Goal: Transaction & Acquisition: Purchase product/service

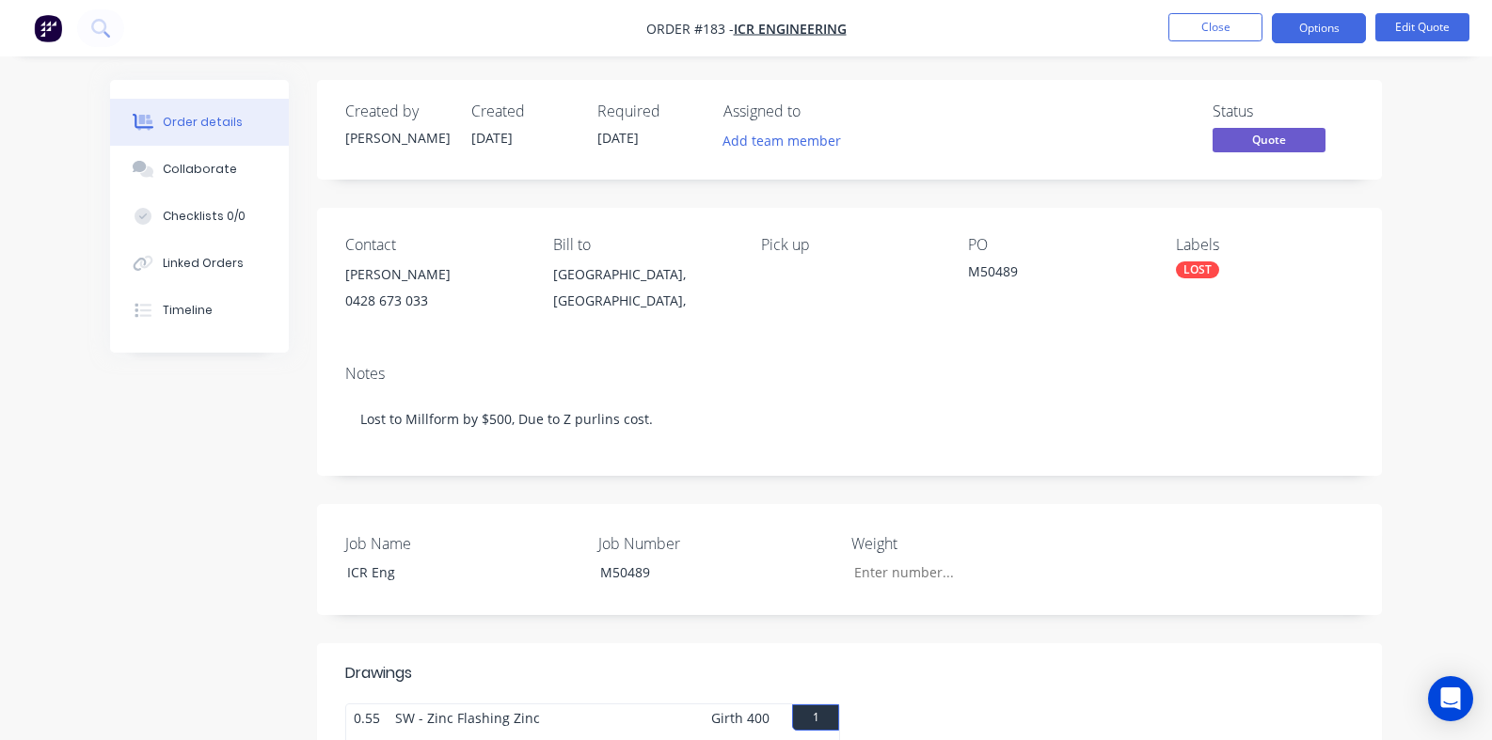
scroll to position [1129, 0]
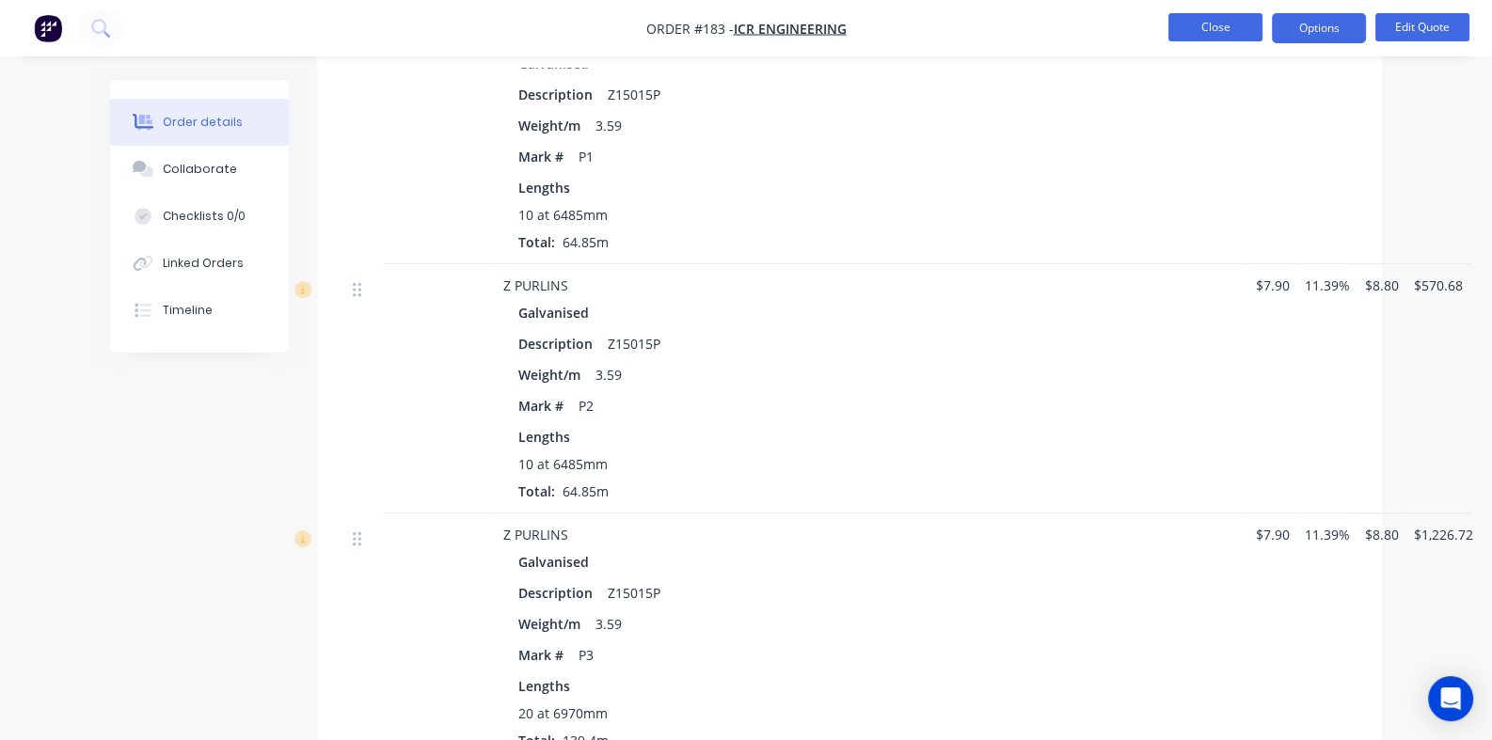
click at [1195, 29] on button "Close" at bounding box center [1215, 27] width 94 height 28
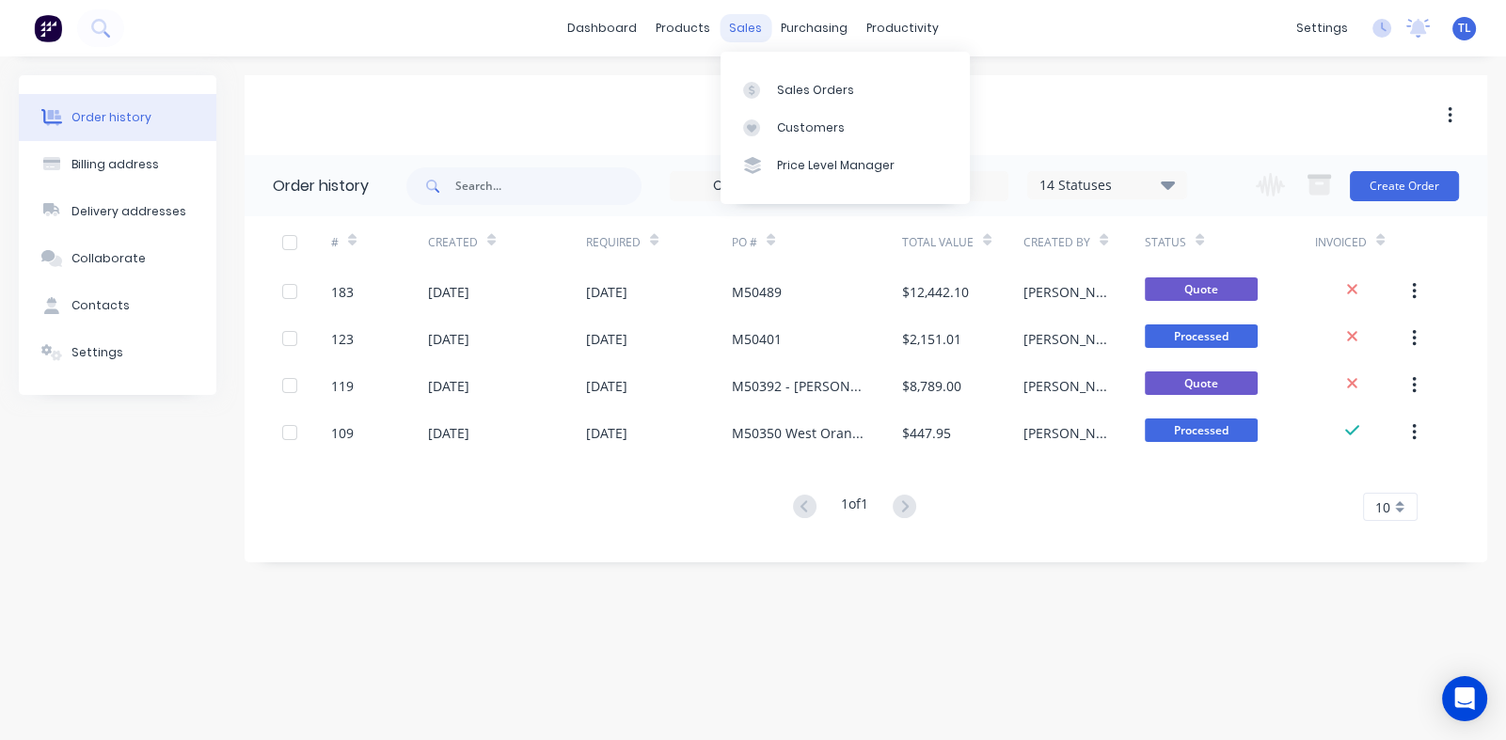
click at [738, 26] on div "sales" at bounding box center [746, 28] width 52 height 28
click at [796, 86] on div "Sales Orders" at bounding box center [815, 90] width 77 height 17
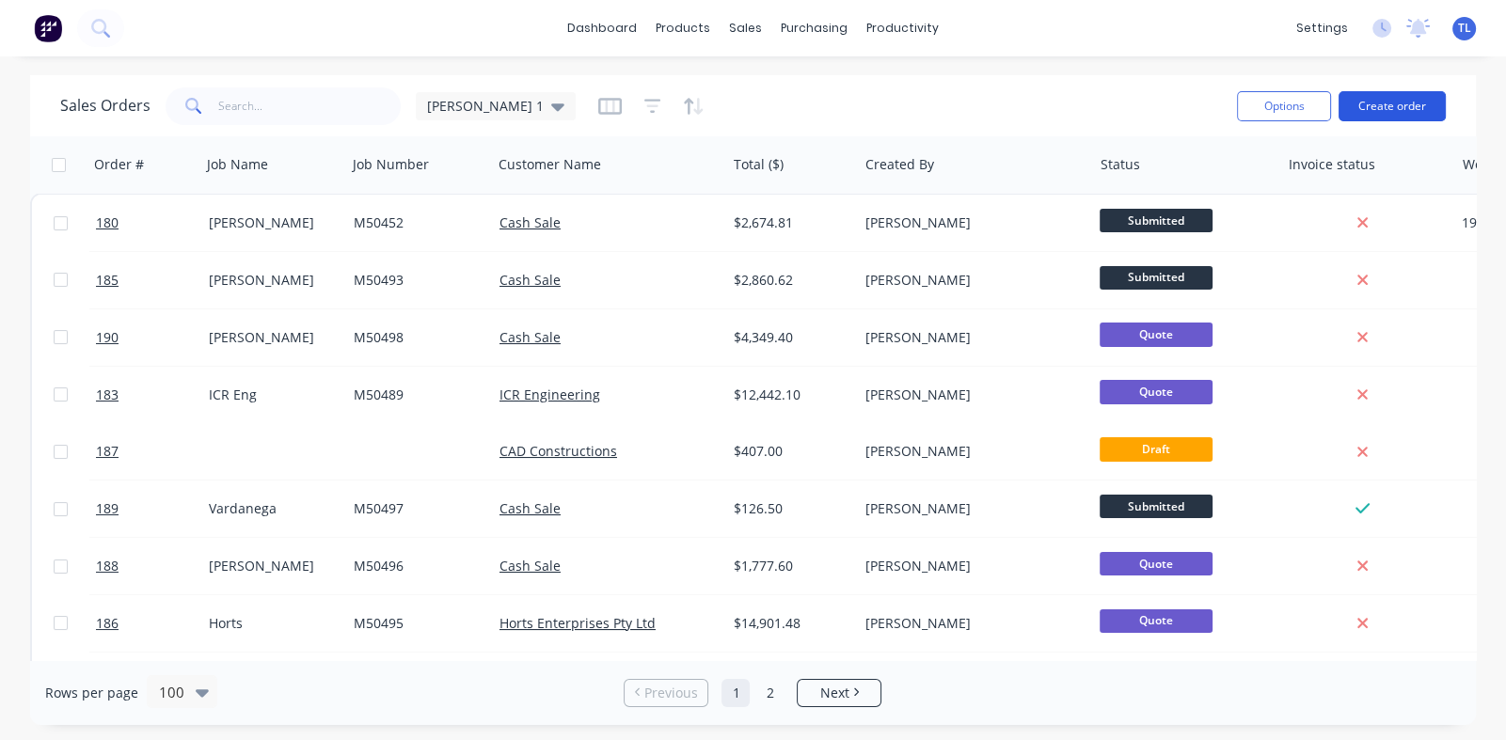
click at [1369, 96] on button "Create order" at bounding box center [1391, 106] width 107 height 30
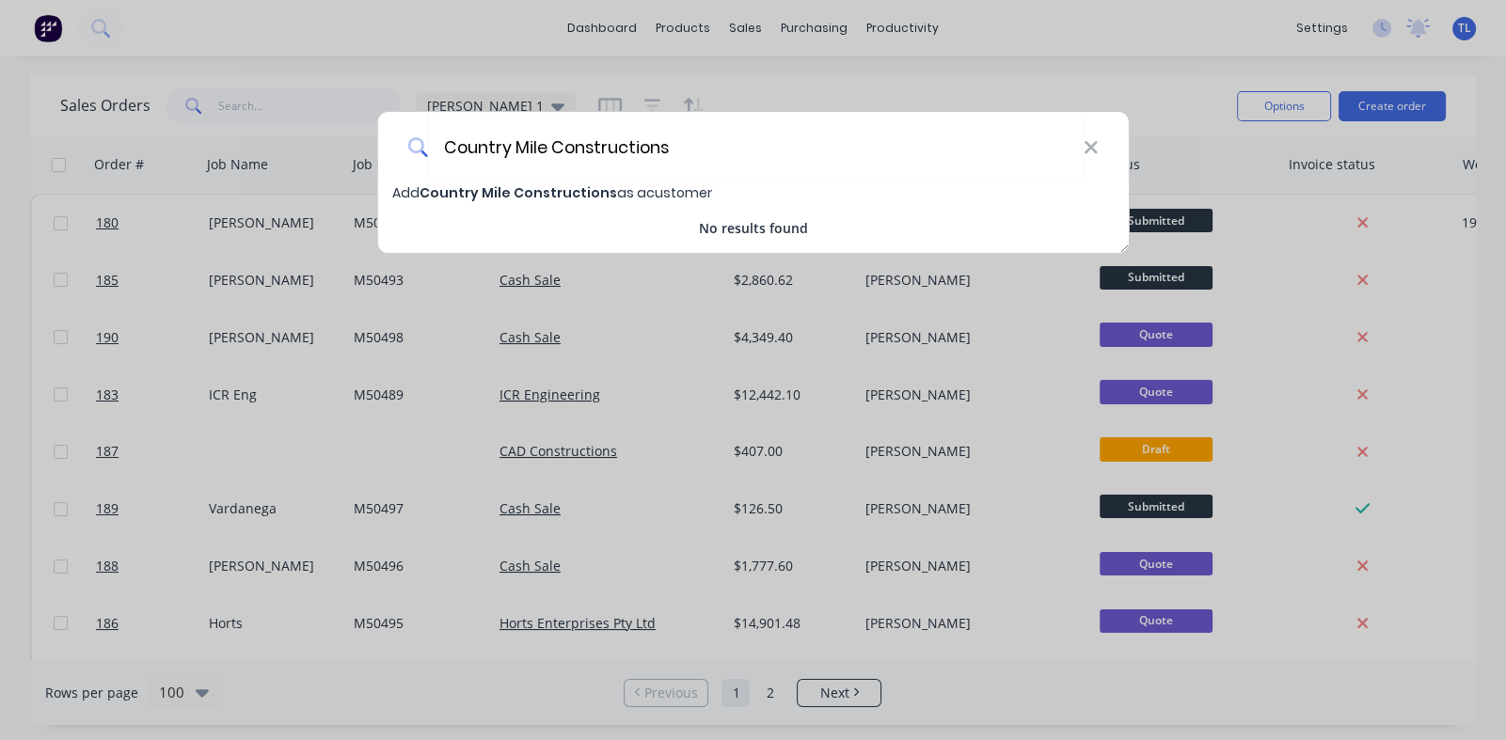
type input "Country Mile Constructions"
click at [547, 188] on span "Country Mile Constructions" at bounding box center [518, 192] width 198 height 19
select select "AU"
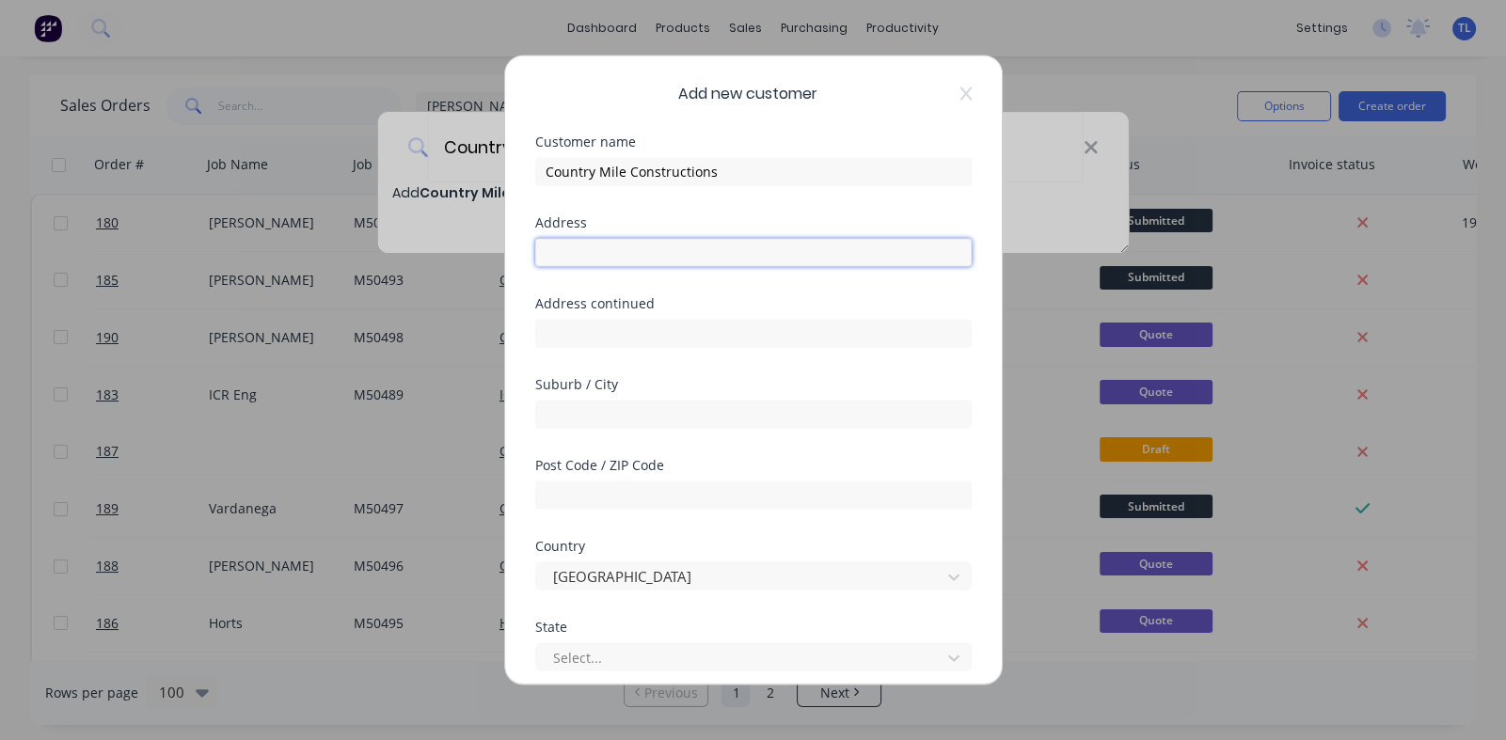
click at [607, 255] on input "text" at bounding box center [753, 252] width 436 height 28
type input "5 Elizabeth Crescent"
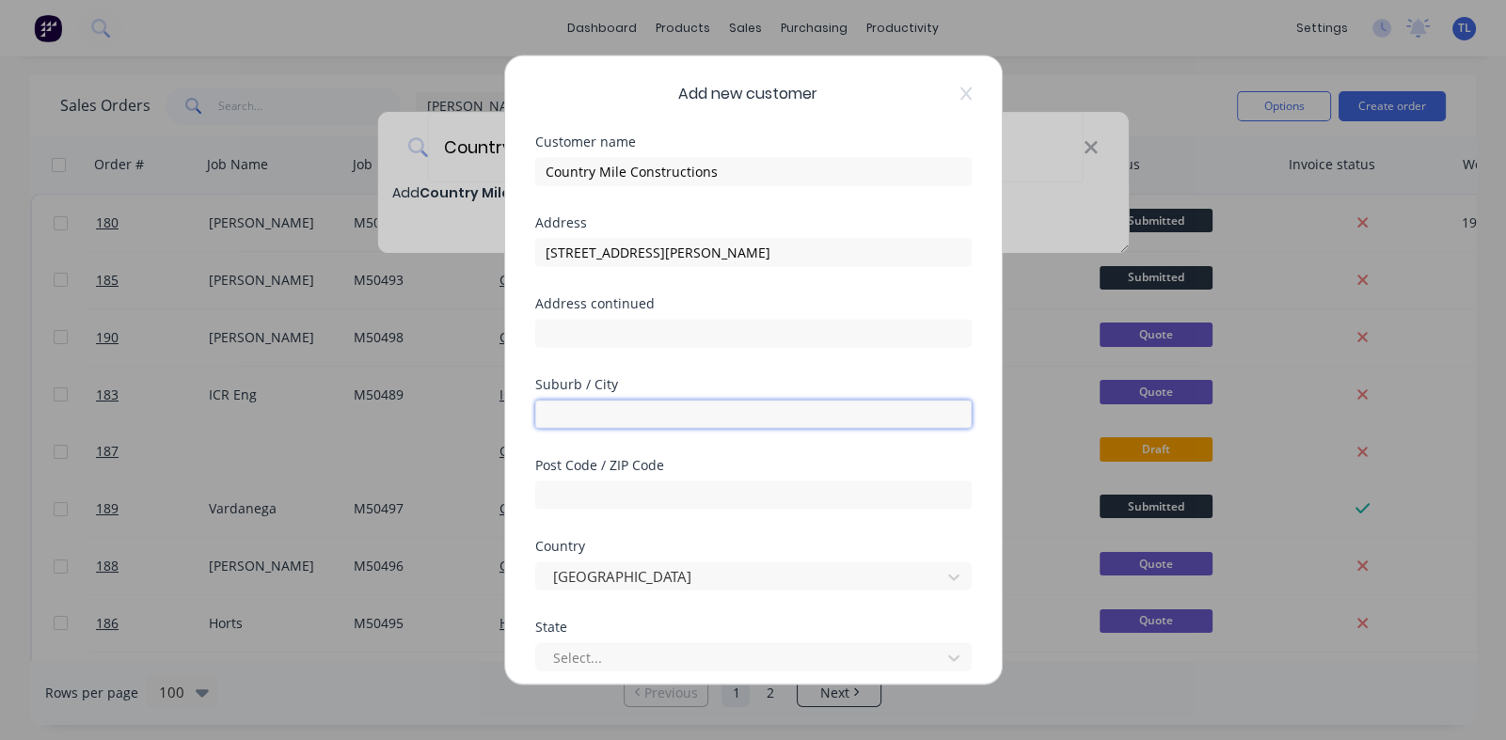
click at [602, 410] on input "text" at bounding box center [753, 414] width 436 height 28
type input "Cobar"
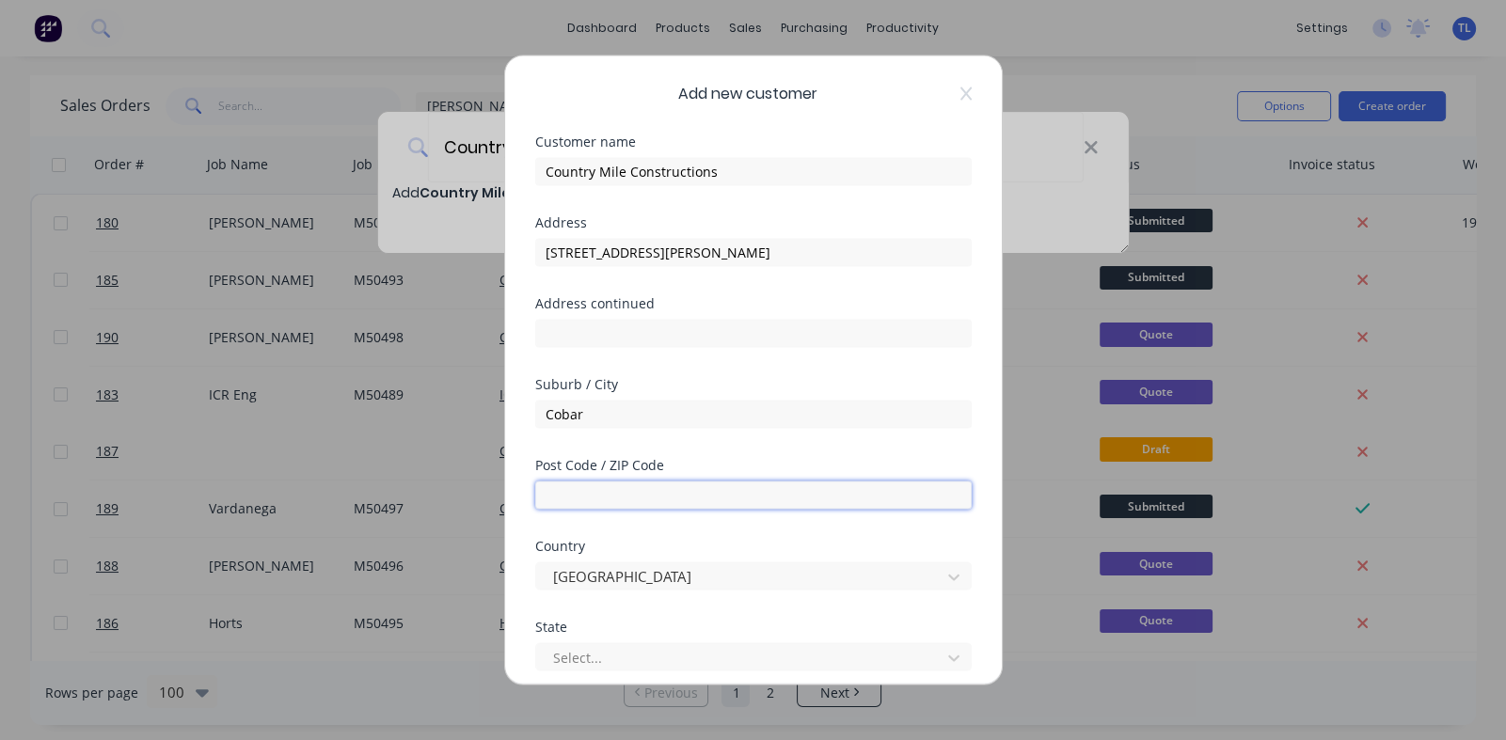
click at [596, 496] on input "text" at bounding box center [753, 495] width 436 height 28
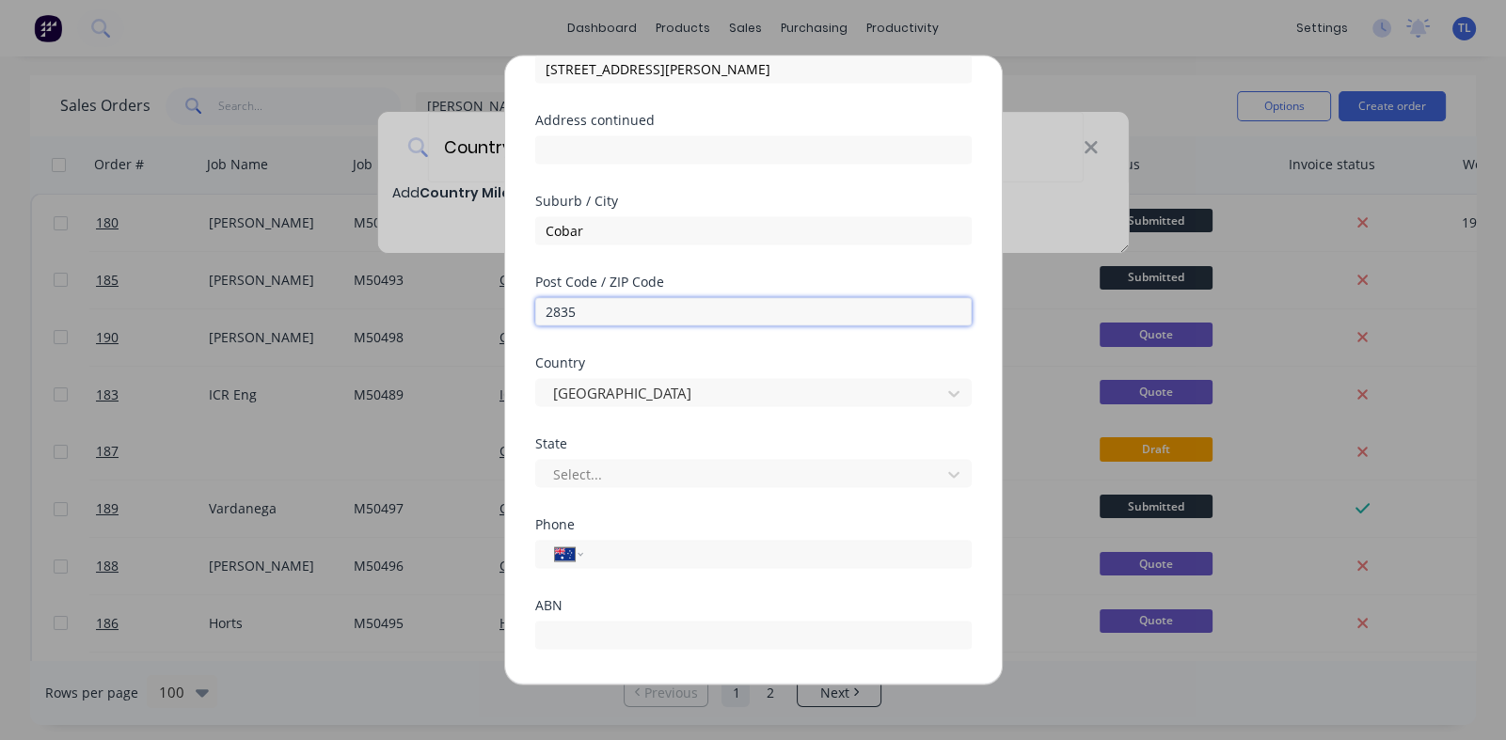
scroll to position [187, 0]
type input "2835"
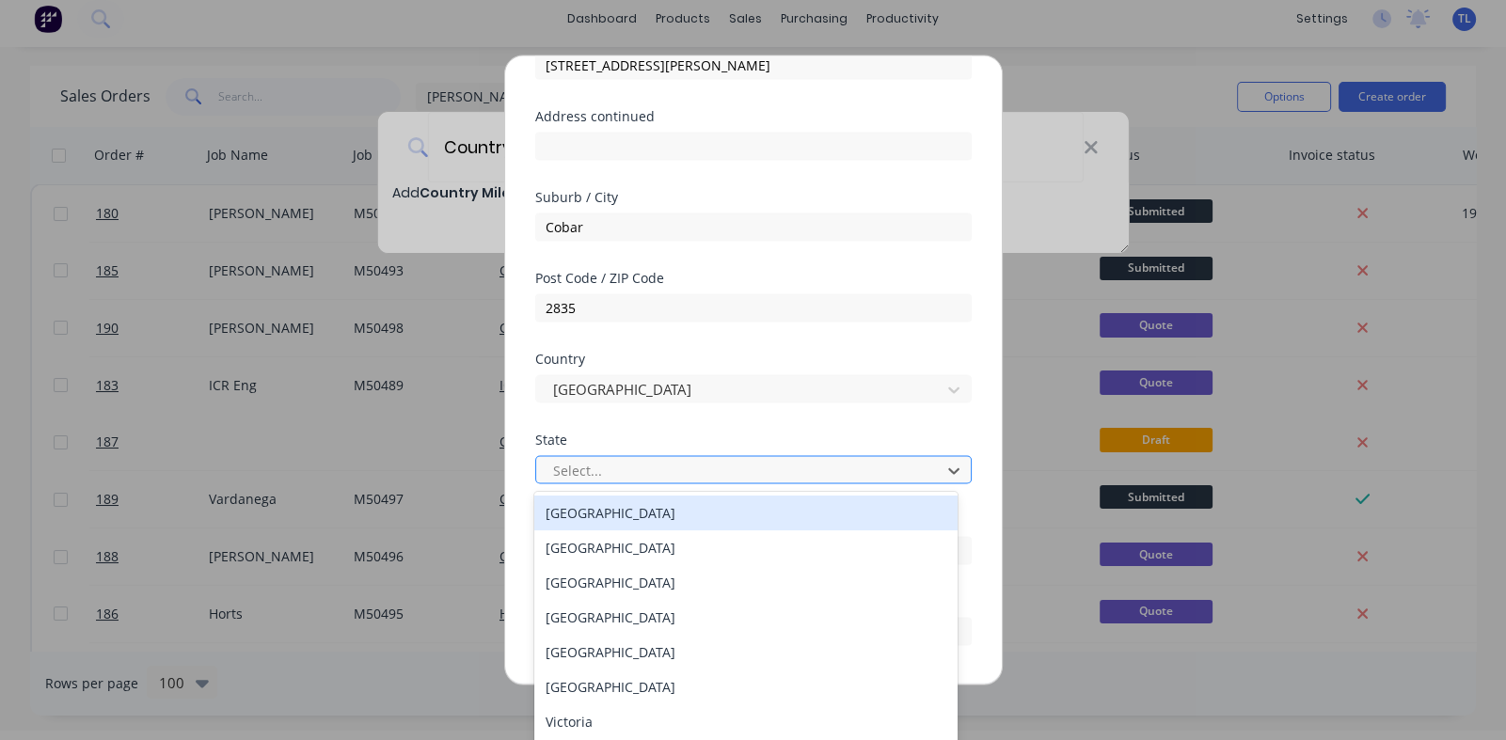
scroll to position [10, 0]
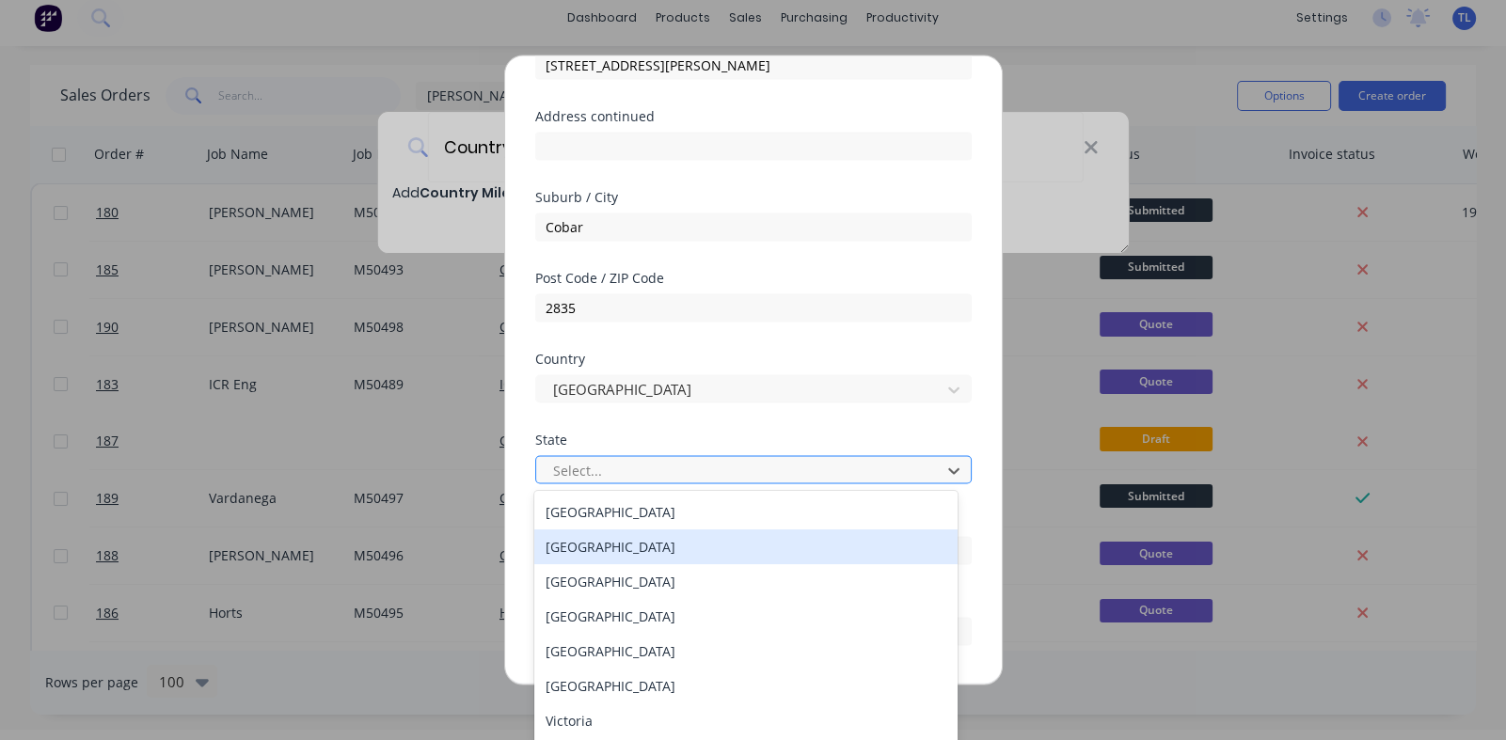
click at [681, 553] on div "New South Wales" at bounding box center [745, 547] width 422 height 35
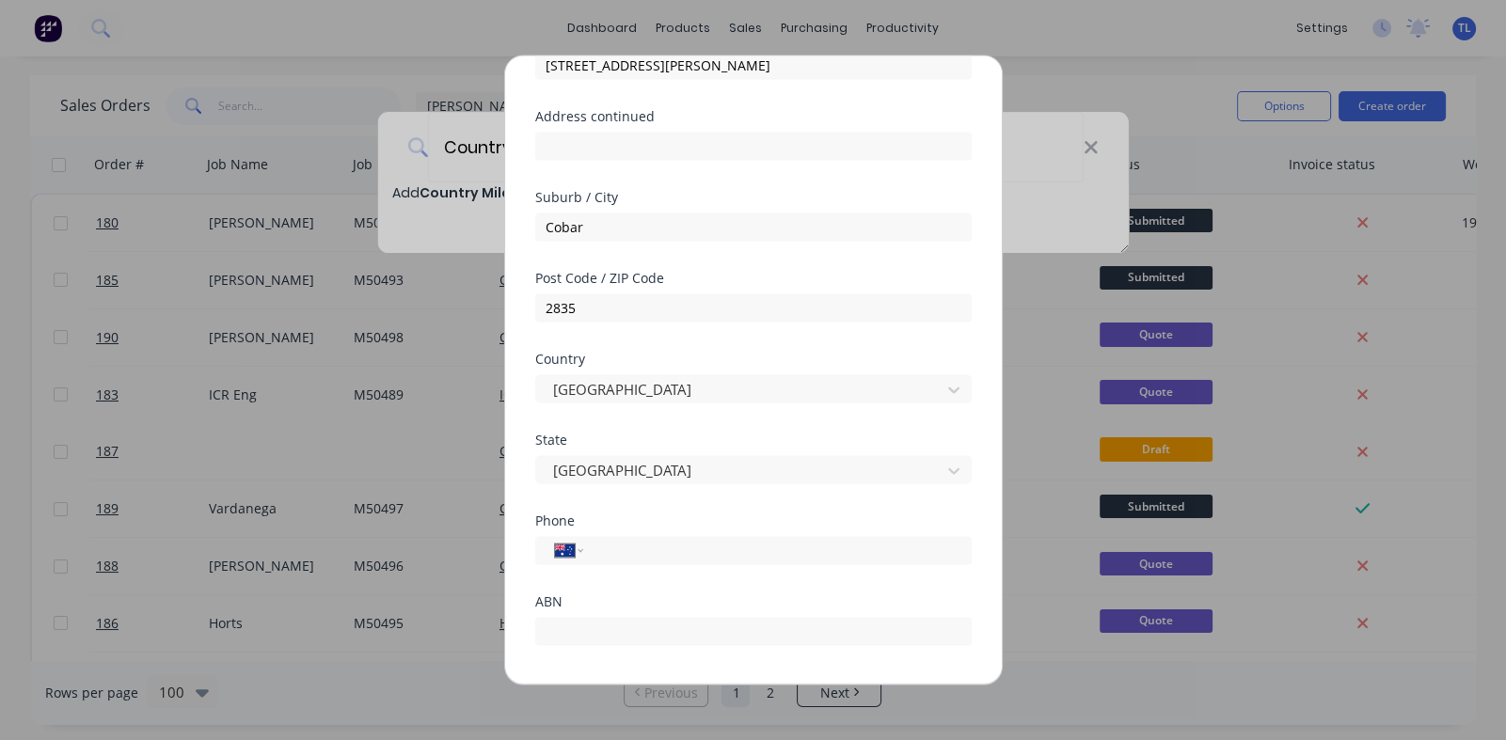
scroll to position [0, 0]
click at [680, 553] on input "tel" at bounding box center [773, 551] width 355 height 22
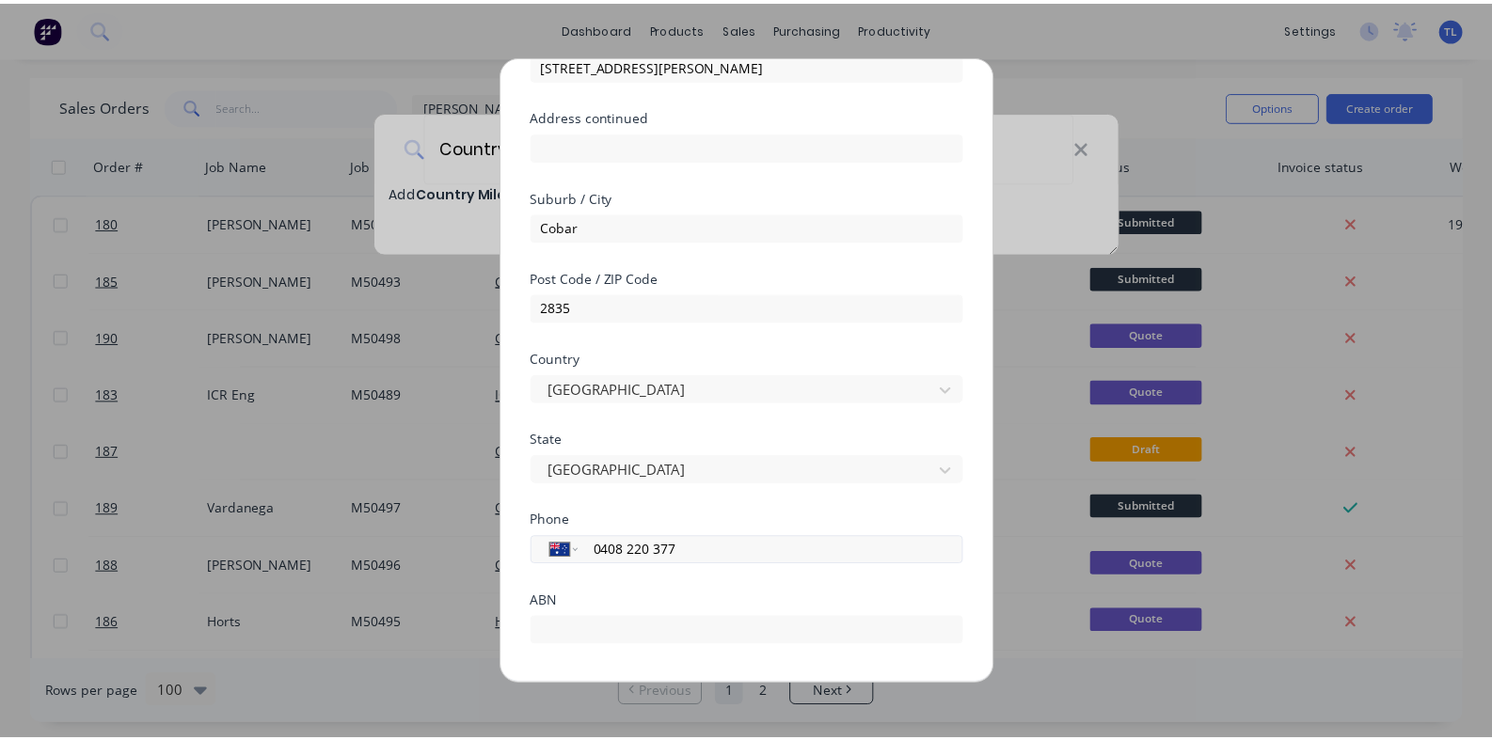
scroll to position [263, 0]
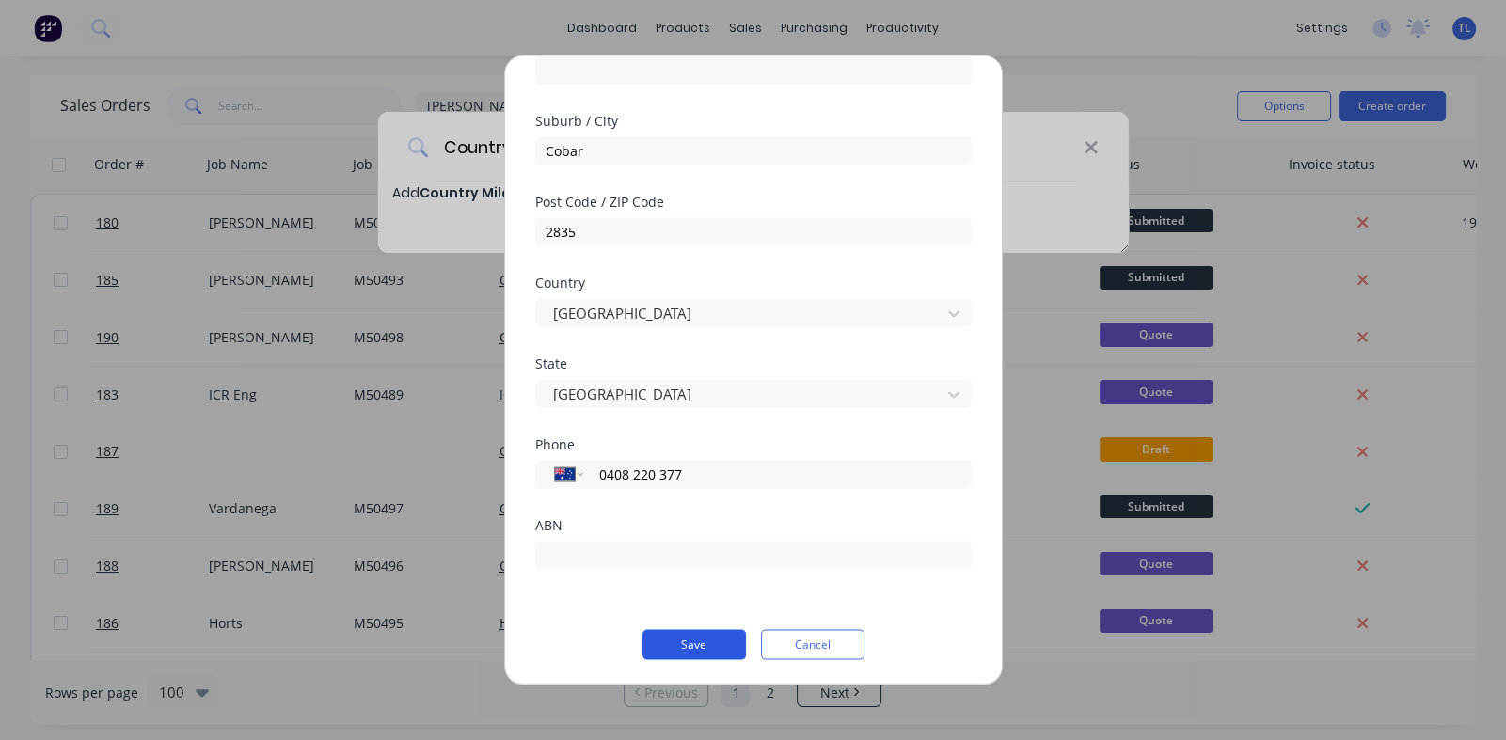
type input "0408 220 377"
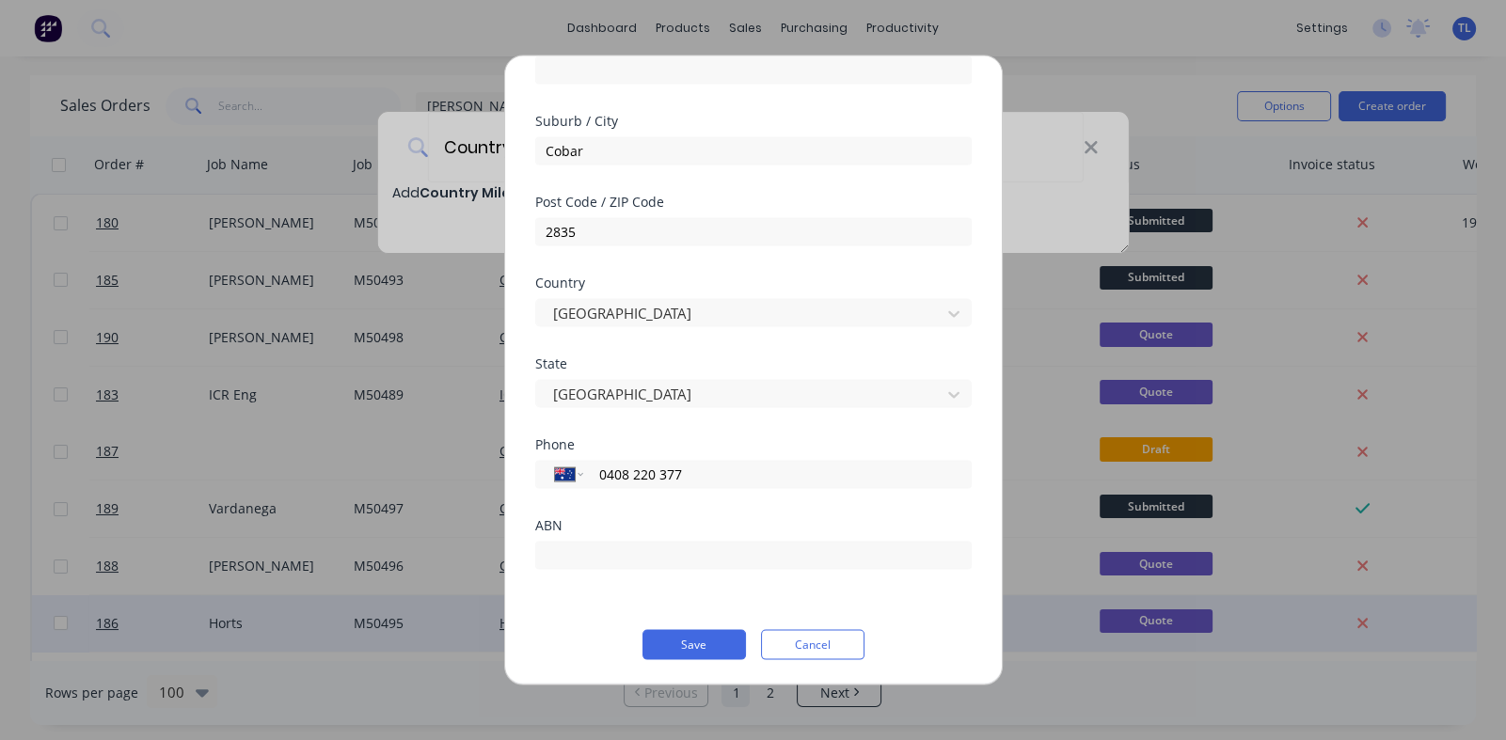
click at [691, 646] on button "Save" at bounding box center [693, 644] width 103 height 30
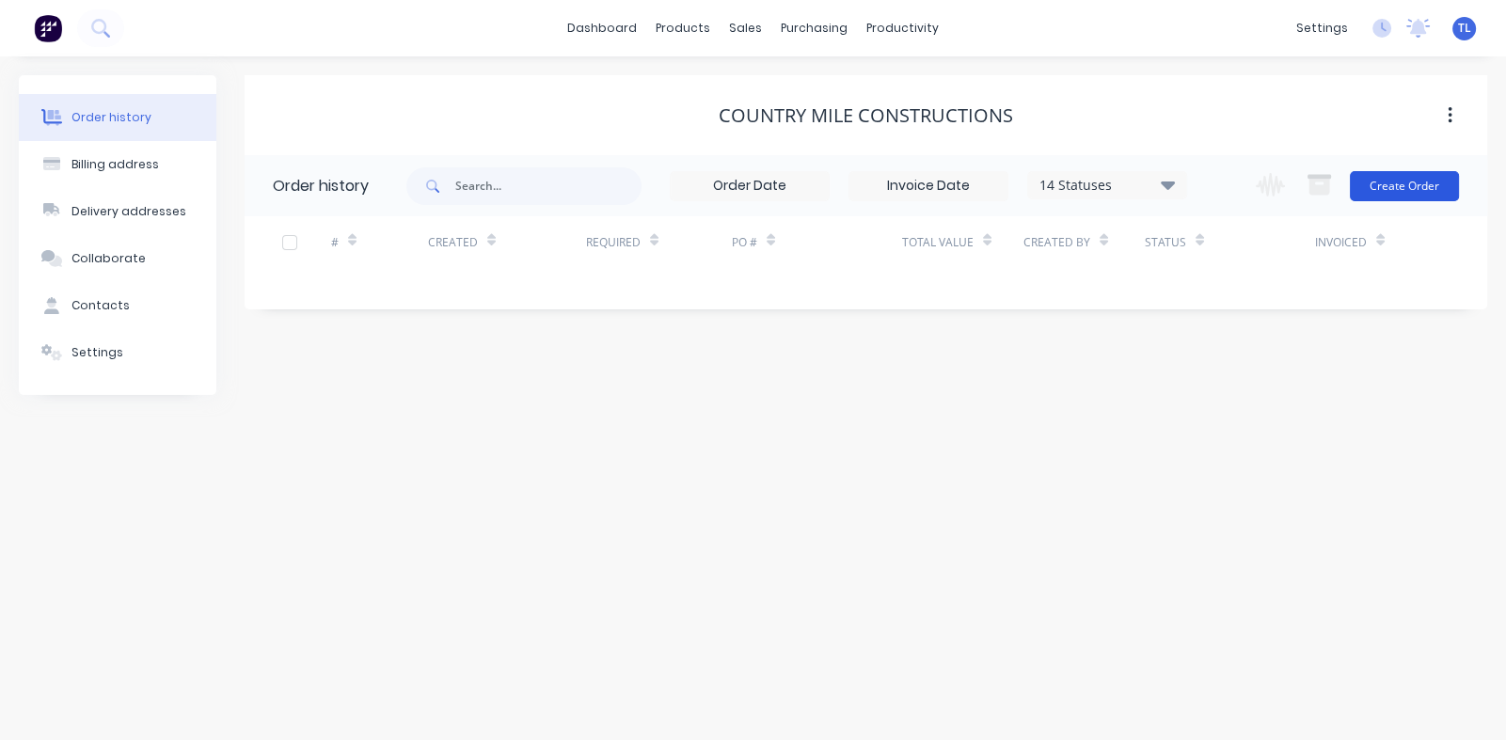
click at [1401, 177] on button "Create Order" at bounding box center [1404, 186] width 109 height 30
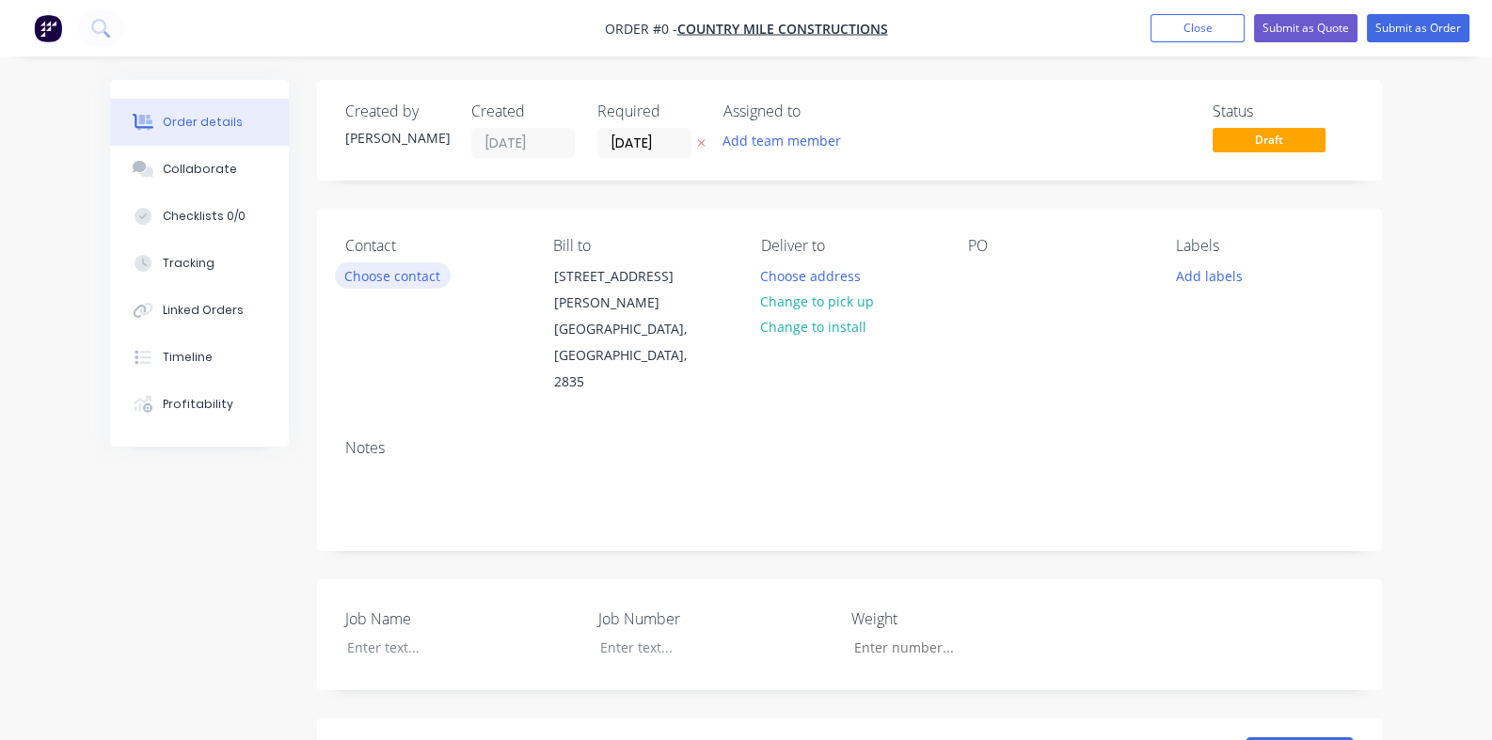
click at [335, 277] on button "Choose contact" at bounding box center [393, 274] width 116 height 25
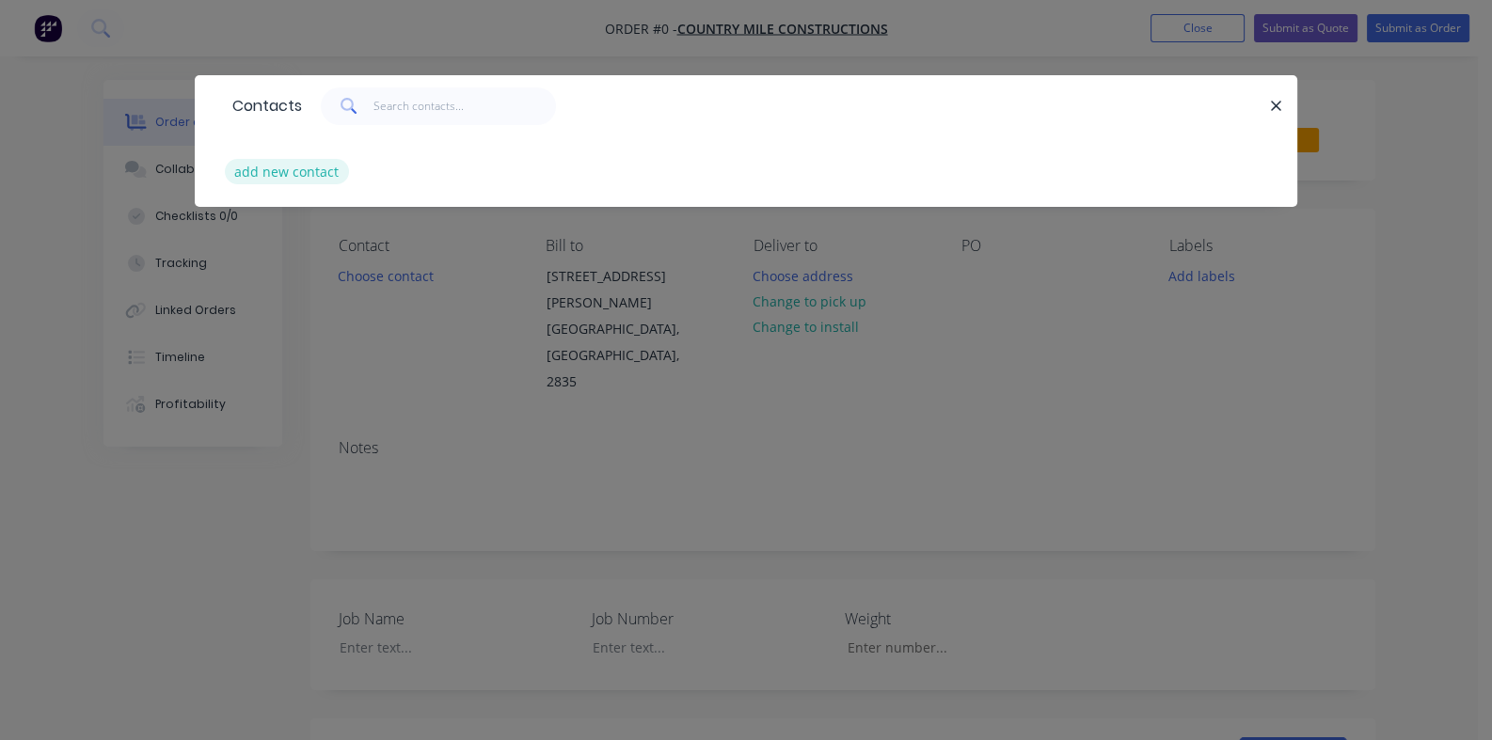
click at [225, 174] on button "add new contact" at bounding box center [287, 171] width 124 height 25
select select "AU"
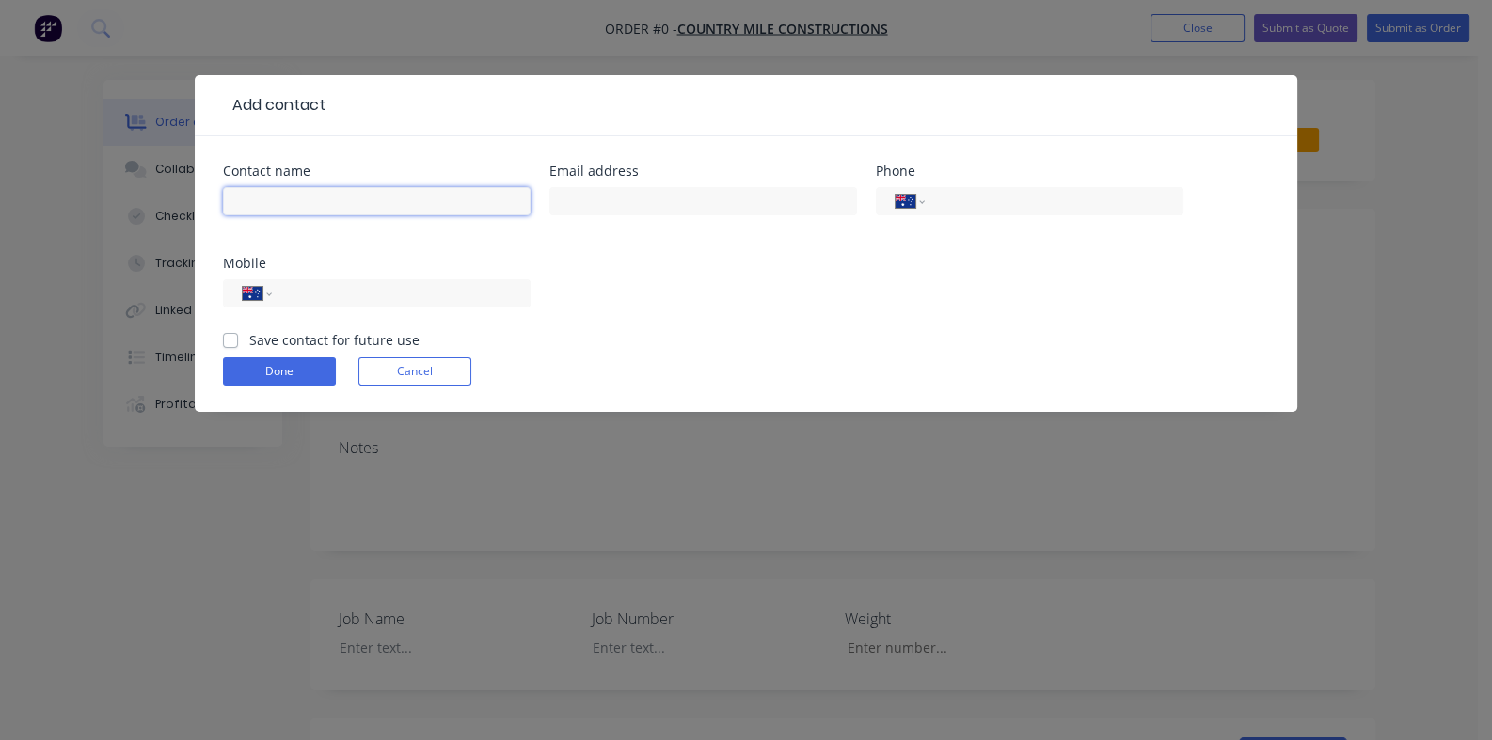
click at [225, 199] on input "text" at bounding box center [377, 201] width 308 height 28
type input "Jade McDonald"
click at [530, 279] on div "International Afghanistan Åland Islands Albania Algeria American Samoa Andorra …" at bounding box center [377, 293] width 308 height 28
click at [511, 283] on input "tel" at bounding box center [398, 294] width 226 height 22
type input "0408 220 377"
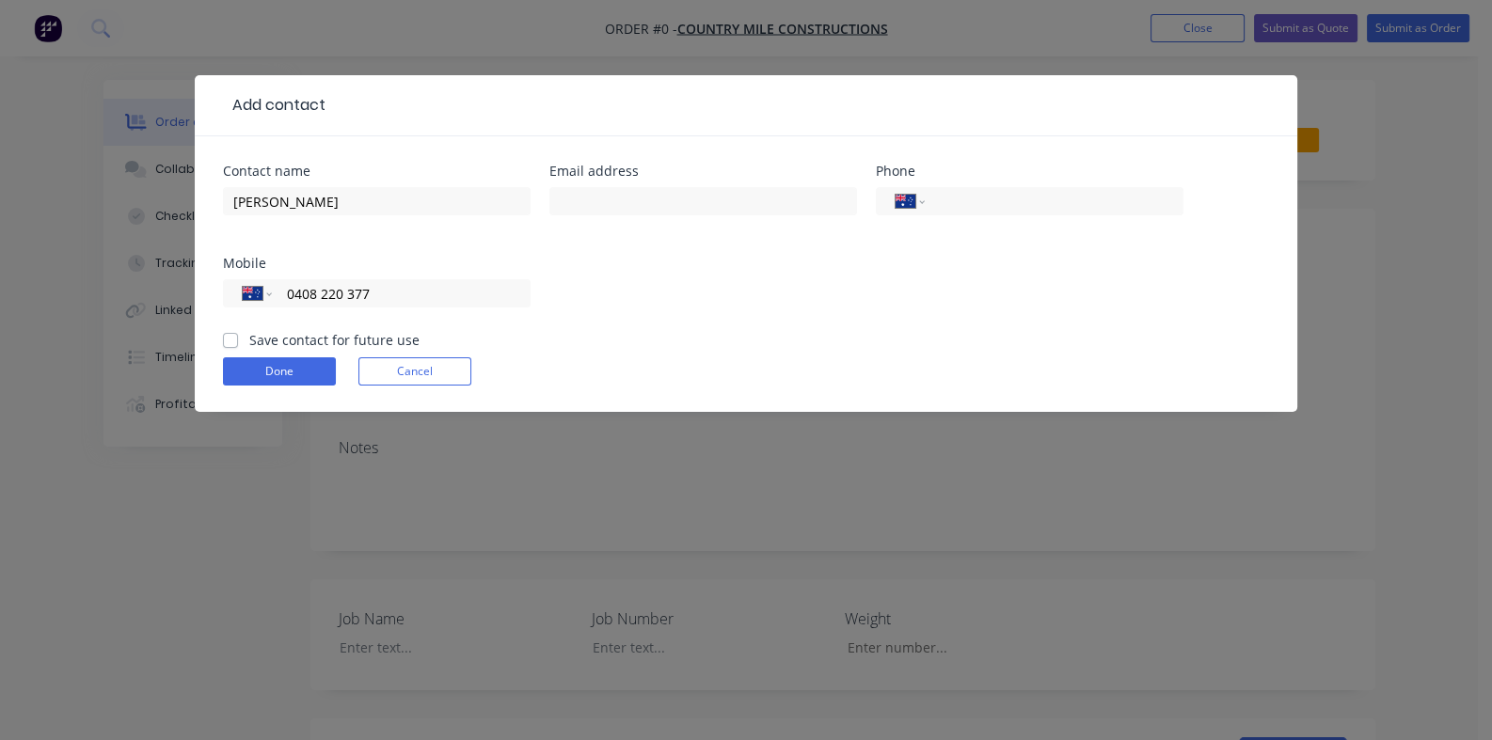
click at [249, 330] on label "Save contact for future use" at bounding box center [334, 340] width 170 height 20
click at [223, 330] on input "Save contact for future use" at bounding box center [230, 339] width 15 height 18
checkbox input "true"
click at [549, 198] on input "text" at bounding box center [703, 201] width 308 height 28
type input "cobarbuild@gmail.com"
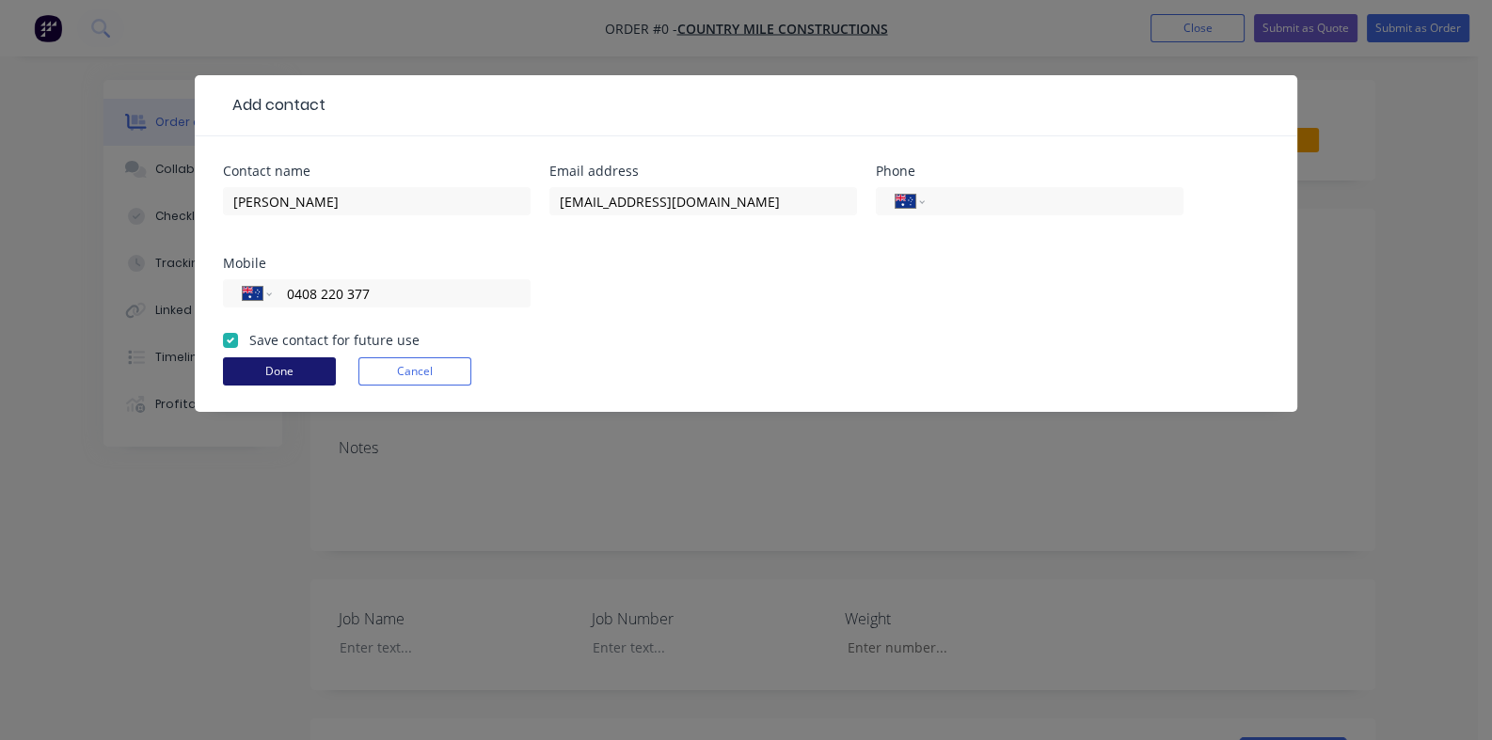
click at [223, 357] on button "Done" at bounding box center [279, 371] width 113 height 28
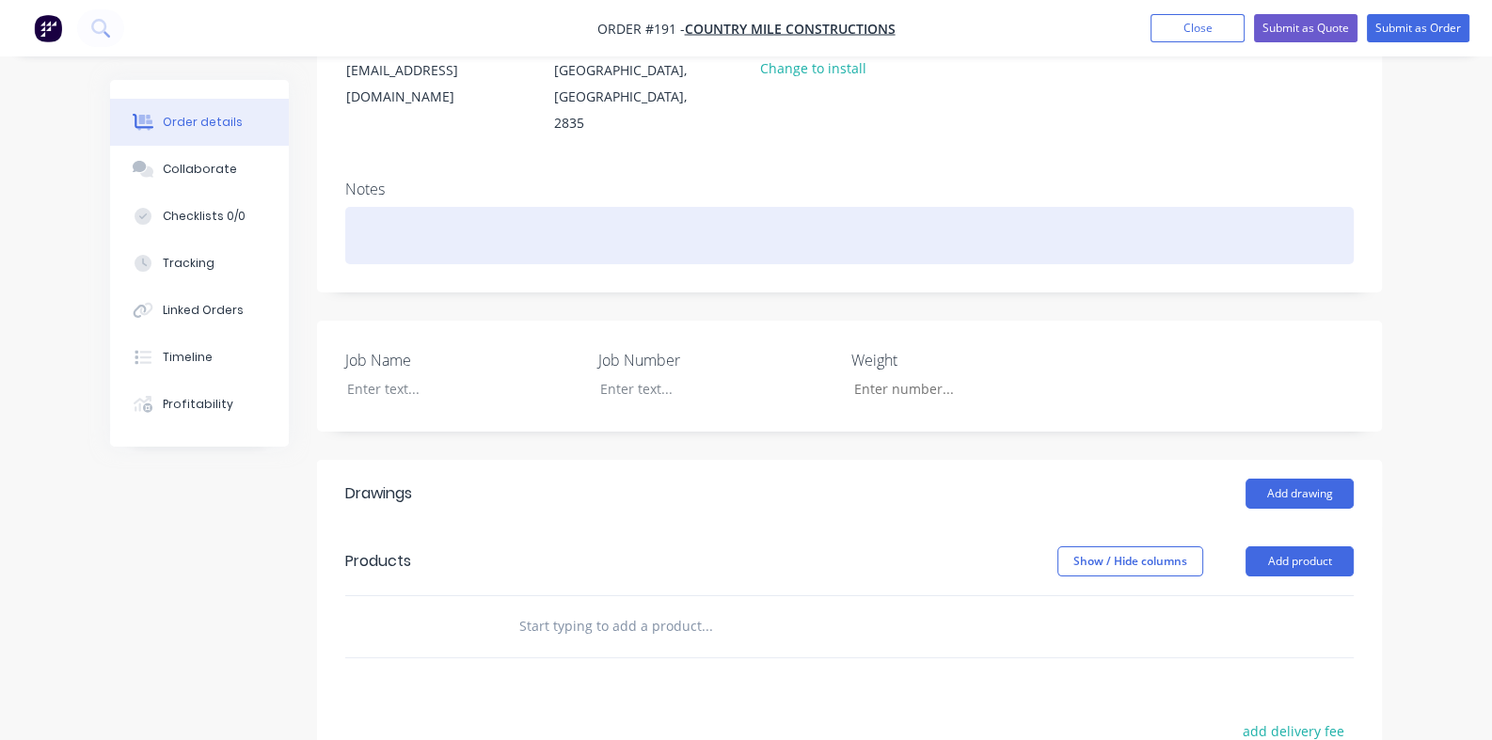
scroll to position [375, 0]
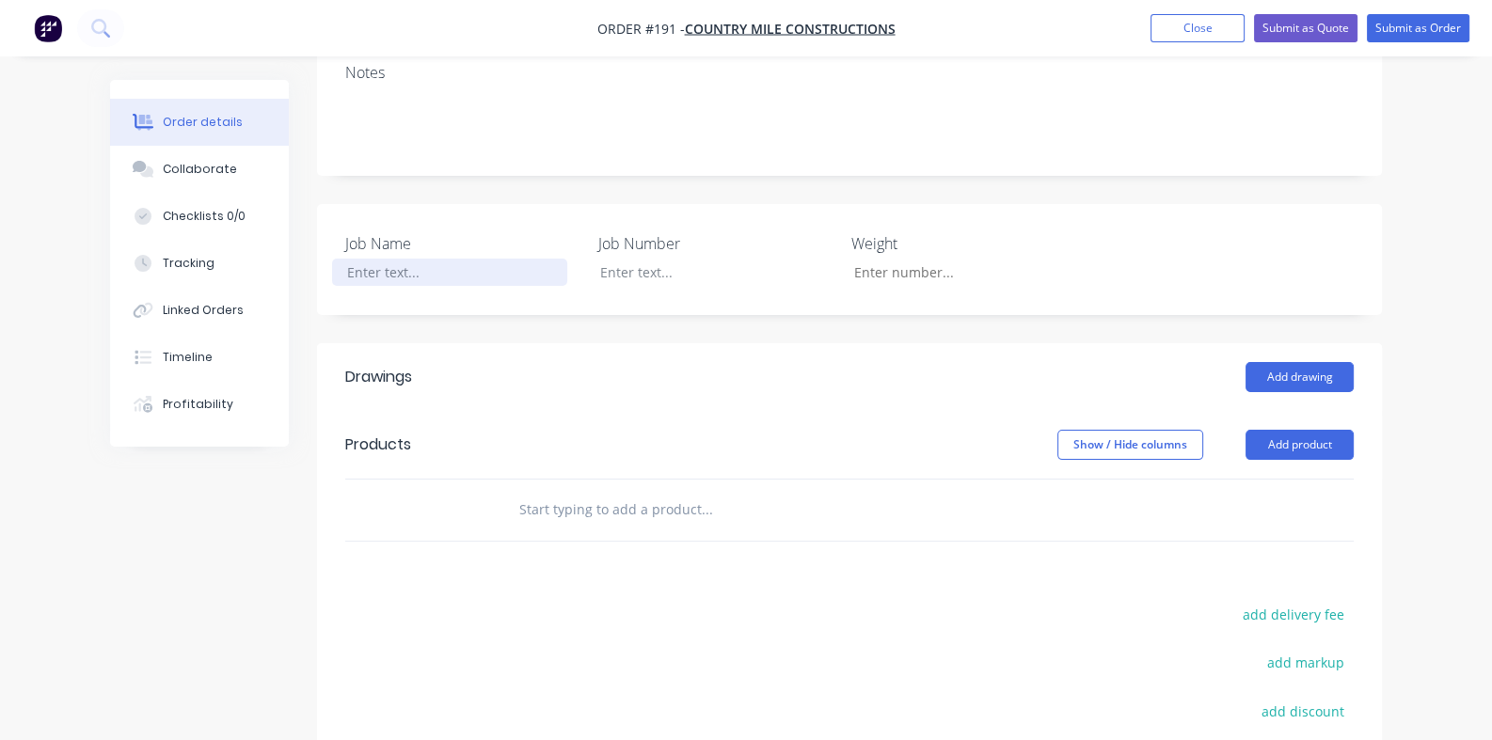
click at [332, 259] on div at bounding box center [449, 272] width 235 height 27
click at [585, 259] on div at bounding box center [702, 272] width 235 height 27
click at [589, 347] on header "Drawings Add drawing" at bounding box center [849, 377] width 1065 height 68
click at [163, 168] on div "Collaborate" at bounding box center [200, 169] width 74 height 17
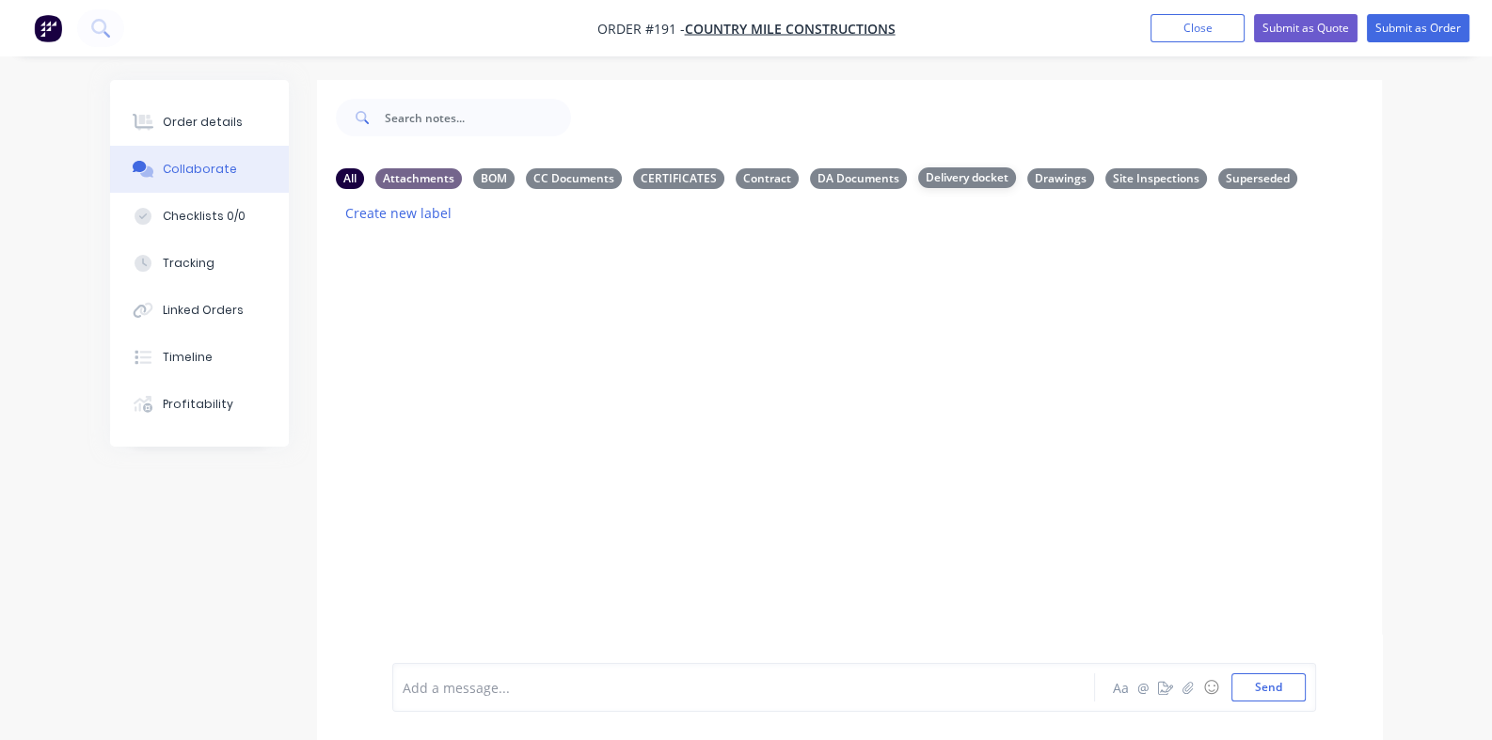
click at [918, 175] on div "Delivery docket" at bounding box center [967, 177] width 98 height 21
drag, startPoint x: 861, startPoint y: 175, endPoint x: 831, endPoint y: 182, distance: 31.0
click at [918, 182] on div "Delivery docket" at bounding box center [967, 177] width 98 height 21
drag, startPoint x: 831, startPoint y: 182, endPoint x: 957, endPoint y: 183, distance: 126.0
click at [1027, 183] on div "Drawings" at bounding box center [1060, 177] width 67 height 21
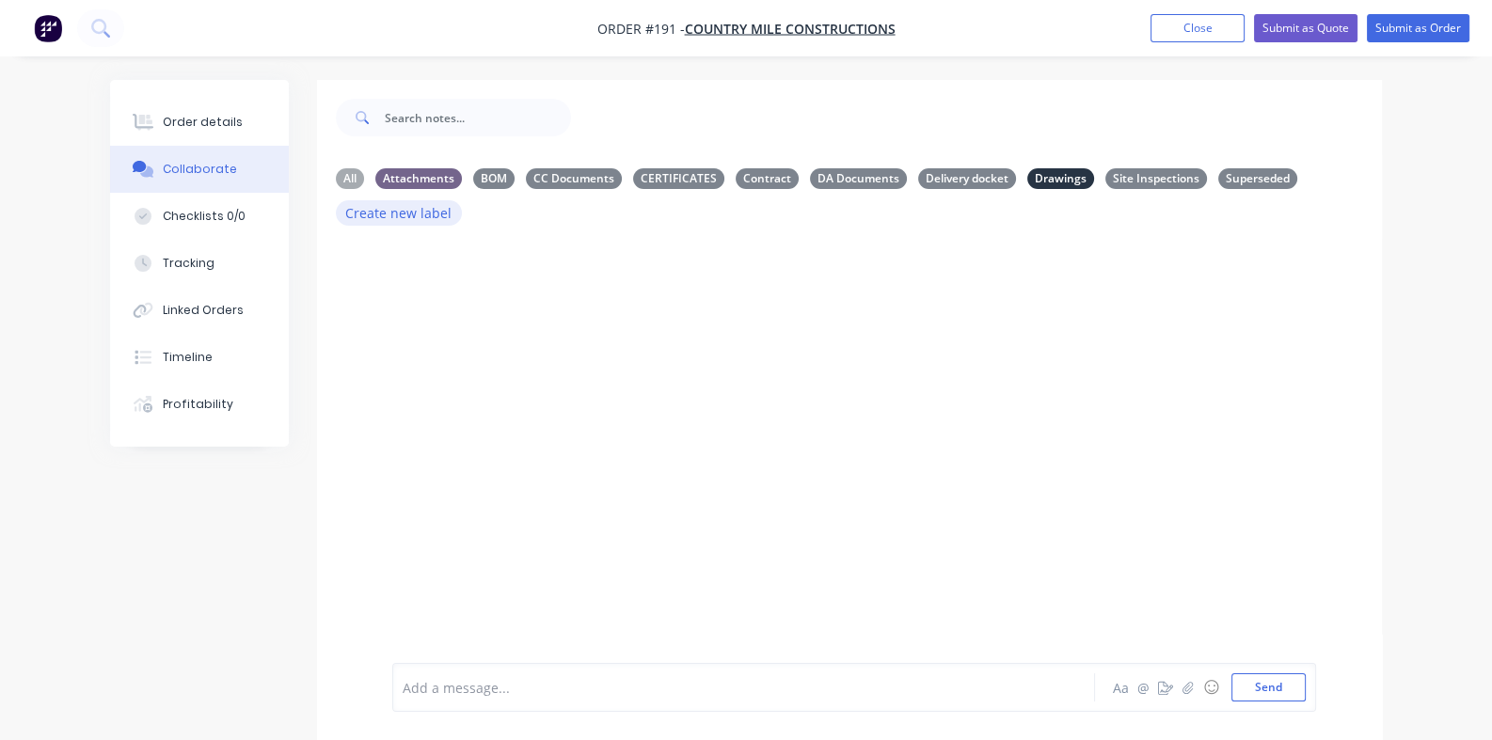
click at [462, 200] on button "Create new label" at bounding box center [399, 212] width 126 height 25
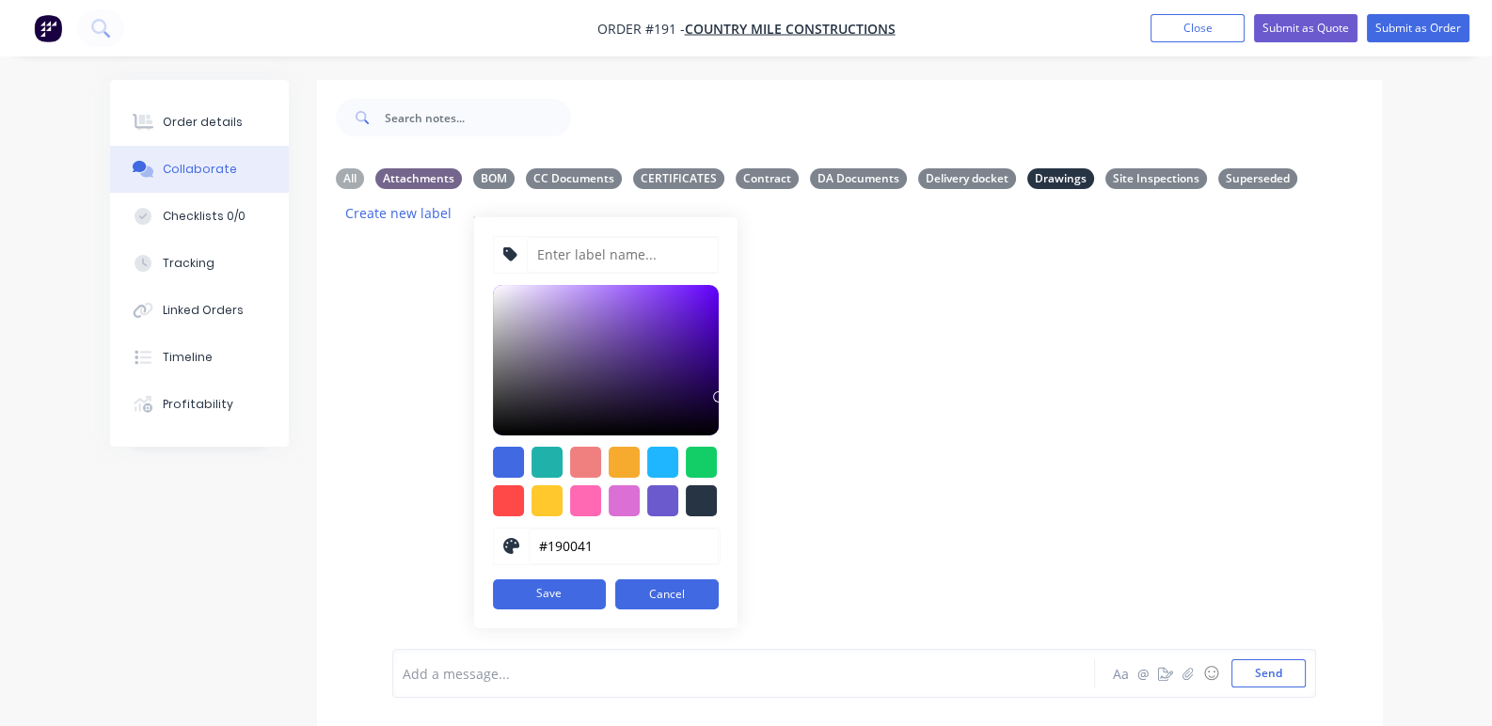
drag, startPoint x: 1398, startPoint y: 203, endPoint x: 1296, endPoint y: 204, distance: 101.6
click at [1296, 204] on div "All Attachments BOM CC Documents CERTIFICATES Contract DA Documents Delivery do…" at bounding box center [849, 197] width 1065 height 84
drag, startPoint x: 1420, startPoint y: 192, endPoint x: 1286, endPoint y: 187, distance: 134.6
click at [1286, 187] on div "All Attachments BOM CC Documents CERTIFICATES Contract DA Documents Delivery do…" at bounding box center [849, 196] width 1027 height 57
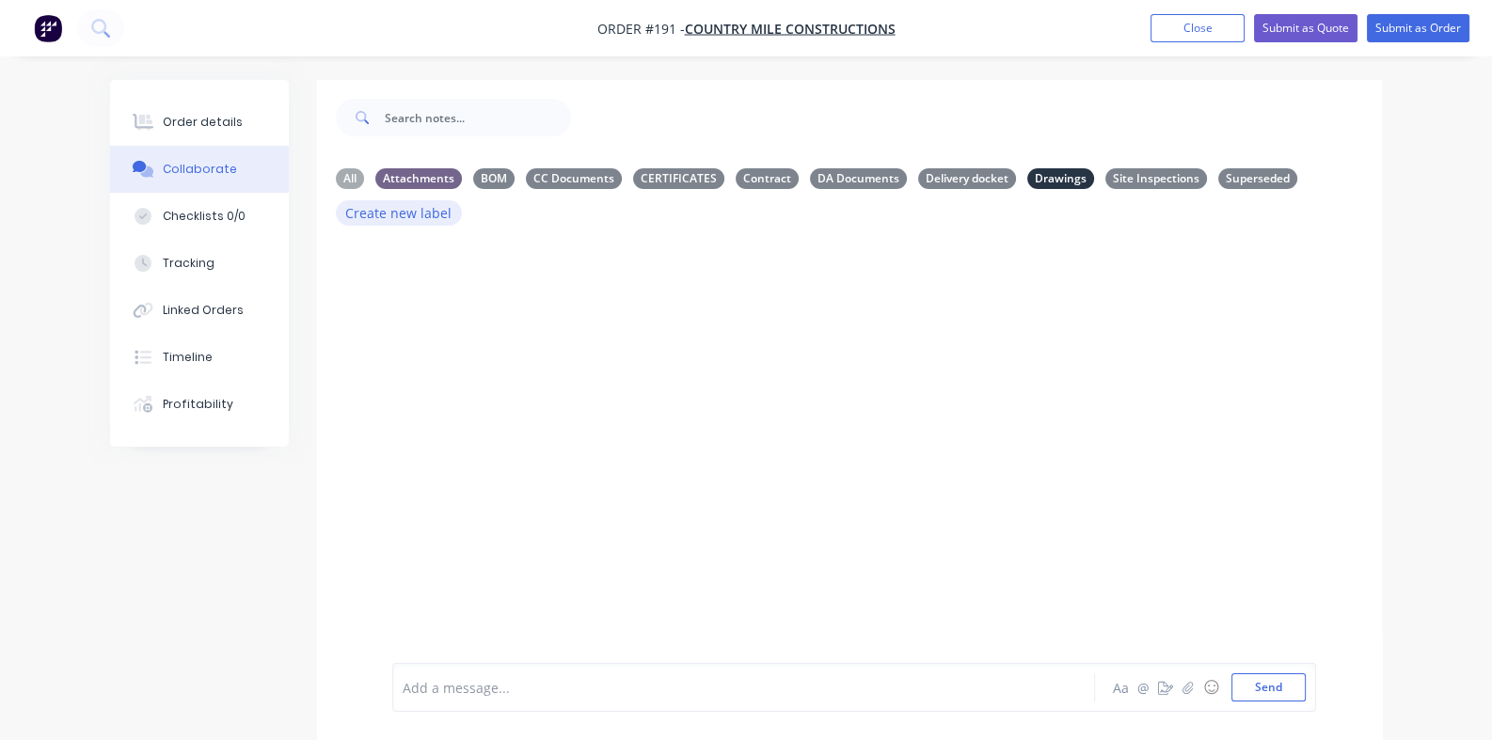
click at [462, 200] on button "Create new label" at bounding box center [399, 212] width 126 height 25
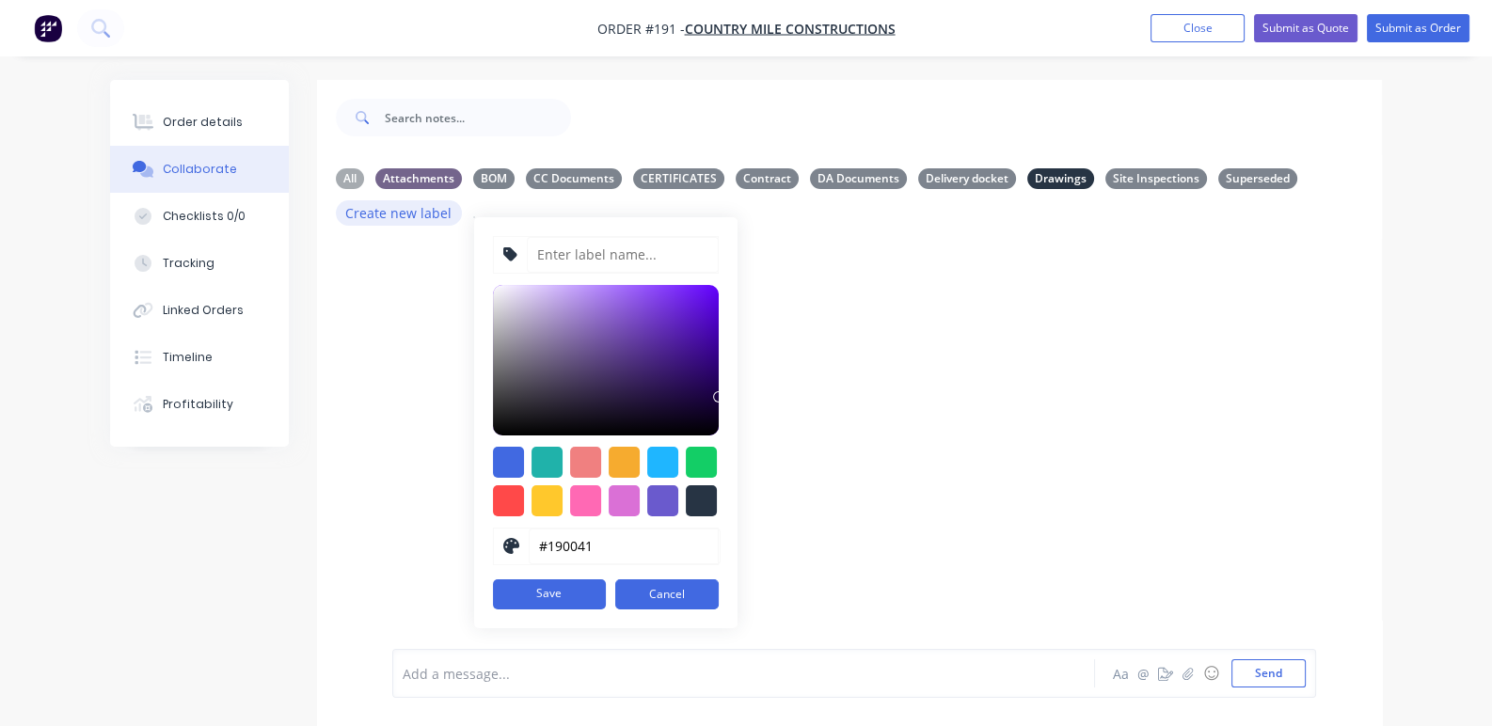
drag, startPoint x: 1400, startPoint y: 188, endPoint x: 1304, endPoint y: 187, distance: 95.9
click at [1304, 187] on div "All Attachments BOM CC Documents CERTIFICATES Contract DA Documents Delivery do…" at bounding box center [849, 196] width 1027 height 57
click at [719, 237] on input at bounding box center [623, 255] width 192 height 36
type input "Engineering"
drag, startPoint x: 1401, startPoint y: 556, endPoint x: 1378, endPoint y: 535, distance: 31.3
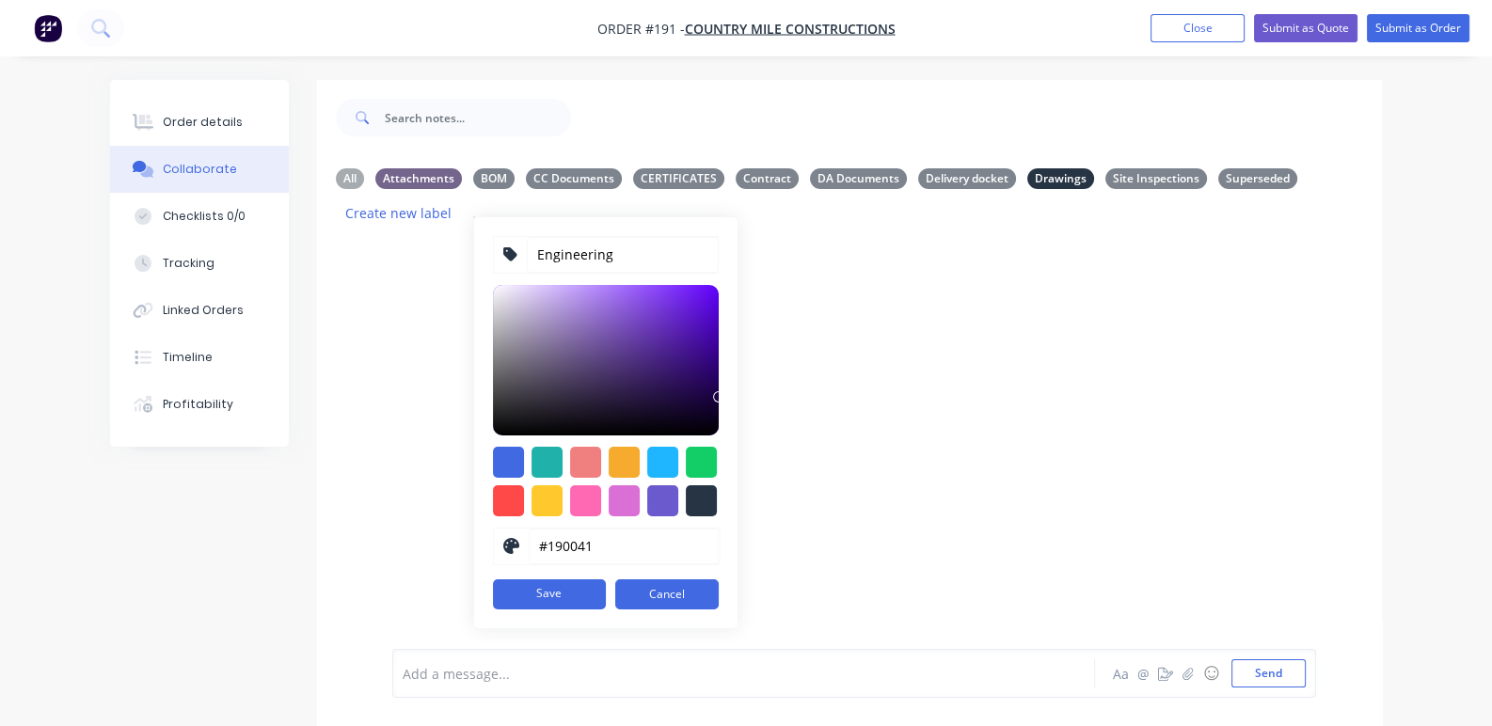
click at [606, 579] on button "Save" at bounding box center [549, 594] width 113 height 30
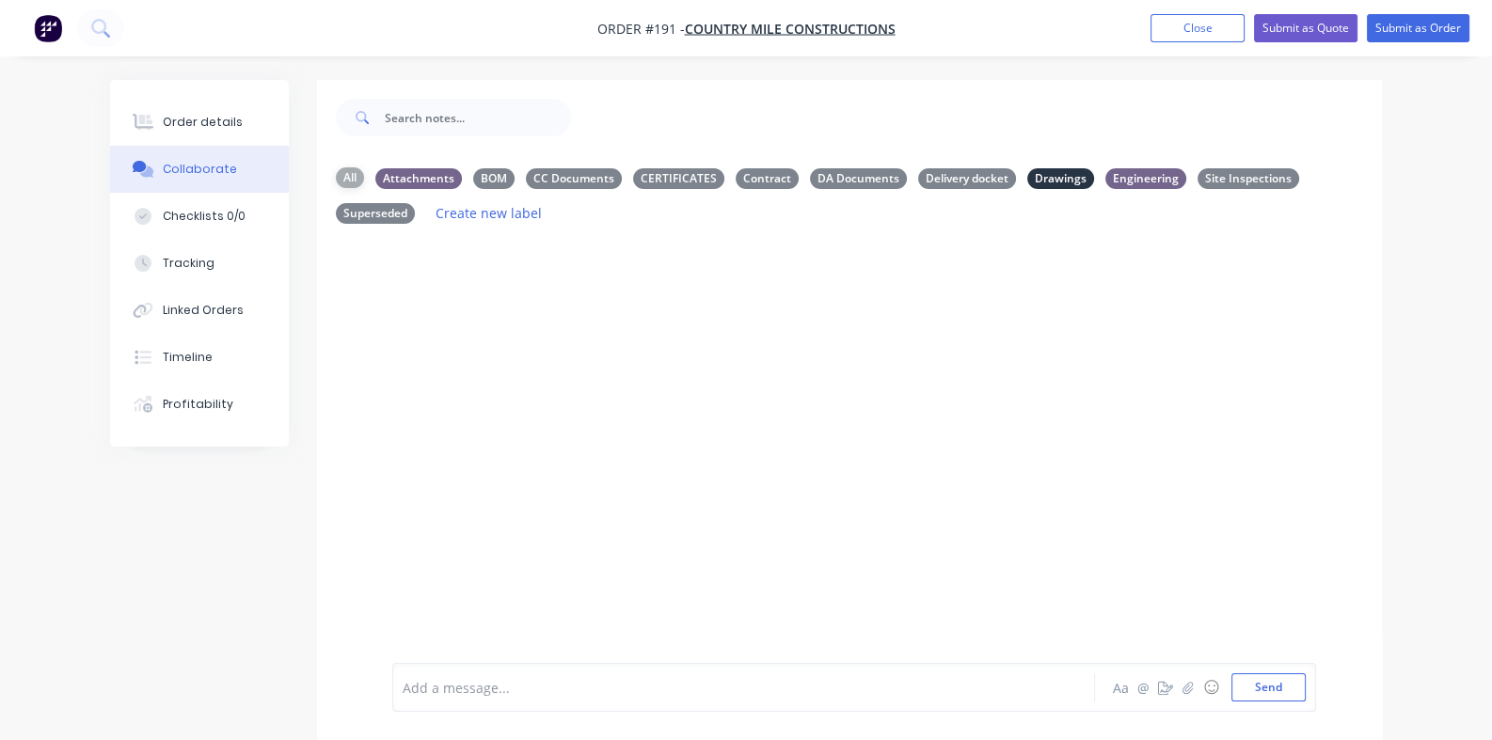
click at [336, 173] on div "All" at bounding box center [350, 177] width 28 height 21
click at [1170, 25] on button "Close" at bounding box center [1197, 28] width 94 height 28
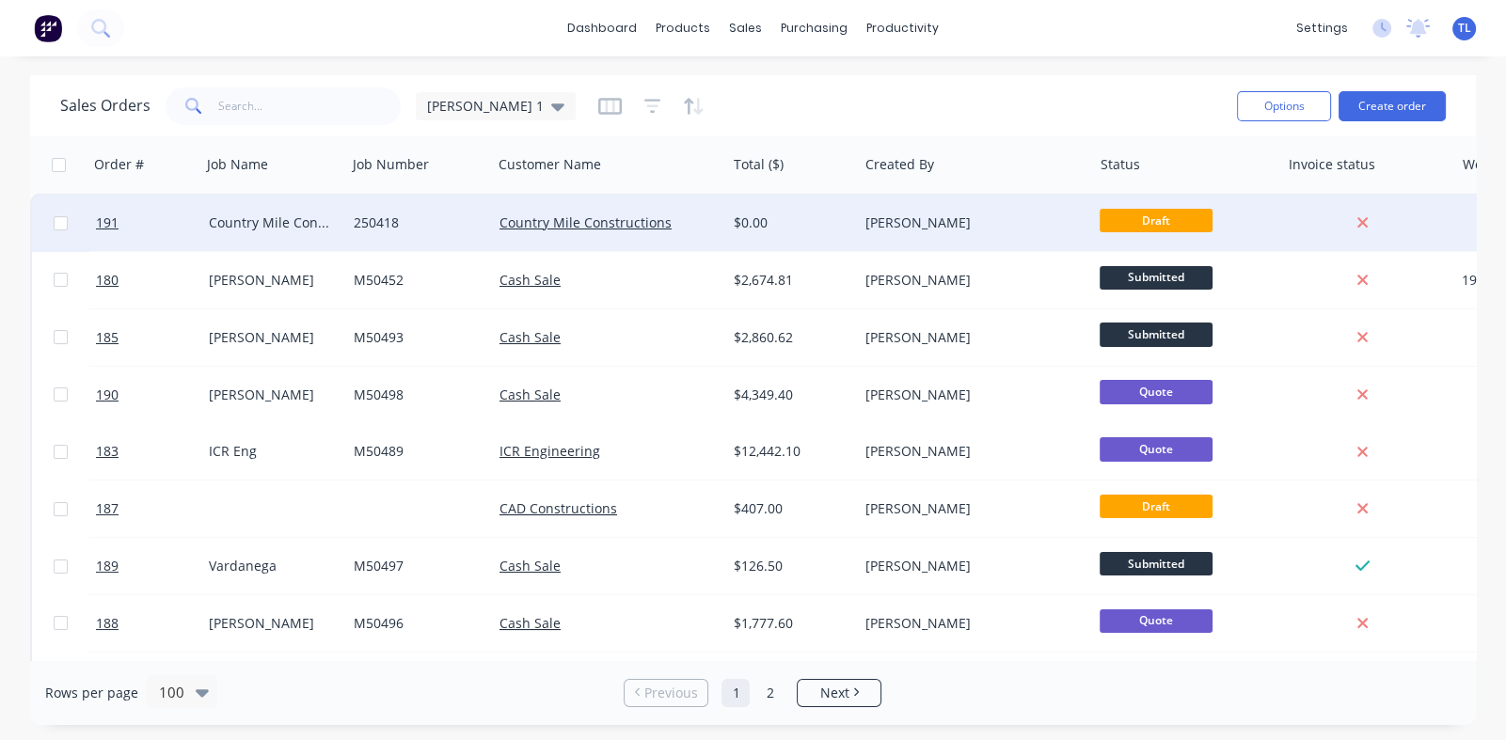
click at [259, 233] on div "Country Mile Constructions" at bounding box center [274, 223] width 146 height 56
click at [106, 220] on span "191" at bounding box center [107, 223] width 23 height 19
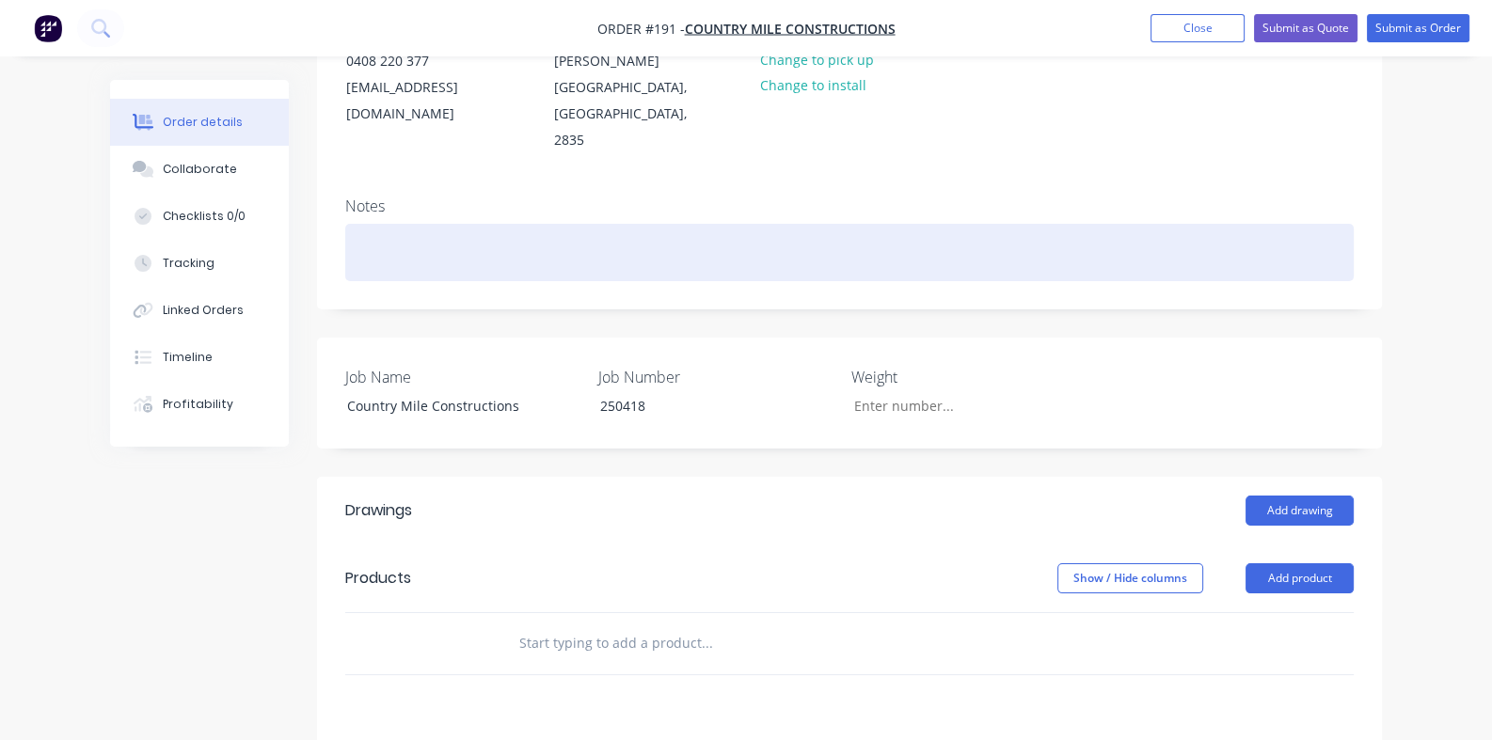
scroll to position [564, 0]
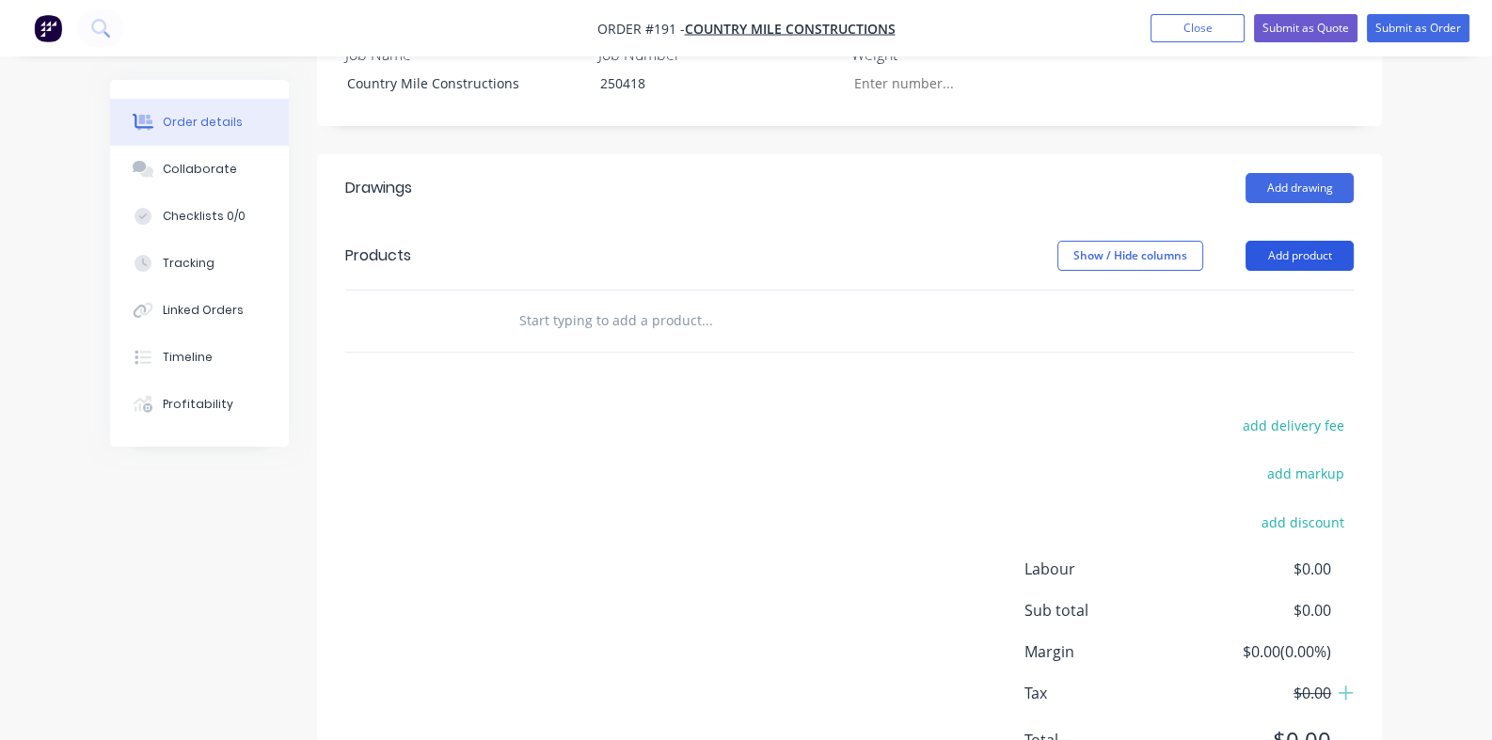
click at [1353, 241] on button "Add product" at bounding box center [1299, 256] width 108 height 30
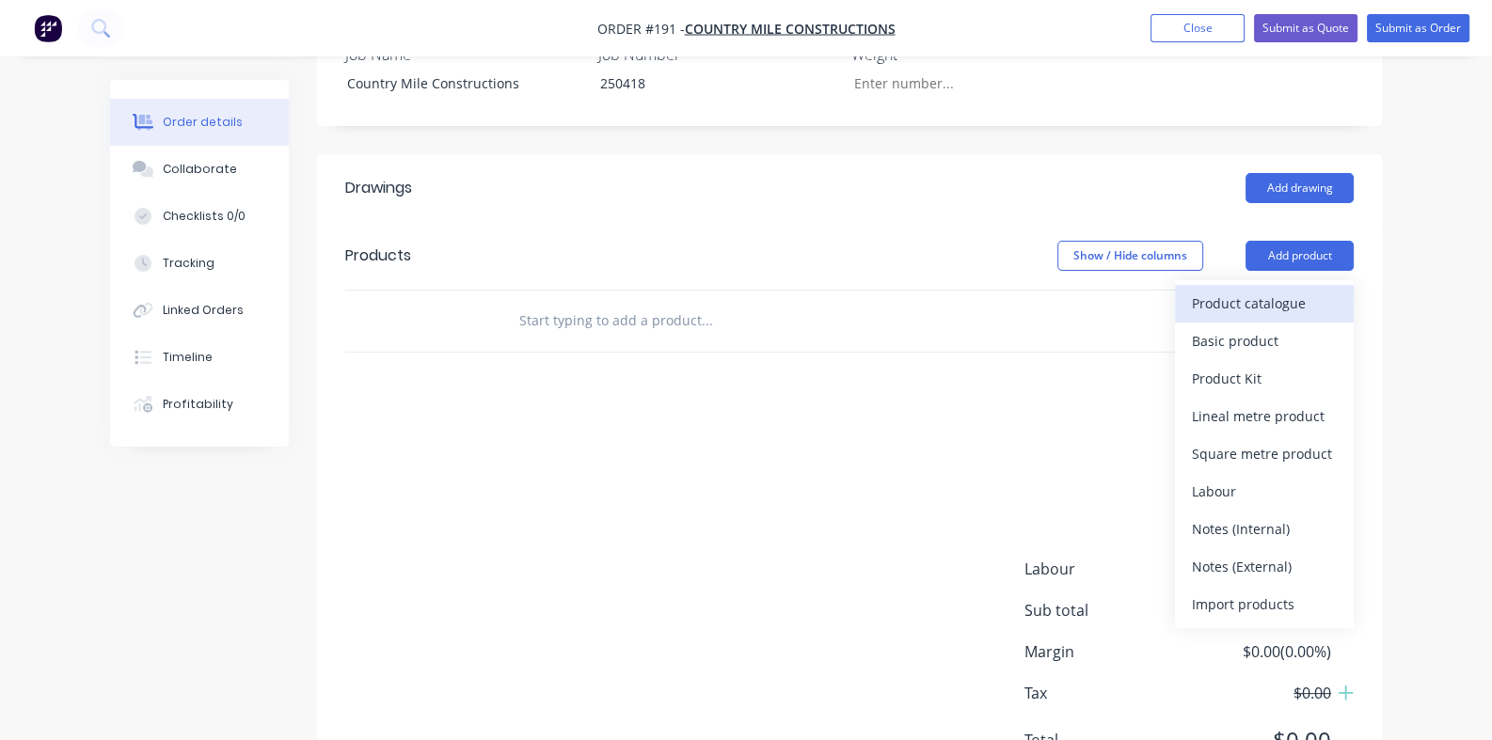
click at [1304, 290] on div "Product catalogue" at bounding box center [1264, 303] width 145 height 27
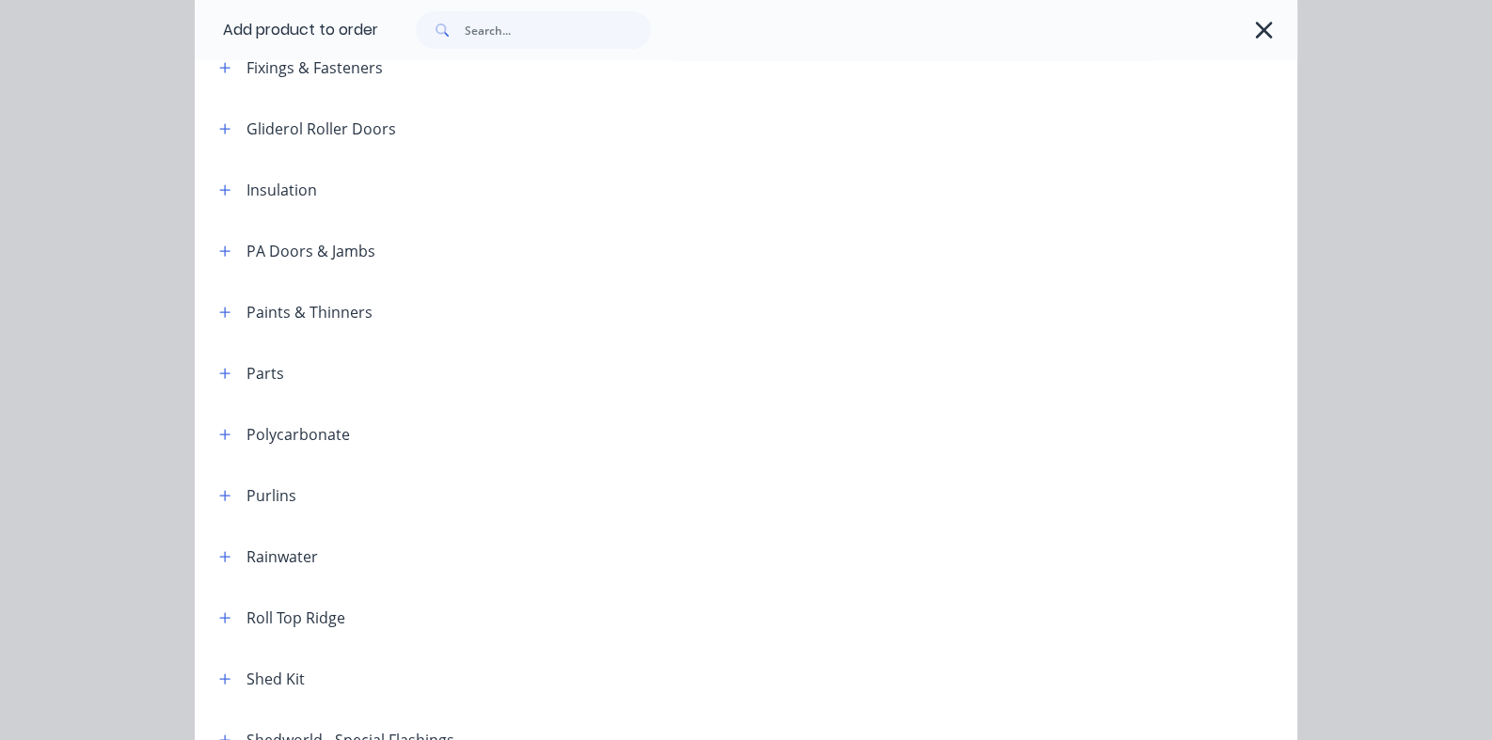
scroll to position [1138, 0]
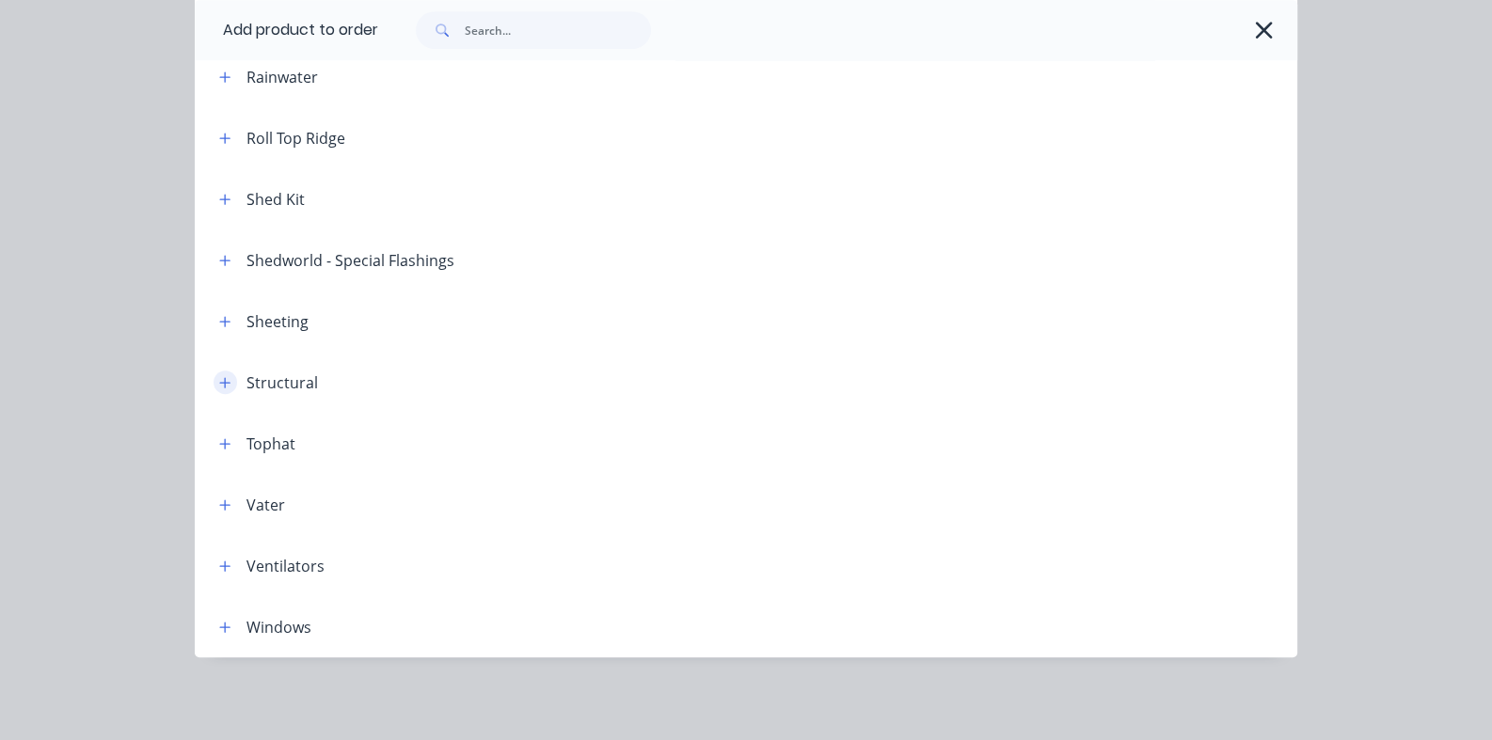
click at [219, 380] on icon "button" at bounding box center [224, 382] width 11 height 13
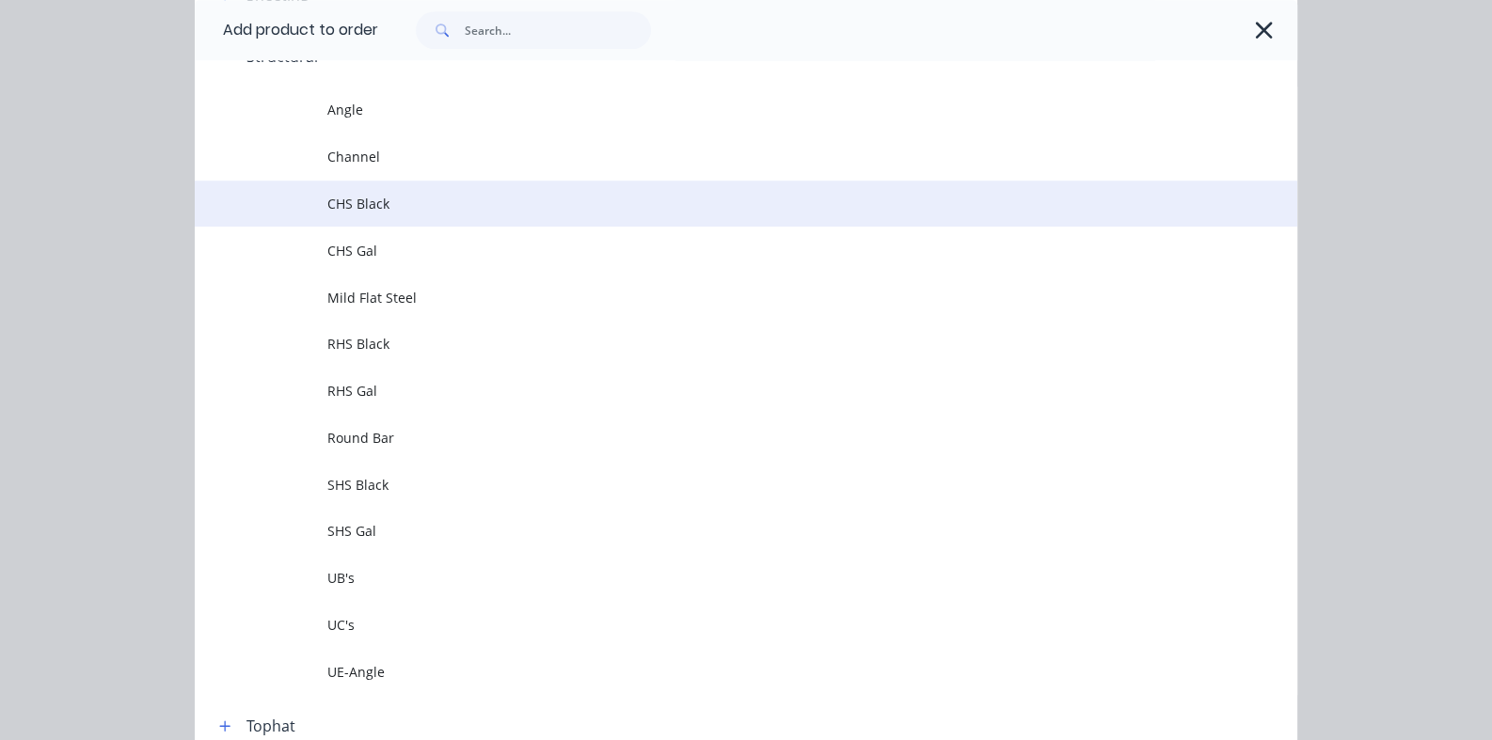
scroll to position [1747, 0]
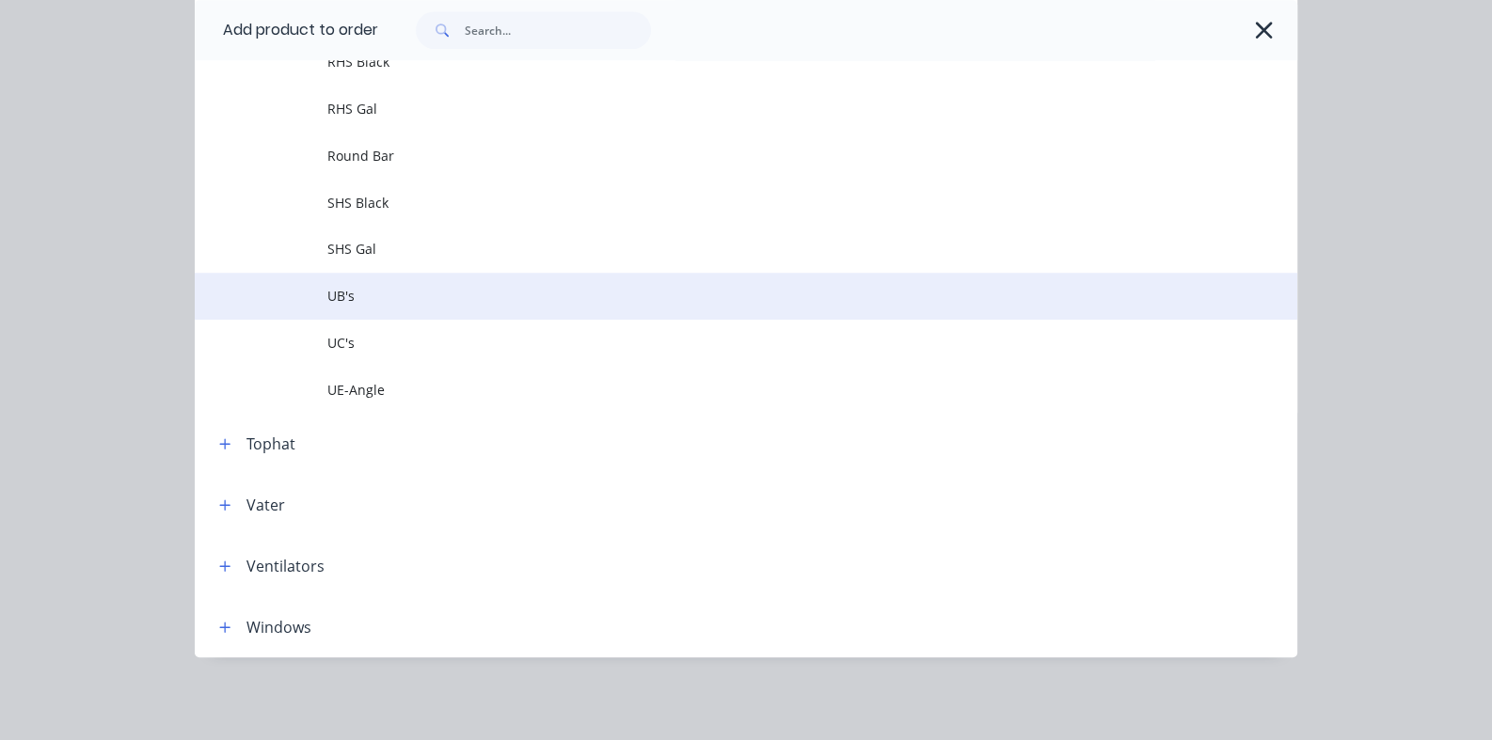
click at [327, 293] on span "UB's" at bounding box center [715, 296] width 776 height 20
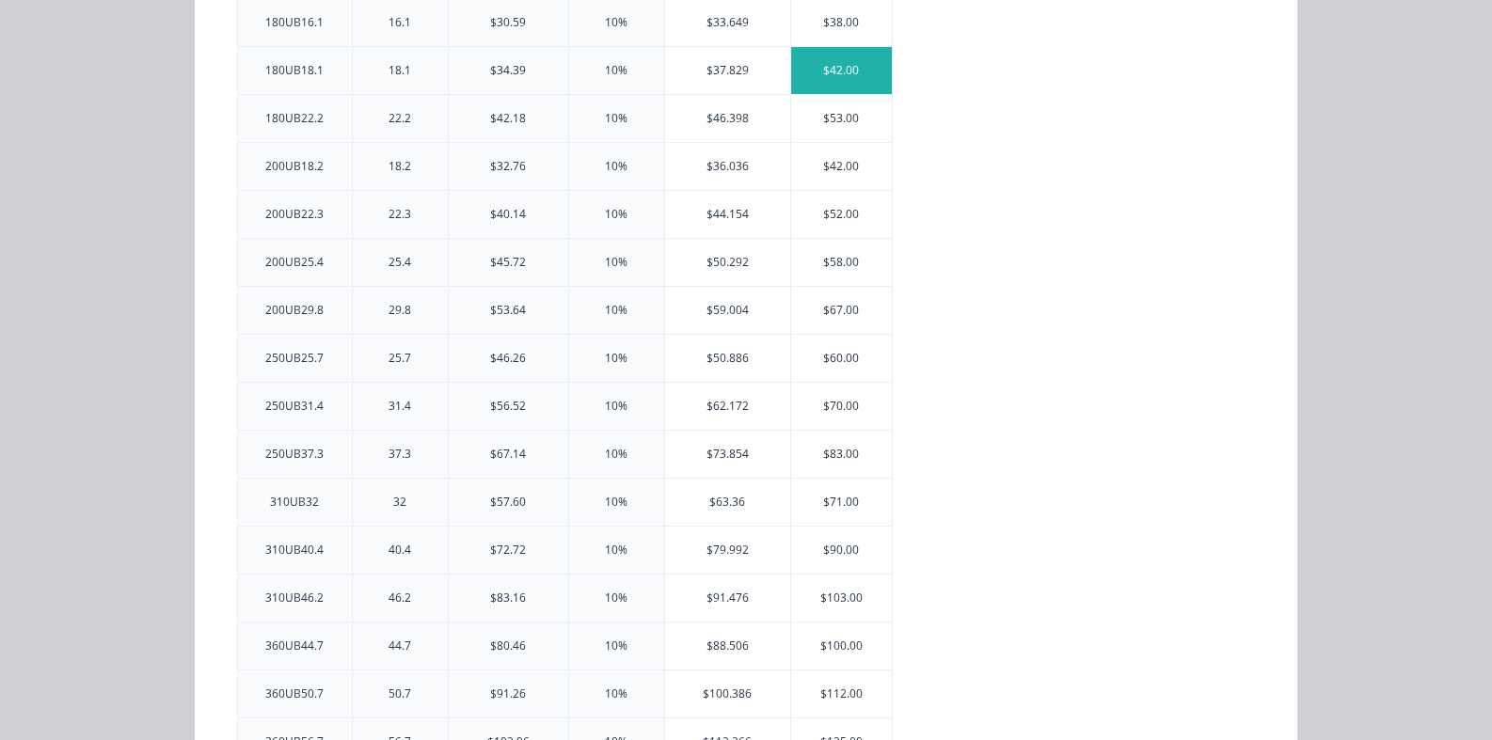
scroll to position [564, 0]
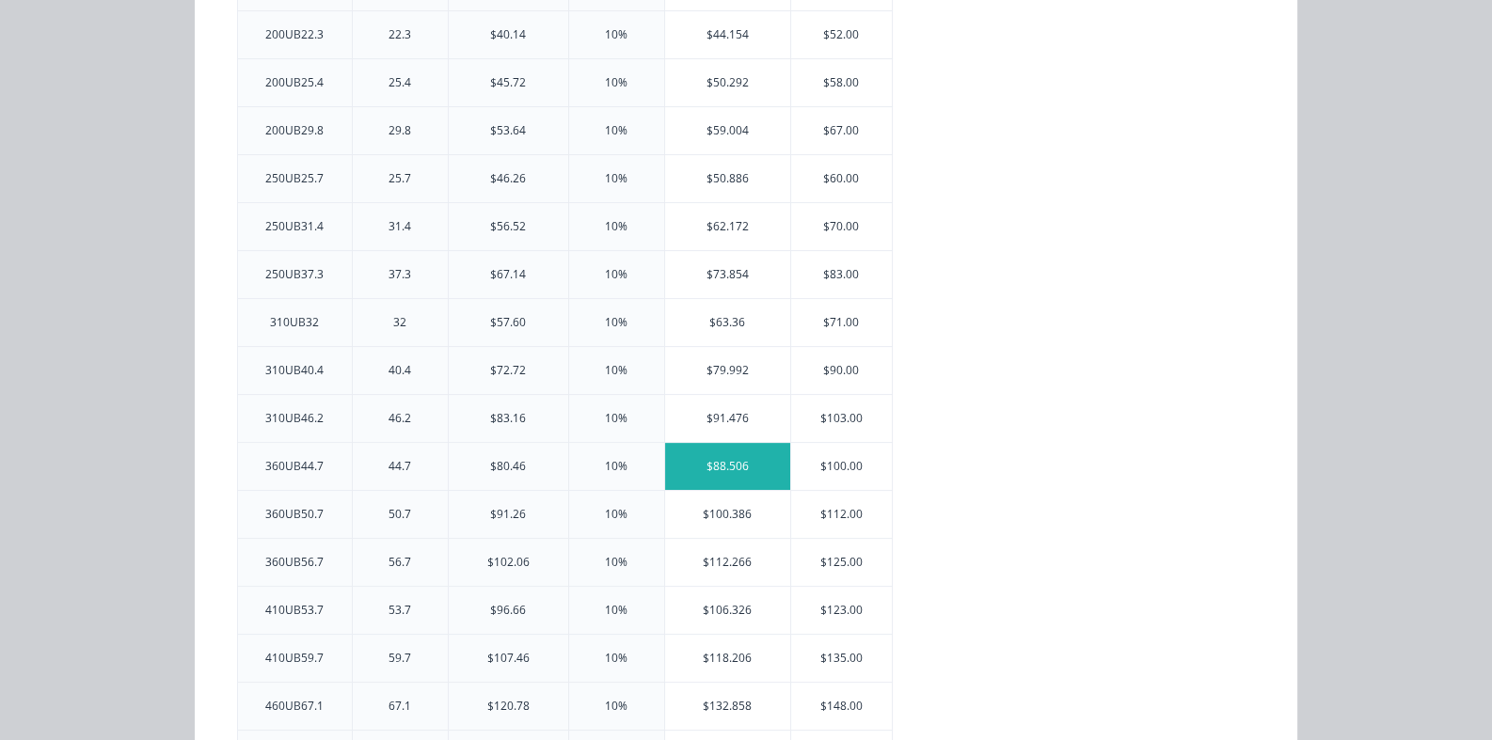
click at [665, 461] on div "$88.506" at bounding box center [728, 466] width 126 height 47
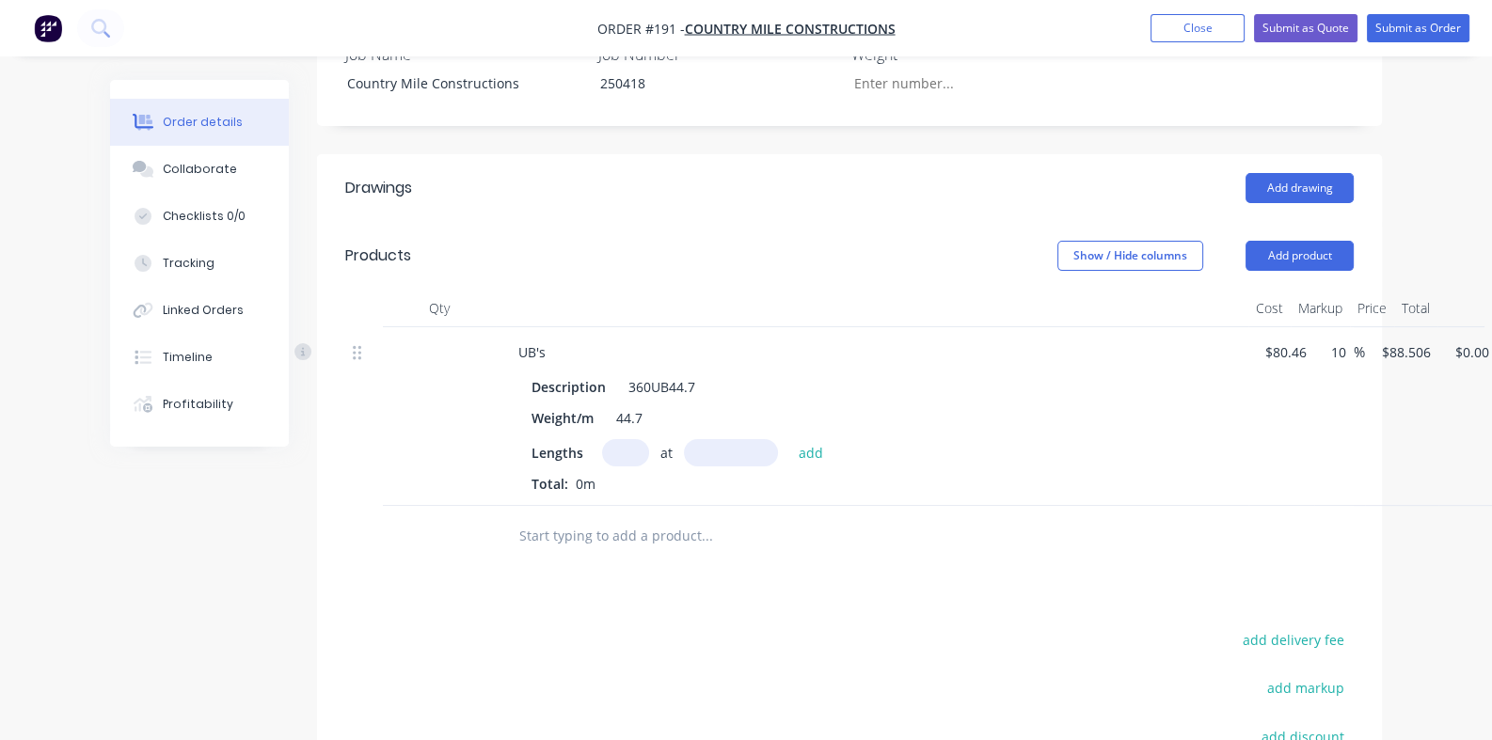
click at [602, 439] on input "text" at bounding box center [625, 452] width 47 height 27
type input "6"
click at [684, 439] on input "text" at bounding box center [731, 452] width 94 height 27
type input "12000mm"
drag, startPoint x: 719, startPoint y: 396, endPoint x: 655, endPoint y: 536, distance: 154.0
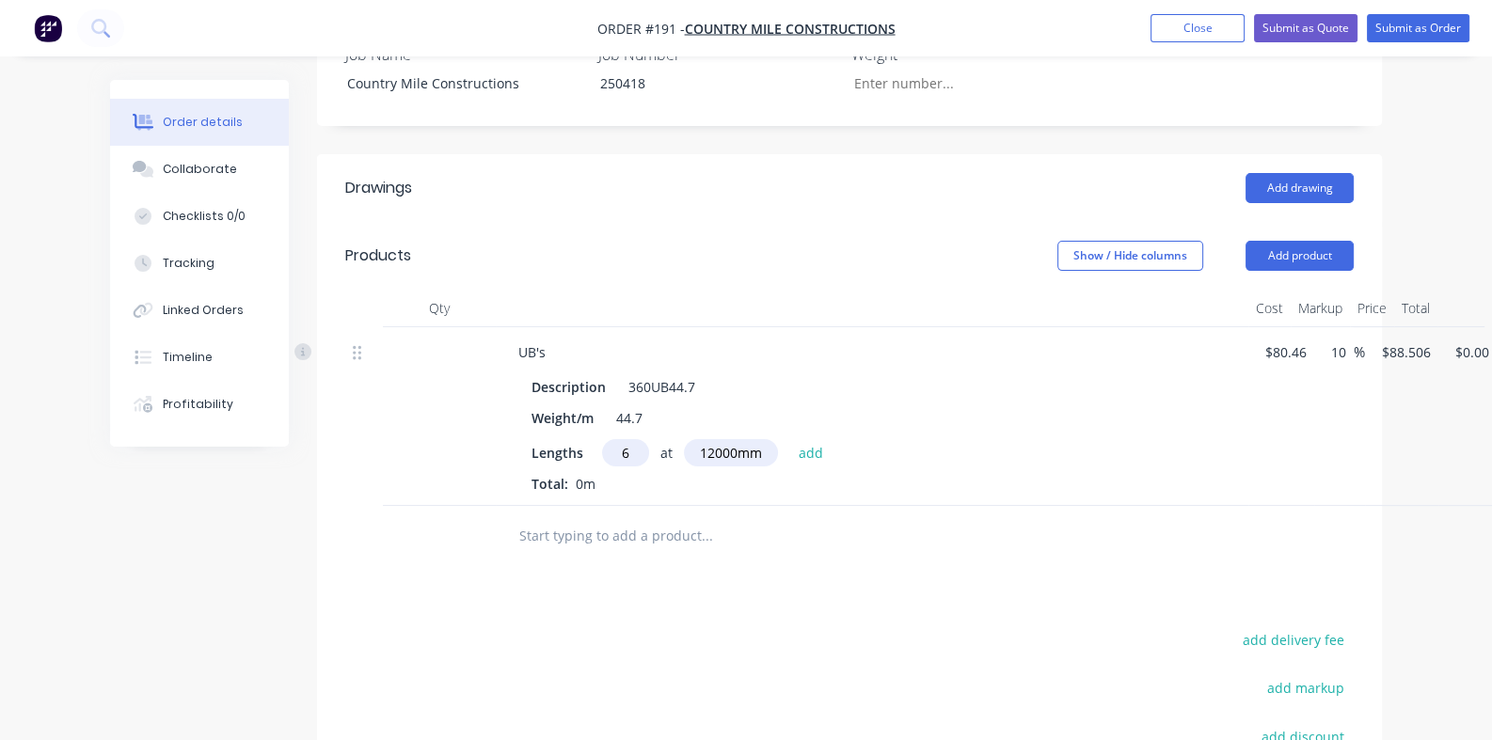
click at [789, 439] on button "add" at bounding box center [811, 451] width 44 height 25
type input "$6,372.43"
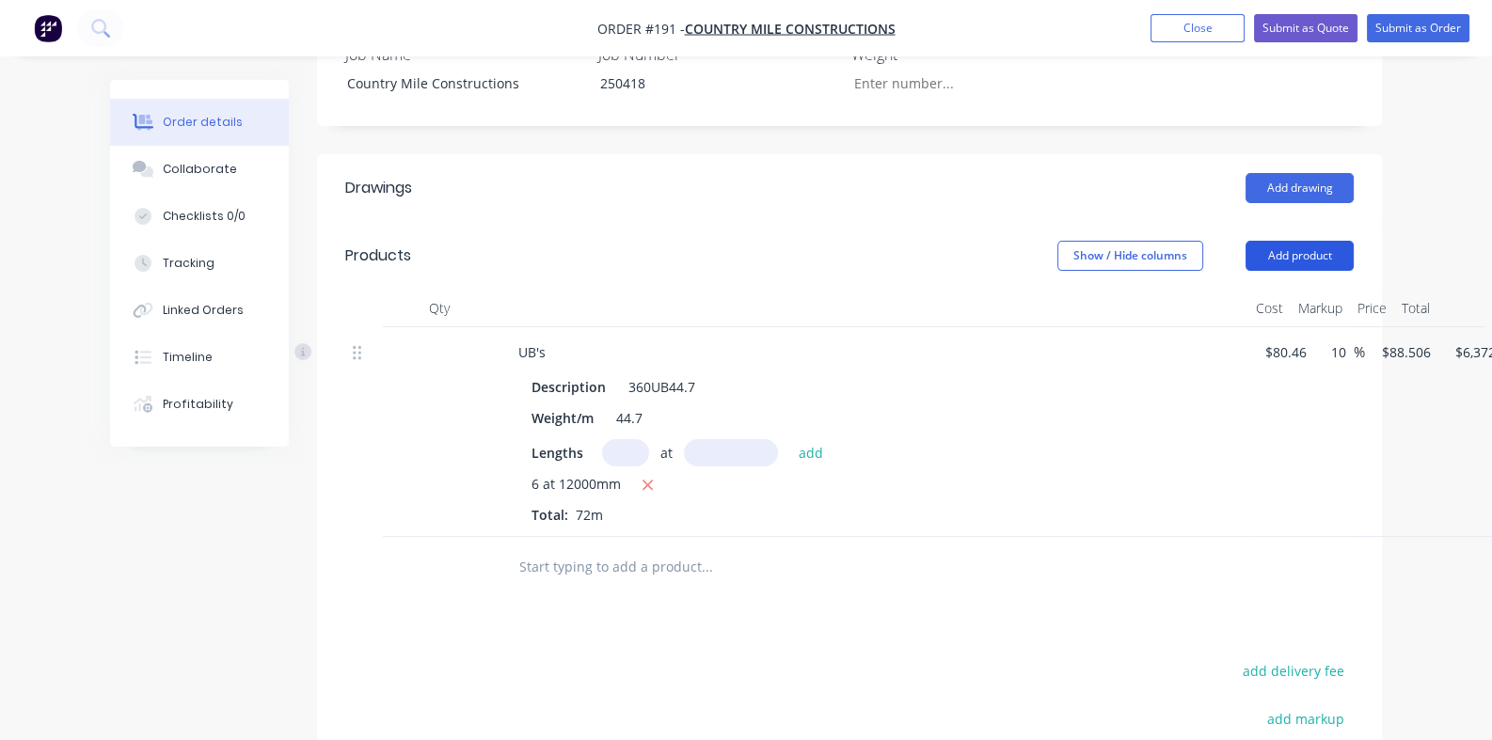
click at [1353, 241] on button "Add product" at bounding box center [1299, 256] width 108 height 30
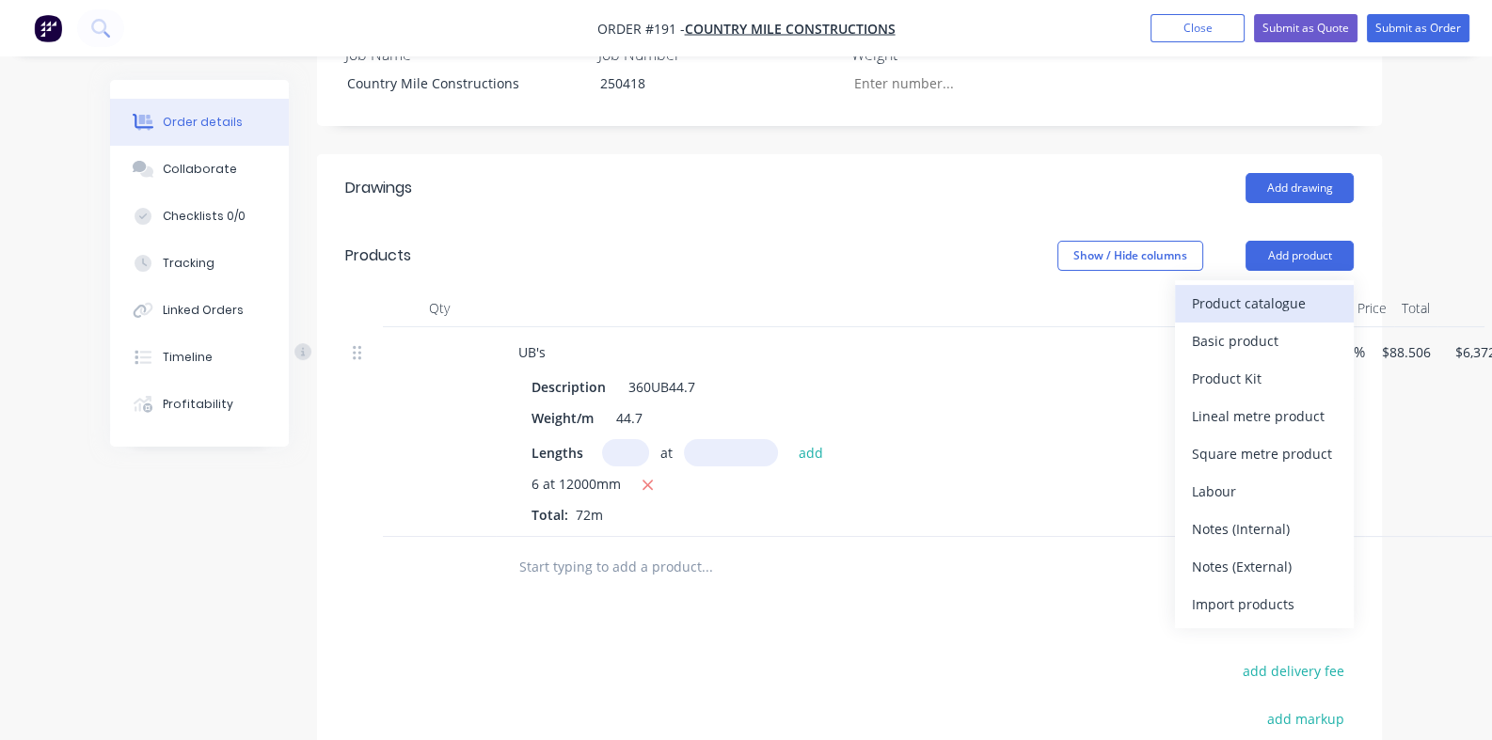
click at [1322, 290] on div "Product catalogue" at bounding box center [1264, 303] width 145 height 27
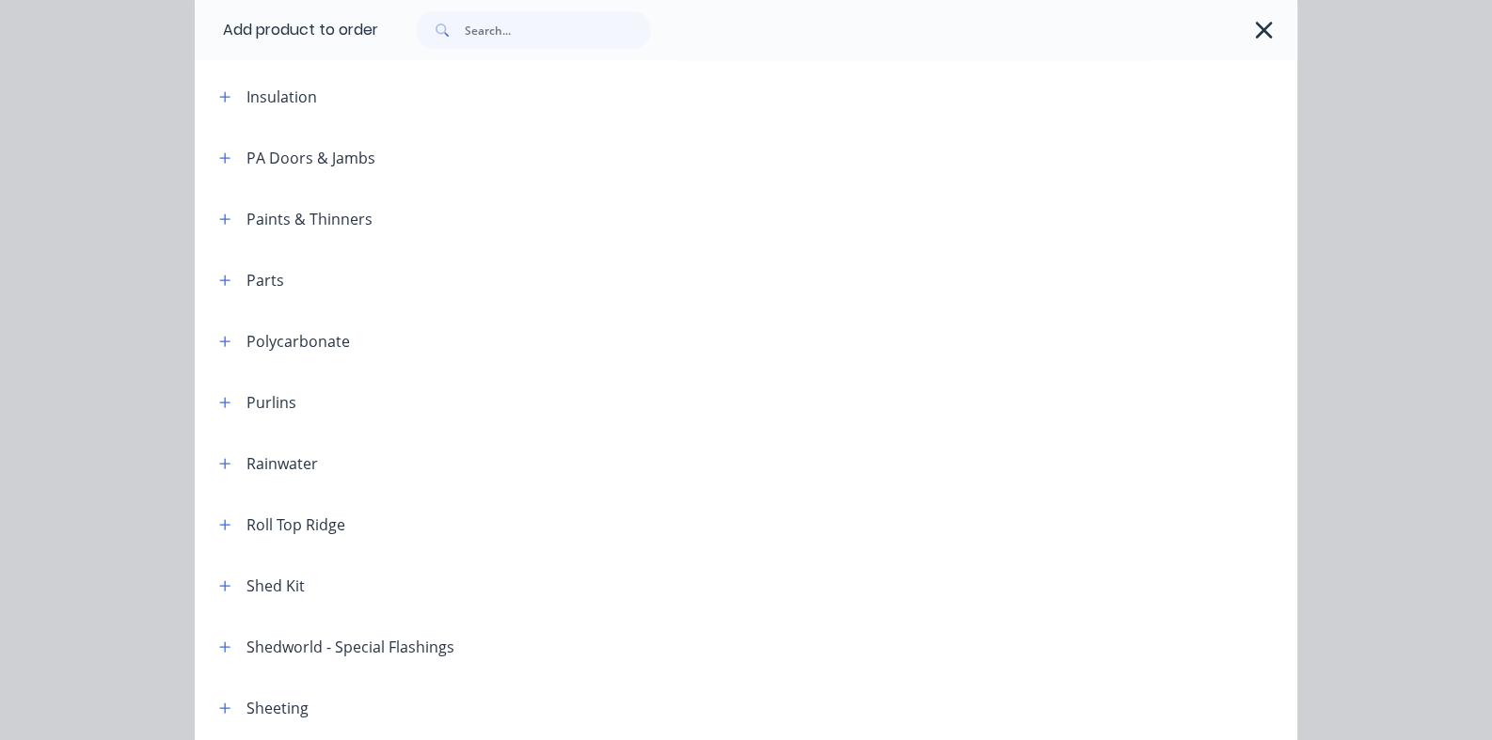
scroll to position [1129, 0]
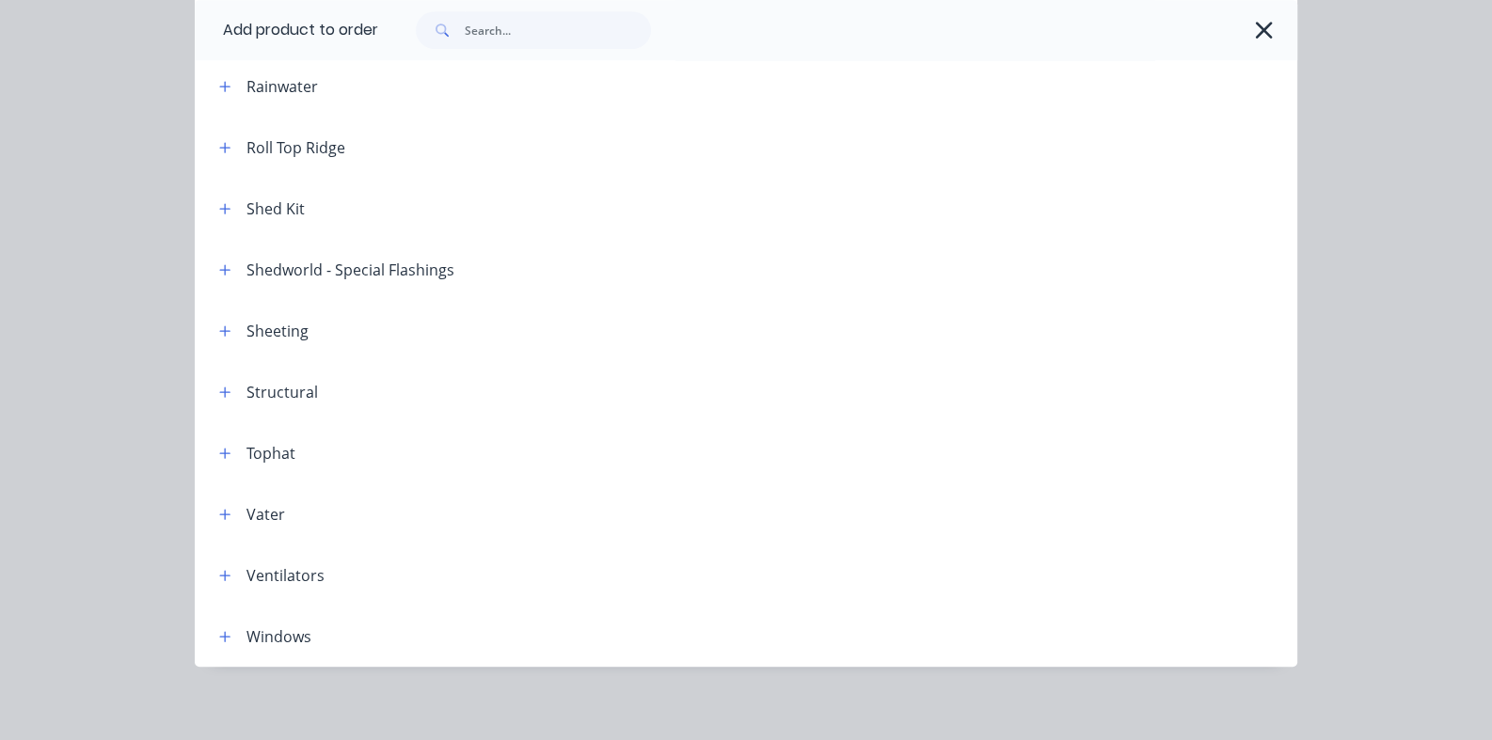
click at [246, 394] on div "Structural" at bounding box center [281, 392] width 71 height 23
click at [220, 391] on icon "button" at bounding box center [225, 392] width 10 height 10
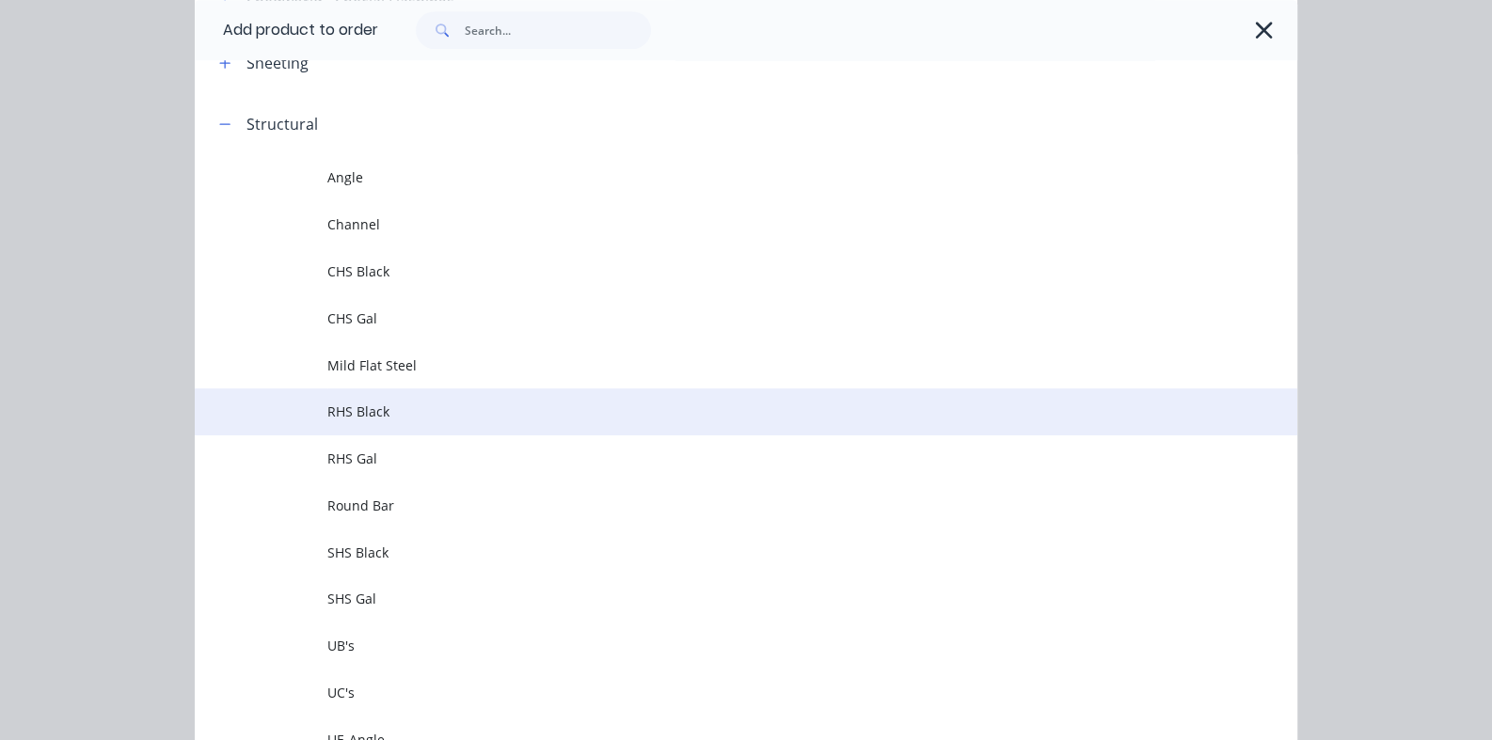
scroll to position [1411, 0]
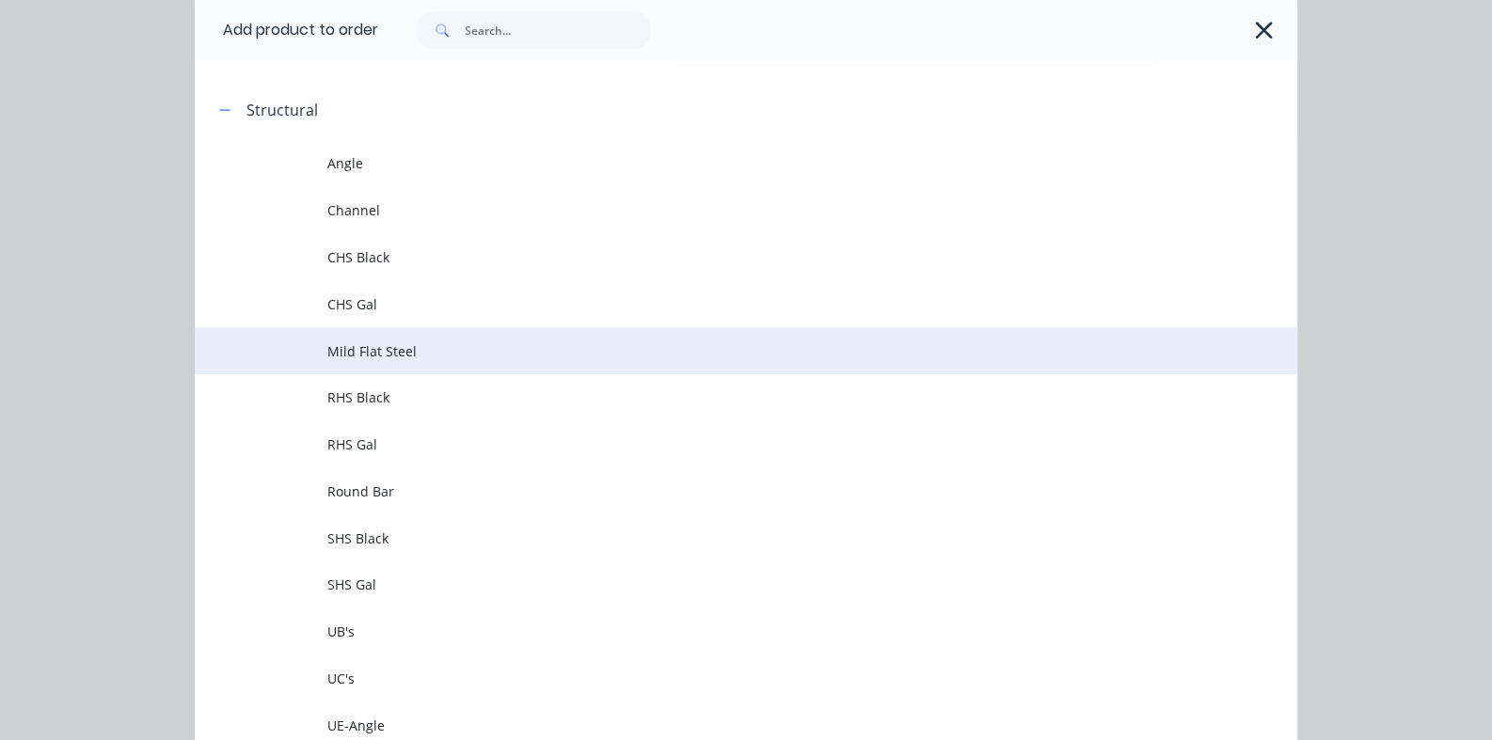
click at [327, 358] on span "Mild Flat Steel" at bounding box center [715, 351] width 776 height 20
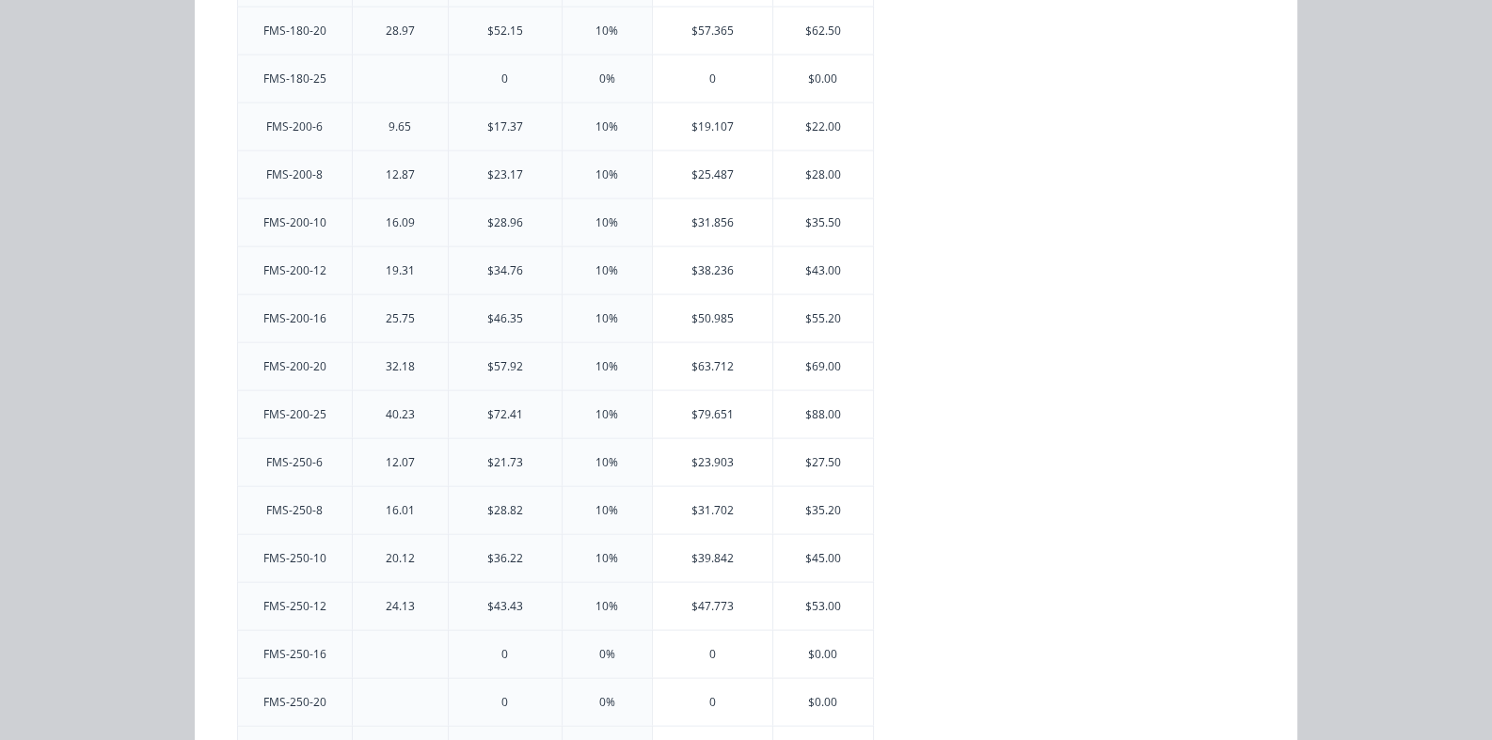
scroll to position [4985, 0]
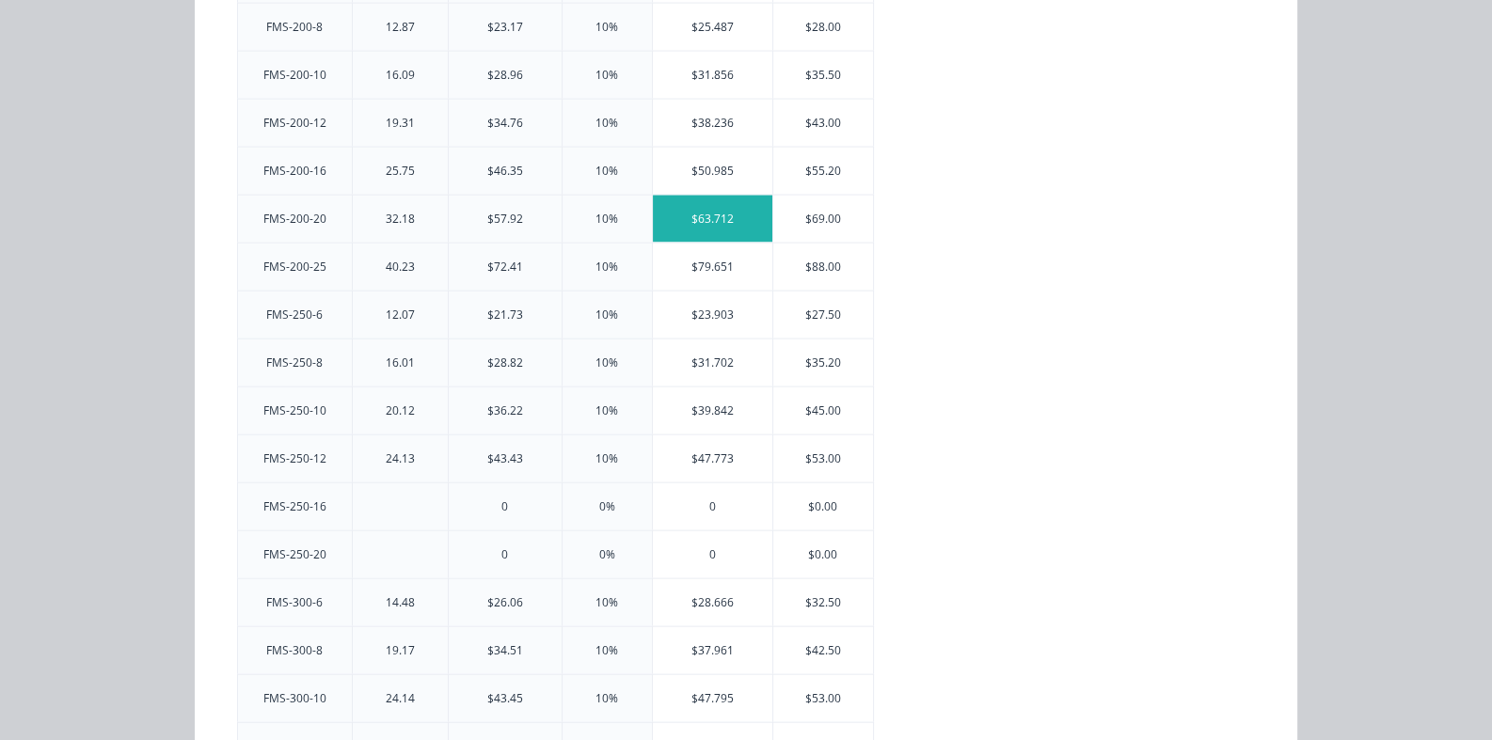
click at [653, 196] on div "$63.712" at bounding box center [712, 219] width 119 height 47
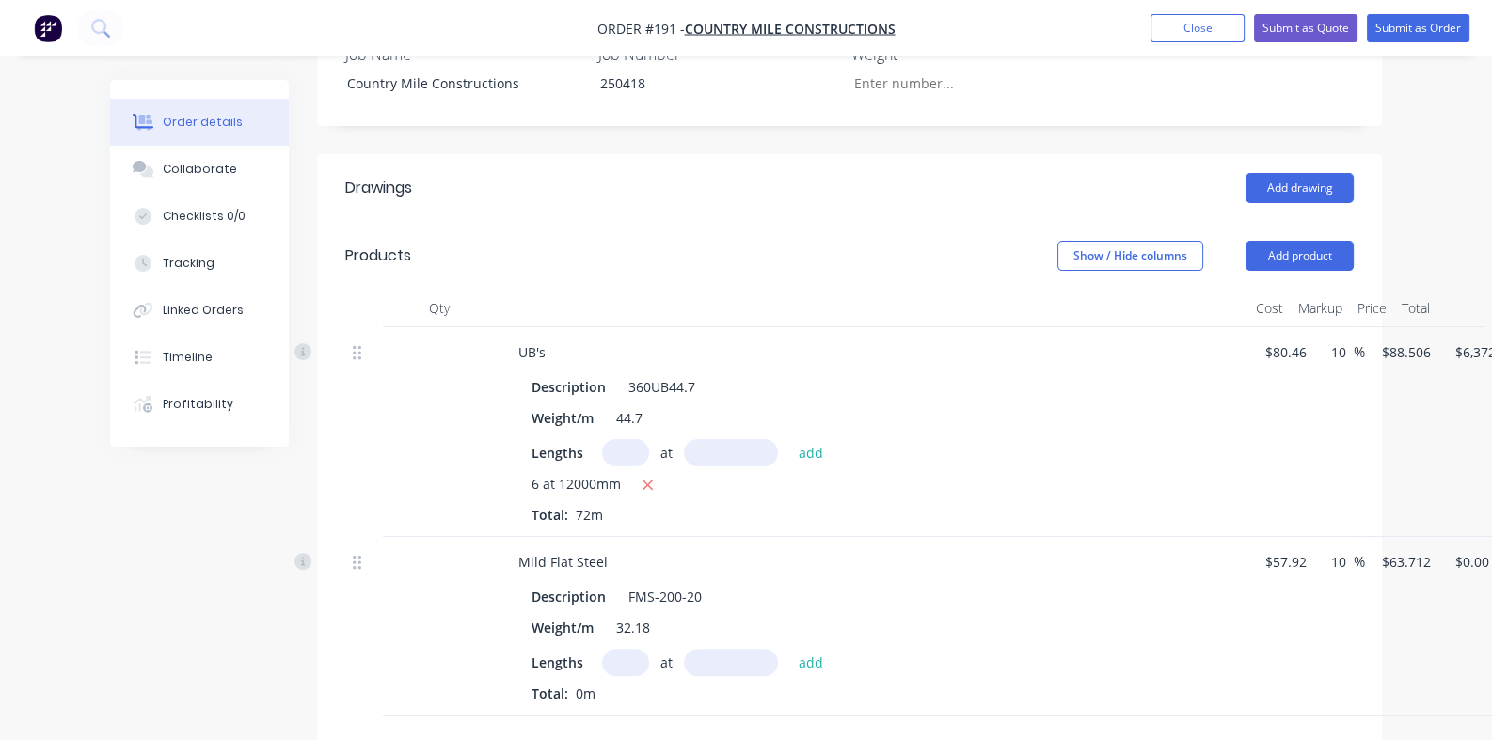
click at [602, 649] on input "text" at bounding box center [625, 662] width 47 height 27
type input "1"
click at [684, 649] on input "text" at bounding box center [731, 662] width 94 height 27
type input "6000mm"
click at [789, 649] on button "add" at bounding box center [811, 661] width 44 height 25
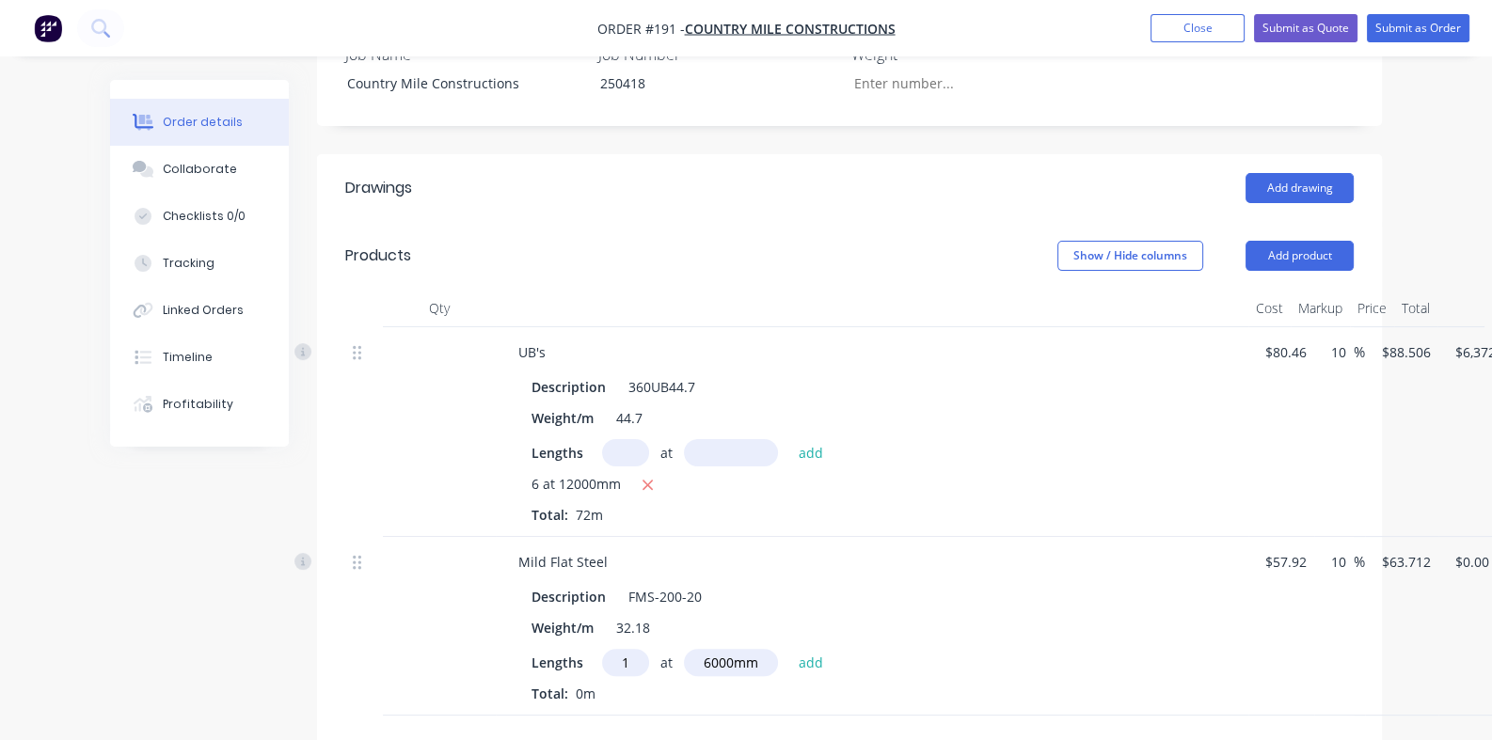
type input "$382.27"
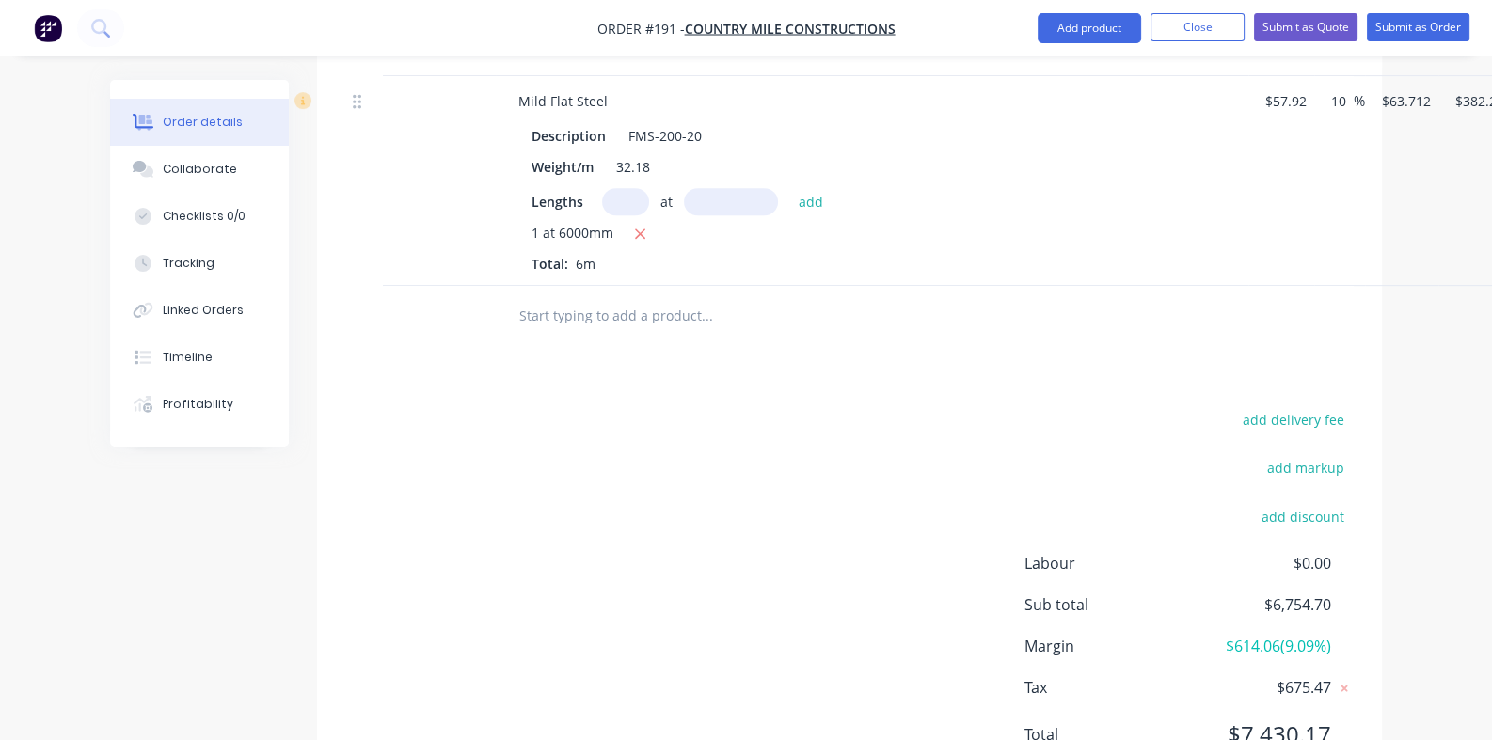
scroll to position [1057, 0]
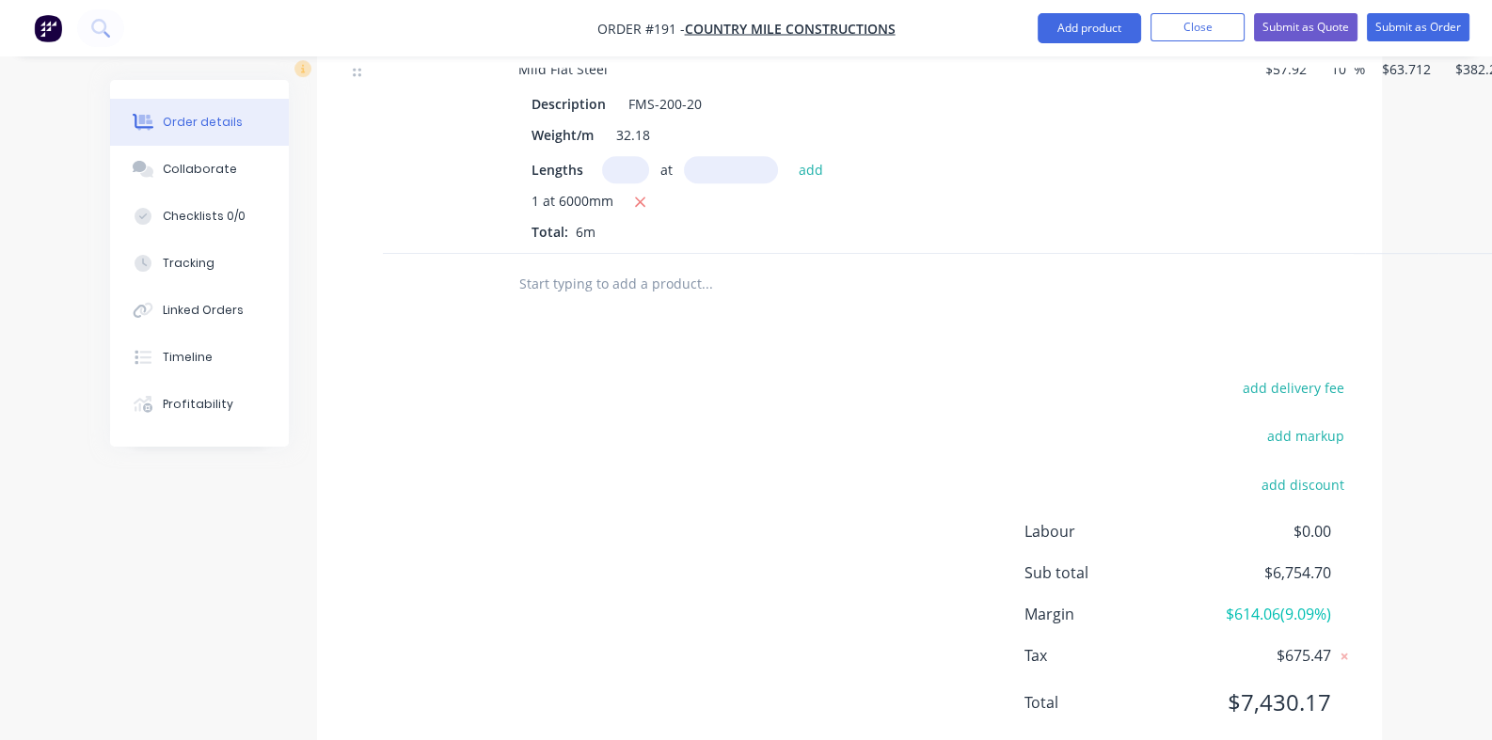
click at [519, 265] on input "text" at bounding box center [706, 284] width 376 height 38
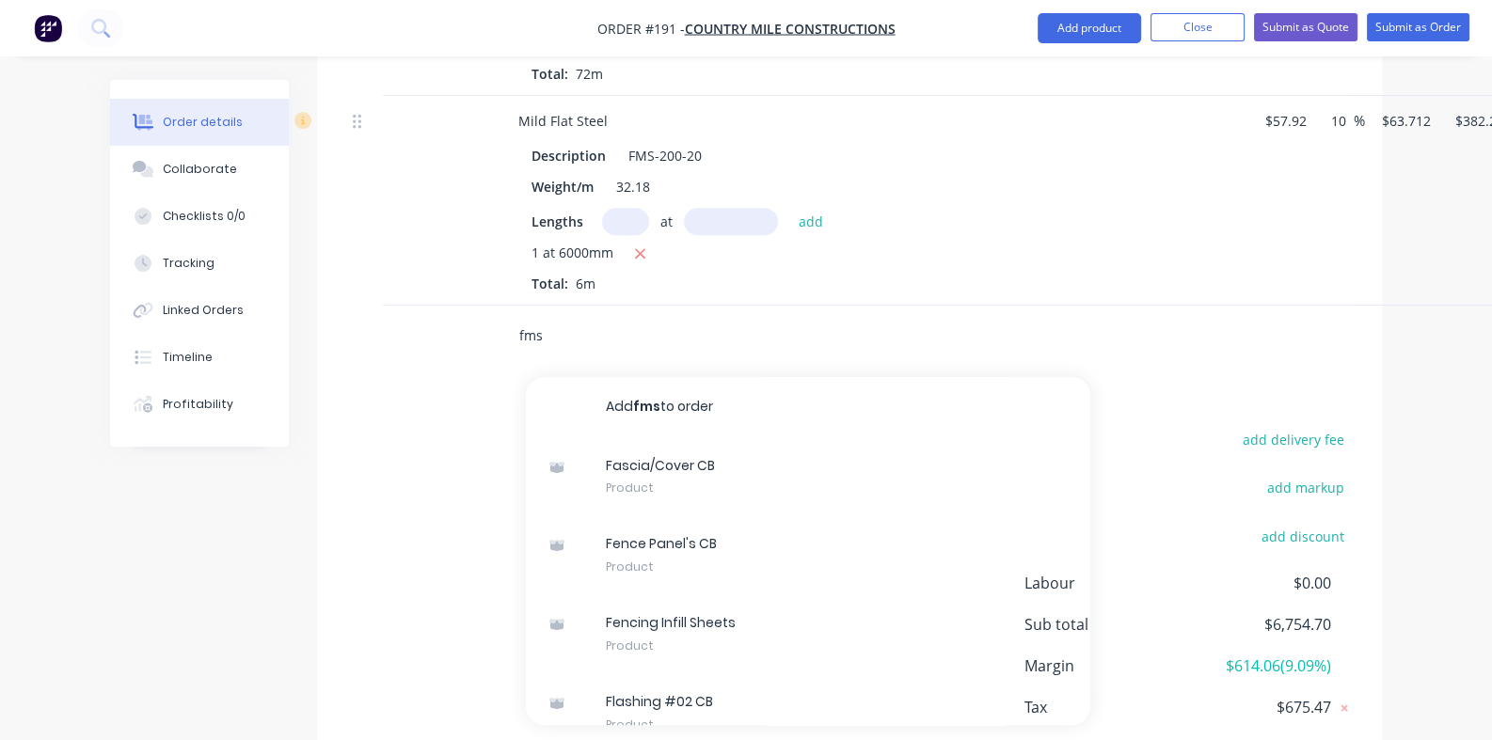
scroll to position [963, 0]
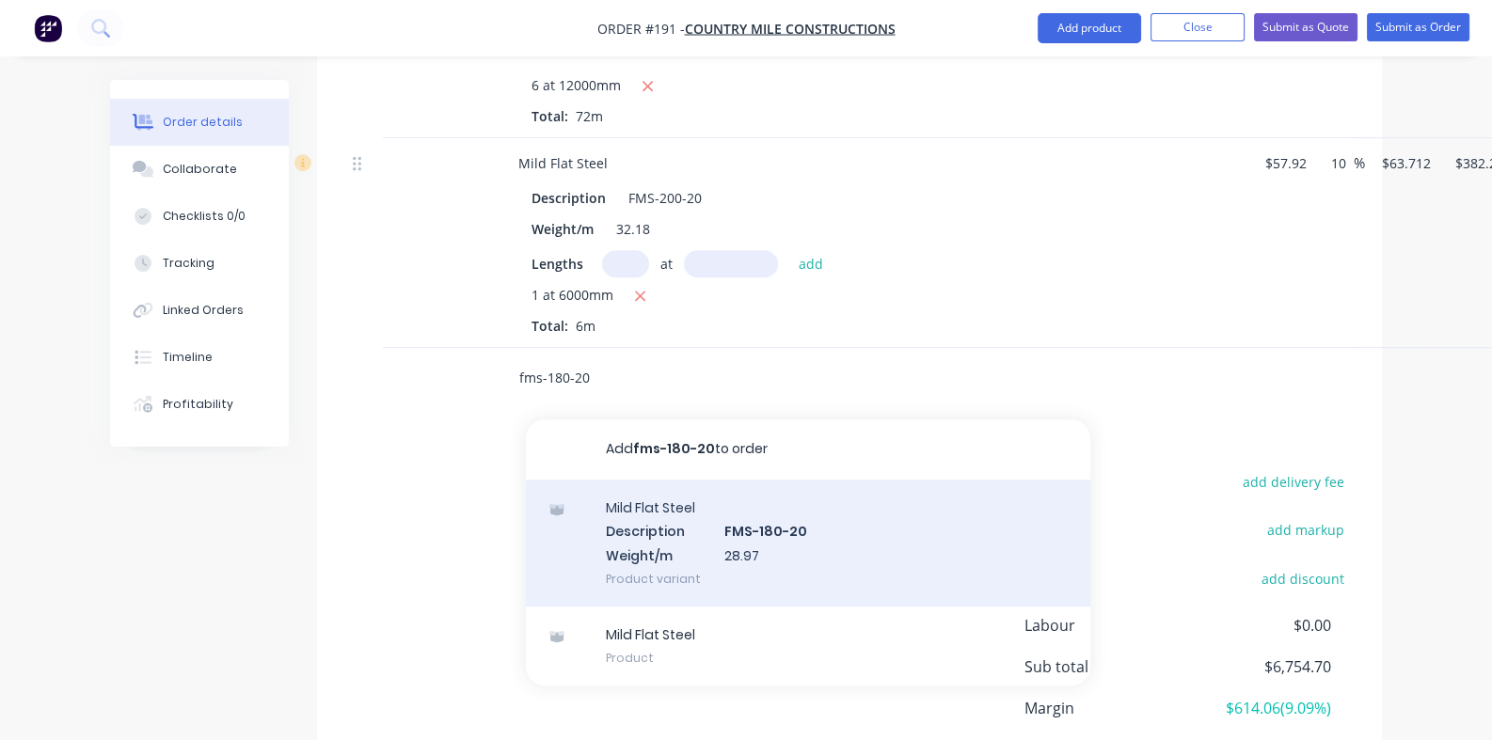
type input "fms-180-20"
click at [564, 480] on div "Mild Flat Steel Description FMS-180-20 Weight/m 28.97 Product variant" at bounding box center [808, 543] width 564 height 127
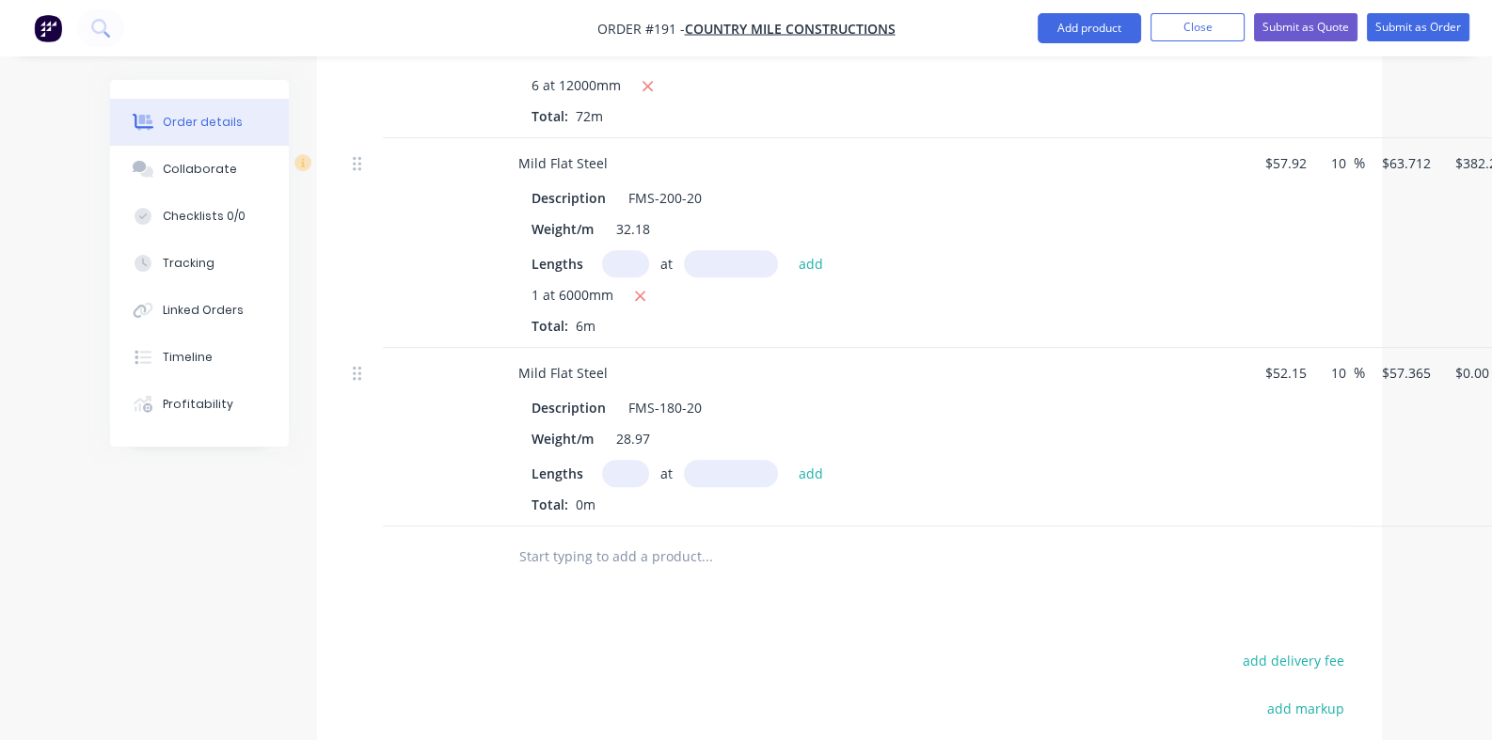
click at [602, 460] on input "text" at bounding box center [625, 473] width 47 height 27
type input "4"
click at [684, 460] on input "text" at bounding box center [731, 473] width 94 height 27
type input "6000mm"
click at [789, 460] on button "add" at bounding box center [811, 472] width 44 height 25
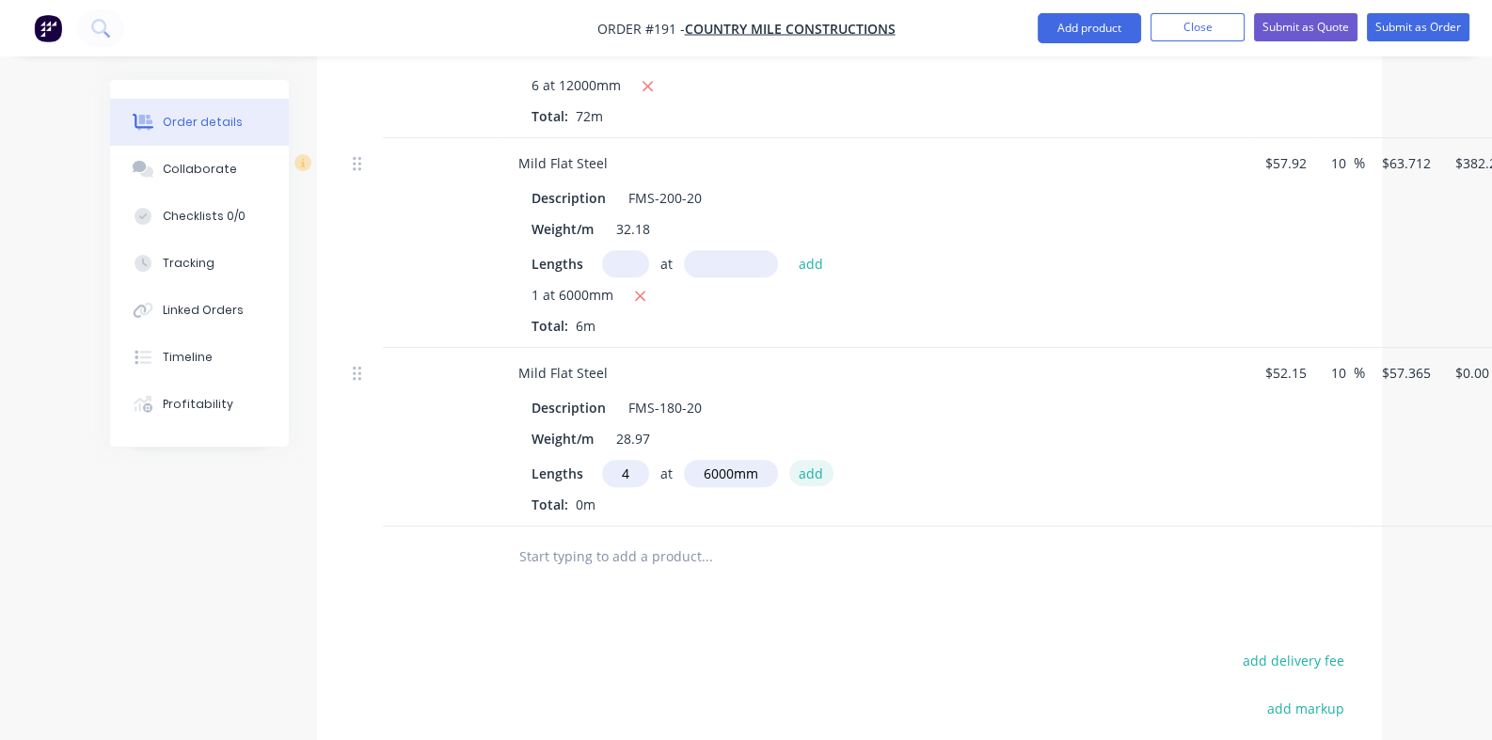
type input "$1,376.76"
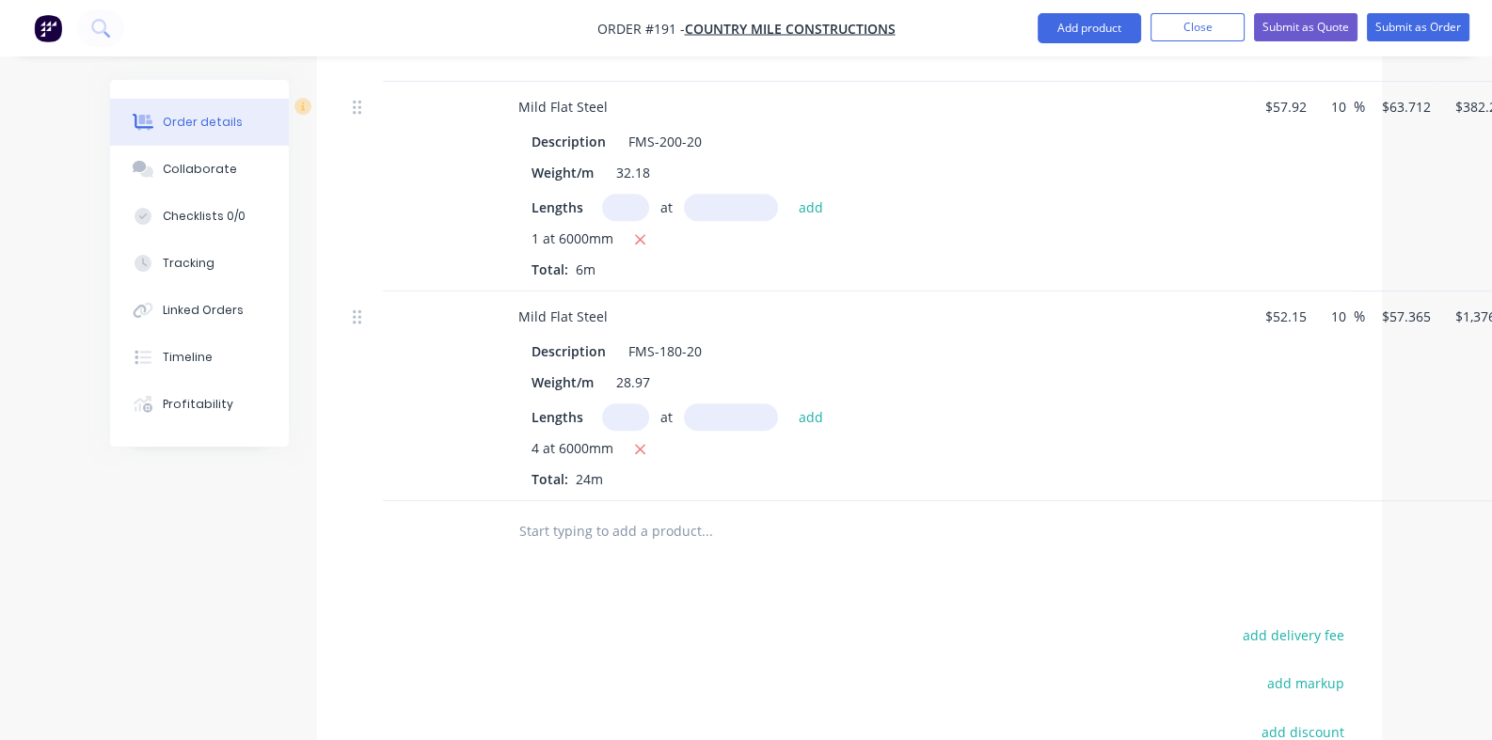
scroll to position [1057, 0]
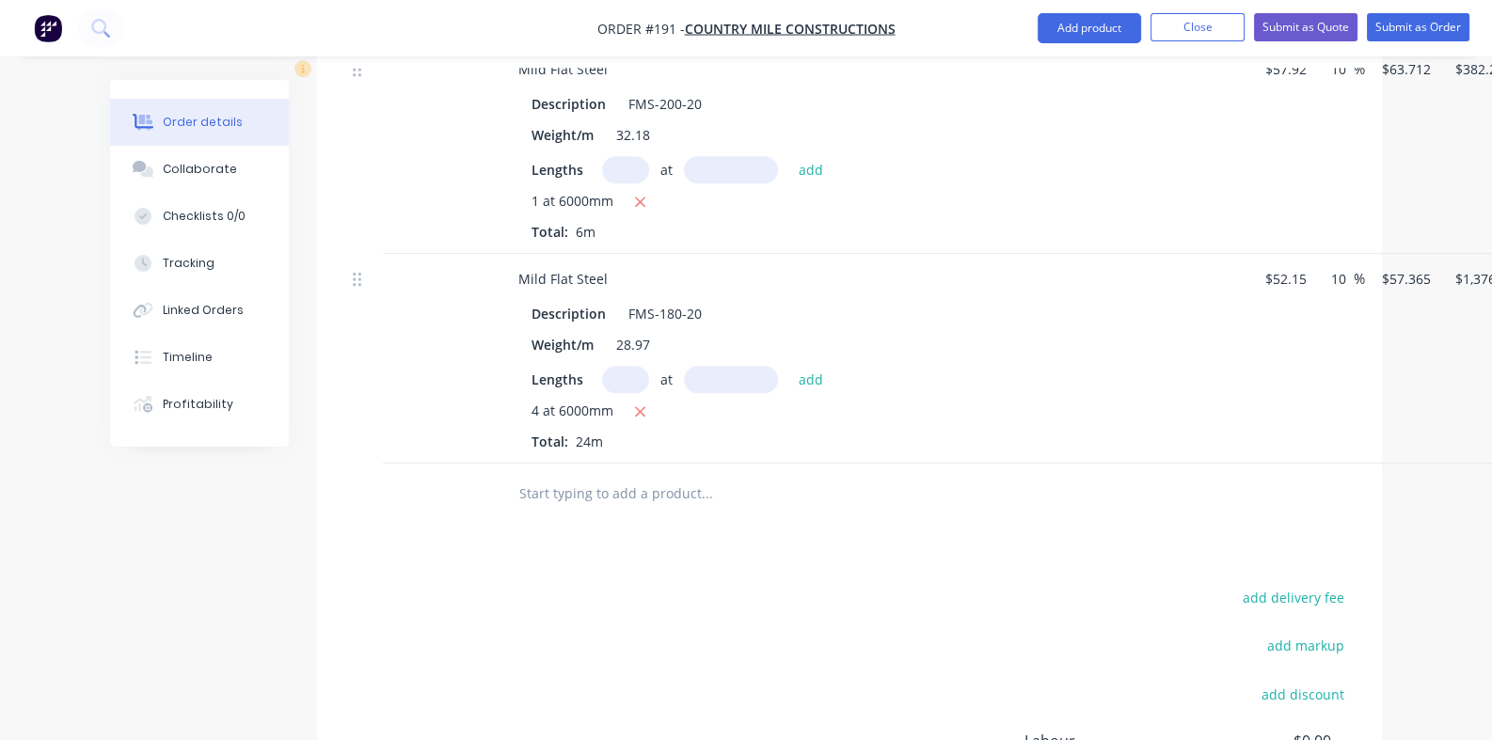
click at [528, 475] on input "text" at bounding box center [706, 494] width 376 height 38
type input "S"
click at [1077, 30] on button "Add product" at bounding box center [1088, 28] width 103 height 30
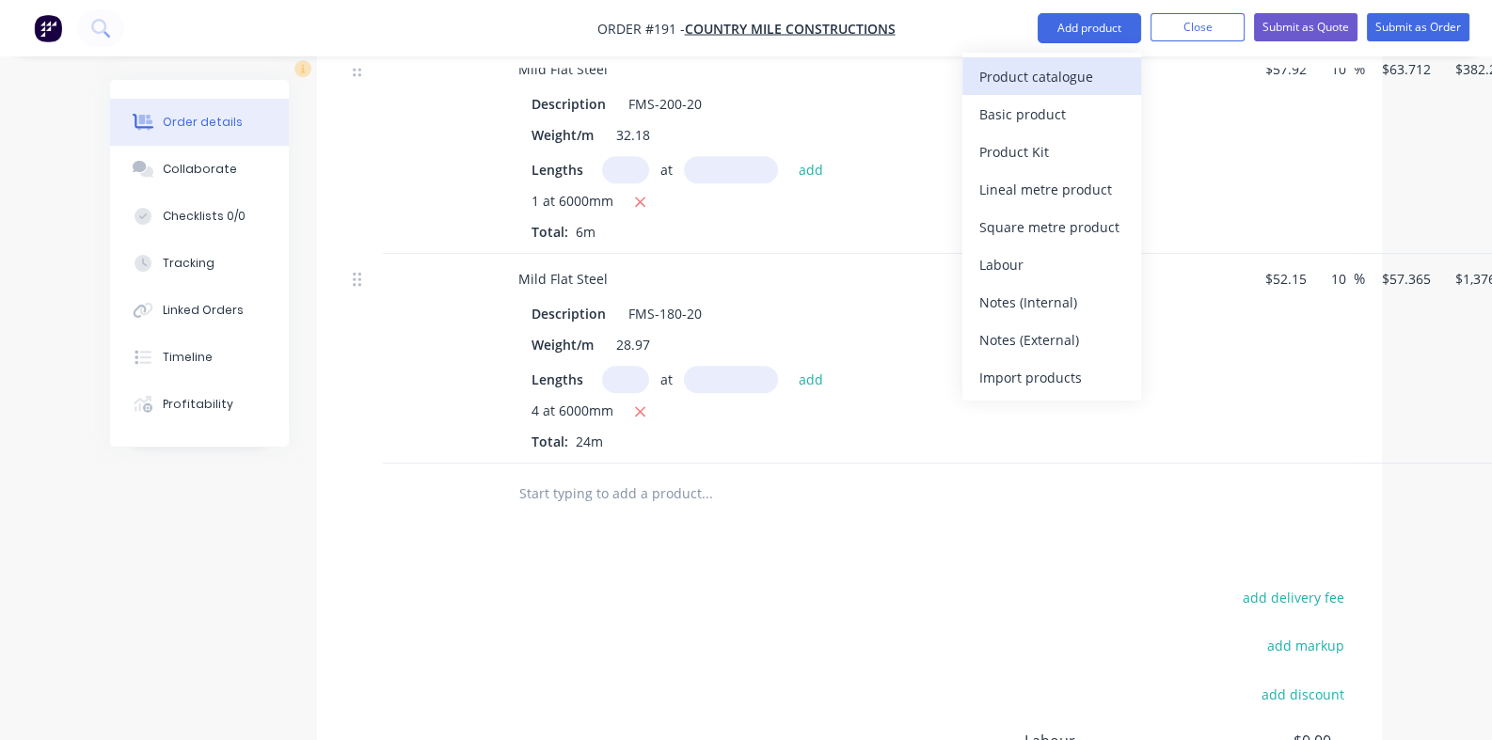
click at [1031, 81] on div "Product catalogue" at bounding box center [1051, 76] width 145 height 27
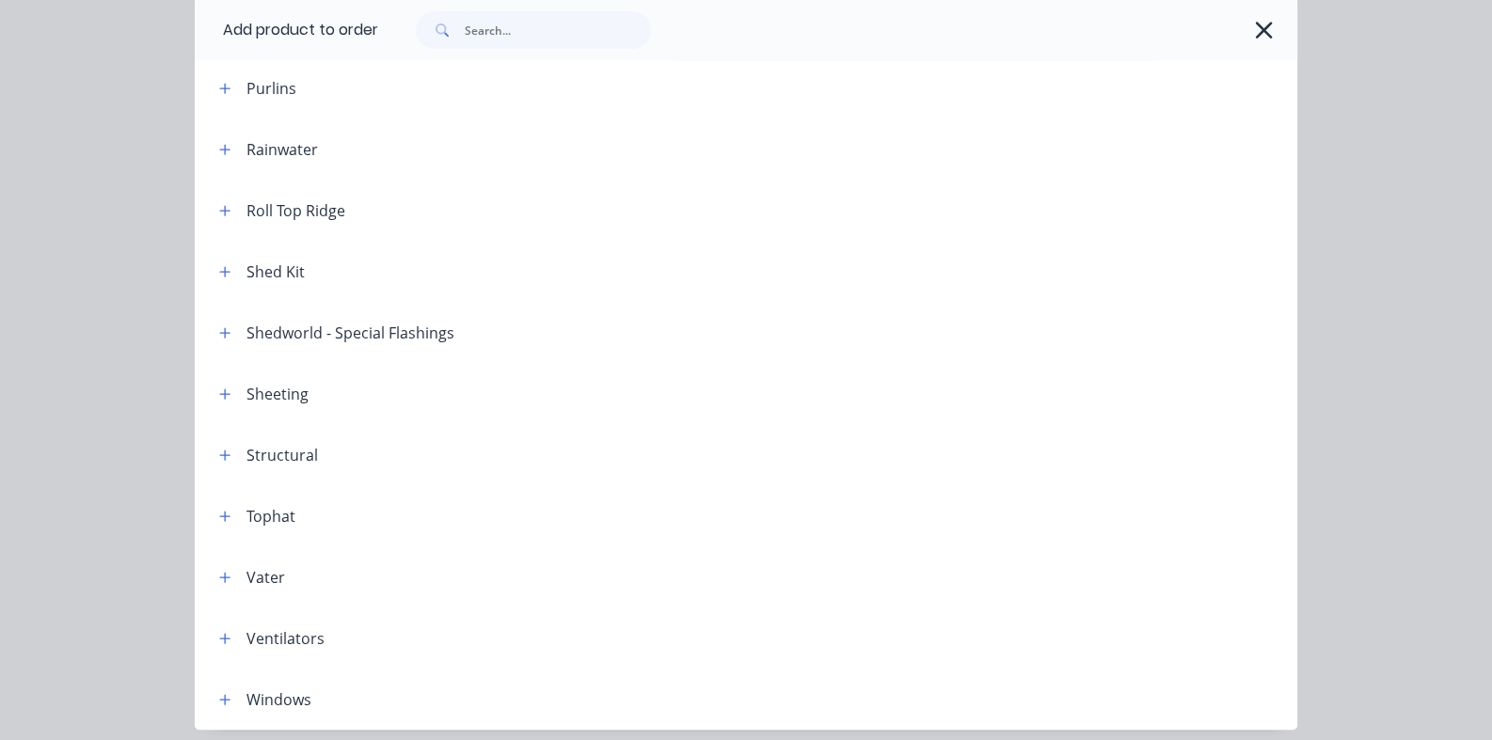
scroll to position [1138, 0]
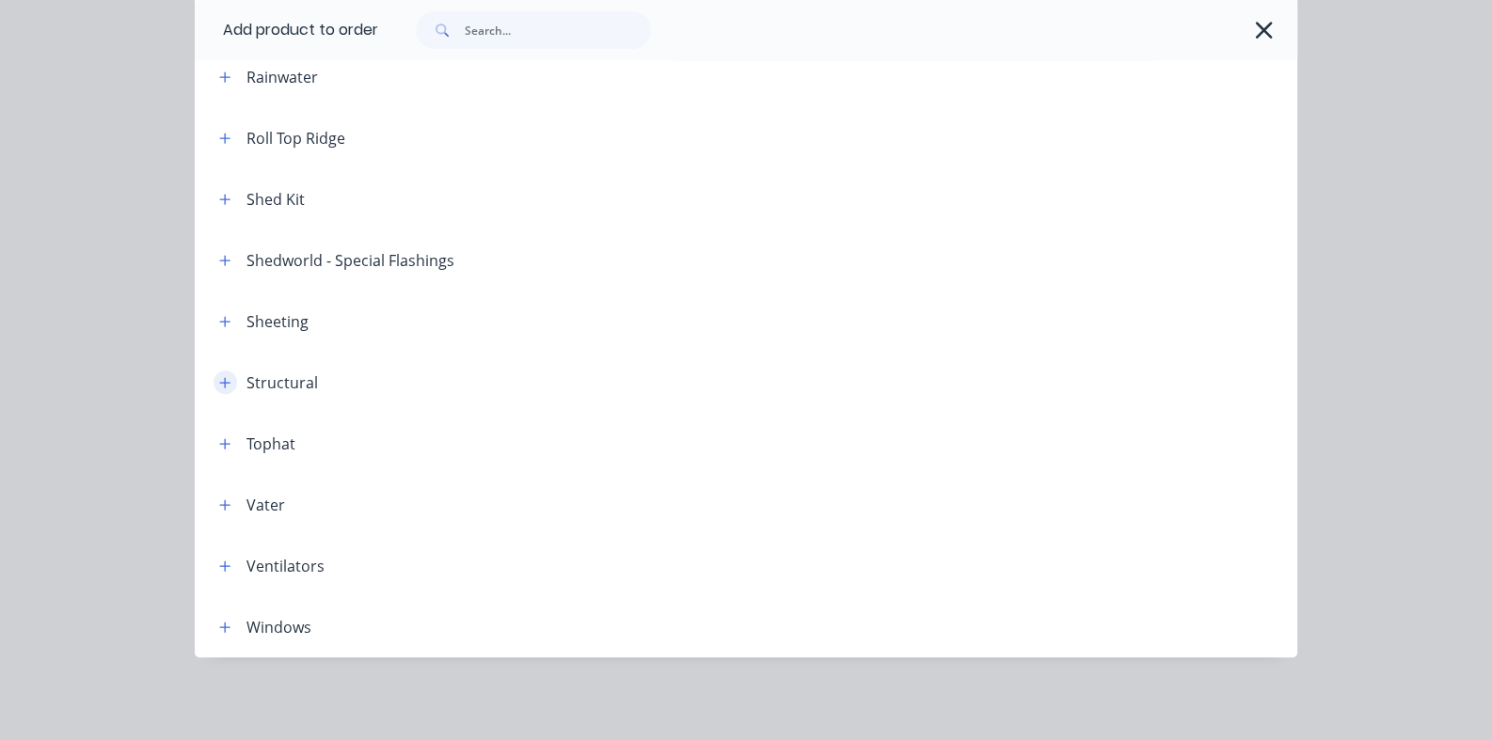
click at [219, 383] on icon "button" at bounding box center [224, 382] width 11 height 13
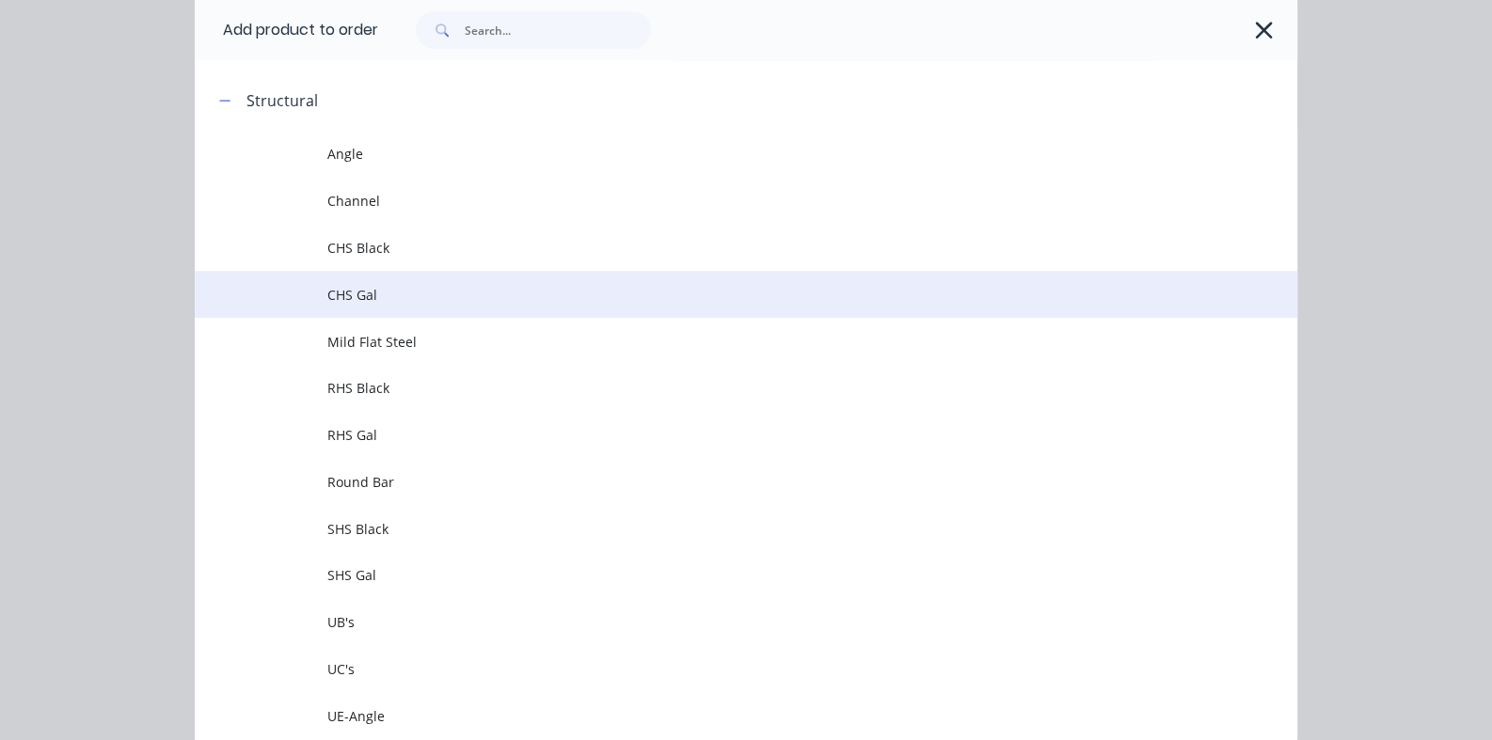
scroll to position [1747, 0]
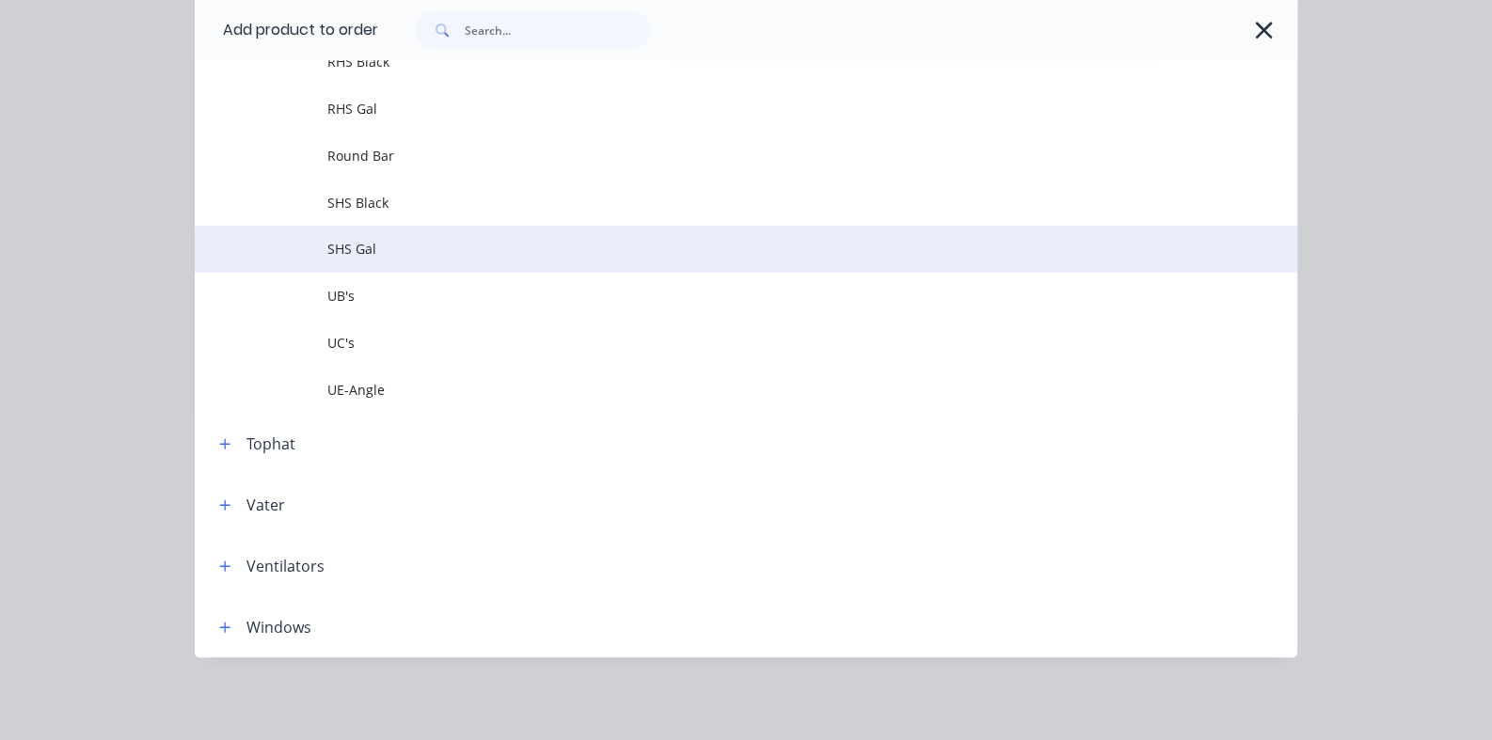
click at [327, 250] on span "SHS Gal" at bounding box center [715, 249] width 776 height 20
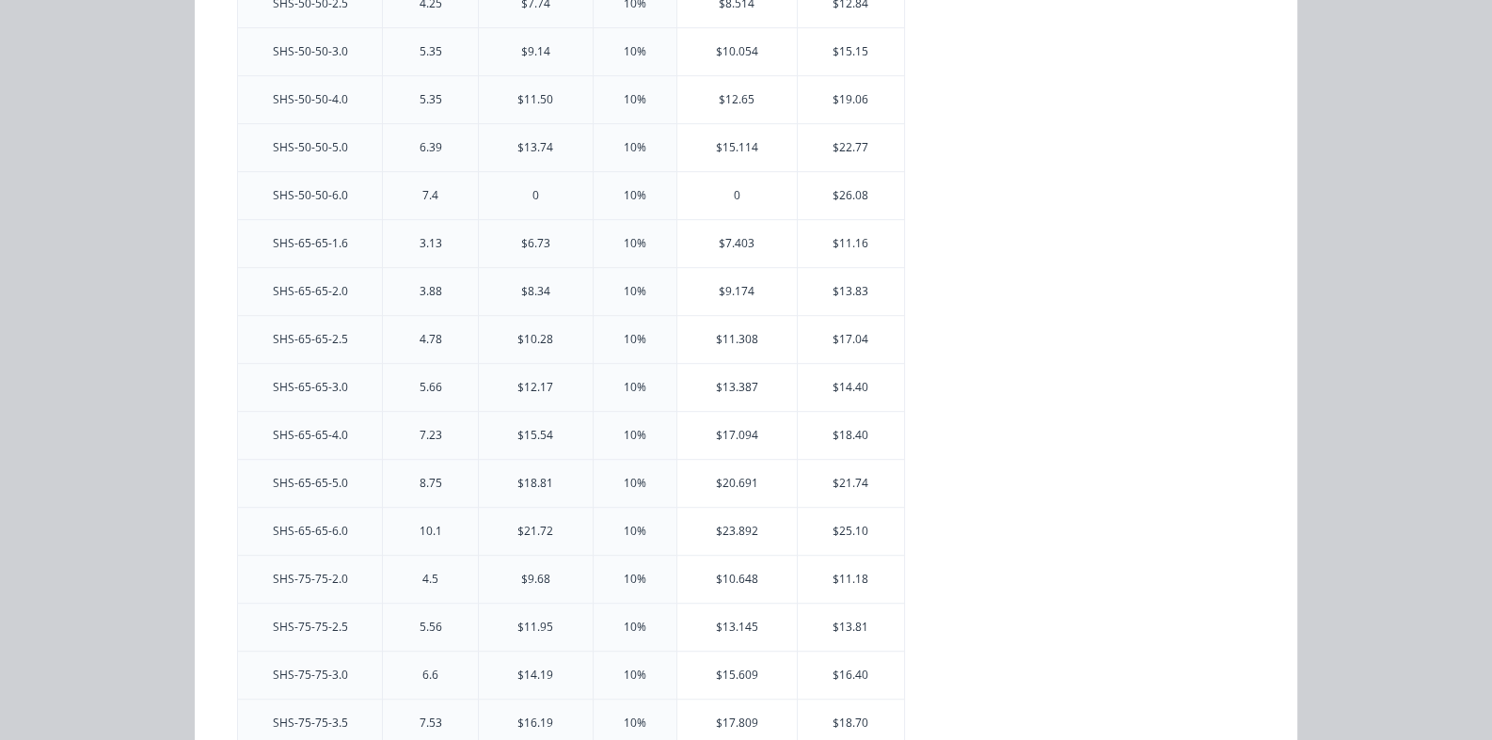
scroll to position [1975, 0]
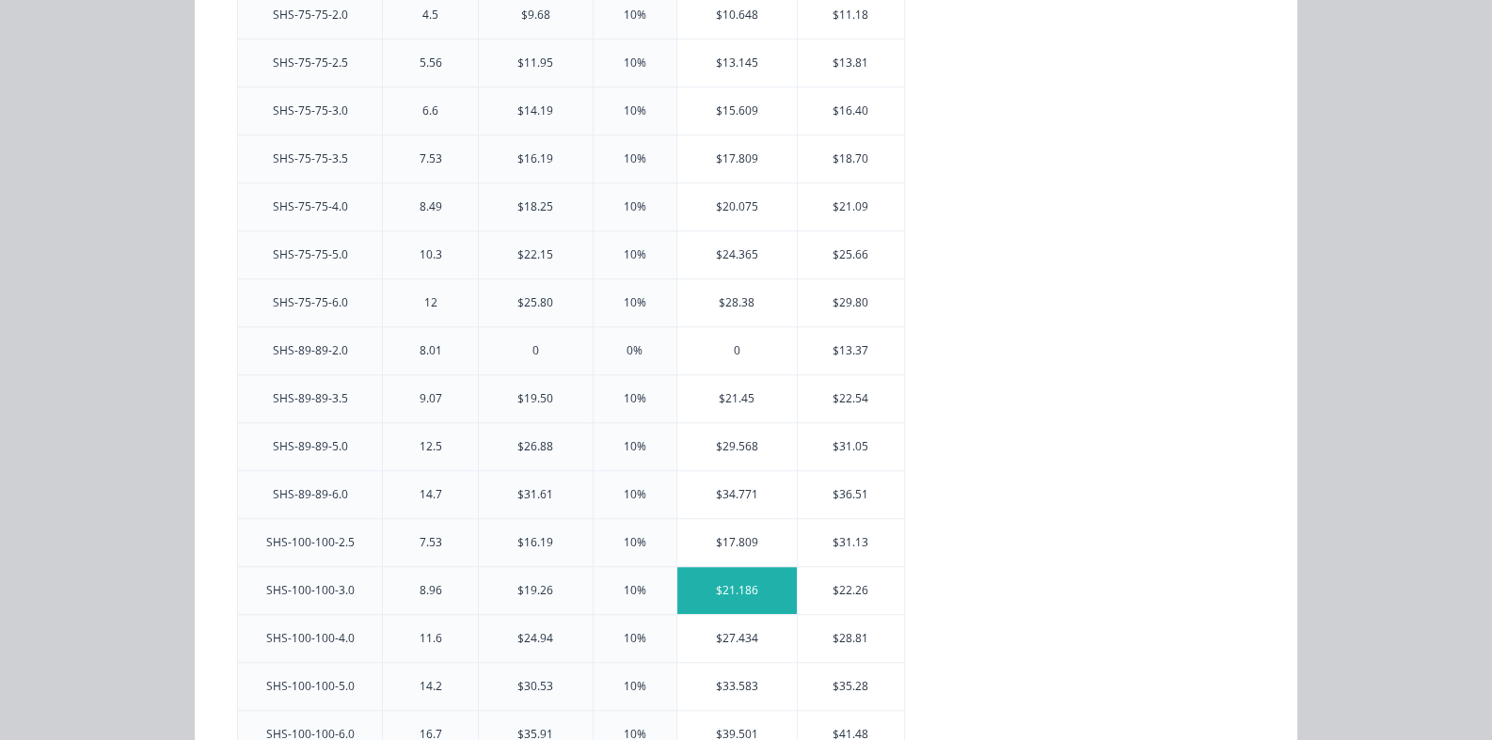
click at [677, 591] on div "$21.186" at bounding box center [736, 590] width 119 height 47
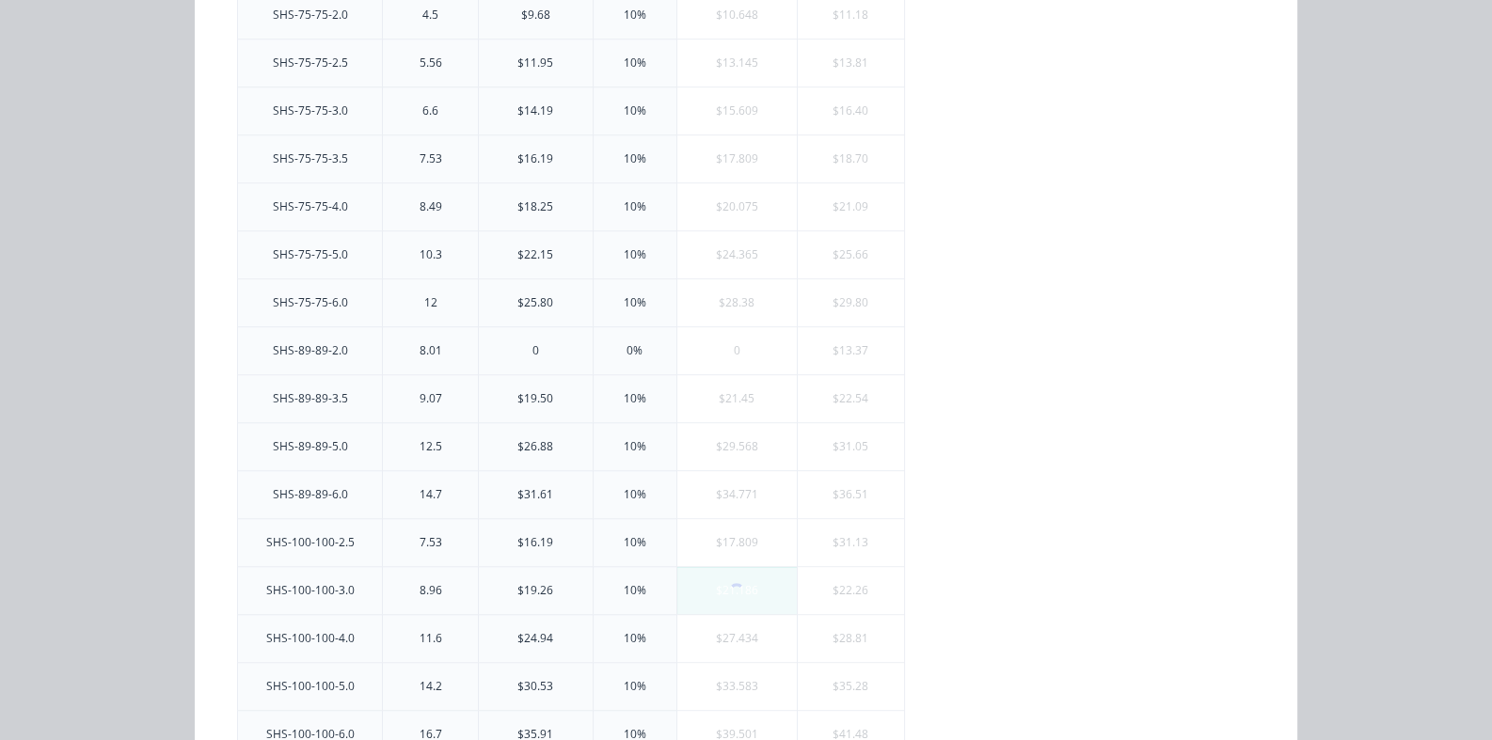
scroll to position [0, 0]
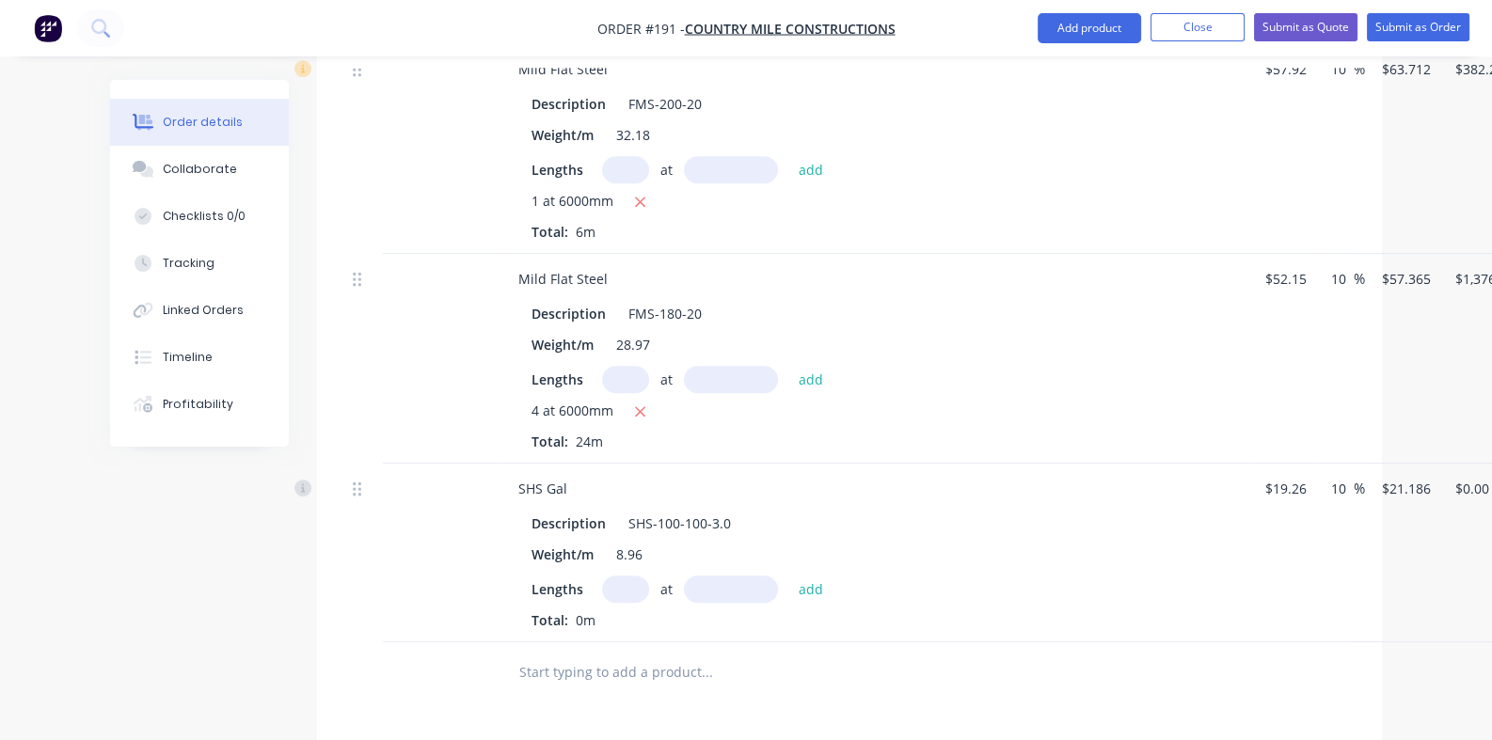
click at [602, 576] on input "text" at bounding box center [625, 589] width 47 height 27
type input "24"
click at [684, 576] on input "text" at bounding box center [731, 589] width 94 height 27
type input "12000mm"
click at [789, 576] on button "add" at bounding box center [811, 588] width 44 height 25
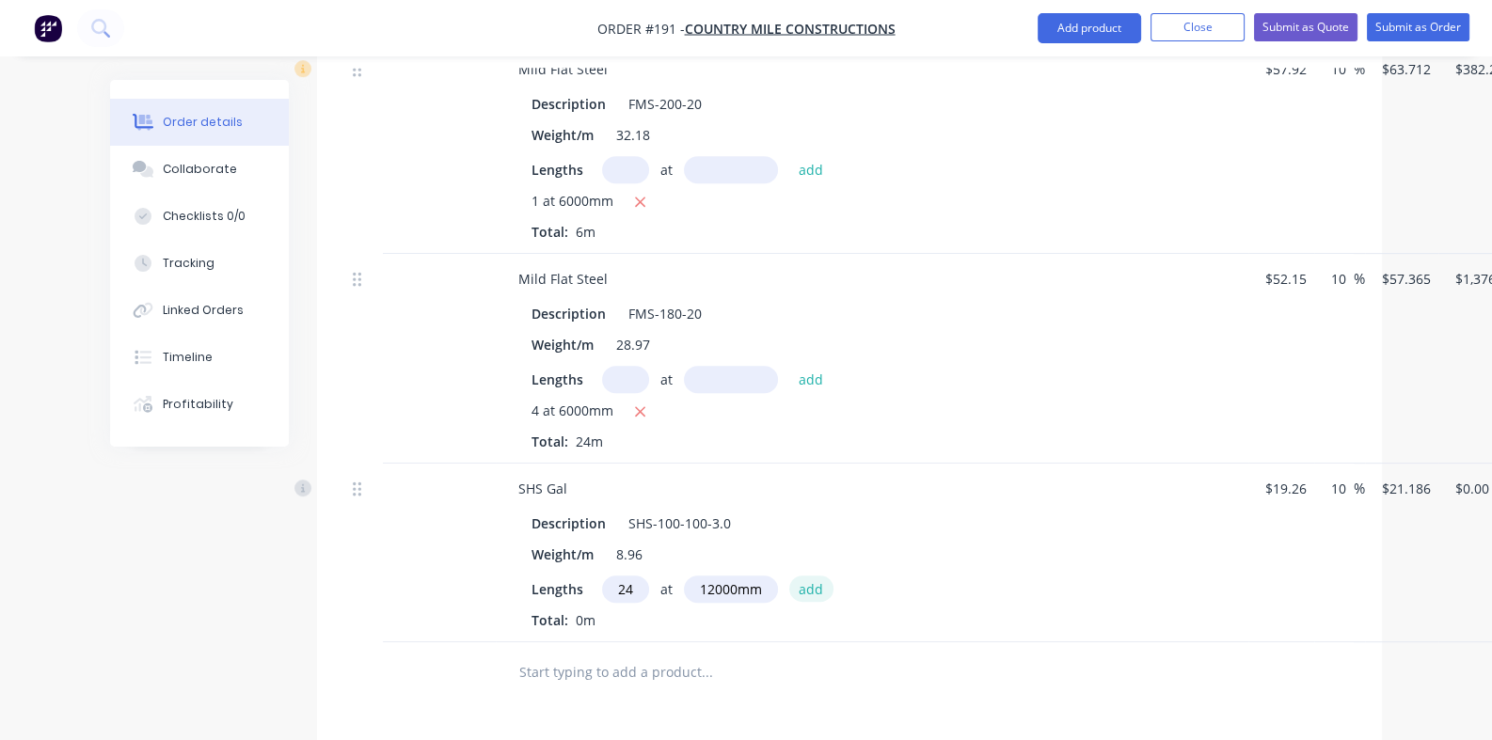
type input "$6,101.57"
click at [1072, 21] on button "Add product" at bounding box center [1088, 28] width 103 height 30
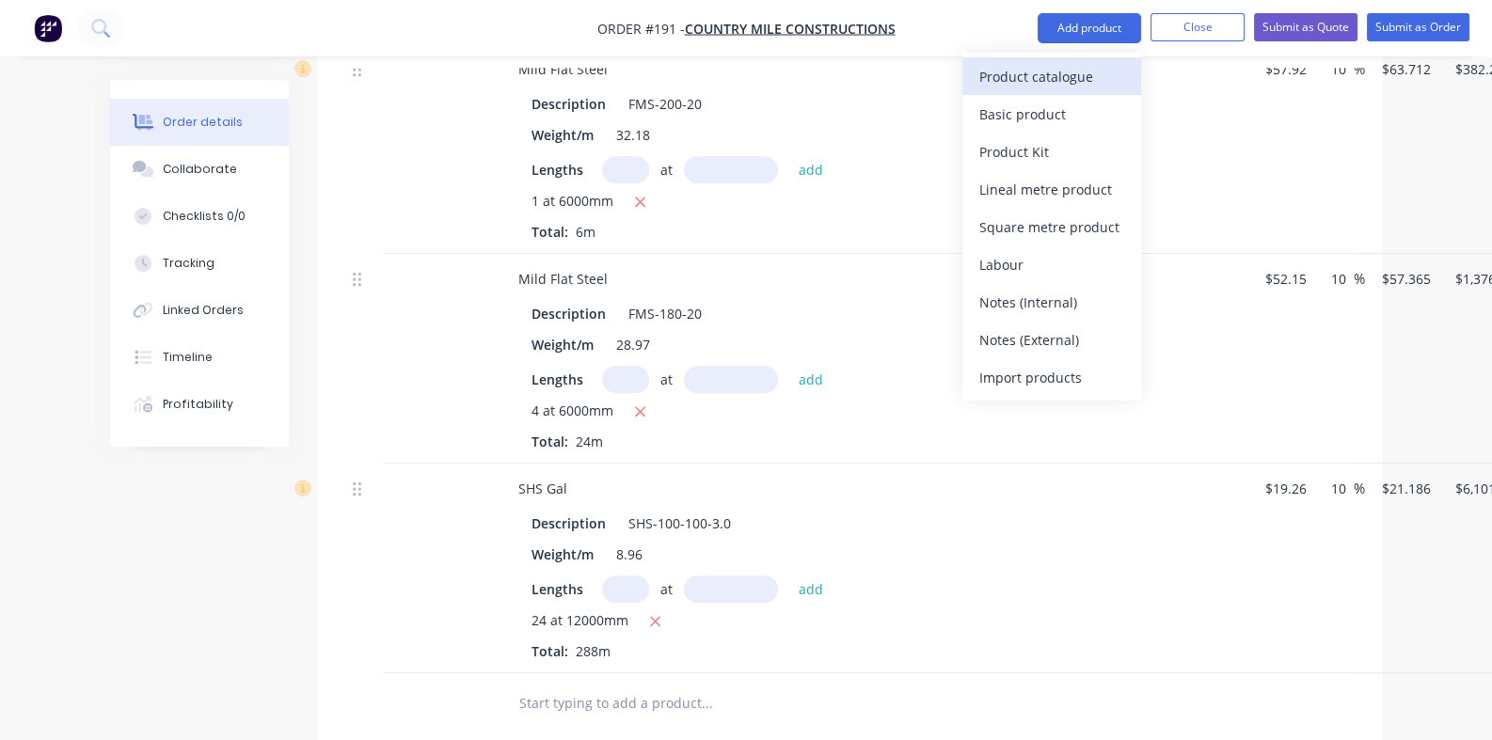
click at [1035, 77] on div "Product catalogue" at bounding box center [1051, 76] width 145 height 27
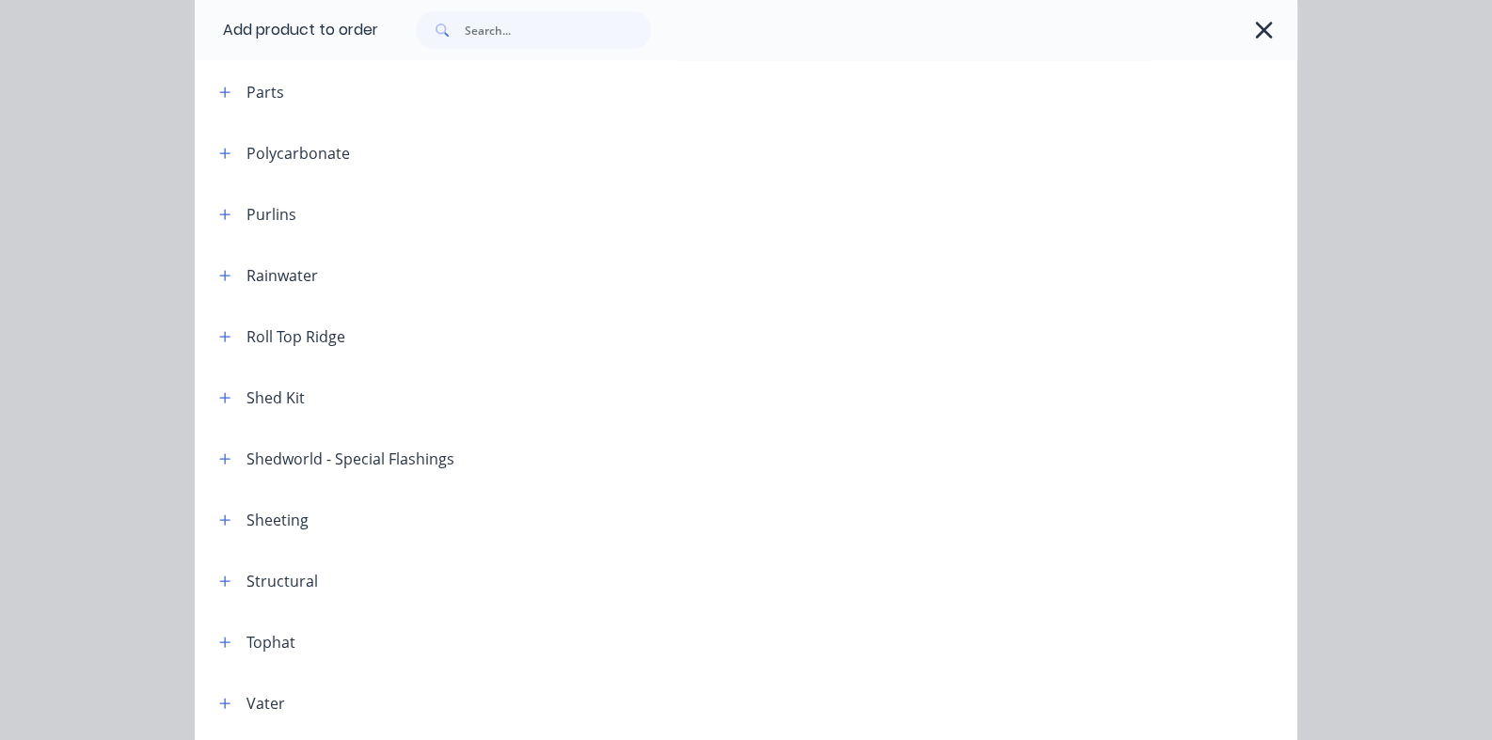
scroll to position [940, 0]
click at [219, 575] on icon "button" at bounding box center [224, 581] width 11 height 13
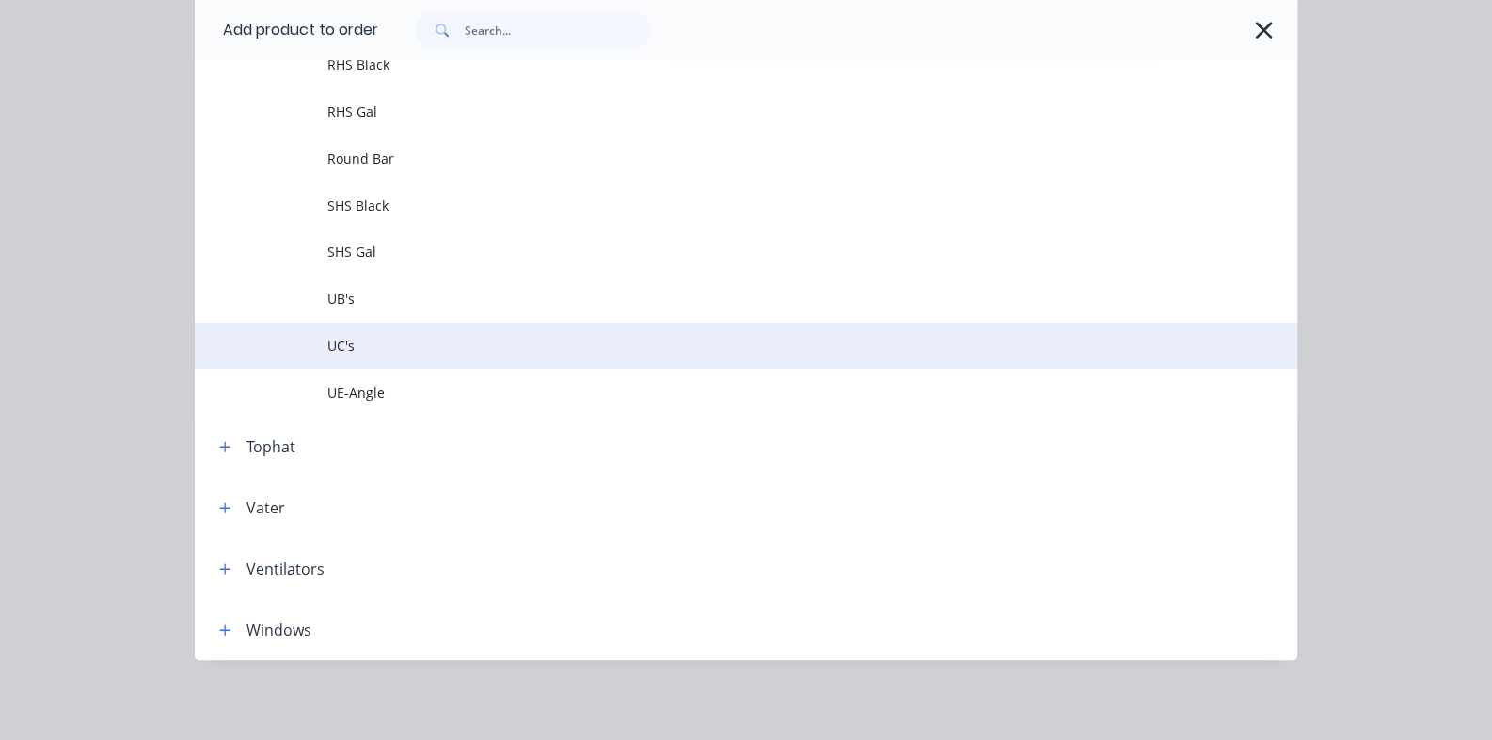
scroll to position [1747, 0]
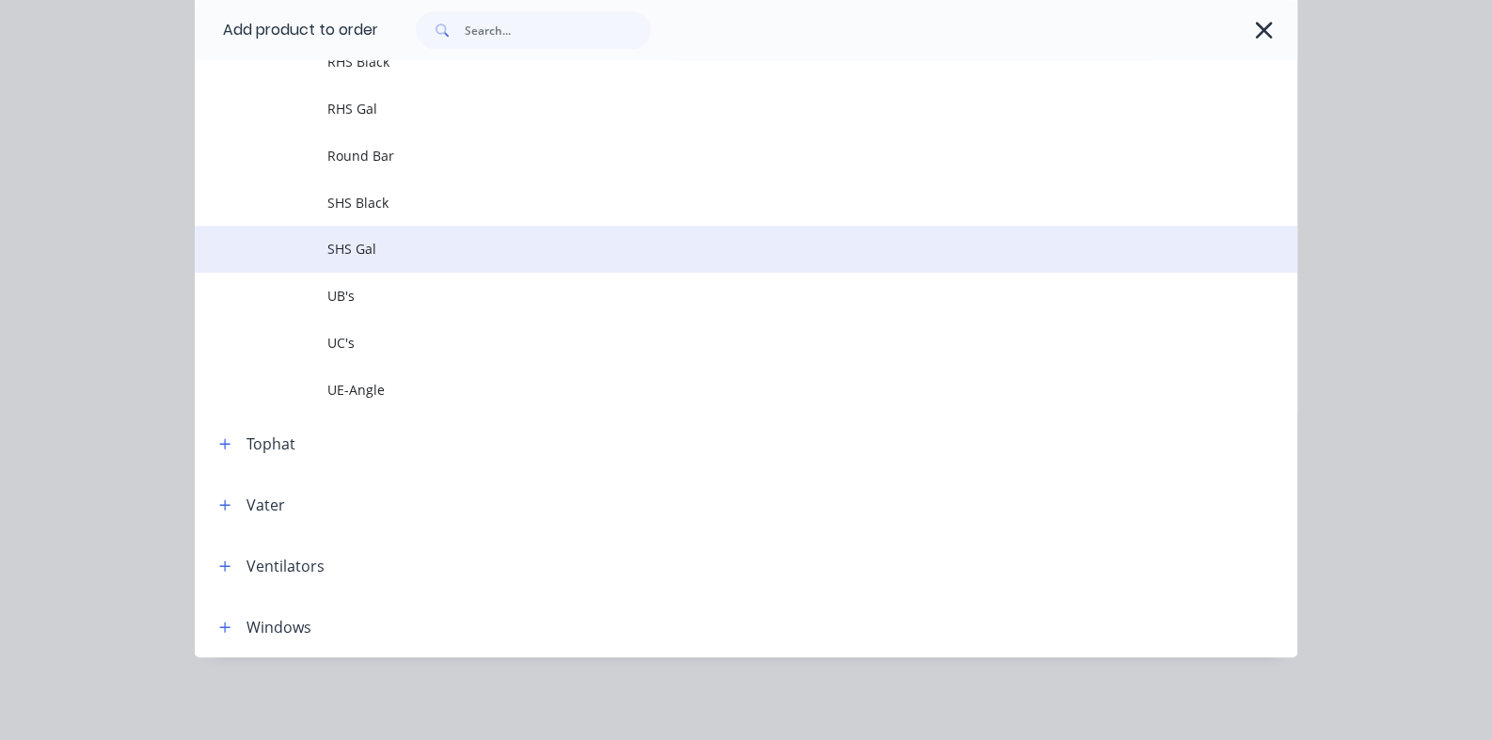
click at [327, 248] on span "SHS Gal" at bounding box center [715, 249] width 776 height 20
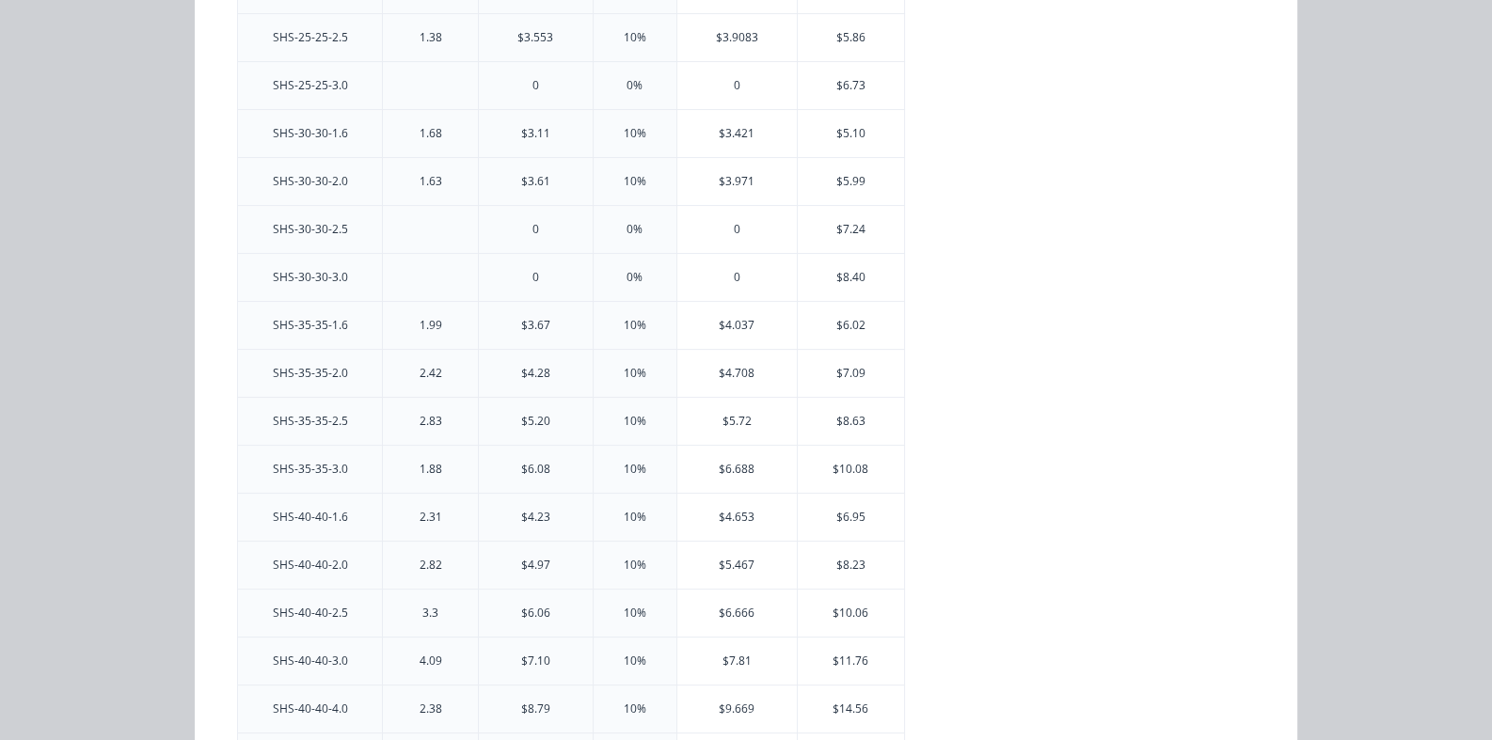
scroll to position [752, 0]
click at [677, 655] on div "$8.514" at bounding box center [736, 663] width 119 height 47
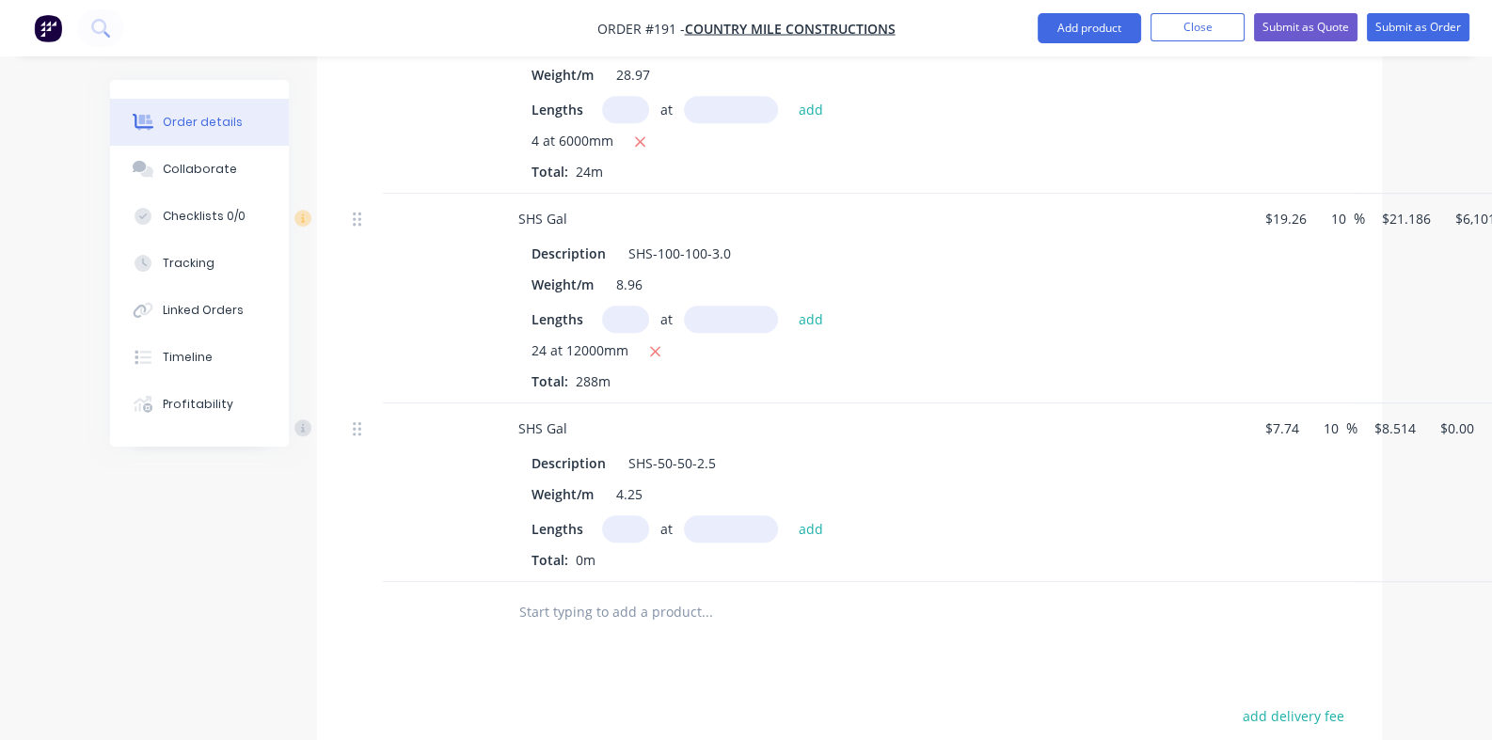
scroll to position [1433, 0]
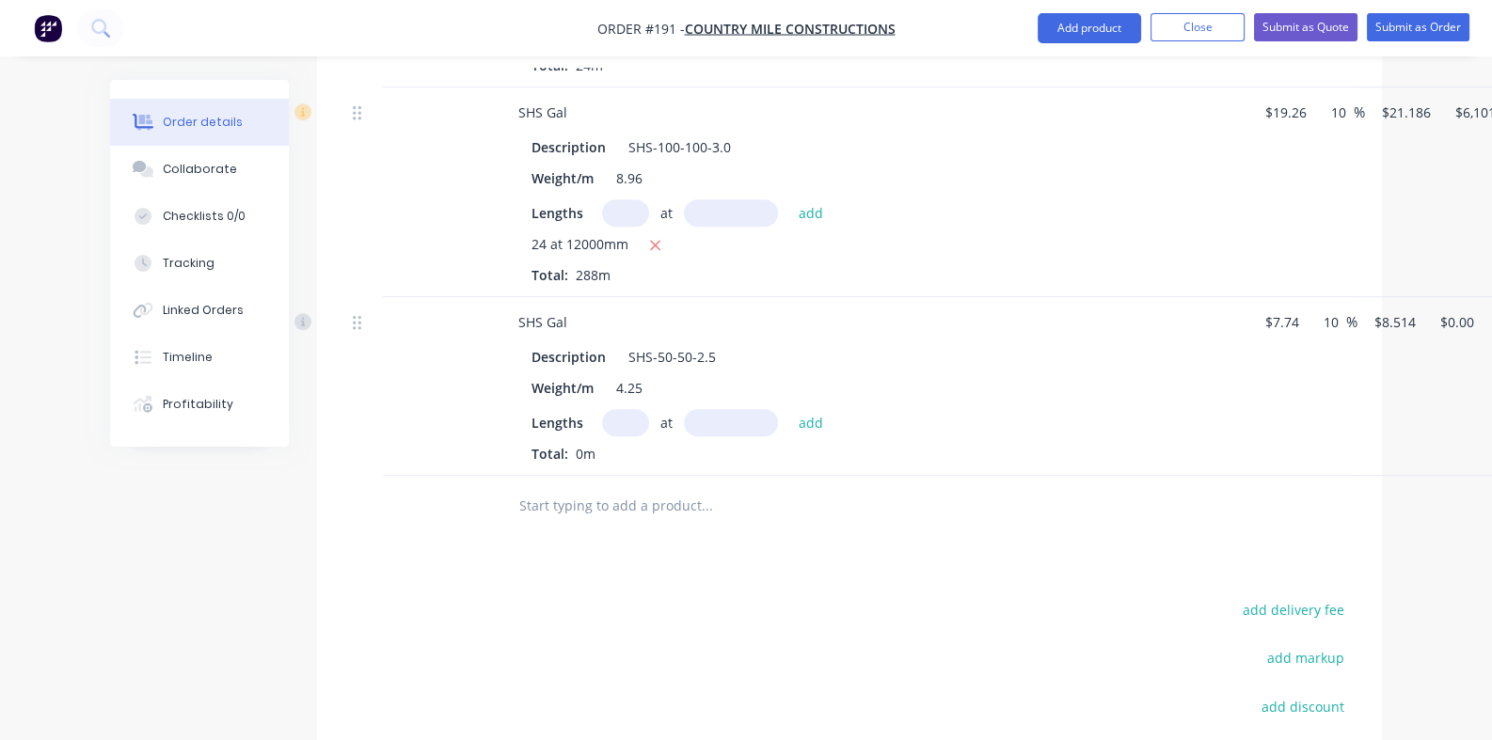
click at [602, 409] on input "text" at bounding box center [625, 422] width 47 height 27
type input "21"
click at [684, 409] on input "text" at bounding box center [731, 422] width 94 height 27
type input "8000mm"
click at [789, 409] on button "add" at bounding box center [811, 421] width 44 height 25
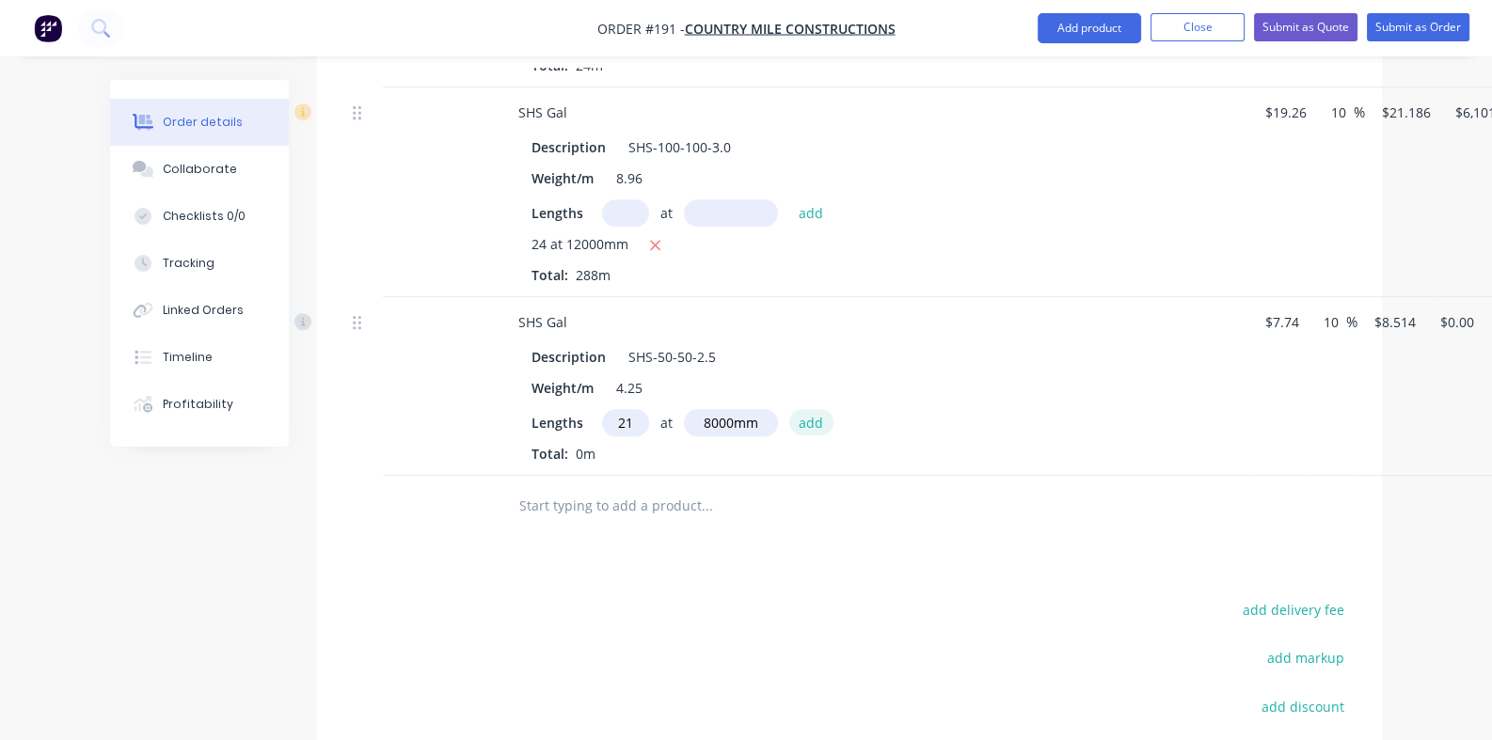
type input "$1,430.35"
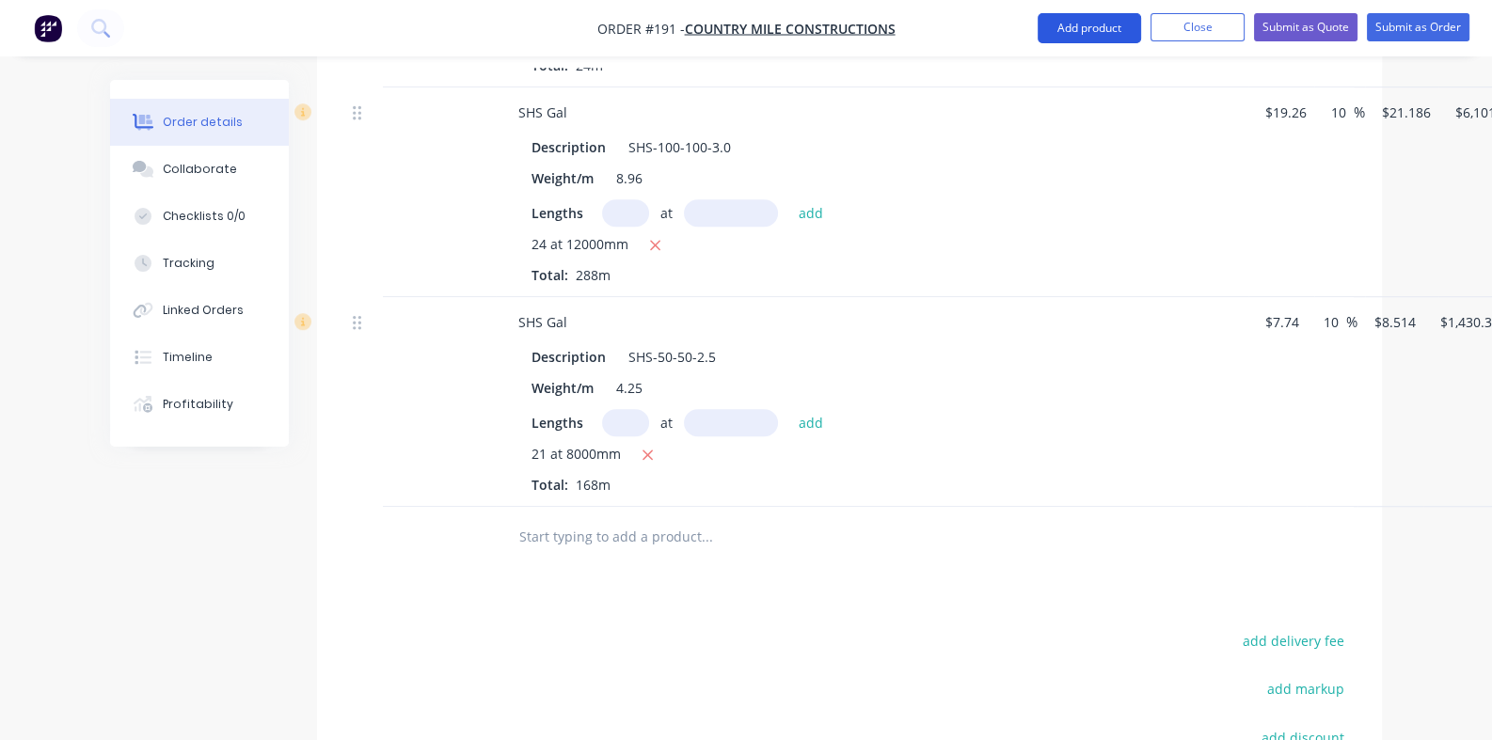
click at [1079, 33] on button "Add product" at bounding box center [1088, 28] width 103 height 30
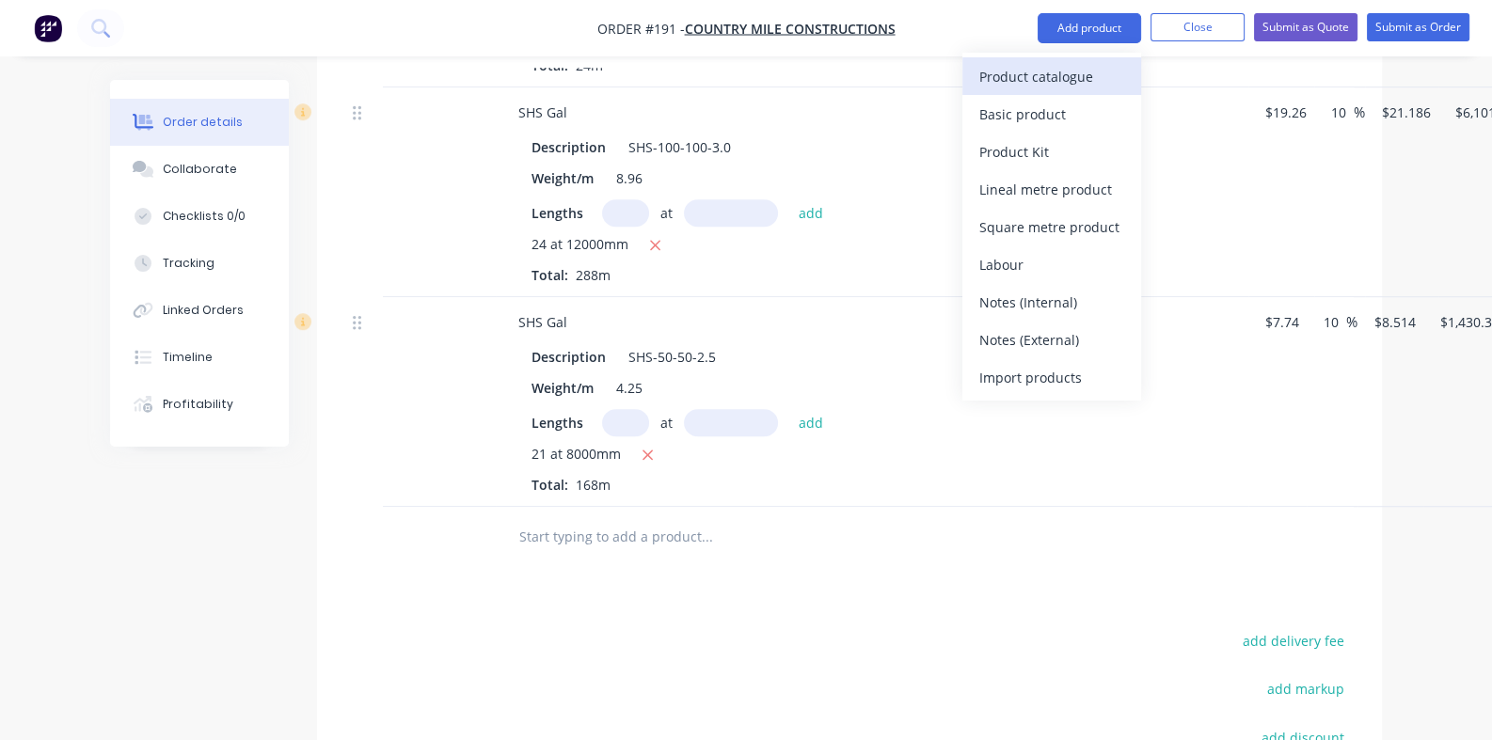
click at [1036, 73] on div "Product catalogue" at bounding box center [1051, 76] width 145 height 27
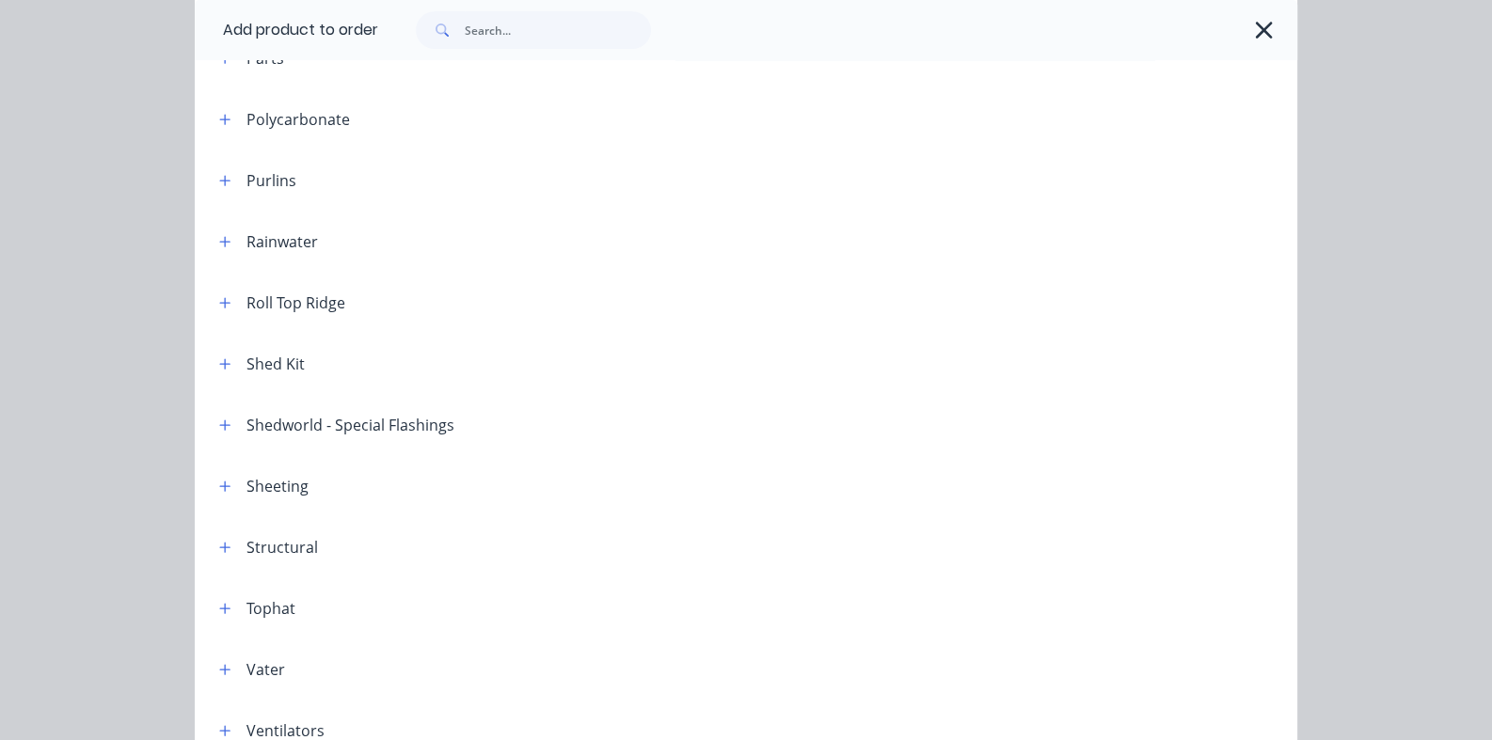
scroll to position [1138, 0]
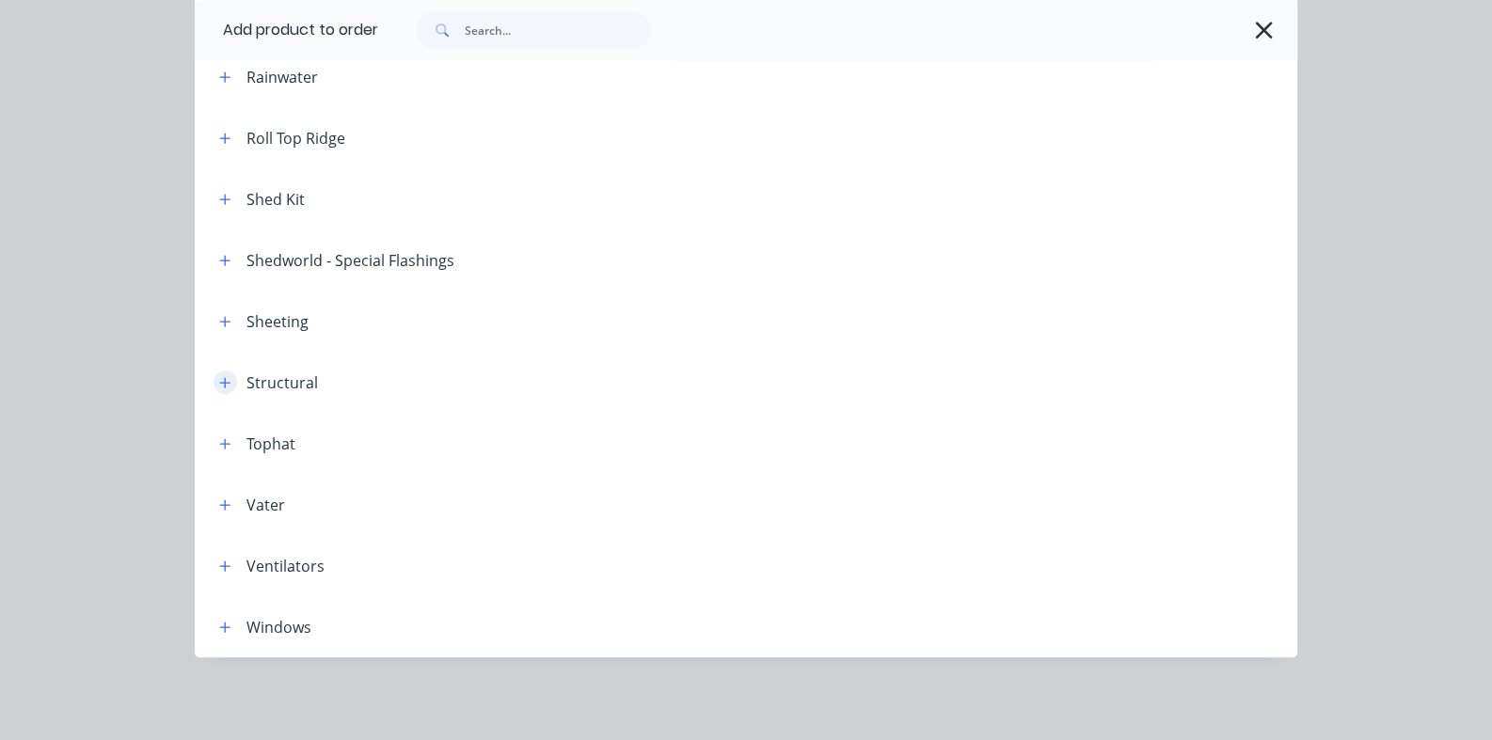
click at [219, 383] on icon "button" at bounding box center [224, 382] width 11 height 13
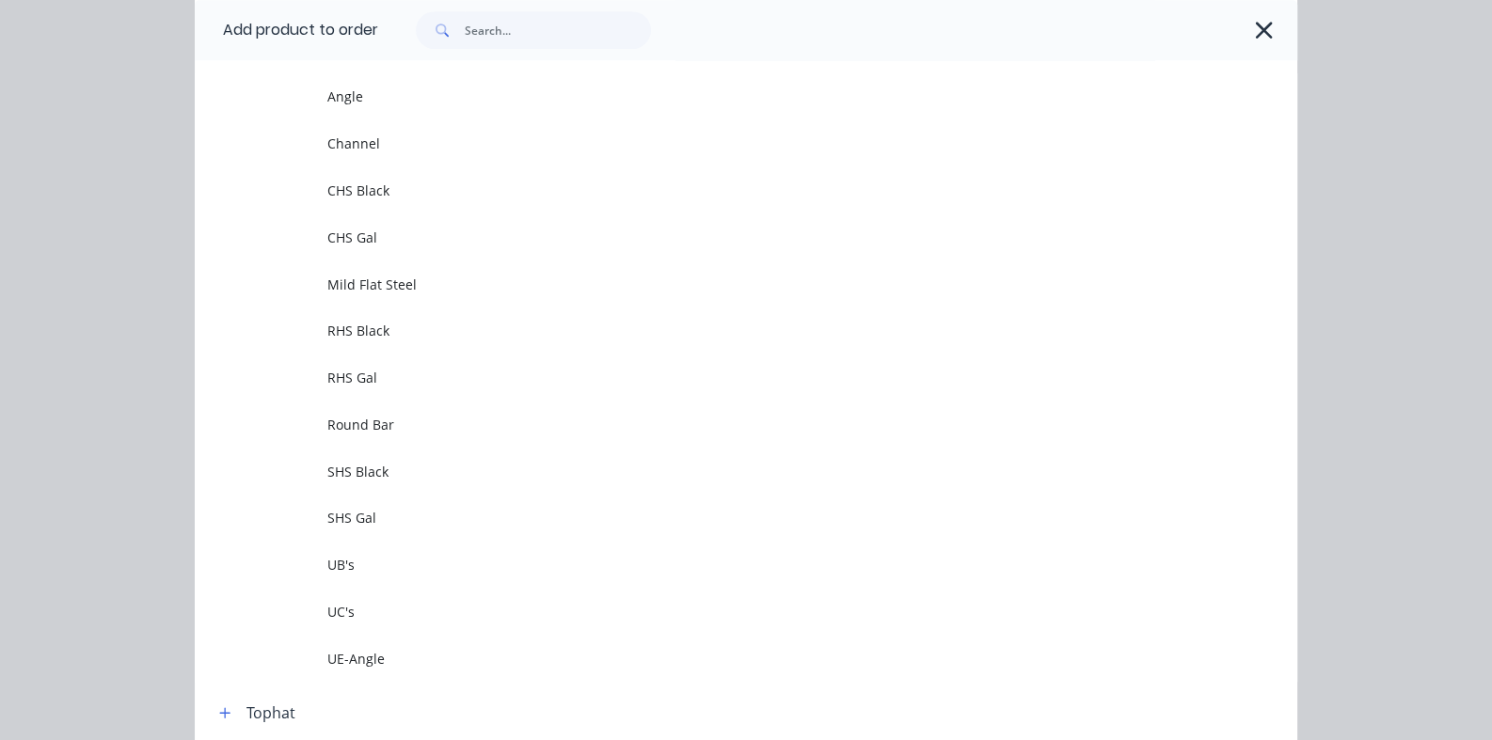
scroll to position [1747, 0]
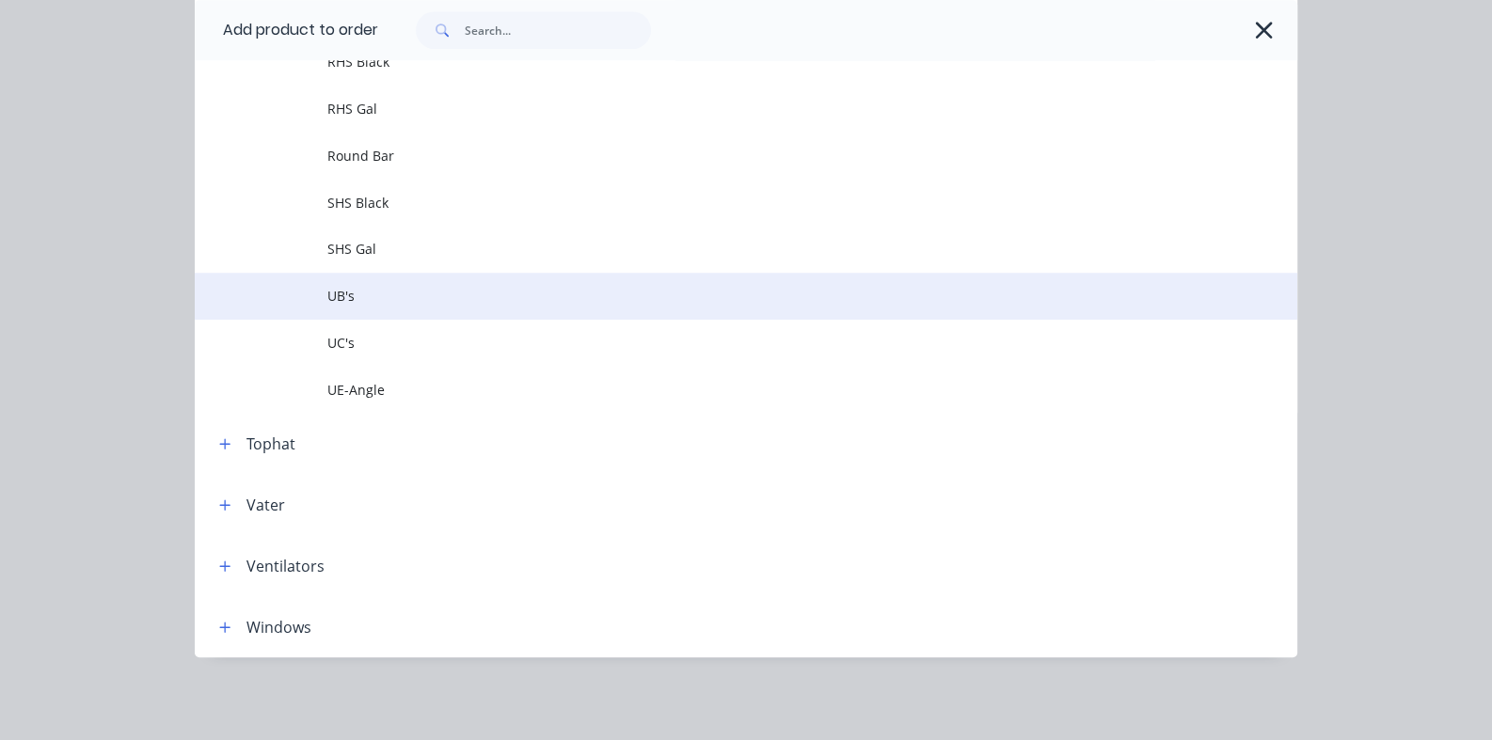
click at [327, 297] on span "UB's" at bounding box center [715, 296] width 776 height 20
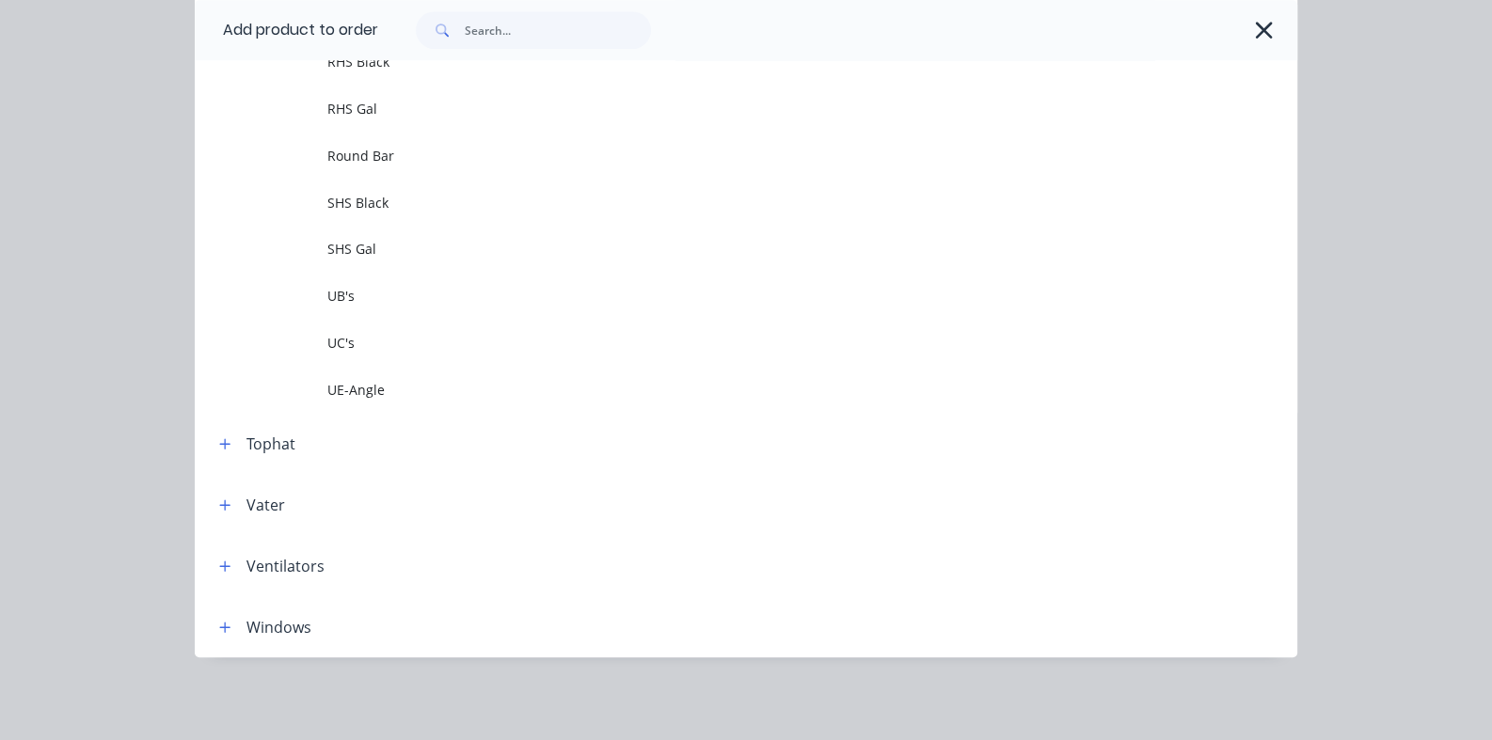
scroll to position [0, 0]
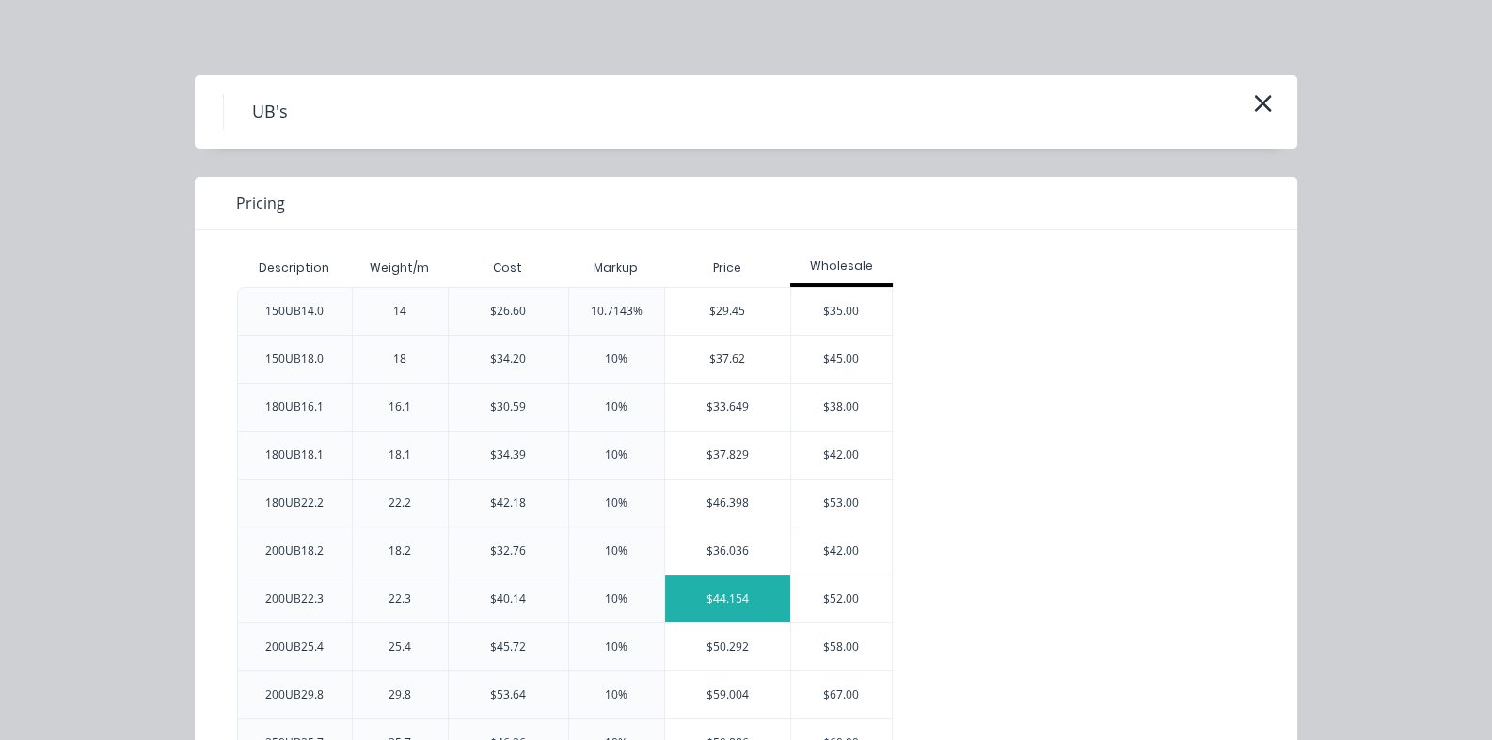
click at [665, 598] on div "$44.154" at bounding box center [728, 599] width 126 height 47
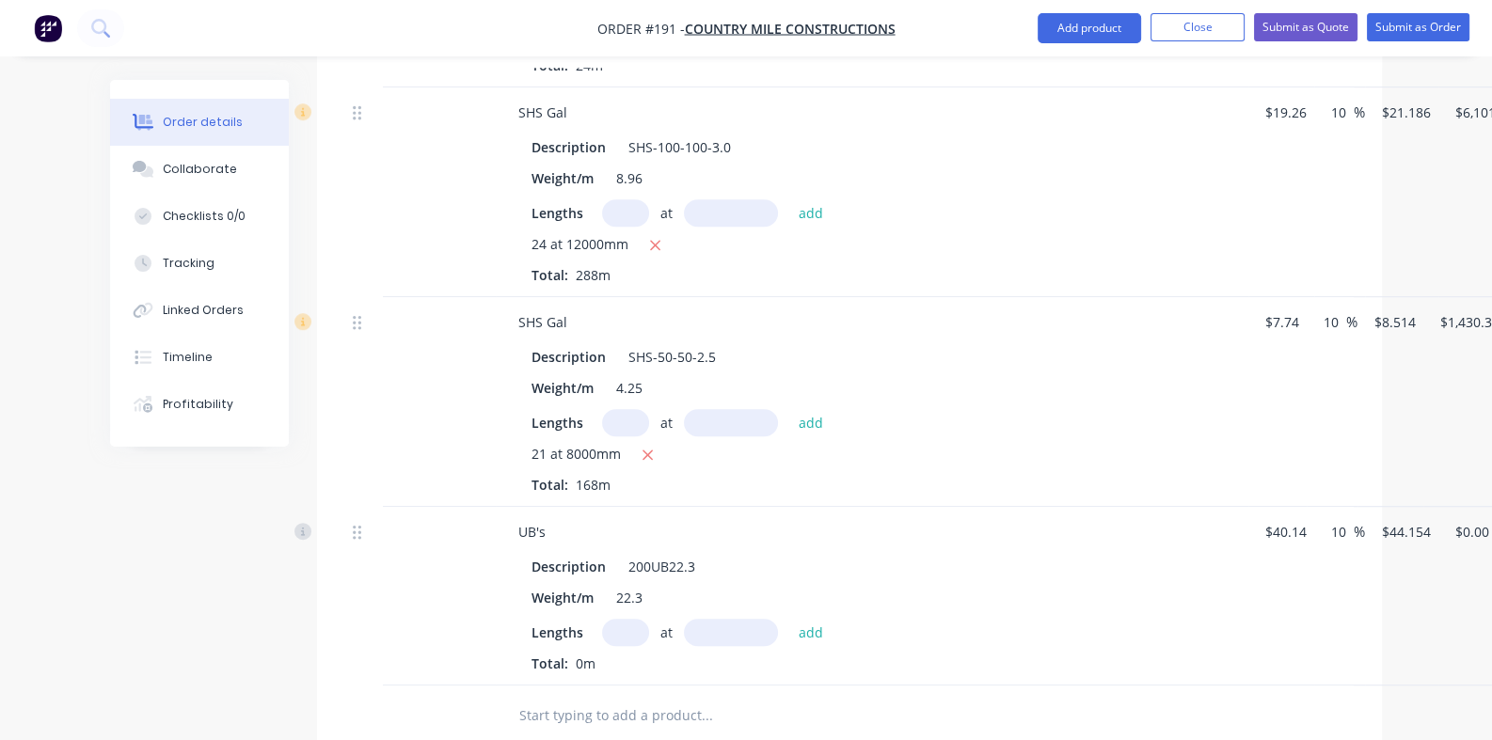
click at [602, 619] on input "text" at bounding box center [625, 632] width 47 height 27
type input "2"
click at [684, 619] on input "text" at bounding box center [731, 632] width 94 height 27
type input "12000mm"
click at [789, 619] on button "add" at bounding box center [811, 631] width 44 height 25
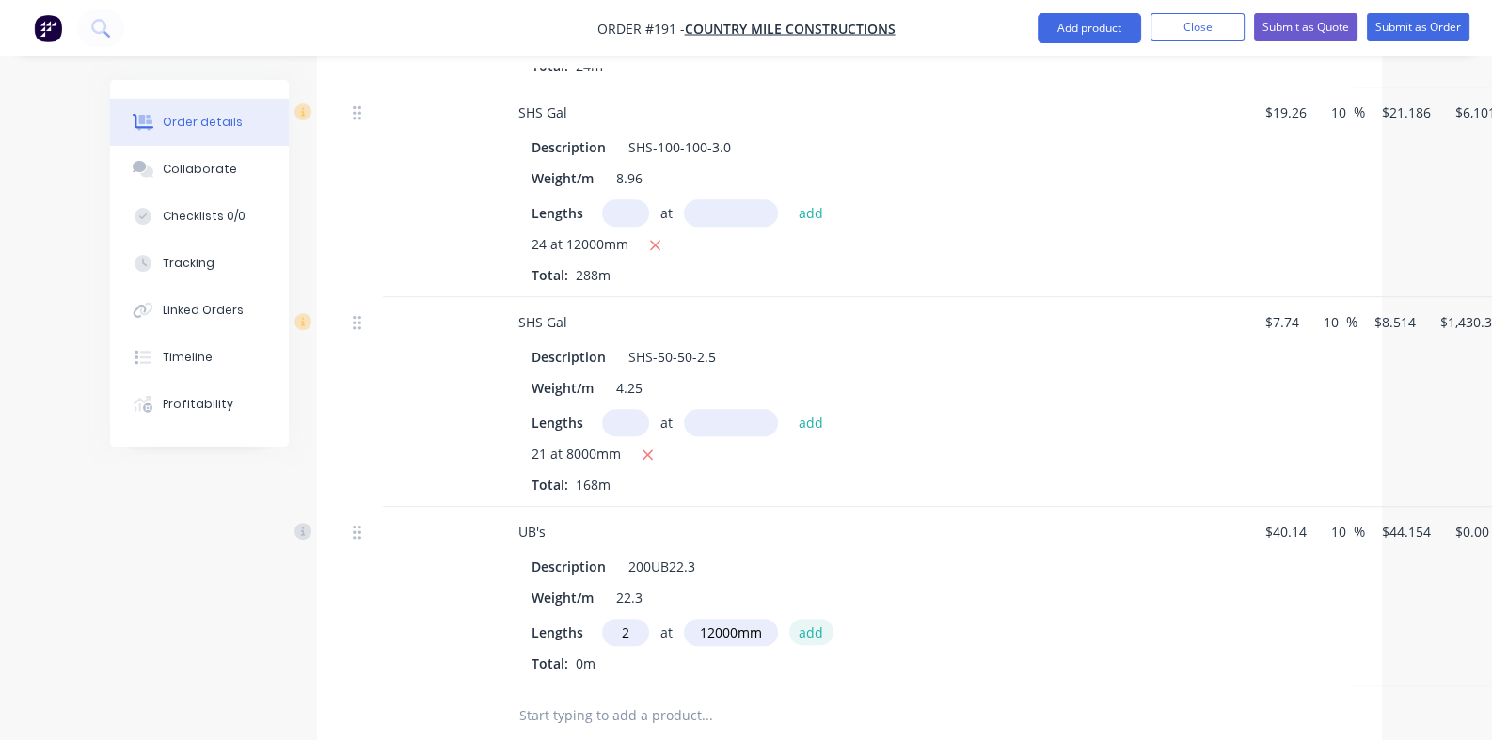
type input "$1,059.70"
type input "1"
click at [684, 619] on input "text" at bounding box center [731, 632] width 94 height 27
type input "13500mm"
click at [789, 619] on button "add" at bounding box center [811, 631] width 44 height 25
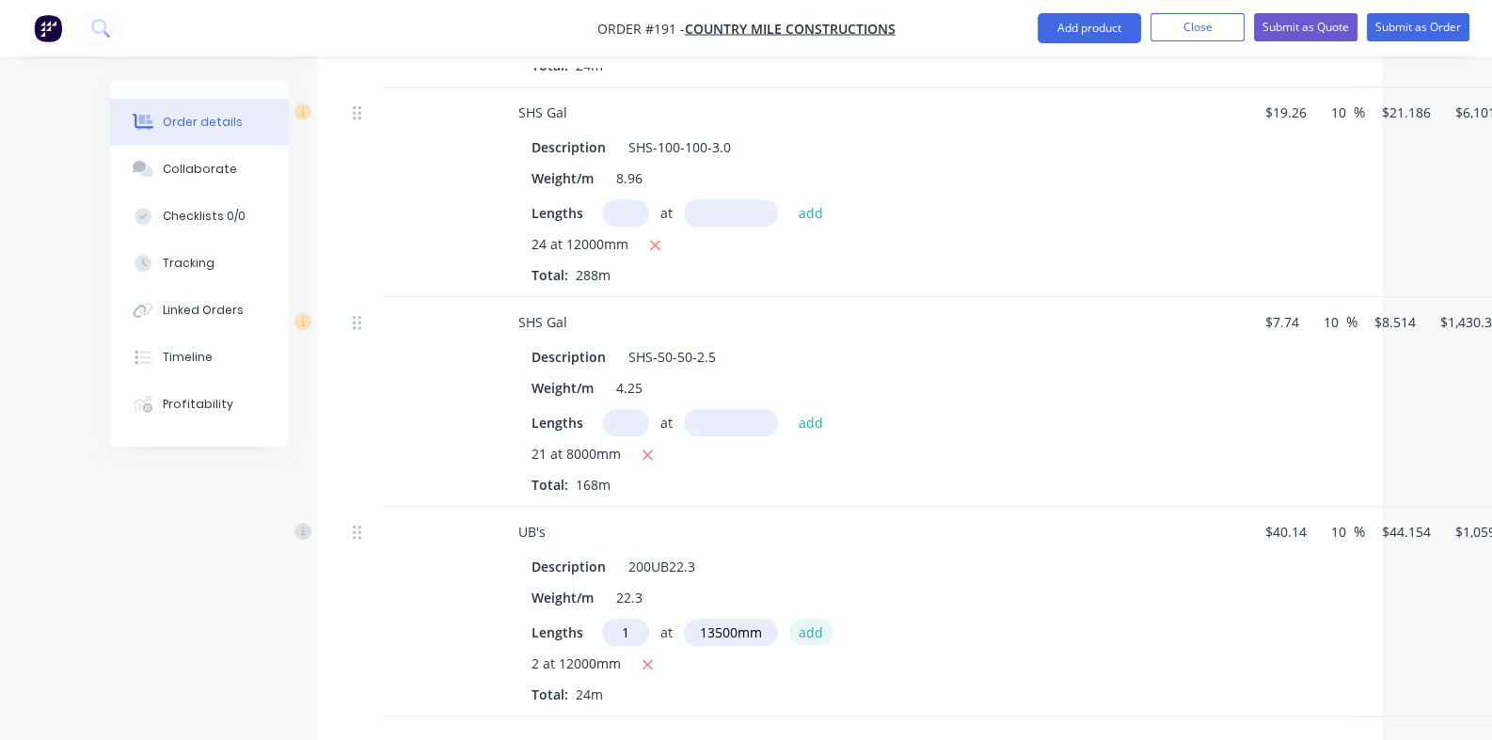
type input "$1,655.78"
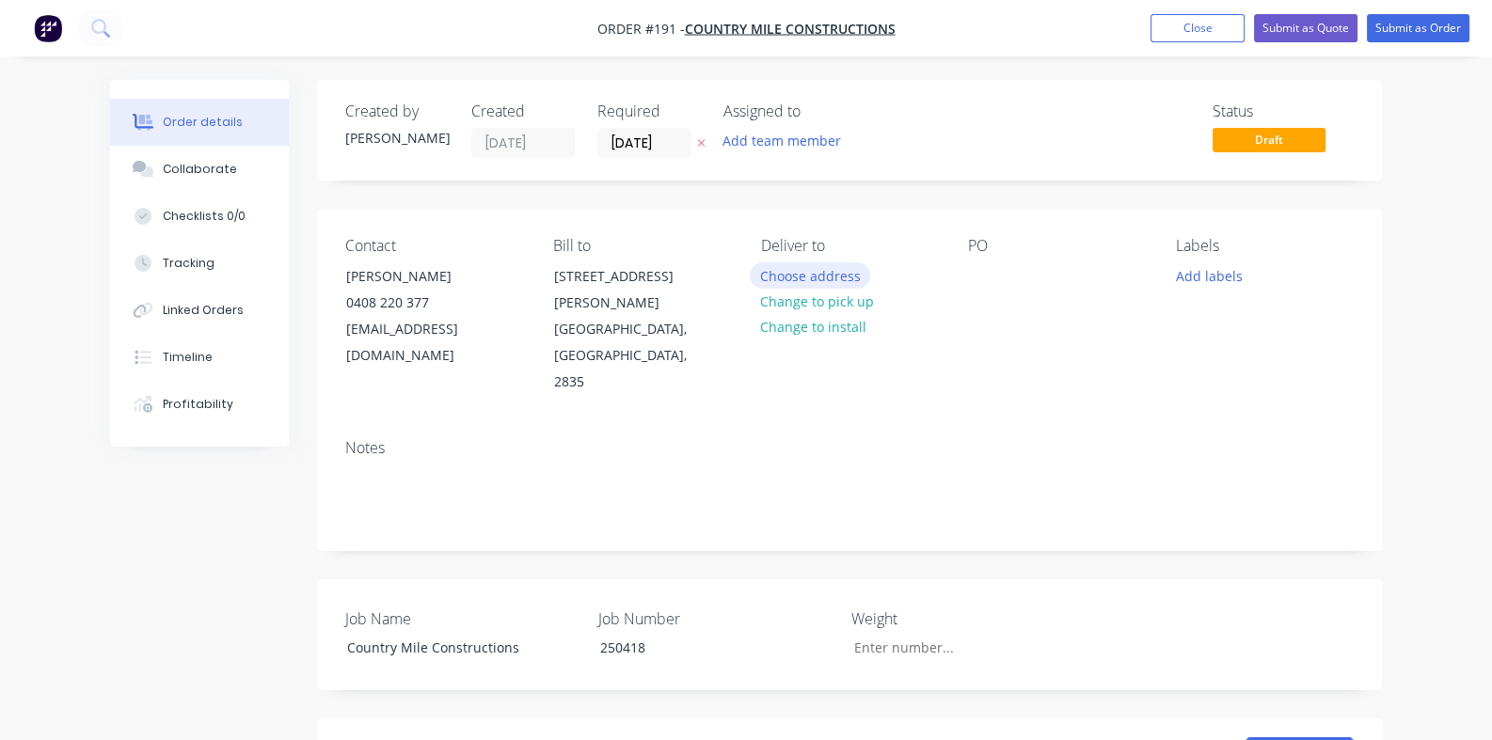
click at [799, 273] on button "Choose address" at bounding box center [810, 274] width 120 height 25
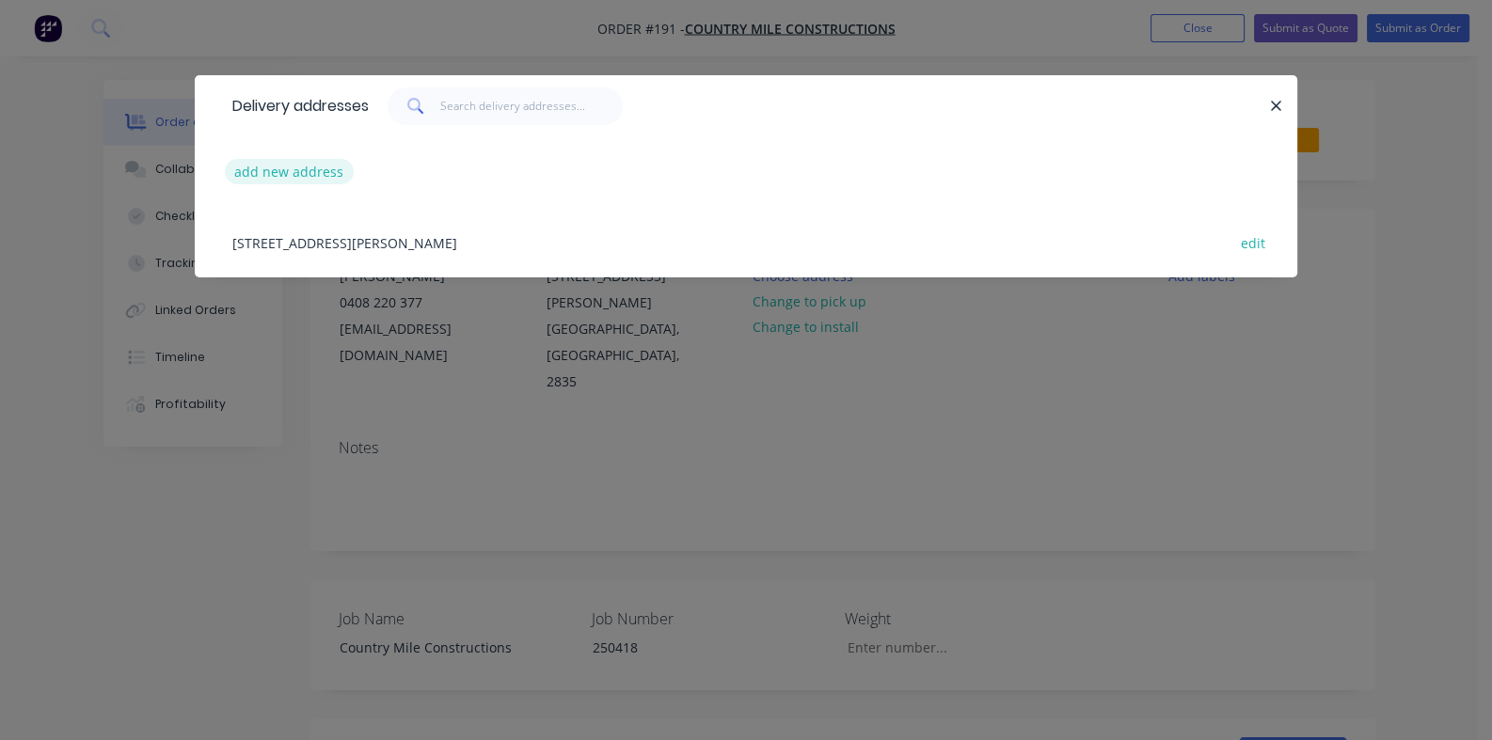
click at [225, 169] on button "add new address" at bounding box center [289, 171] width 129 height 25
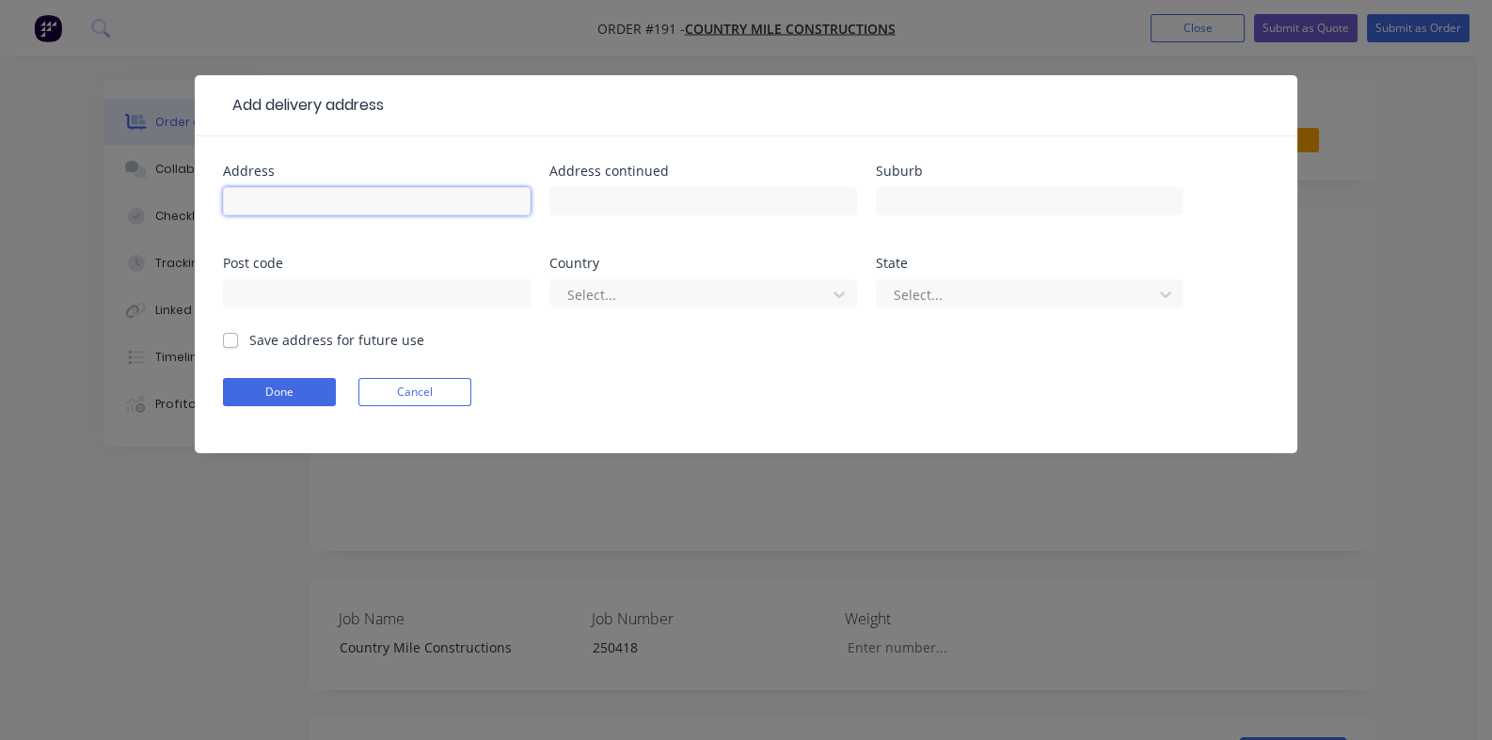
click at [223, 194] on input "text" at bounding box center [377, 201] width 308 height 28
type input "723 Lerida Rd"
click at [876, 200] on input "text" at bounding box center [1030, 201] width 308 height 28
type input "Cobar"
click at [530, 279] on input "text" at bounding box center [377, 293] width 308 height 28
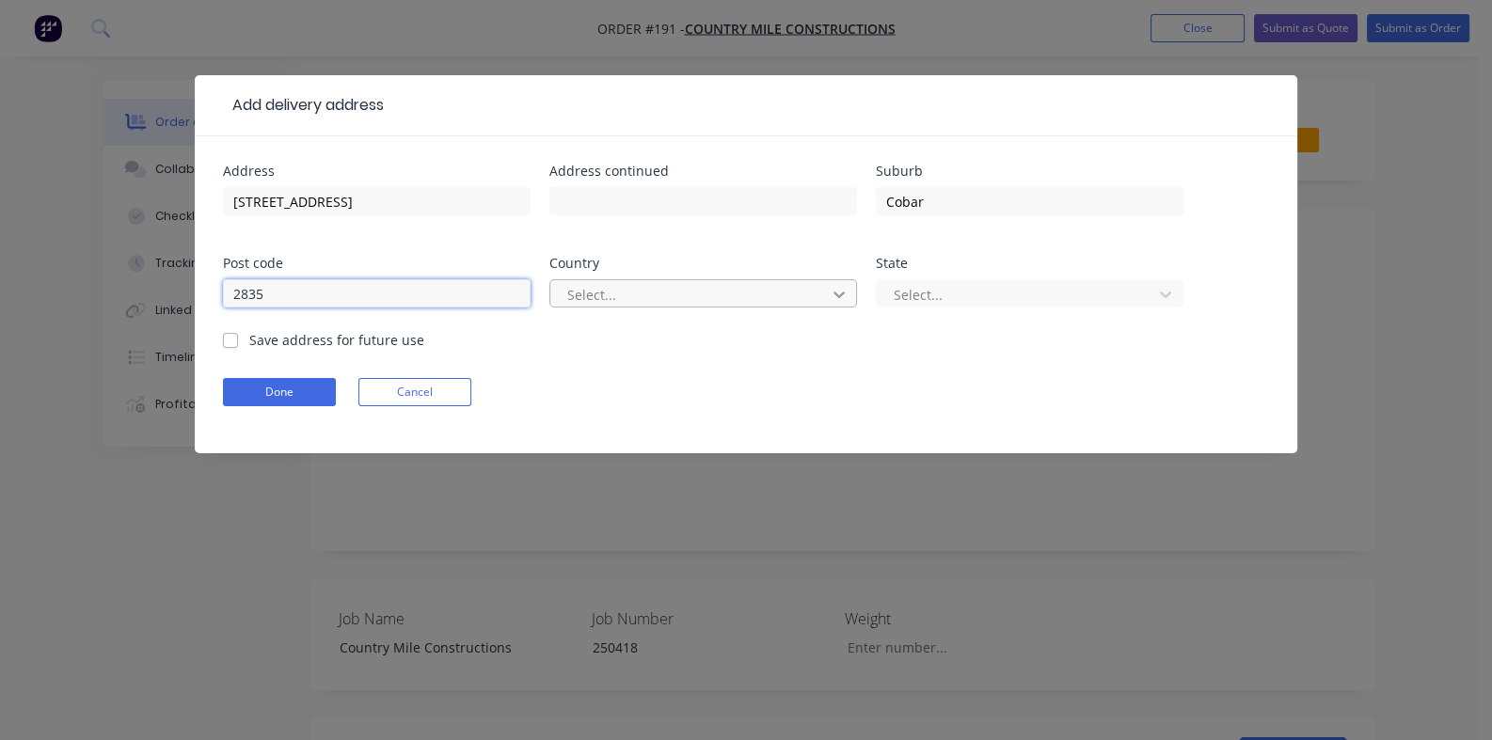
type input "2835"
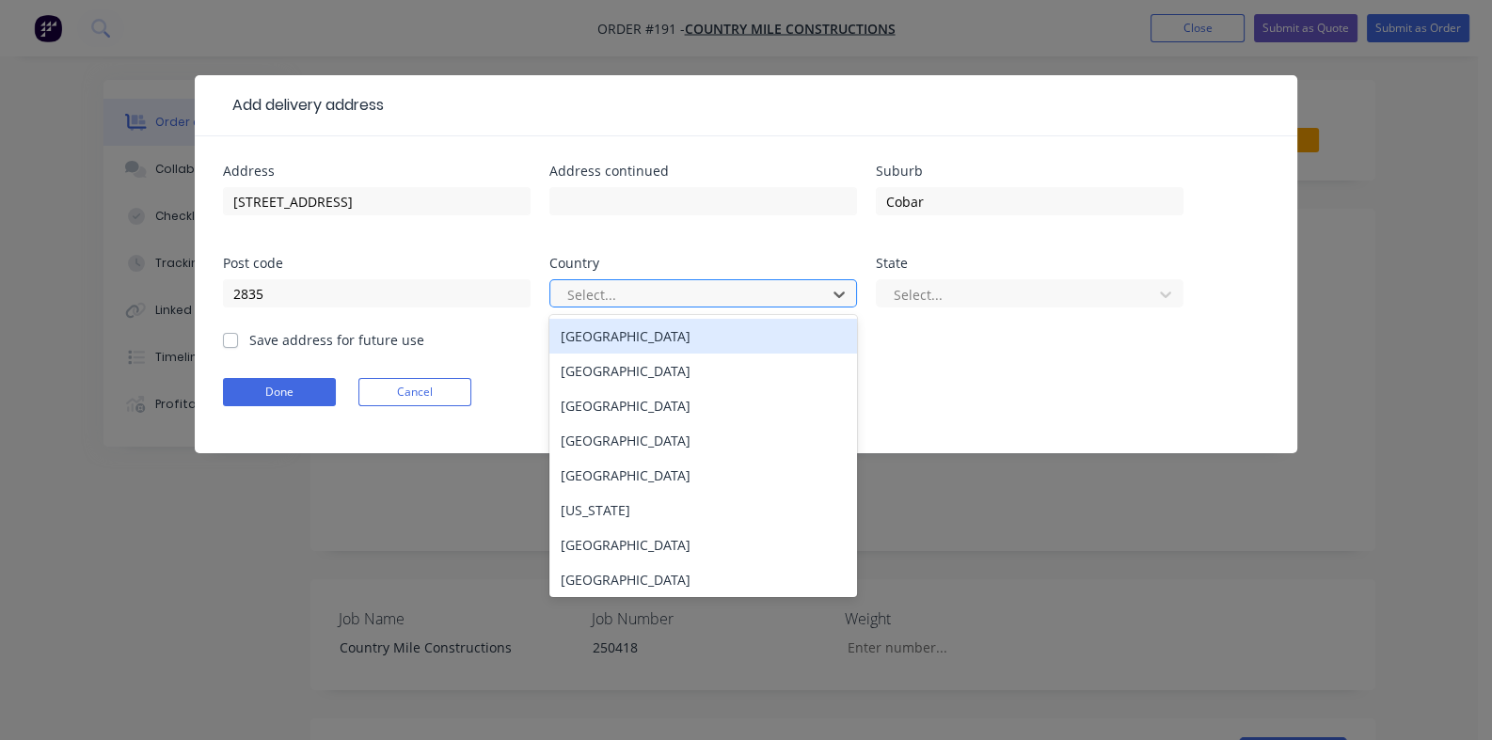
click at [549, 332] on div "Australia" at bounding box center [703, 336] width 308 height 35
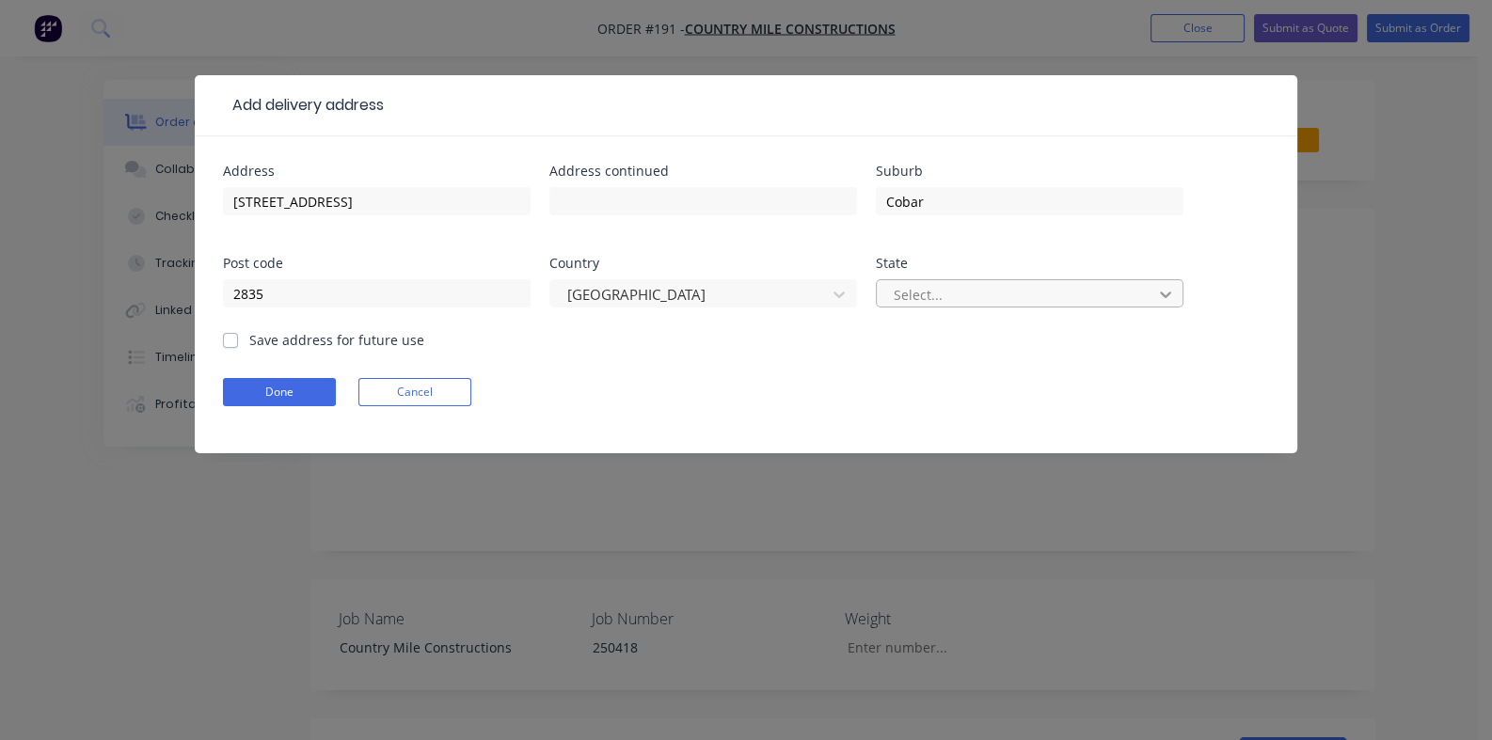
click at [1156, 289] on icon at bounding box center [1165, 294] width 19 height 19
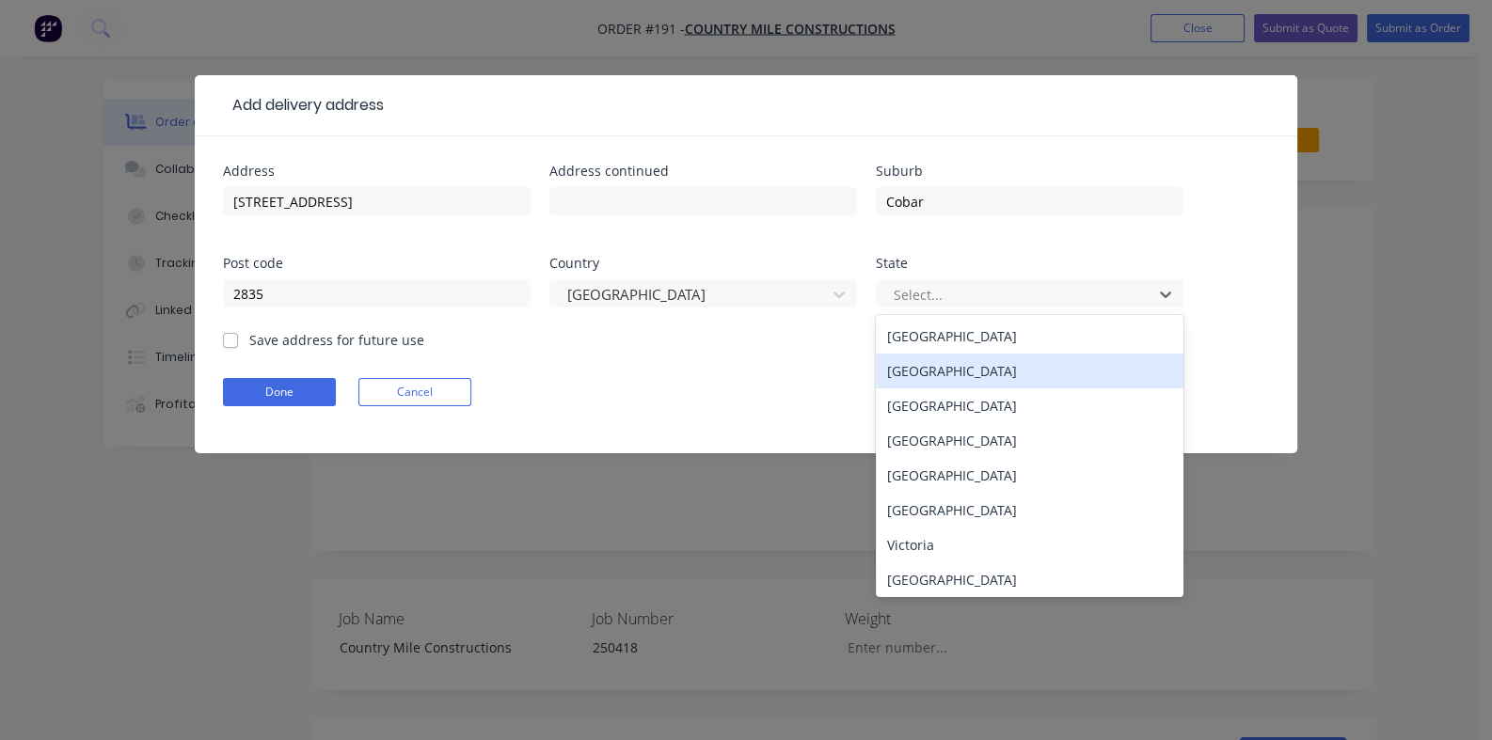
click at [876, 370] on div "New South Wales" at bounding box center [1030, 371] width 308 height 35
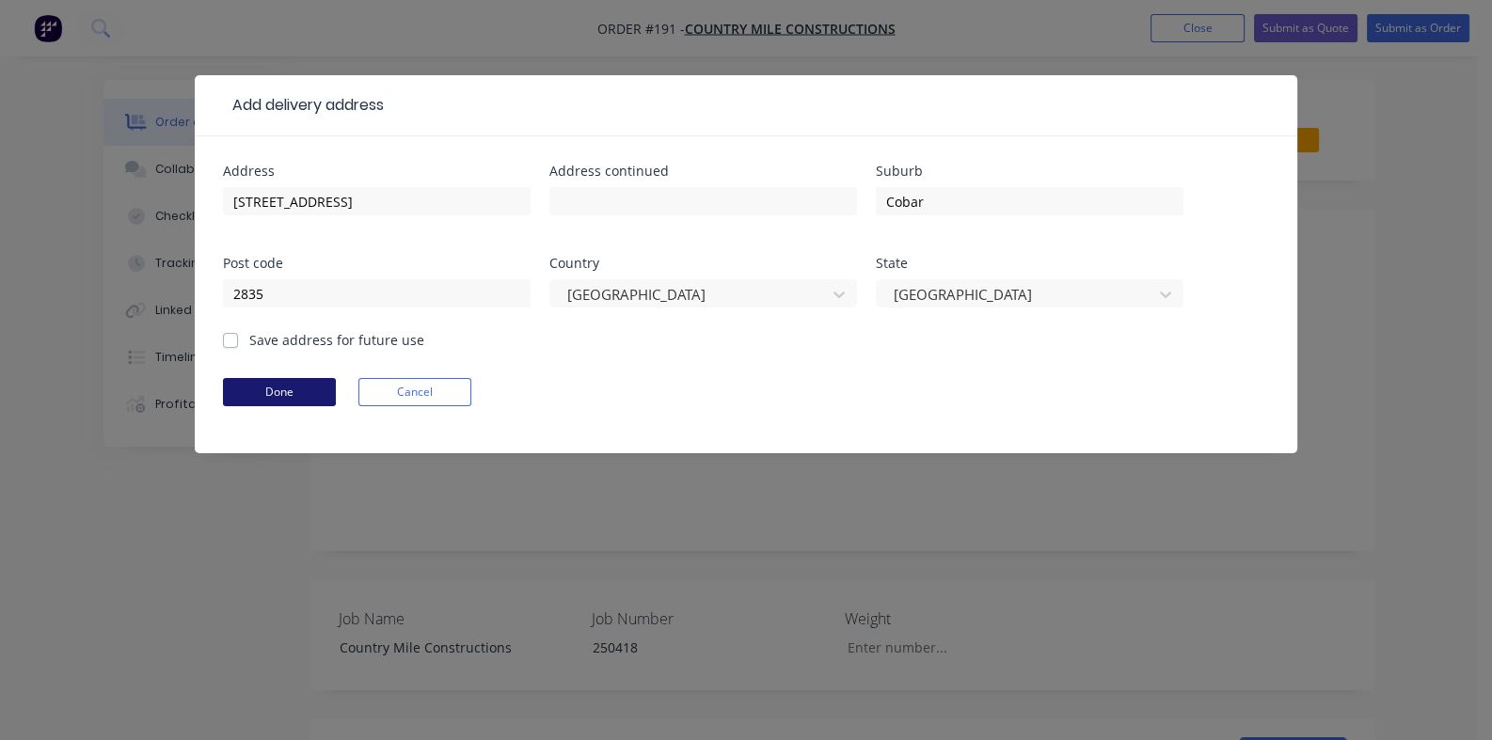
click at [223, 392] on button "Done" at bounding box center [279, 392] width 113 height 28
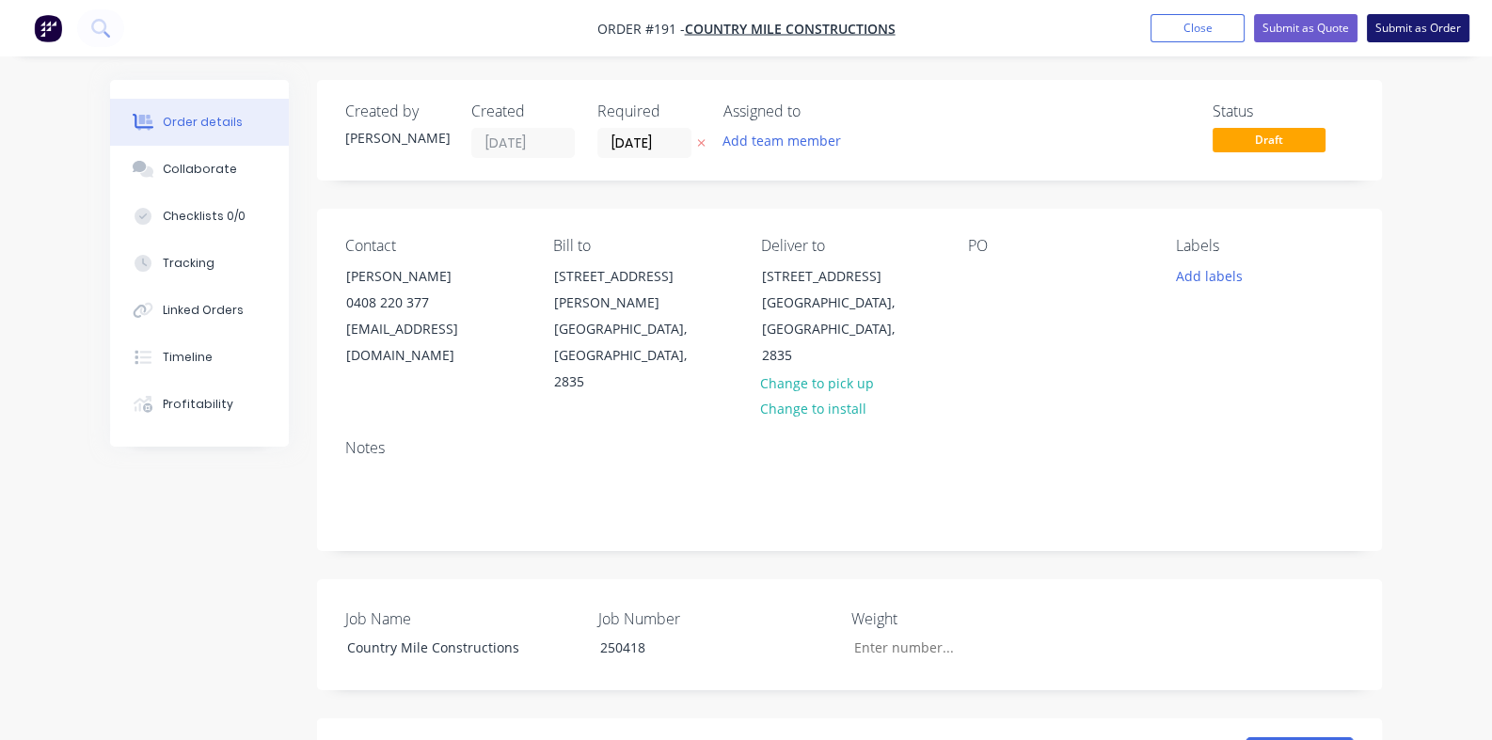
click at [1420, 32] on button "Submit as Order" at bounding box center [1418, 28] width 103 height 28
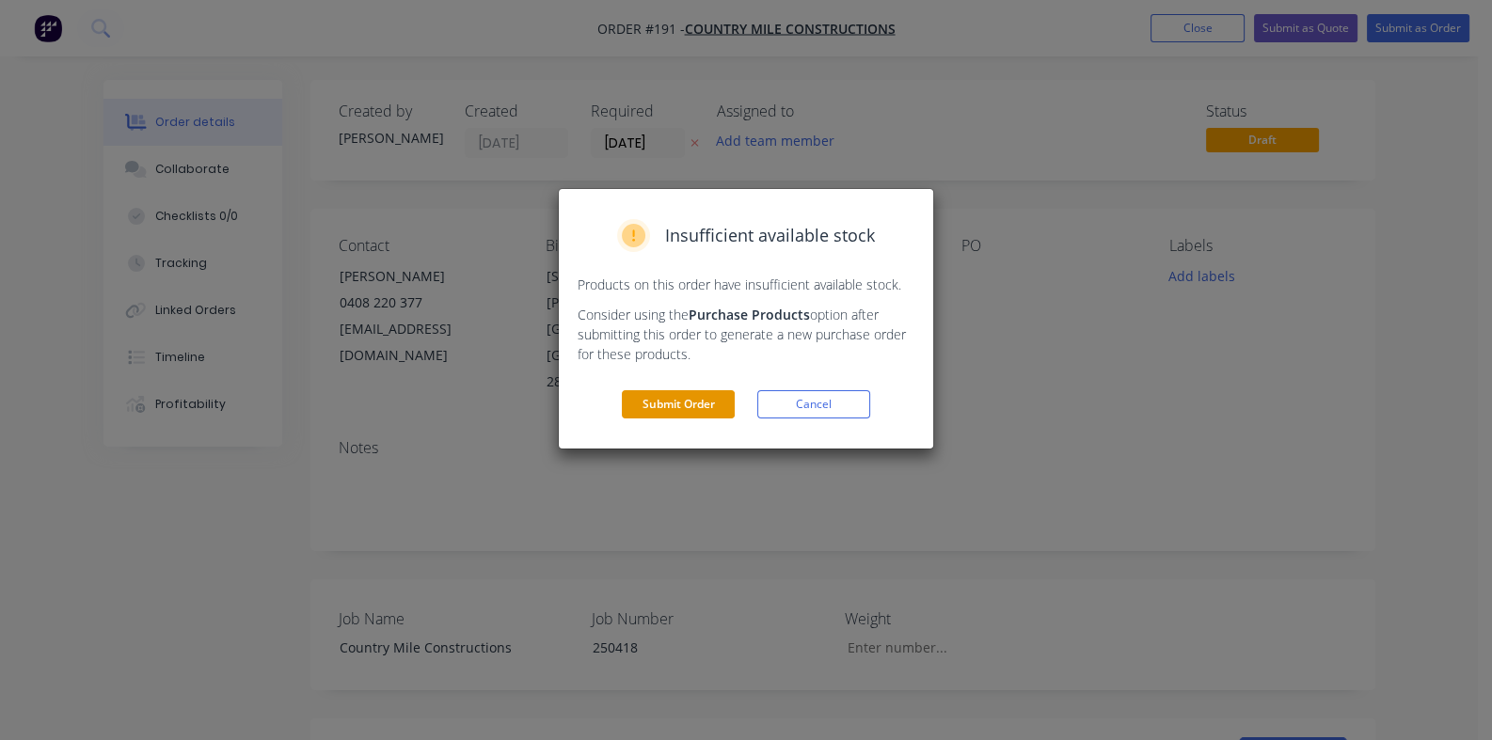
click at [691, 398] on button "Submit Order" at bounding box center [678, 404] width 113 height 28
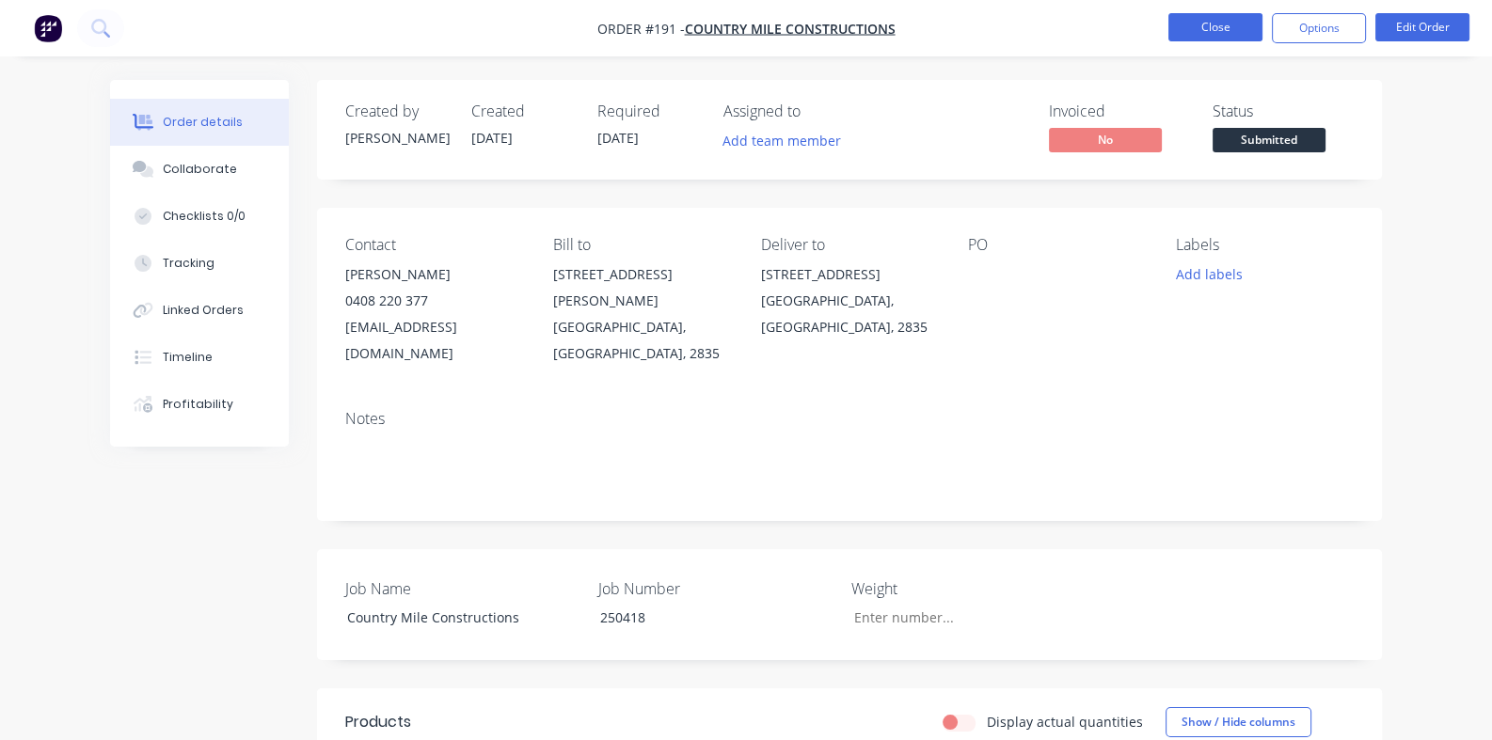
click at [1217, 29] on button "Close" at bounding box center [1215, 27] width 94 height 28
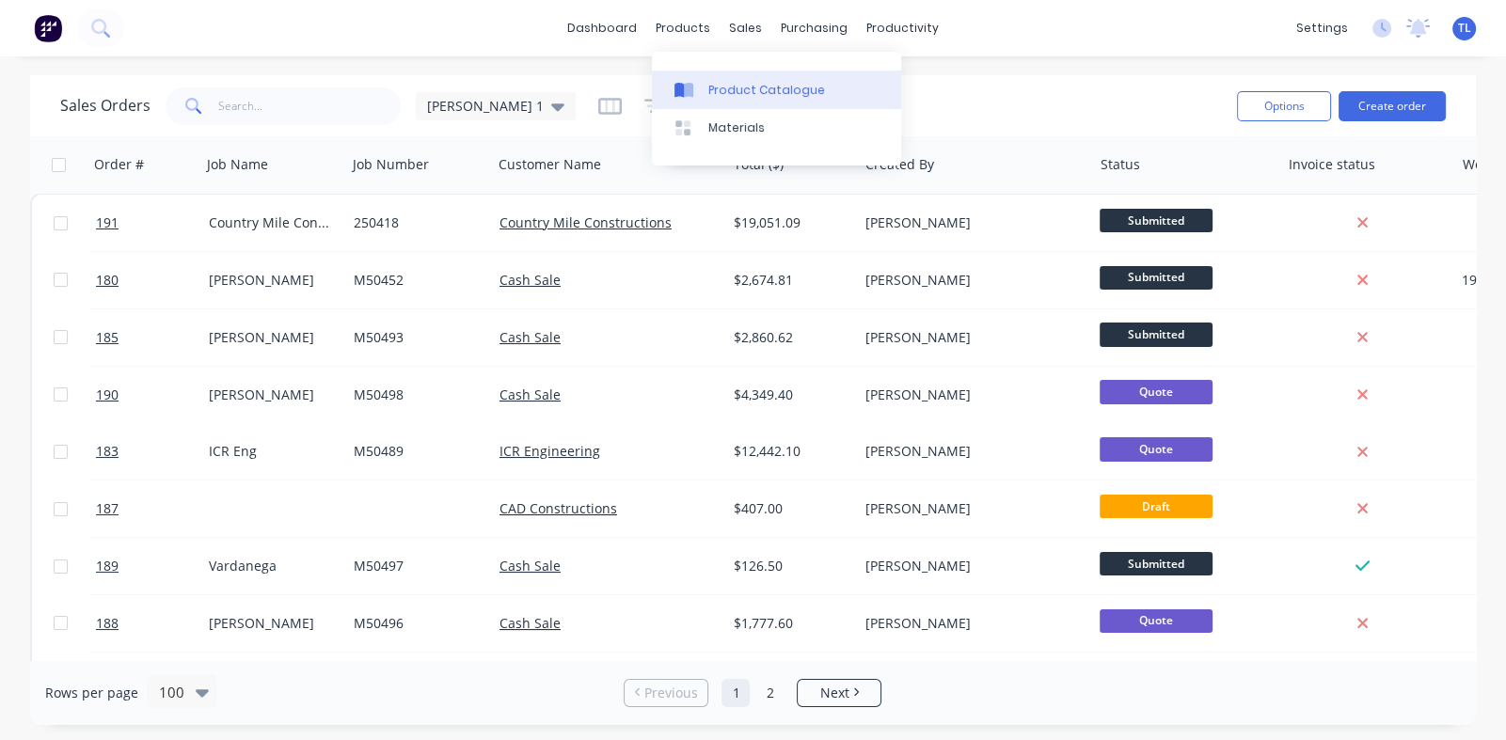
click at [718, 85] on div "Product Catalogue" at bounding box center [766, 90] width 117 height 17
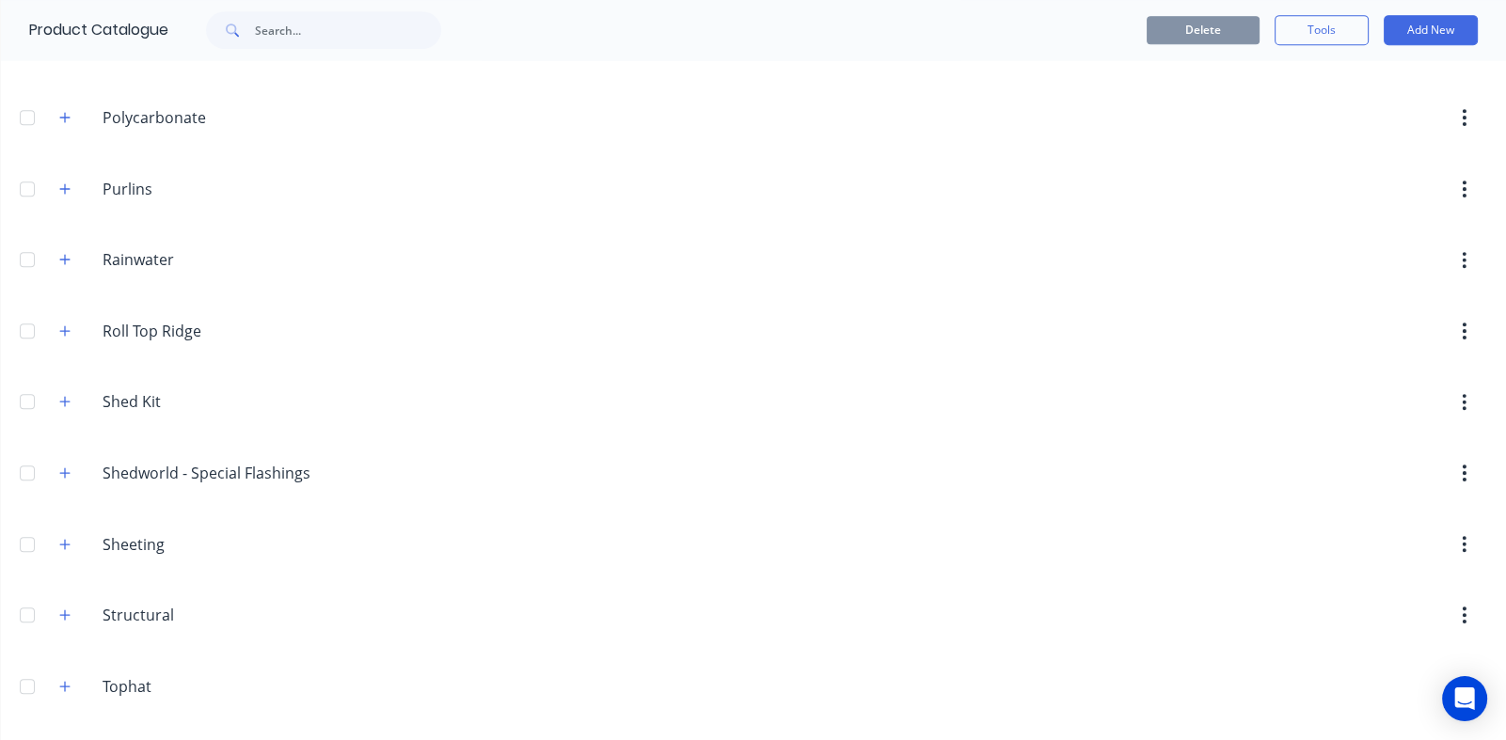
scroll to position [1376, 0]
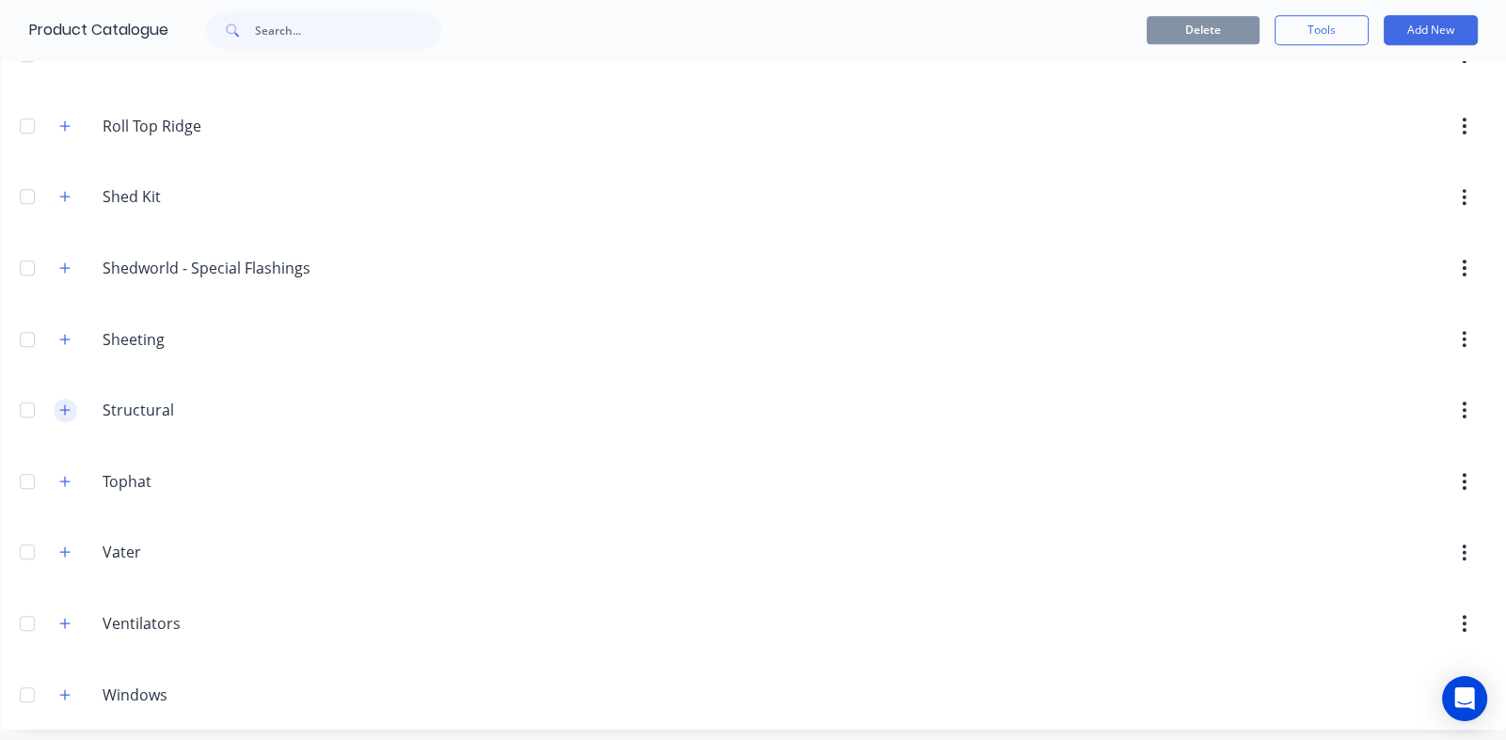
click at [60, 404] on icon "button" at bounding box center [64, 410] width 11 height 13
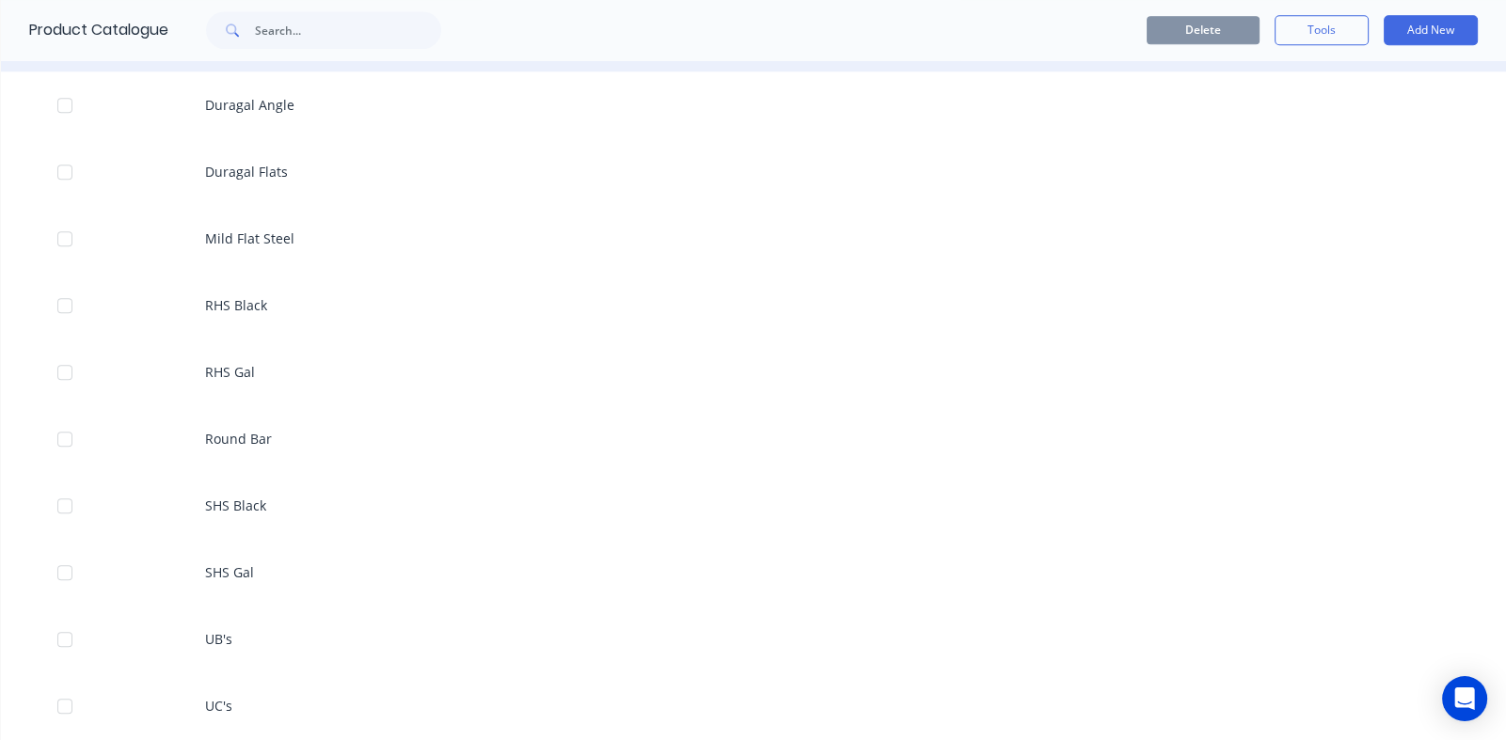
scroll to position [2317, 0]
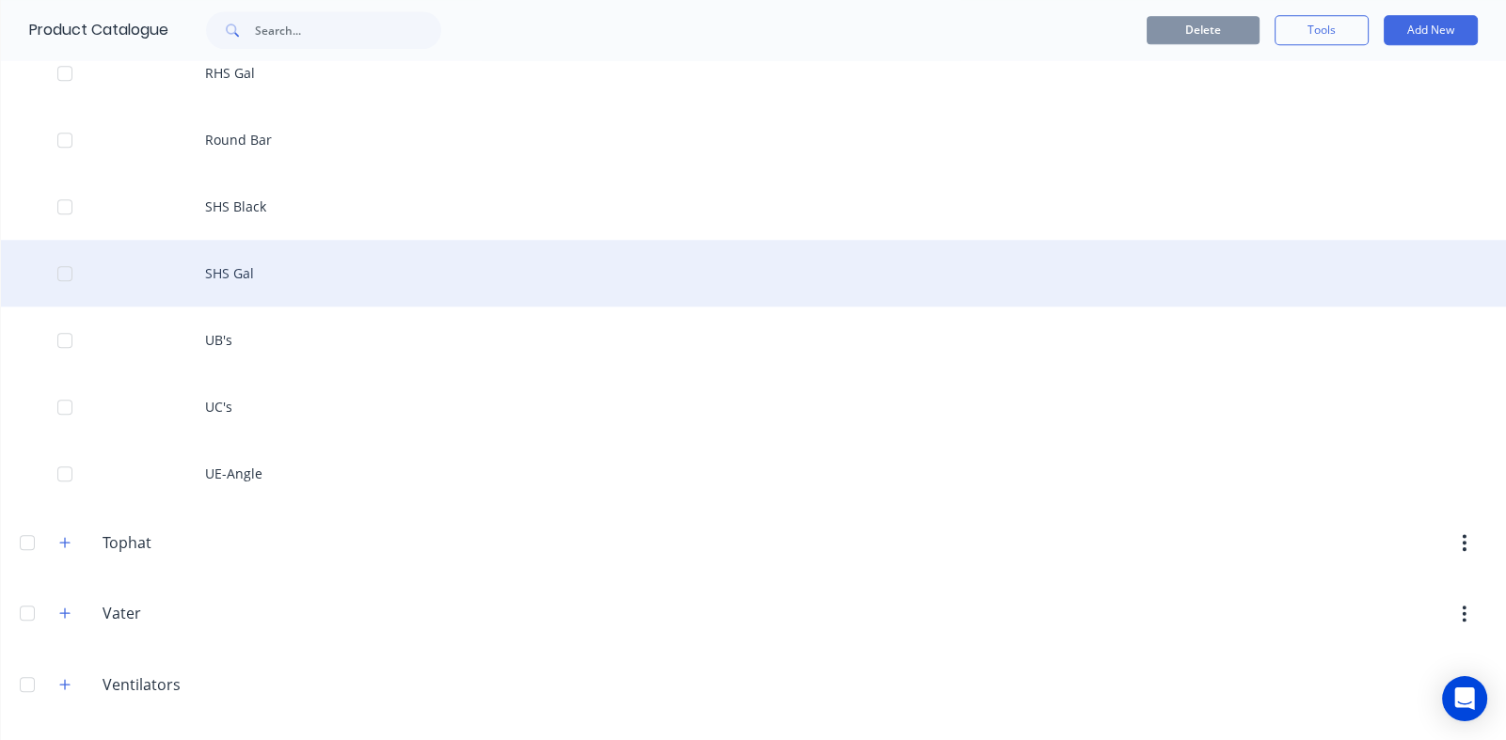
click at [249, 266] on div "SHS Gal" at bounding box center [753, 273] width 1505 height 67
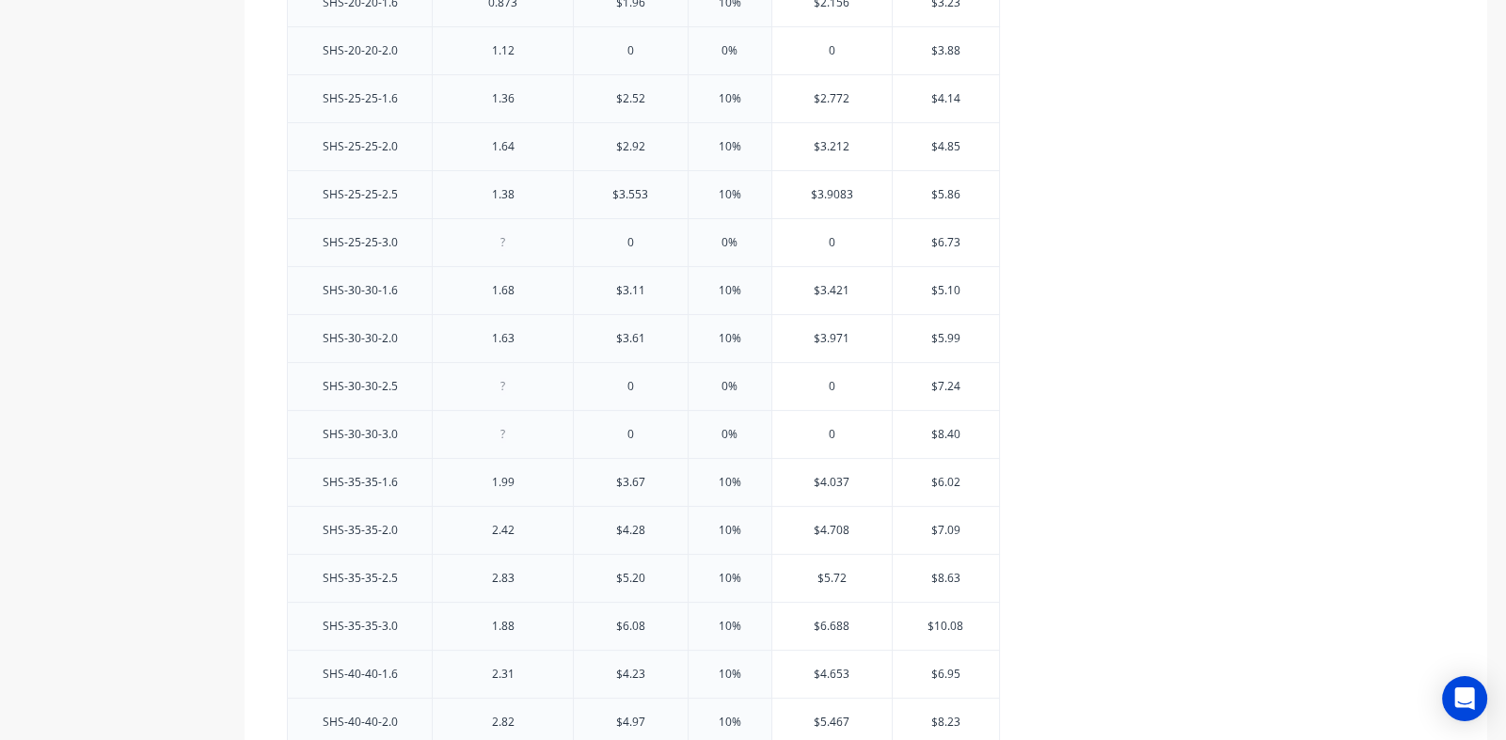
scroll to position [658, 0]
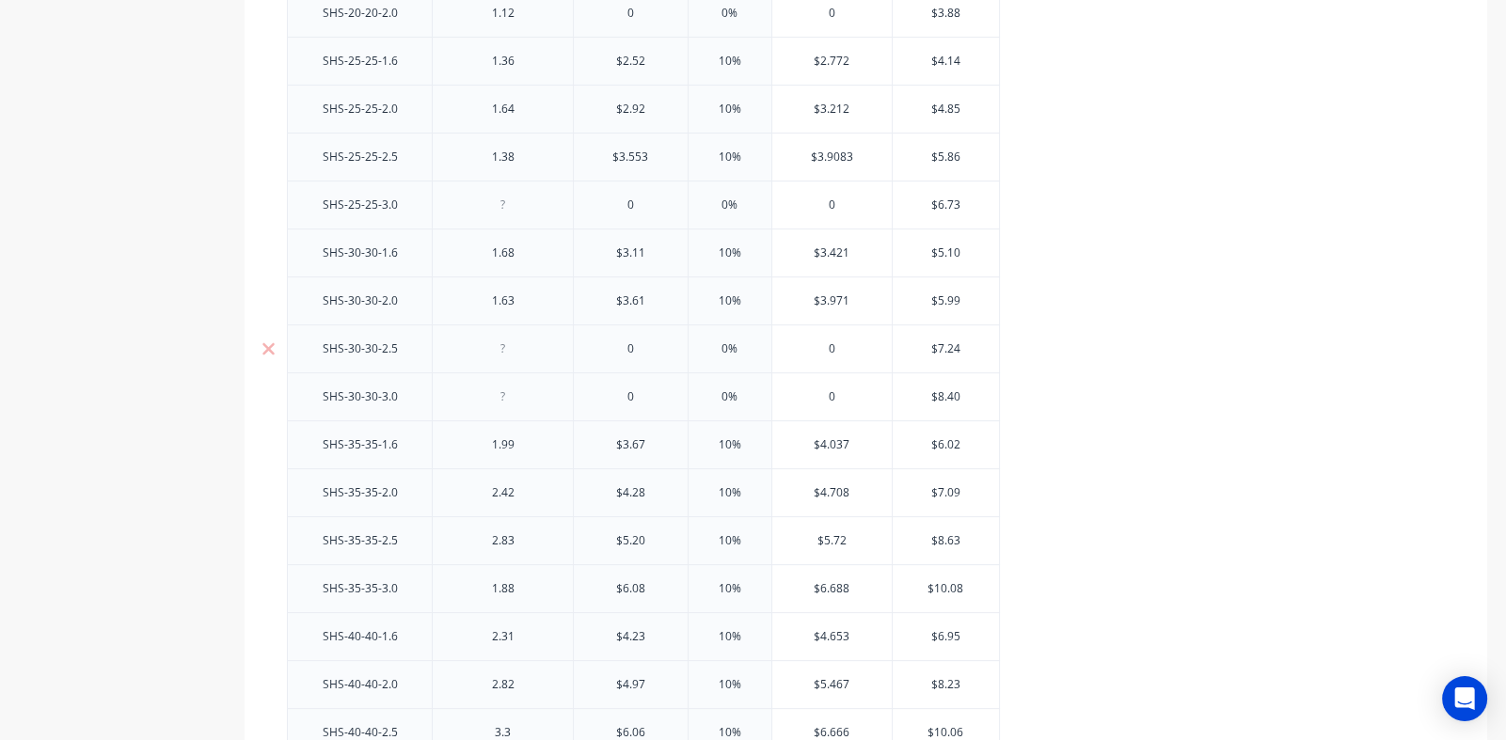
click at [508, 352] on div at bounding box center [503, 349] width 94 height 24
drag, startPoint x: 503, startPoint y: 209, endPoint x: 501, endPoint y: 270, distance: 61.2
click at [503, 209] on div at bounding box center [503, 205] width 94 height 24
type textarea "x"
click at [503, 354] on div at bounding box center [503, 349] width 94 height 24
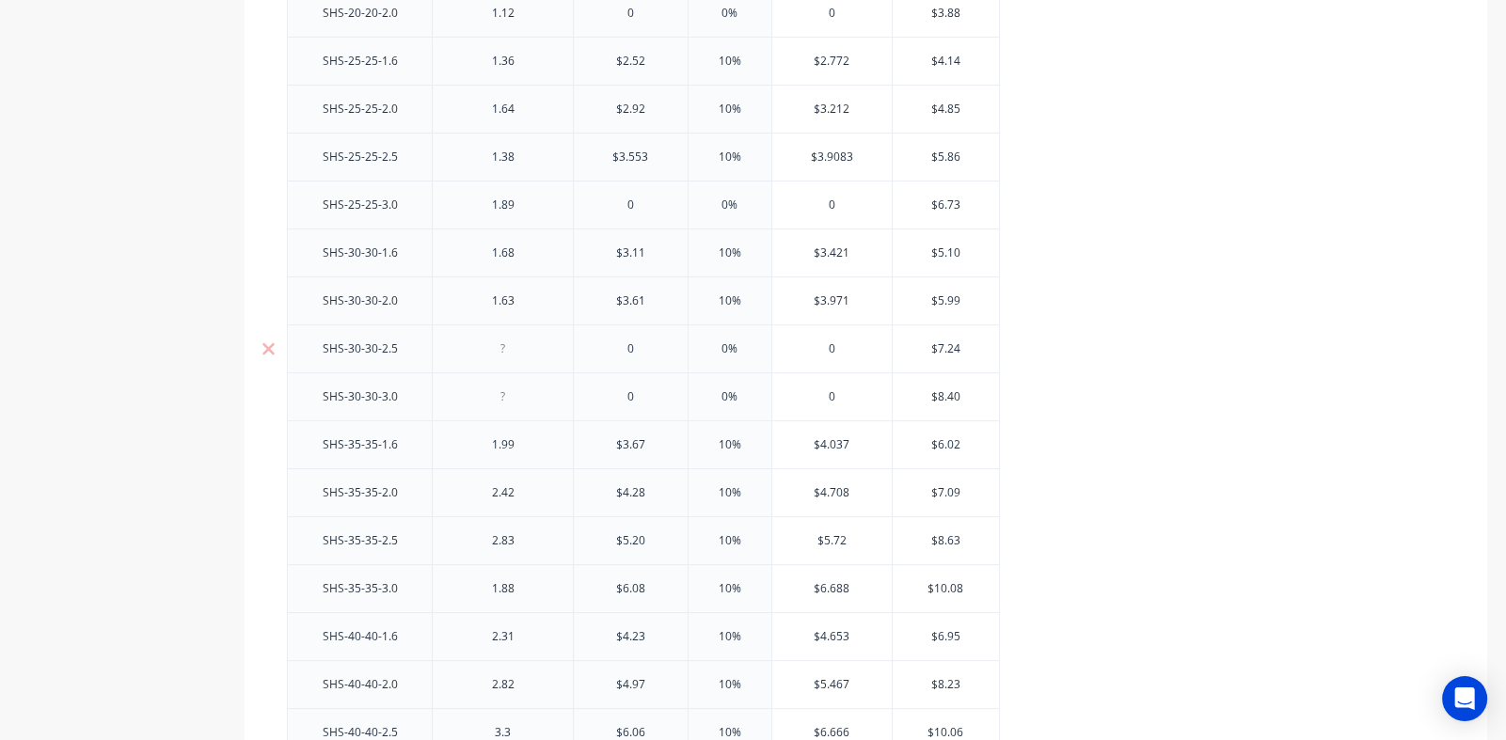
type textarea "x"
drag, startPoint x: 509, startPoint y: 405, endPoint x: 520, endPoint y: 415, distance: 14.7
click at [509, 405] on div at bounding box center [503, 397] width 94 height 24
type textarea "x"
click at [511, 405] on div at bounding box center [503, 397] width 94 height 24
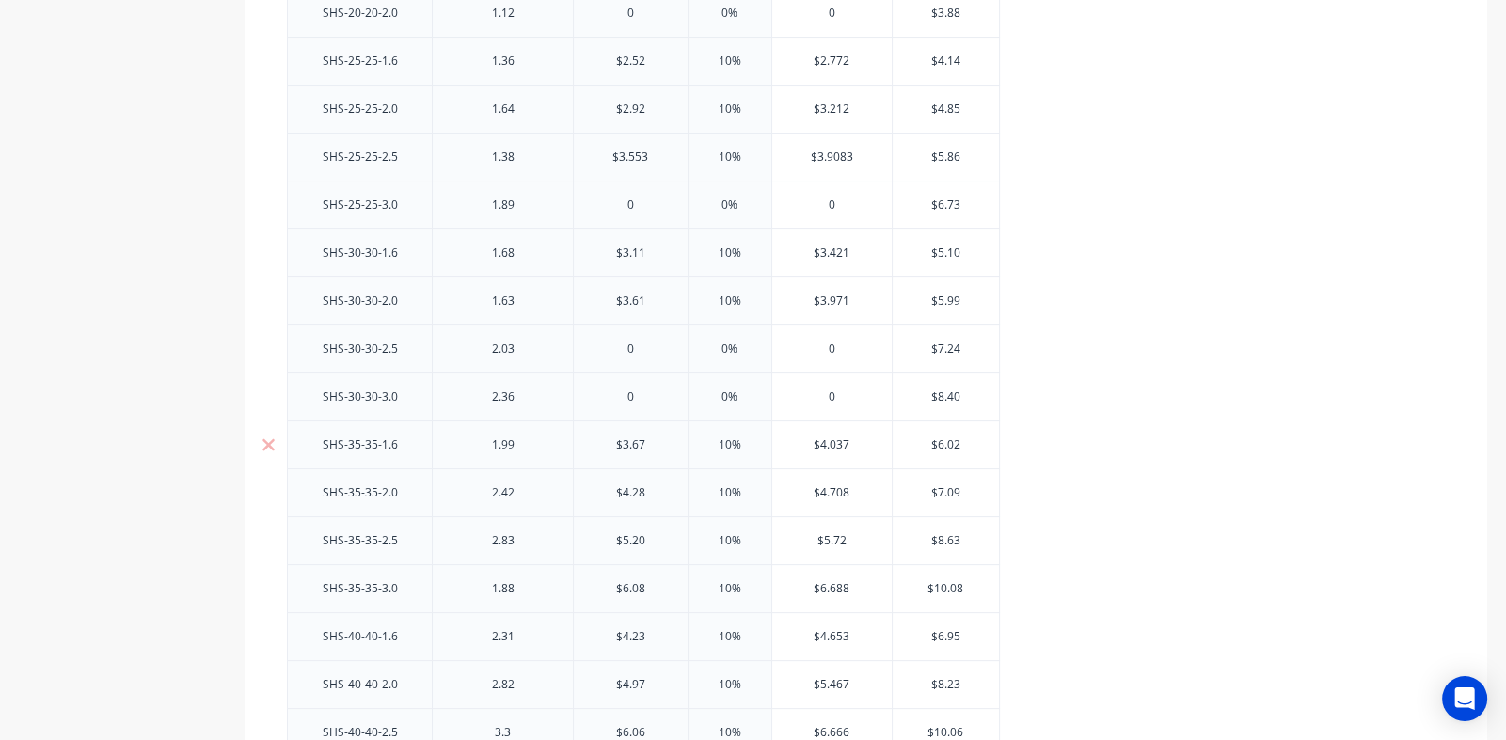
click at [520, 429] on div "1.99" at bounding box center [502, 444] width 141 height 48
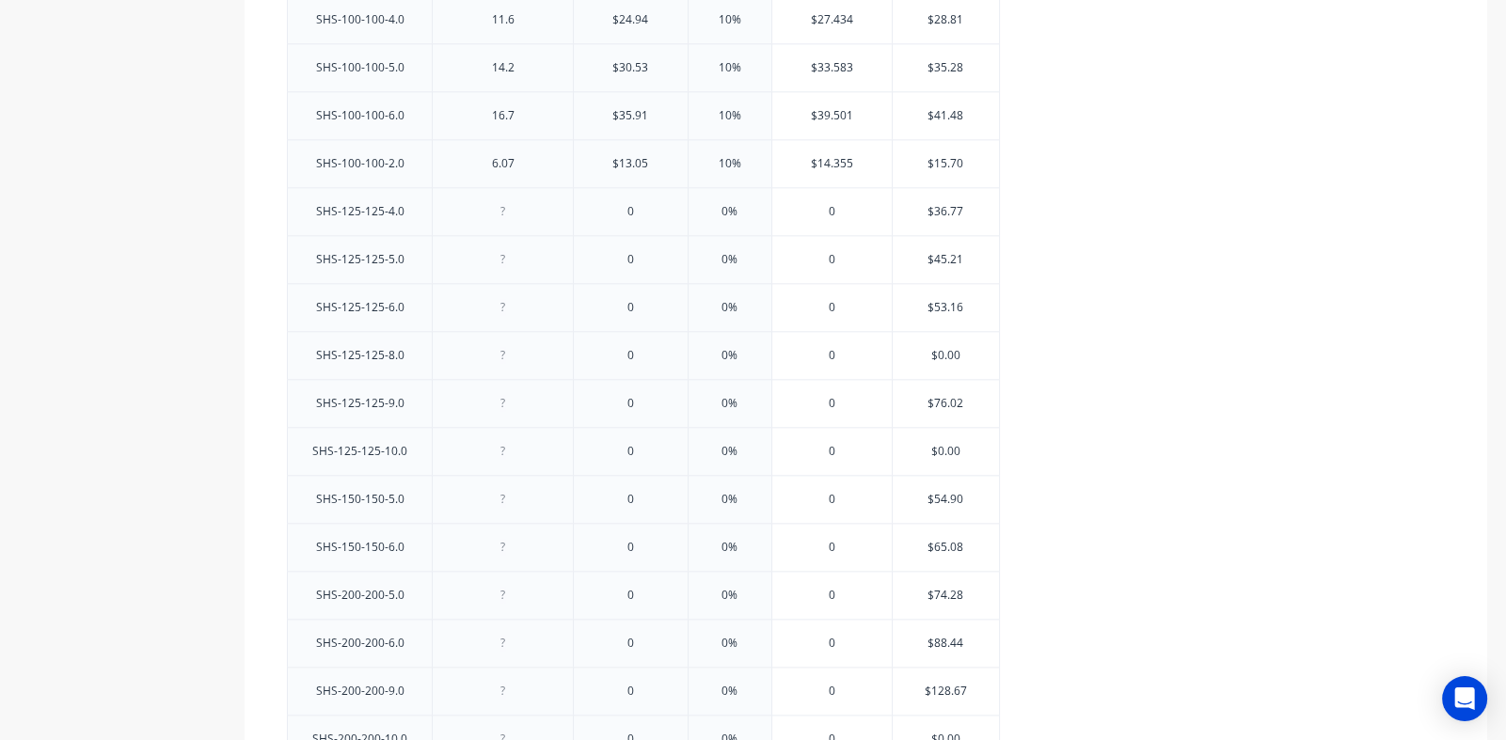
scroll to position [2822, 0]
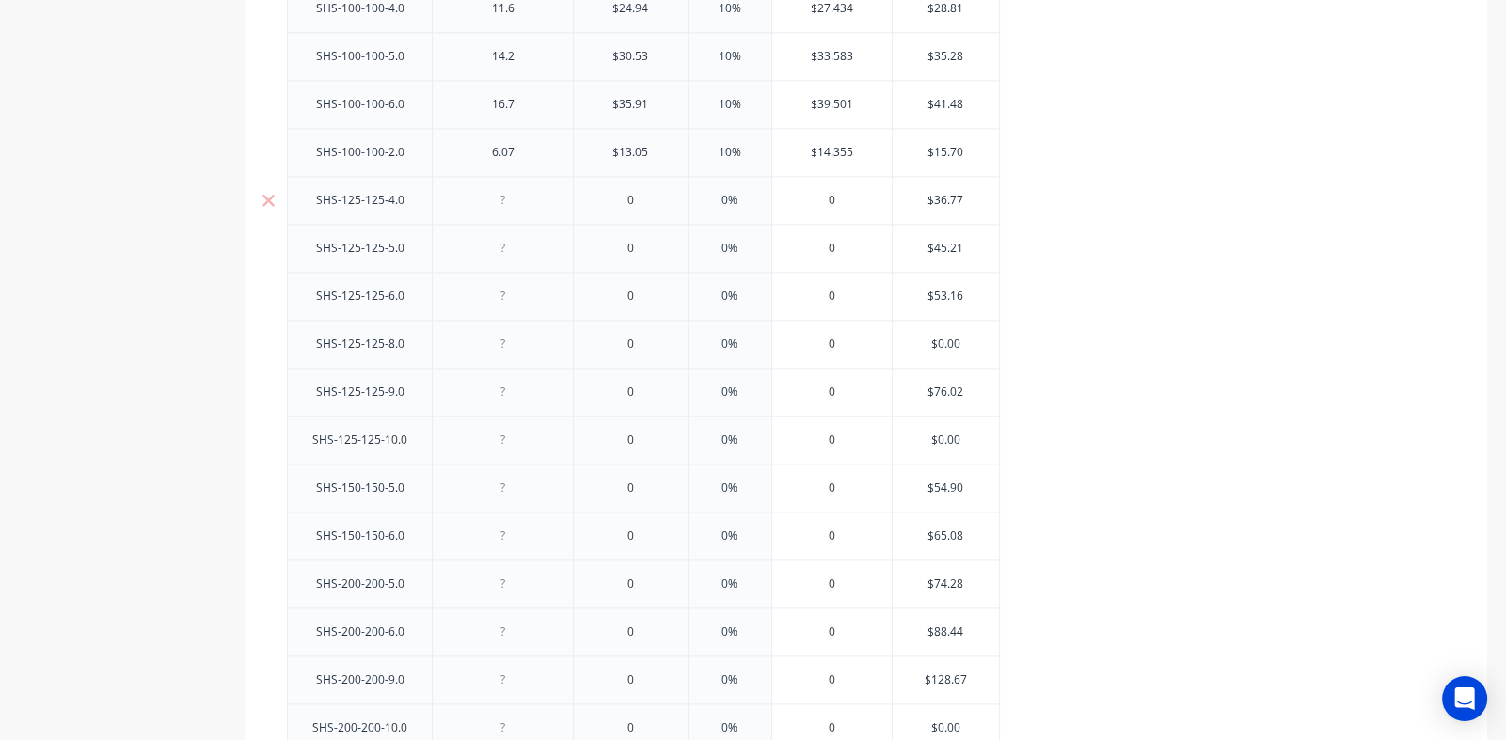
click at [508, 198] on div at bounding box center [503, 200] width 94 height 24
type textarea "x"
click at [507, 241] on div at bounding box center [503, 248] width 94 height 24
click at [503, 297] on div at bounding box center [503, 296] width 94 height 24
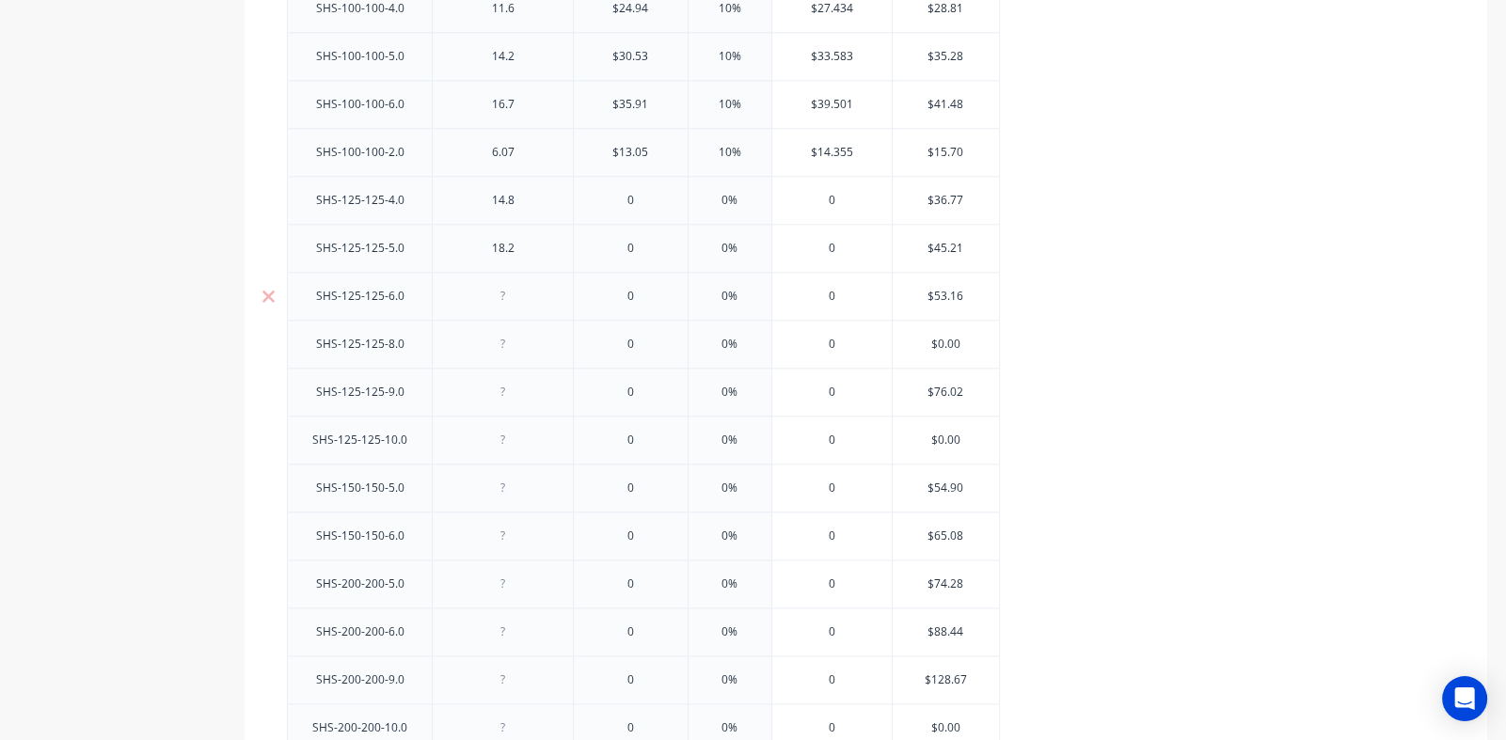
type textarea "x"
click at [503, 340] on div at bounding box center [503, 344] width 94 height 24
click at [504, 385] on div at bounding box center [503, 392] width 94 height 24
type textarea "x"
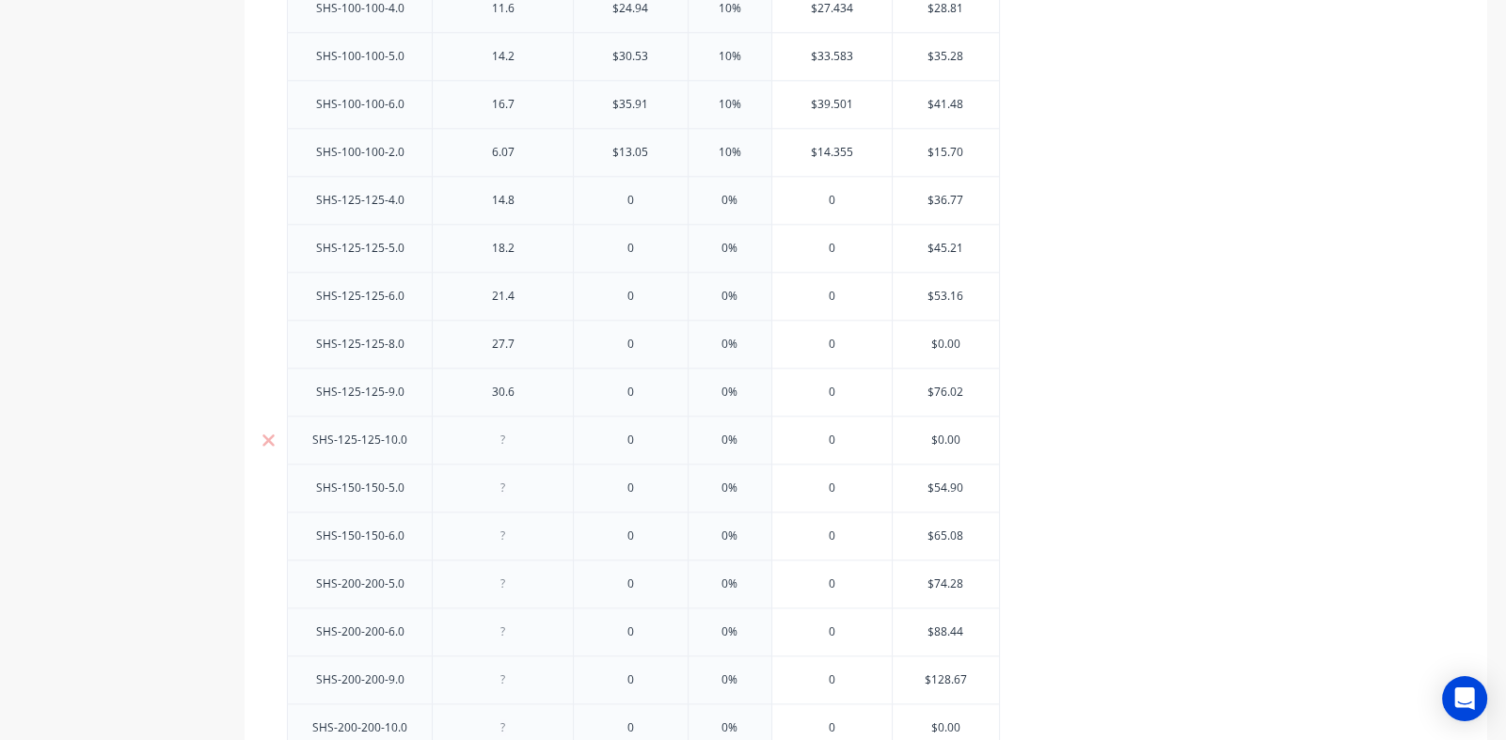
click at [501, 434] on div at bounding box center [503, 440] width 94 height 24
type textarea "x"
click at [500, 482] on div at bounding box center [503, 488] width 94 height 24
type textarea "x"
drag, startPoint x: 498, startPoint y: 483, endPoint x: 488, endPoint y: 495, distance: 16.0
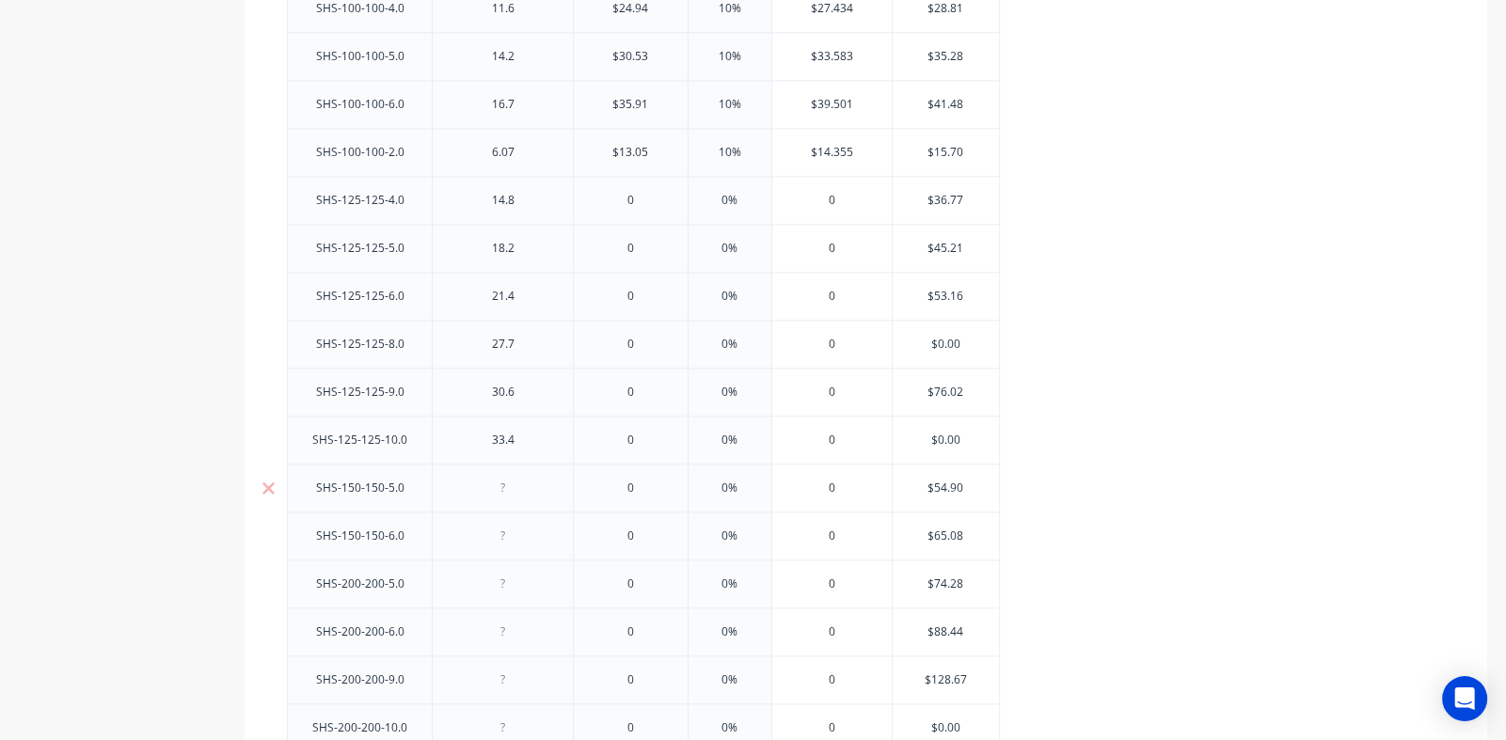
click at [498, 482] on div at bounding box center [503, 488] width 94 height 24
click at [503, 533] on div at bounding box center [503, 536] width 94 height 24
click at [513, 483] on div "17.9" at bounding box center [503, 488] width 94 height 24
drag, startPoint x: 505, startPoint y: 531, endPoint x: 512, endPoint y: 544, distance: 13.9
click at [506, 530] on div at bounding box center [503, 536] width 94 height 24
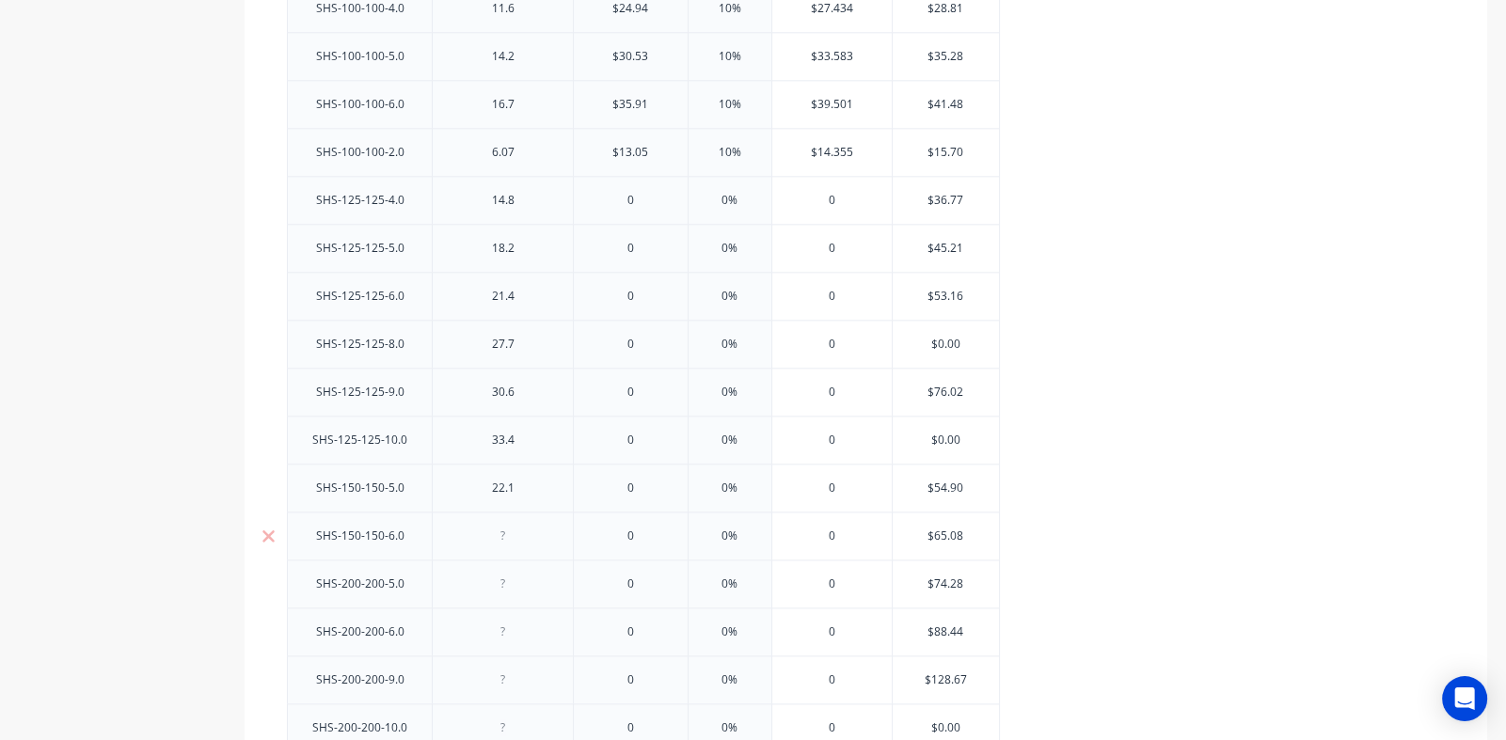
type textarea "x"
click at [501, 581] on div at bounding box center [503, 584] width 94 height 24
type textarea "x"
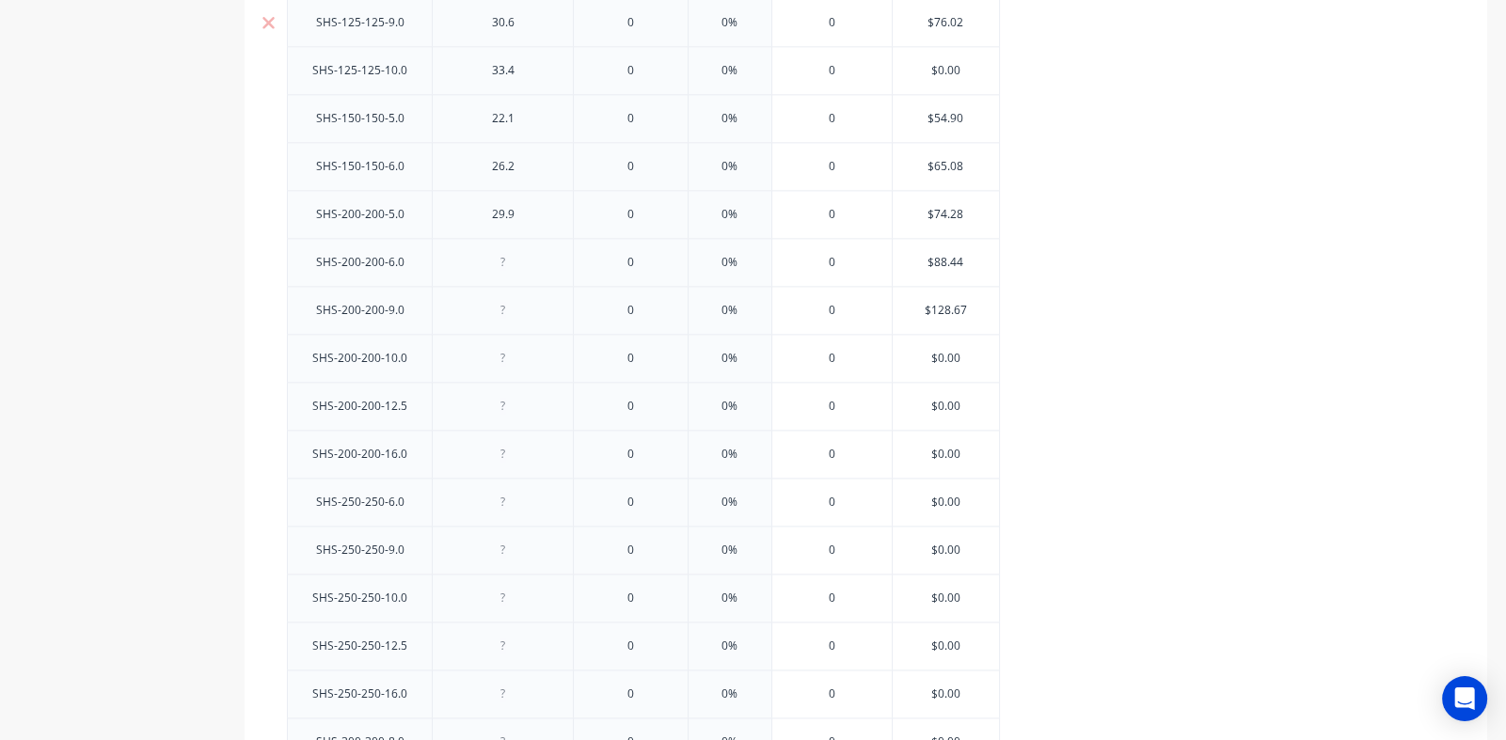
scroll to position [3197, 0]
click at [500, 249] on div at bounding box center [503, 257] width 94 height 24
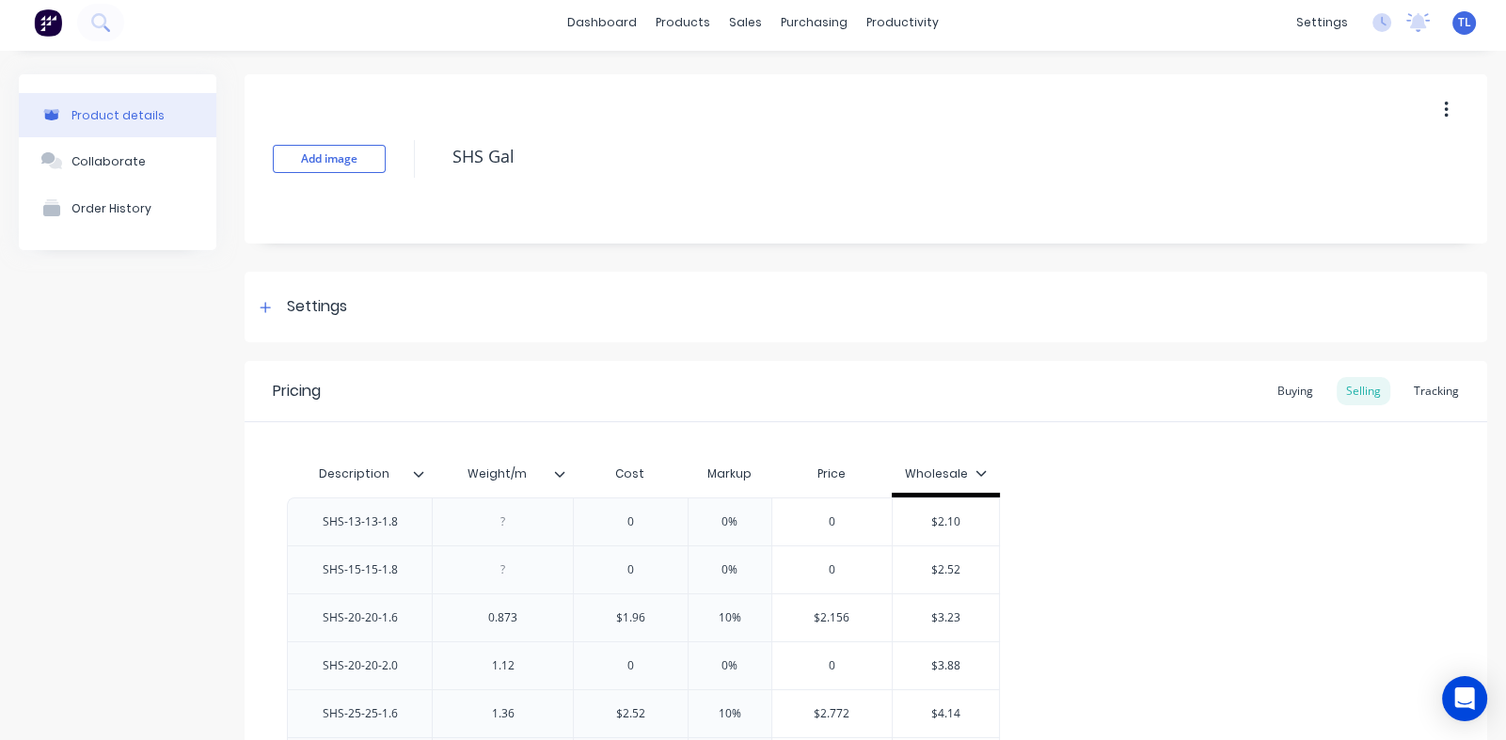
scroll to position [0, 0]
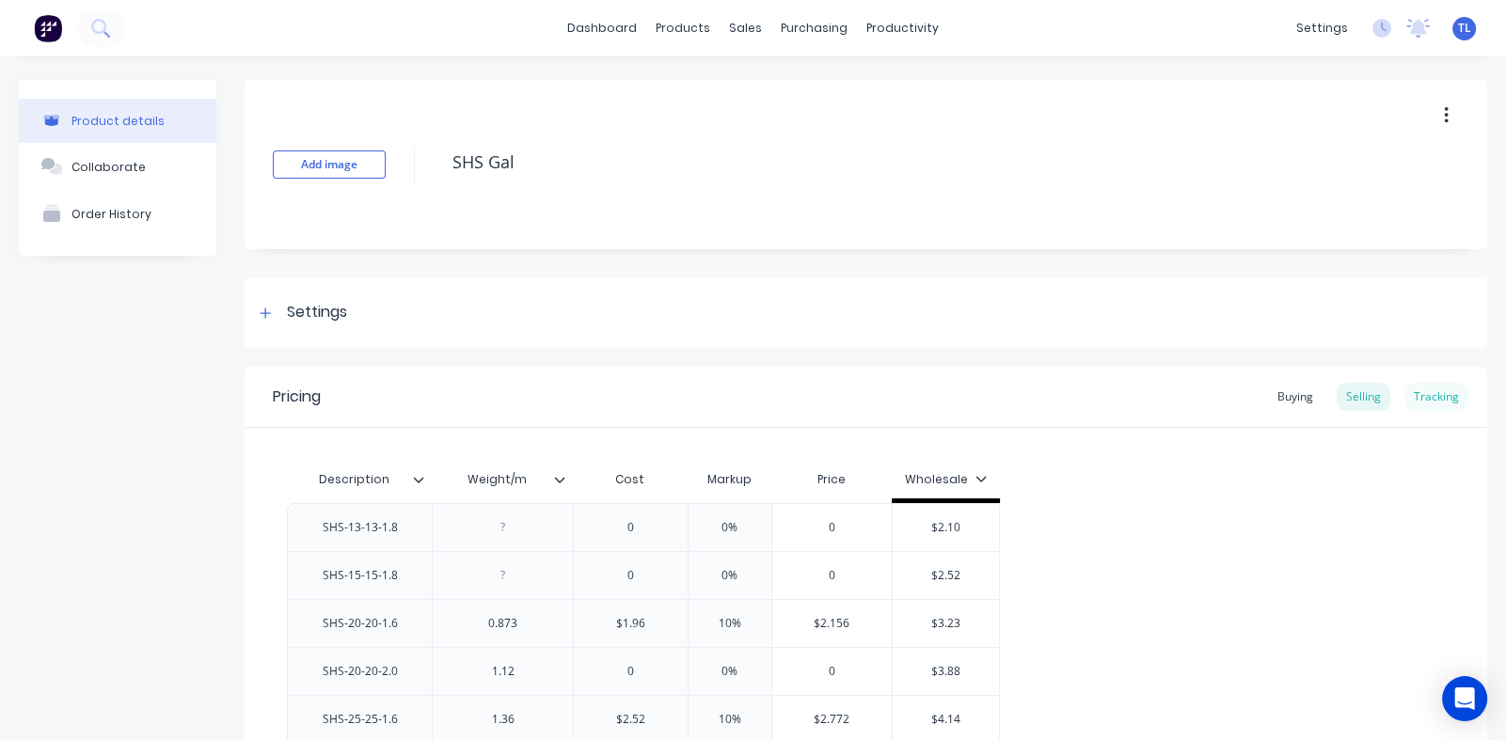
click at [1422, 395] on div "Tracking" at bounding box center [1436, 397] width 64 height 28
type textarea "x"
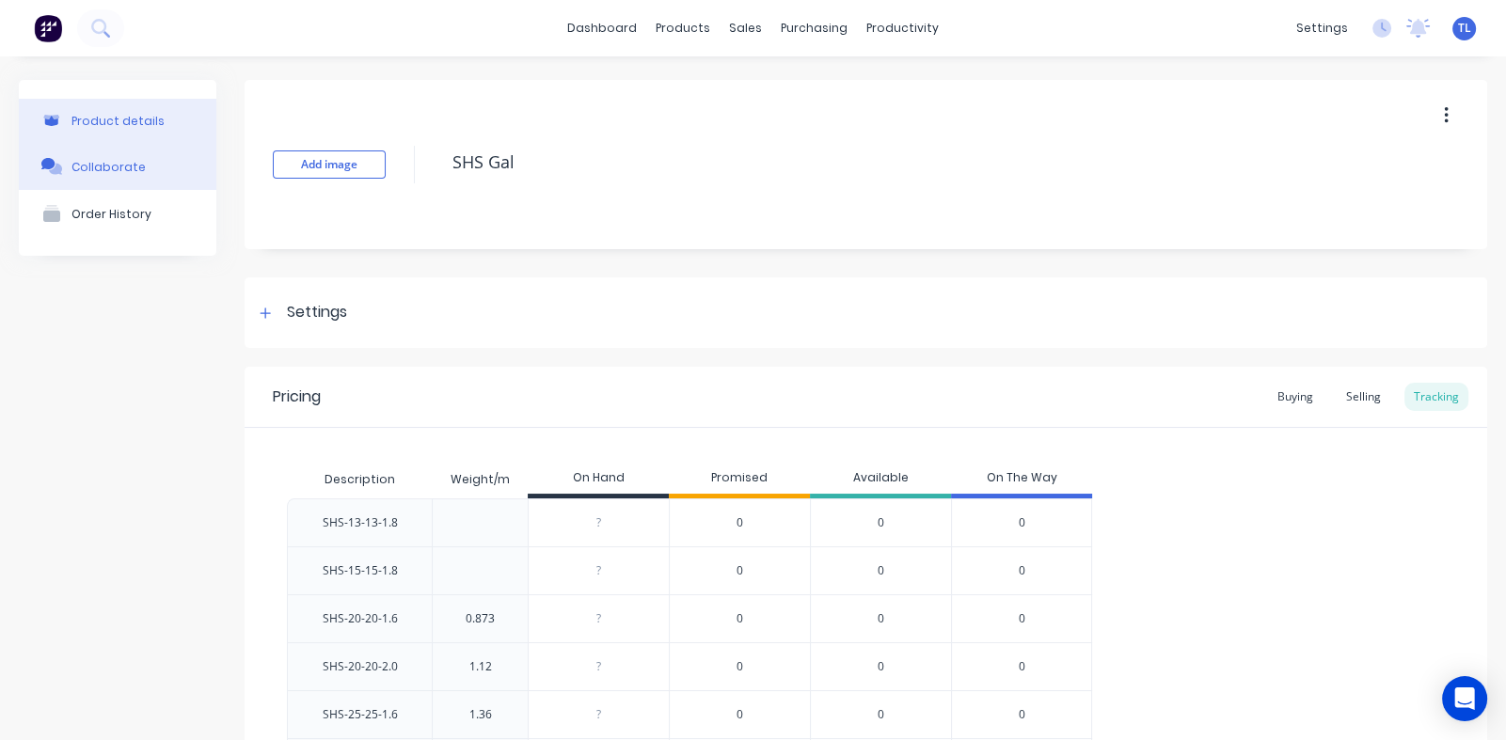
click at [113, 170] on div "Collaborate" at bounding box center [108, 167] width 74 height 14
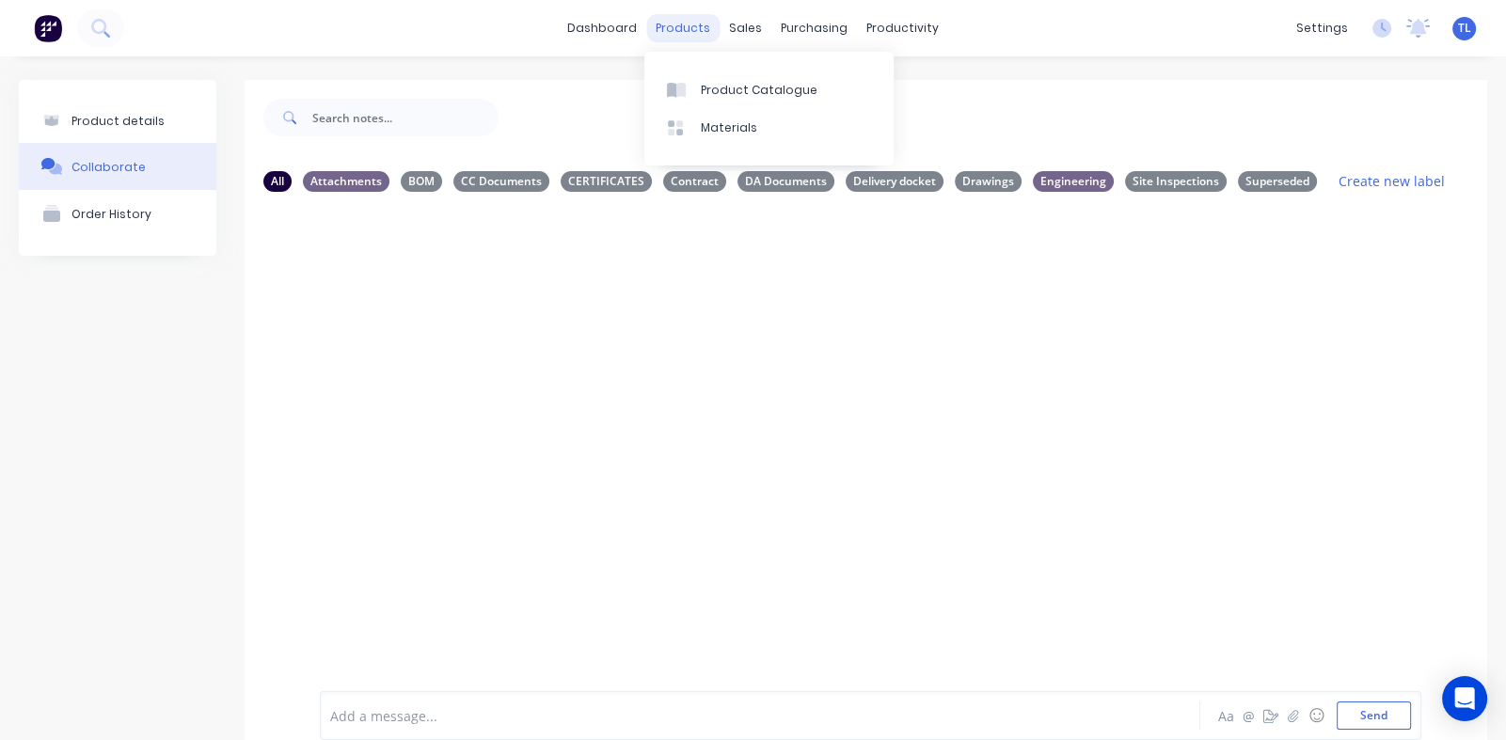
click at [673, 24] on div "products" at bounding box center [682, 28] width 73 height 28
click at [713, 89] on div "Product Catalogue" at bounding box center [759, 90] width 117 height 17
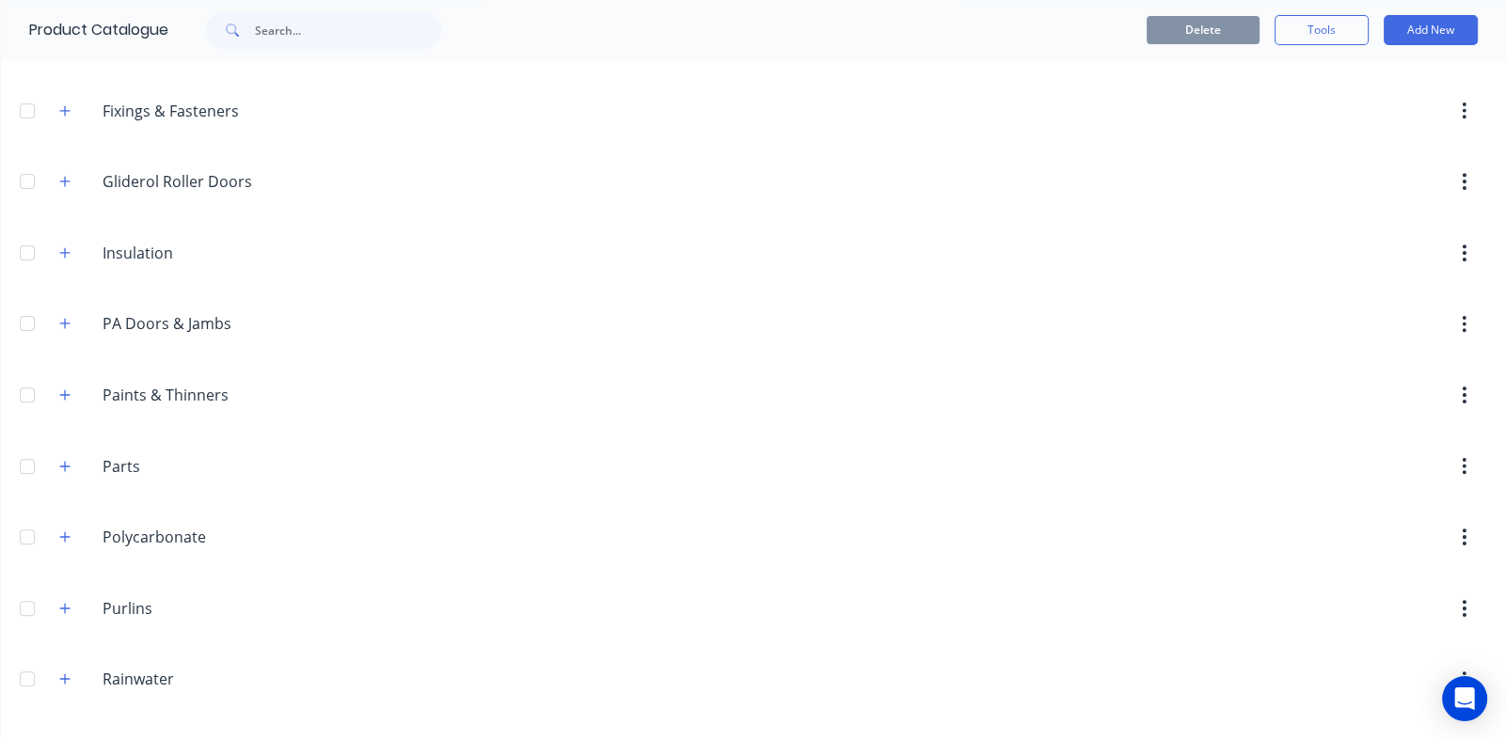
scroll to position [1129, 0]
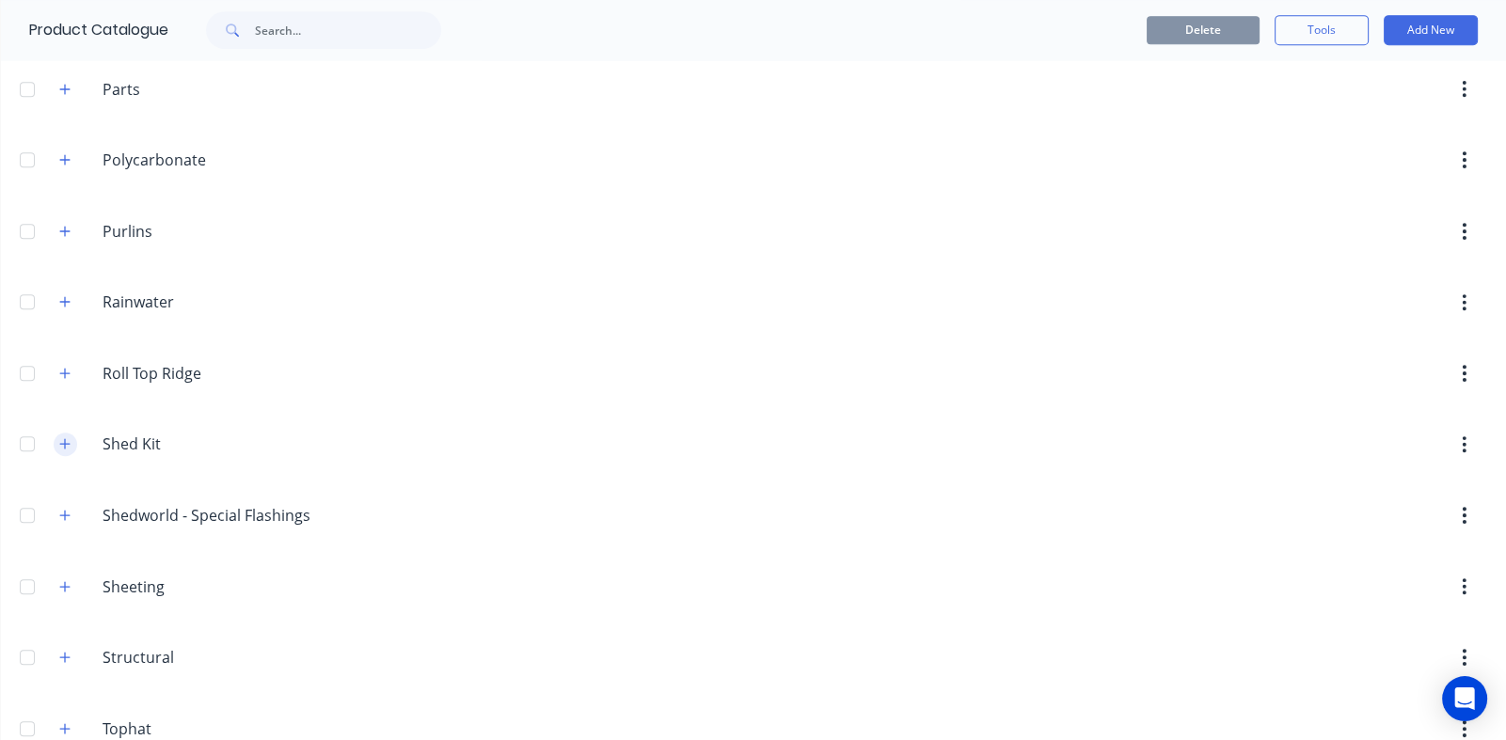
click at [66, 438] on icon "button" at bounding box center [64, 443] width 11 height 13
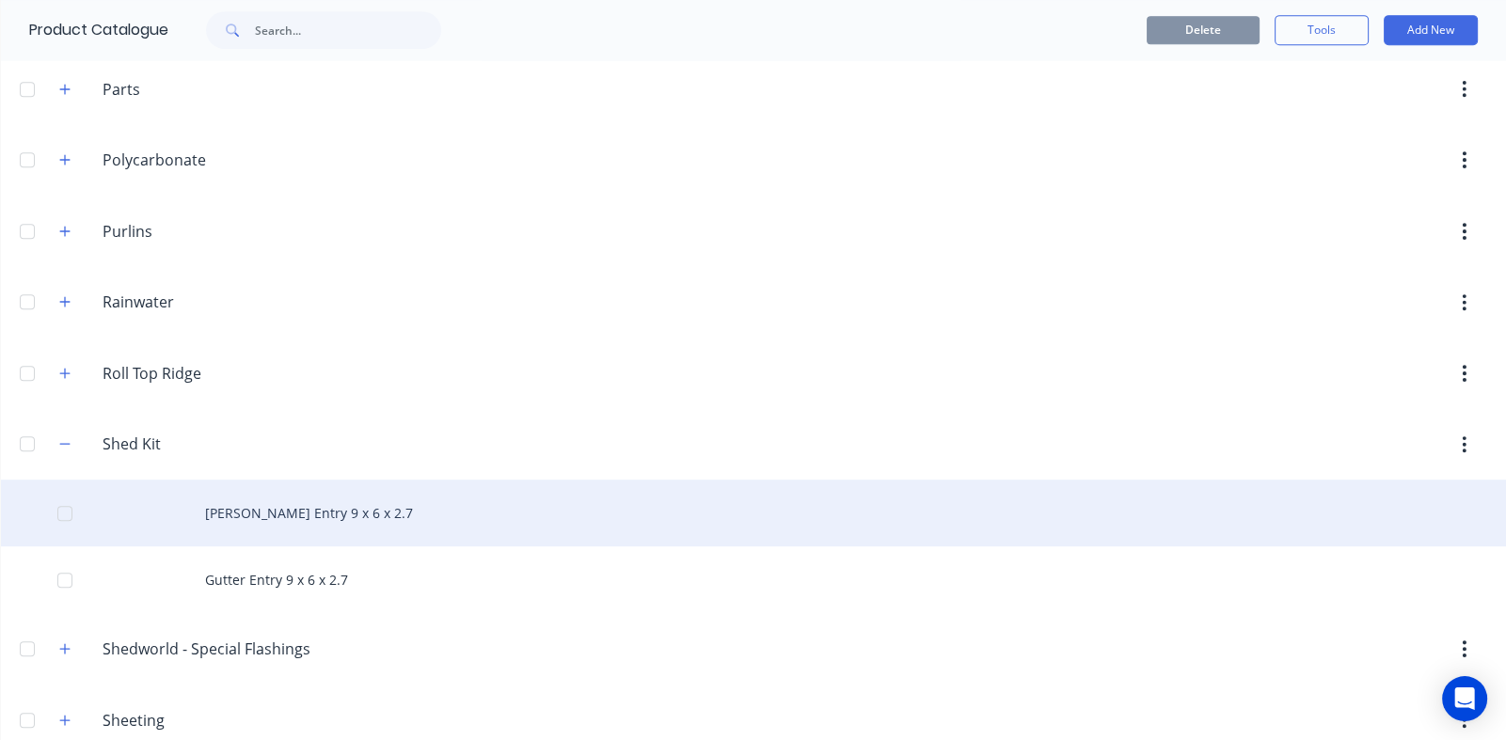
click at [287, 500] on div "[PERSON_NAME] Entry 9 x 6 x 2.7" at bounding box center [753, 513] width 1505 height 67
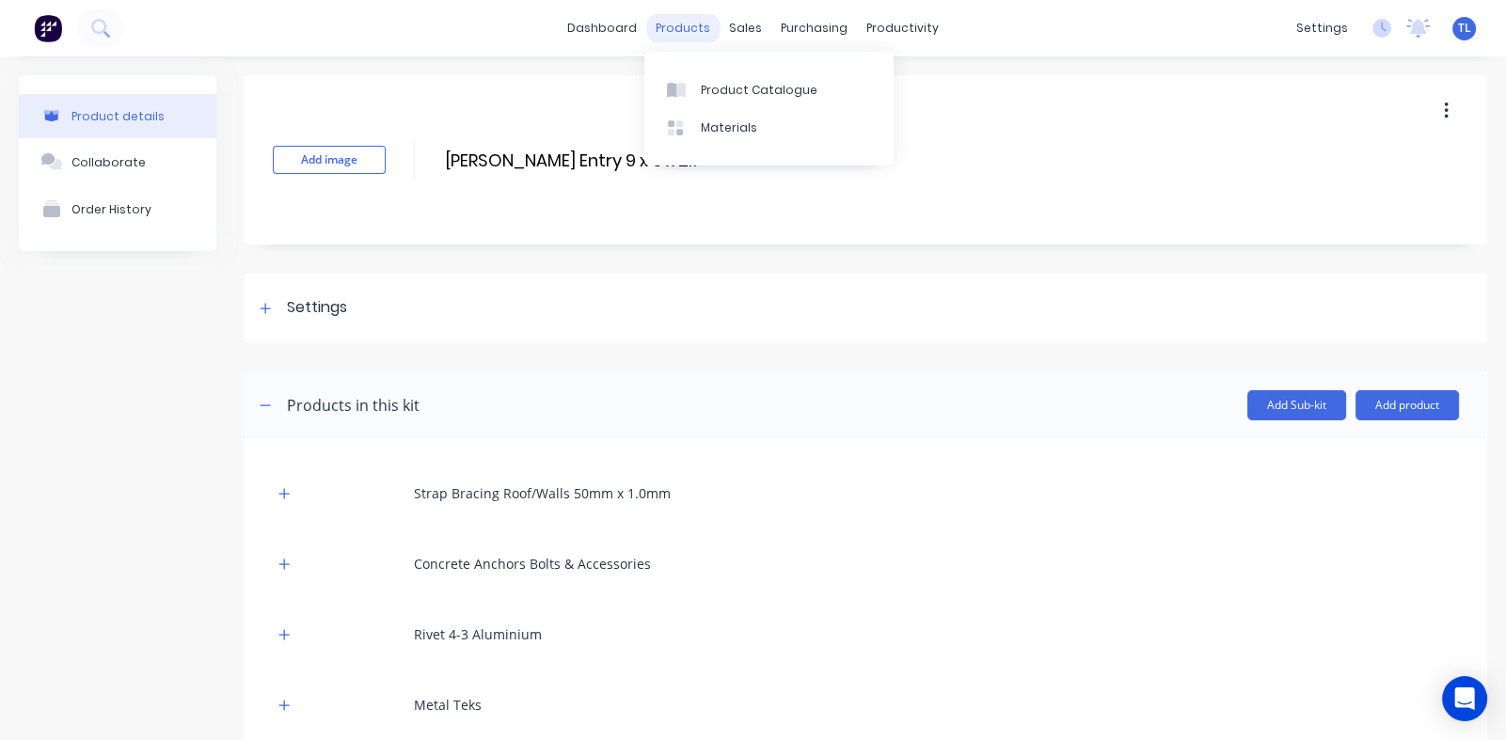
click at [691, 37] on div "products" at bounding box center [682, 28] width 73 height 28
click at [683, 19] on div "products" at bounding box center [682, 28] width 73 height 28
click at [736, 86] on div "Product Catalogue" at bounding box center [759, 90] width 117 height 17
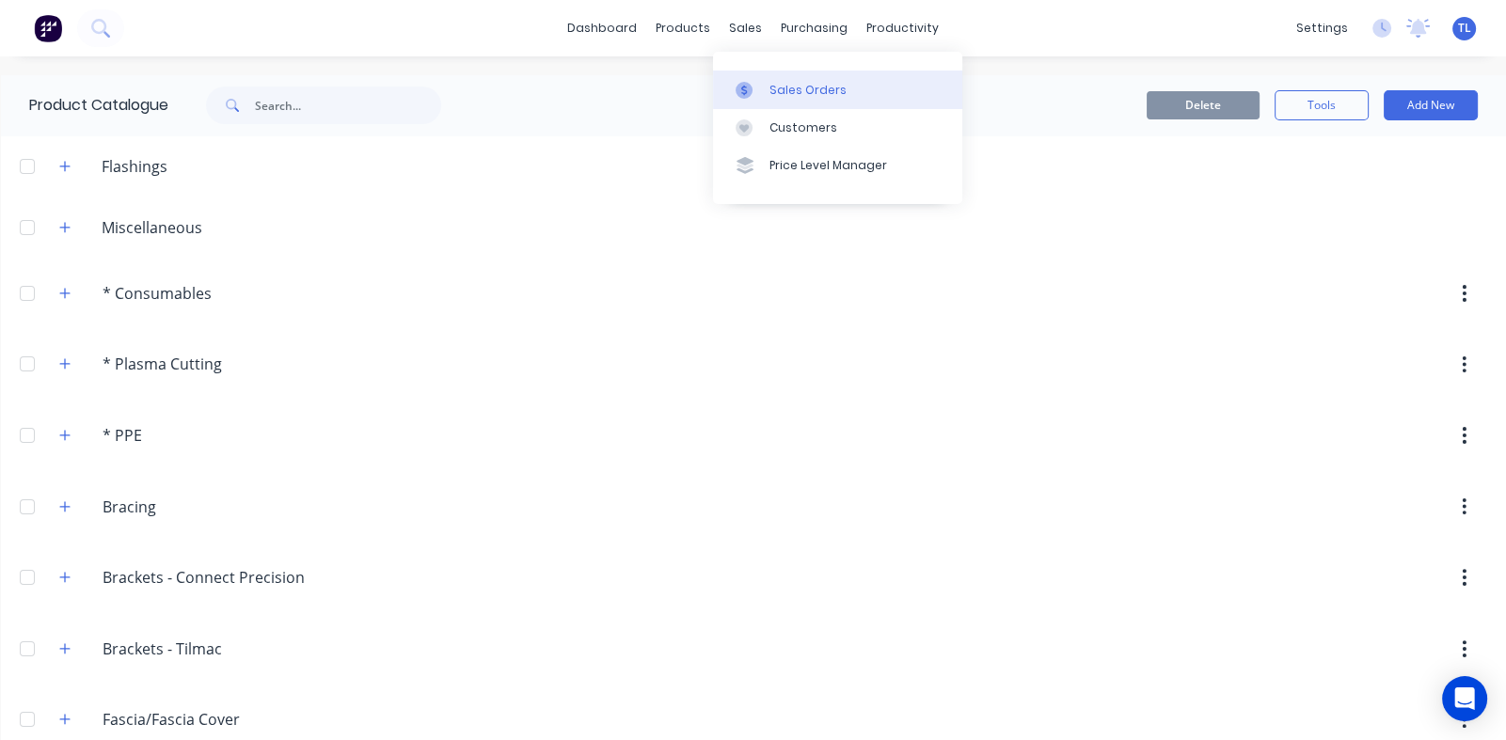
click at [787, 87] on div "Sales Orders" at bounding box center [807, 90] width 77 height 17
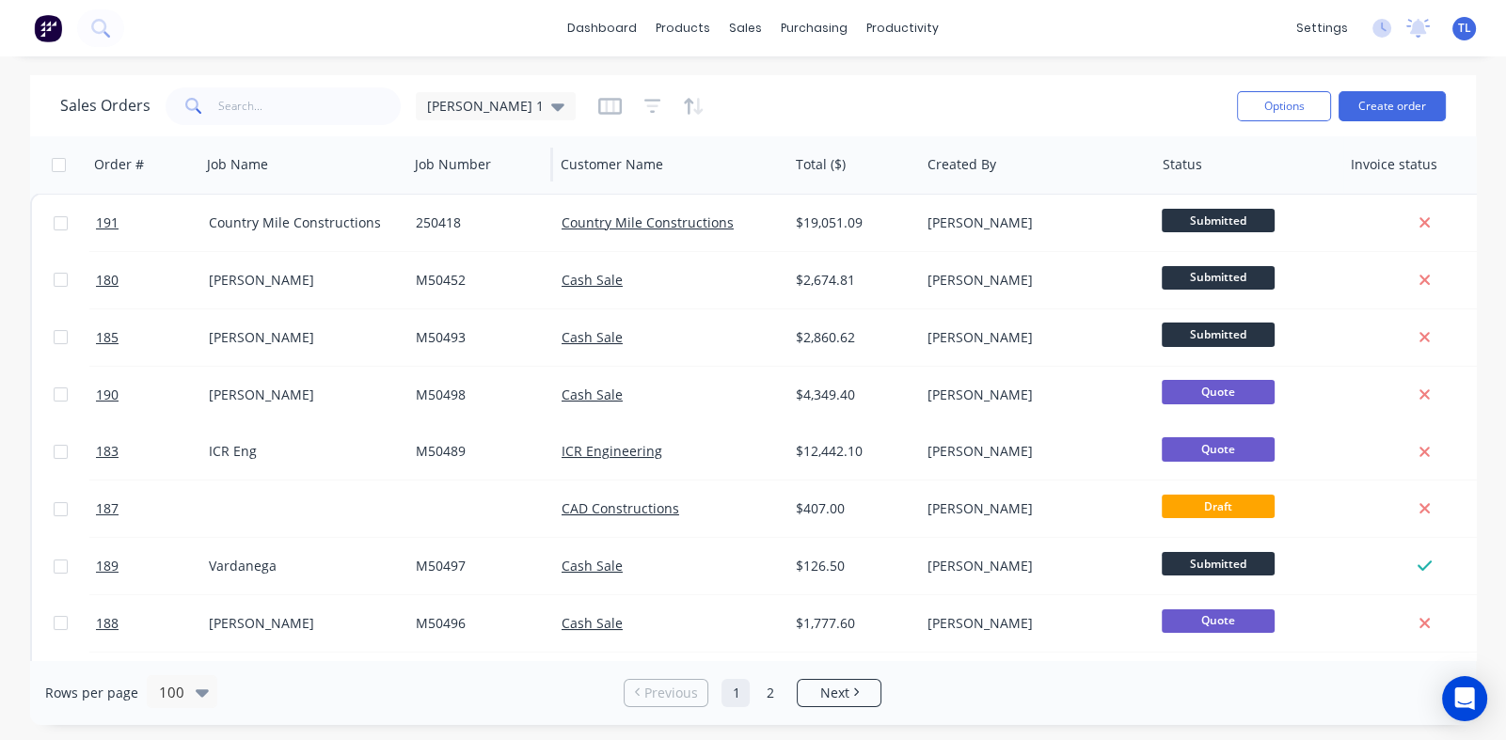
drag, startPoint x: 343, startPoint y: 153, endPoint x: 405, endPoint y: 188, distance: 71.2
click at [405, 188] on div "Job Name" at bounding box center [303, 164] width 208 height 56
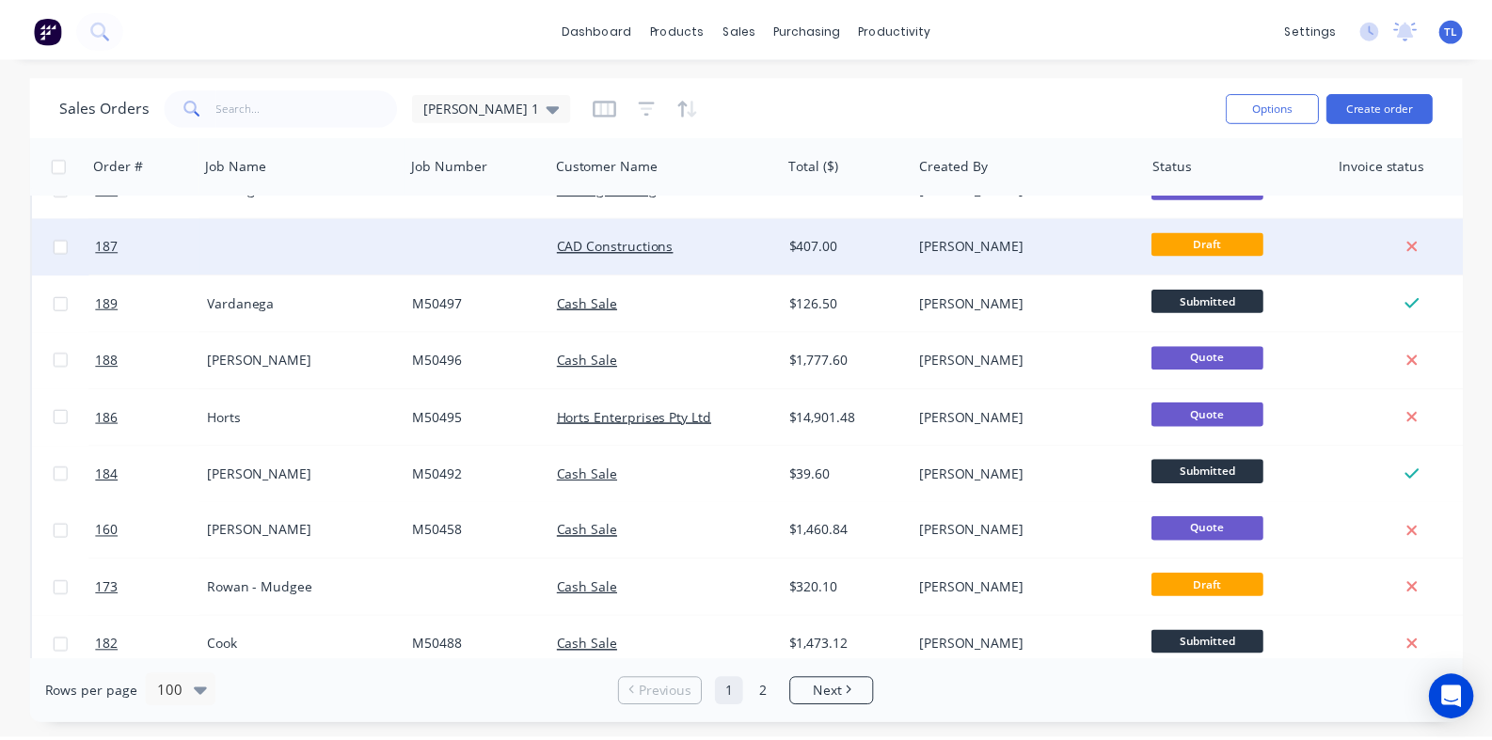
scroll to position [375, 0]
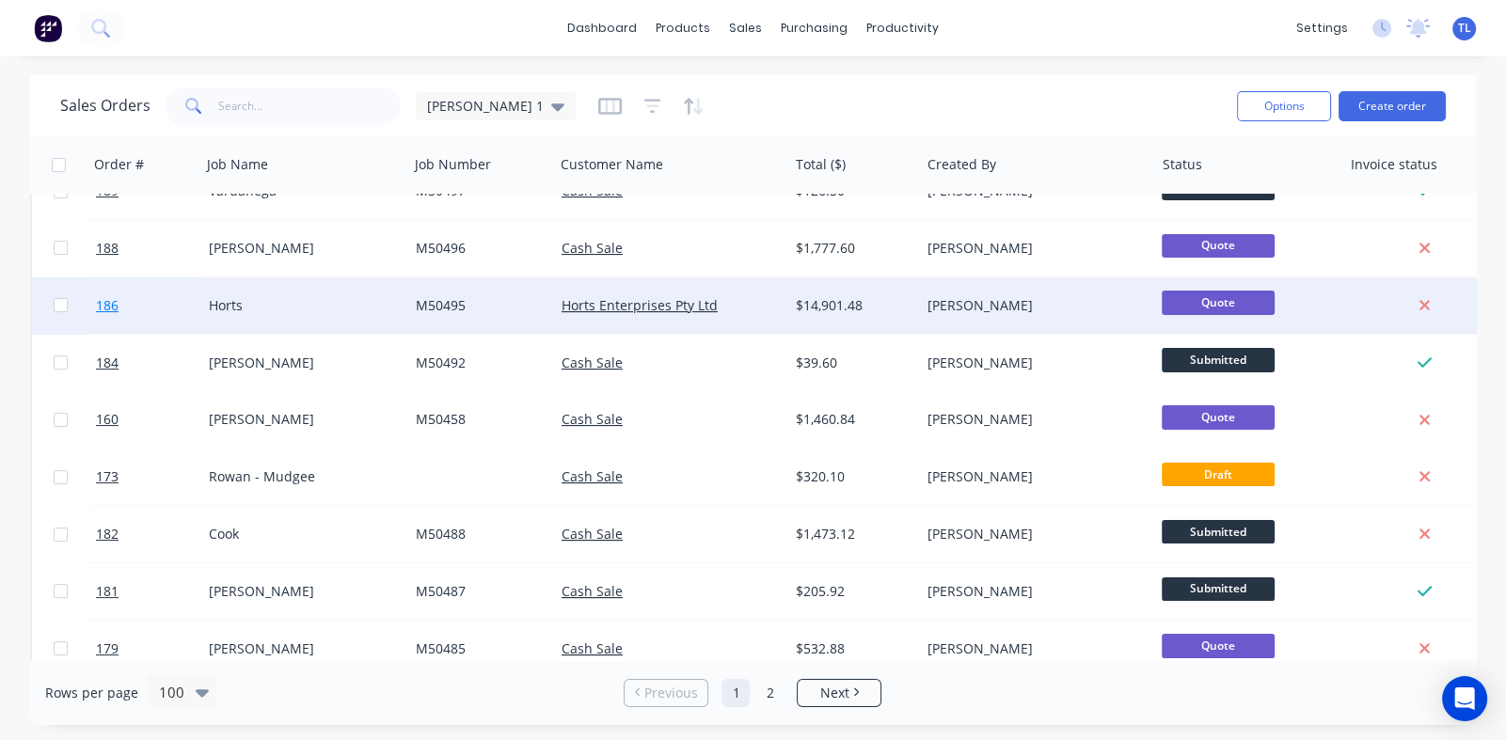
click at [103, 304] on span "186" at bounding box center [107, 305] width 23 height 19
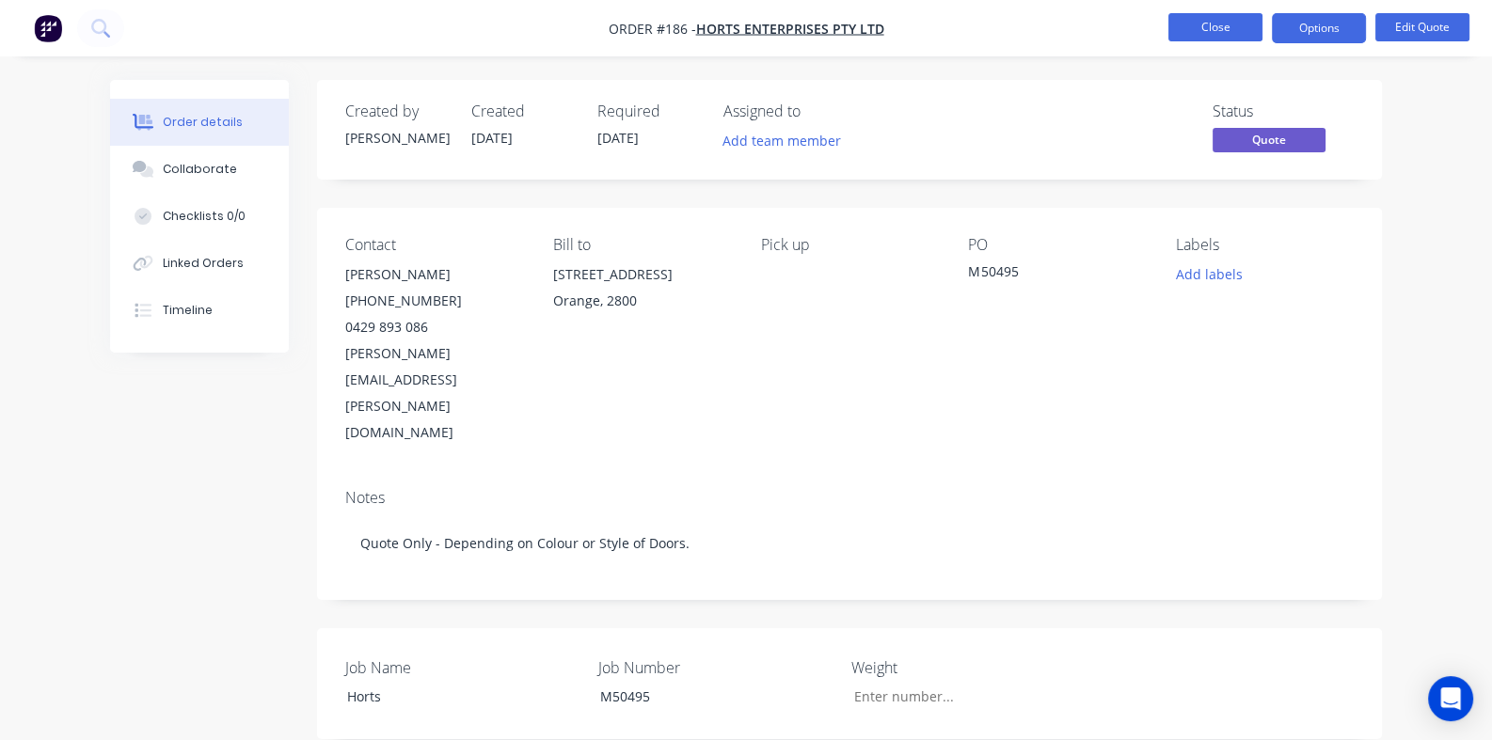
click at [1211, 26] on button "Close" at bounding box center [1215, 27] width 94 height 28
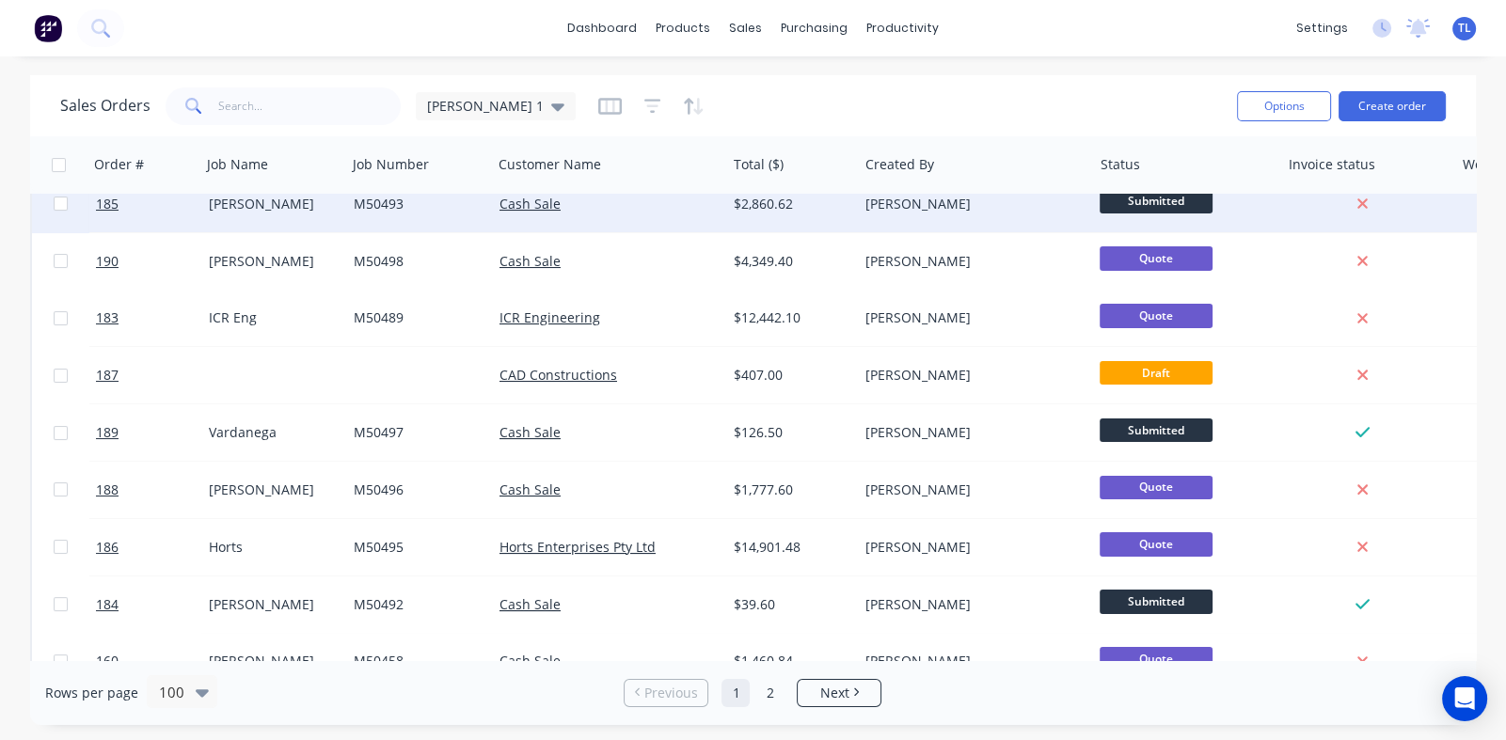
scroll to position [187, 0]
